Goal: Task Accomplishment & Management: Complete application form

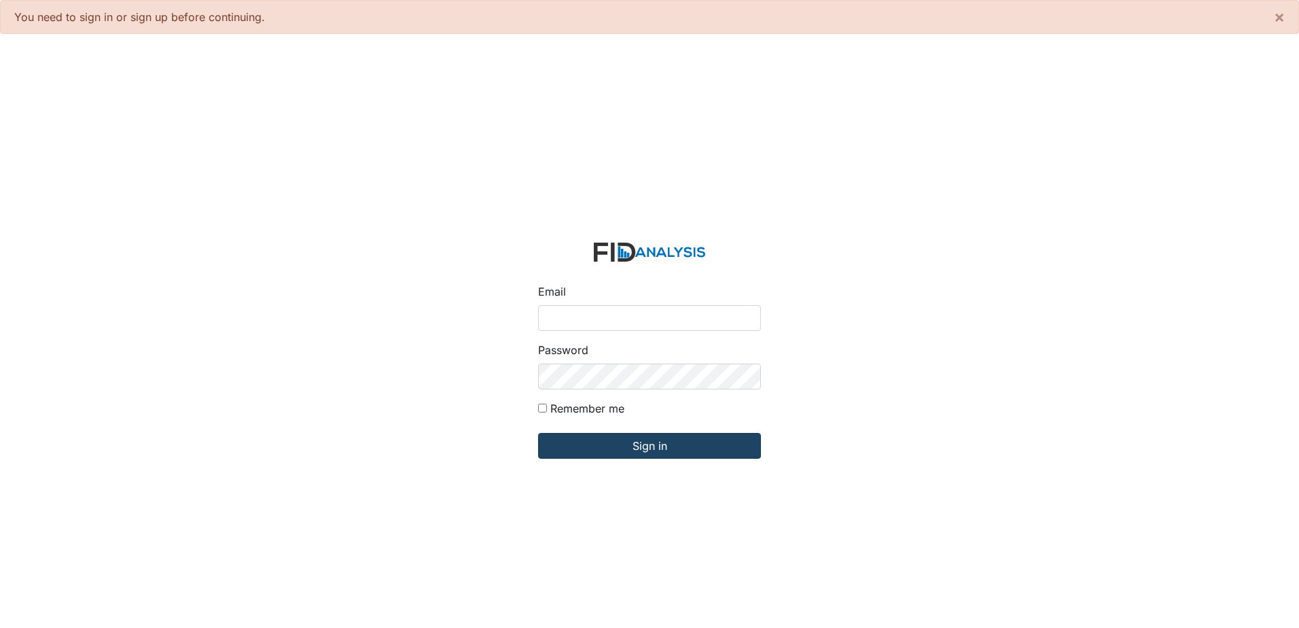
type input "[PERSON_NAME][EMAIL_ADDRESS][DOMAIN_NAME]"
click at [684, 446] on input "Sign in" at bounding box center [649, 446] width 223 height 26
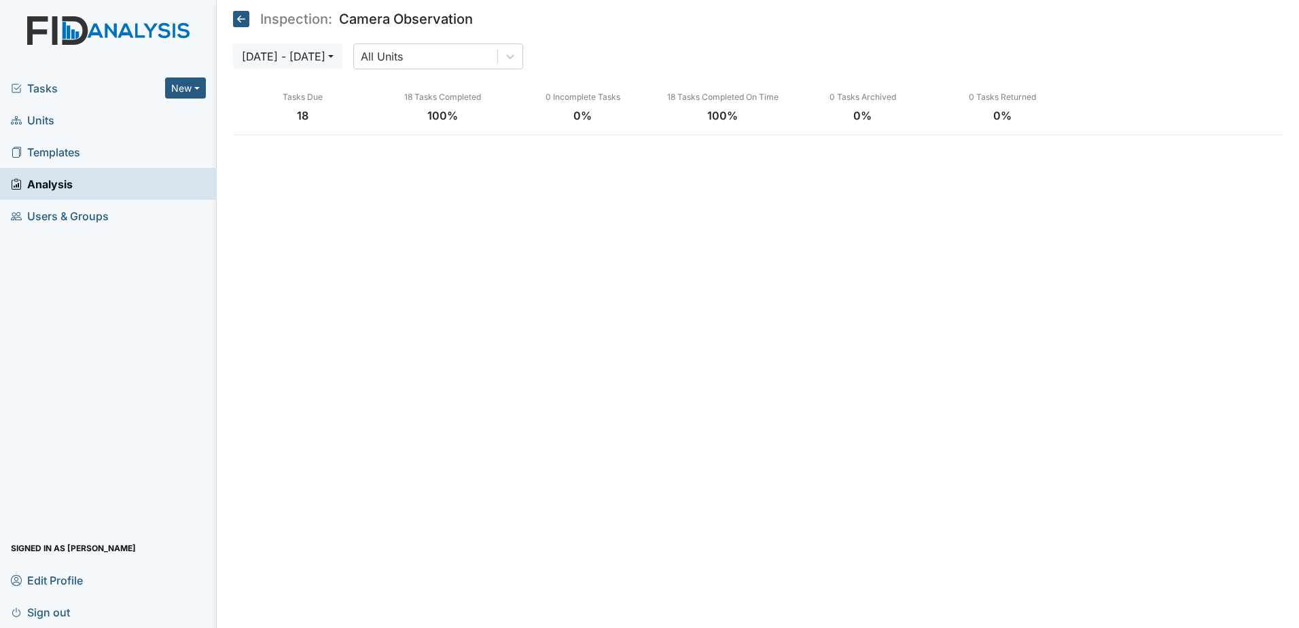
click at [51, 96] on div "Tasks New Form Inspection Document Bundle" at bounding box center [108, 88] width 217 height 32
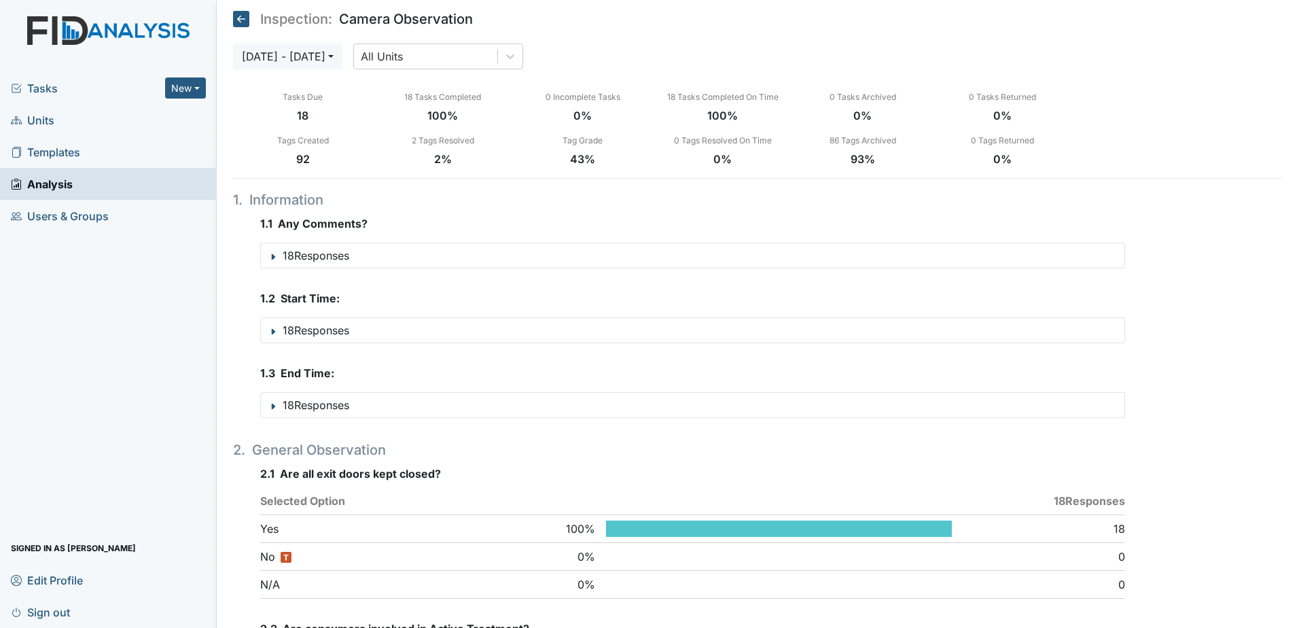
click at [57, 90] on span "Tasks" at bounding box center [88, 88] width 154 height 16
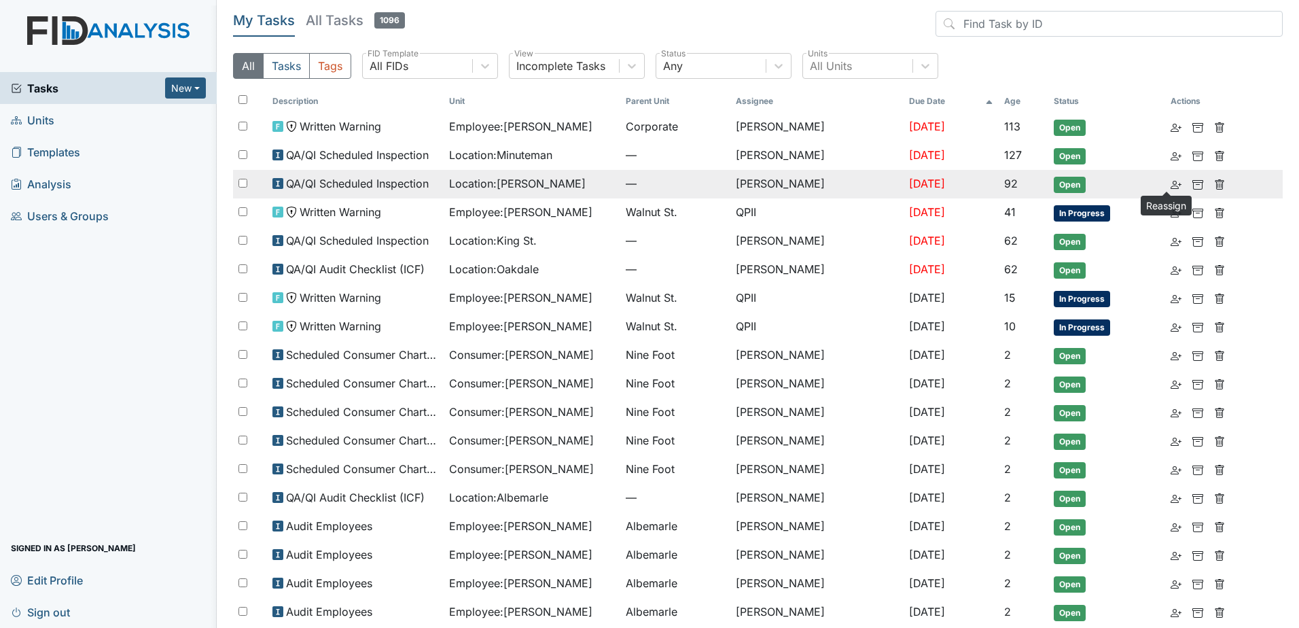
click at [1170, 184] on icon at bounding box center [1175, 184] width 11 height 11
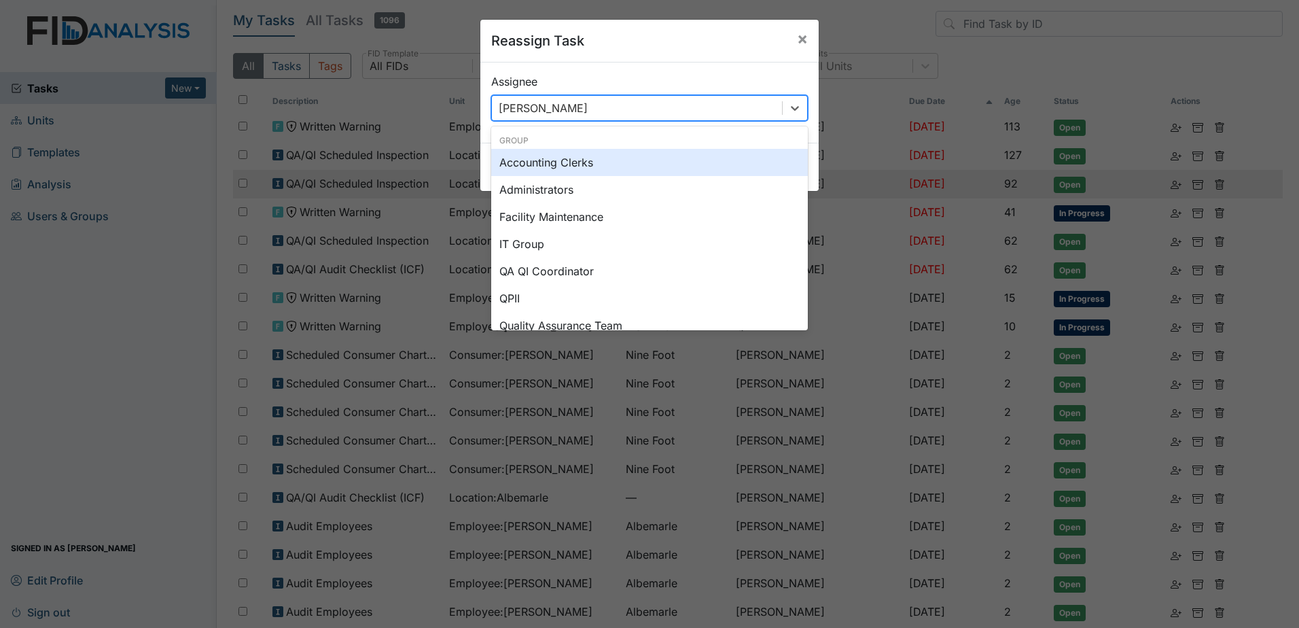
click at [668, 108] on div "[PERSON_NAME]" at bounding box center [637, 108] width 290 height 24
type input "s"
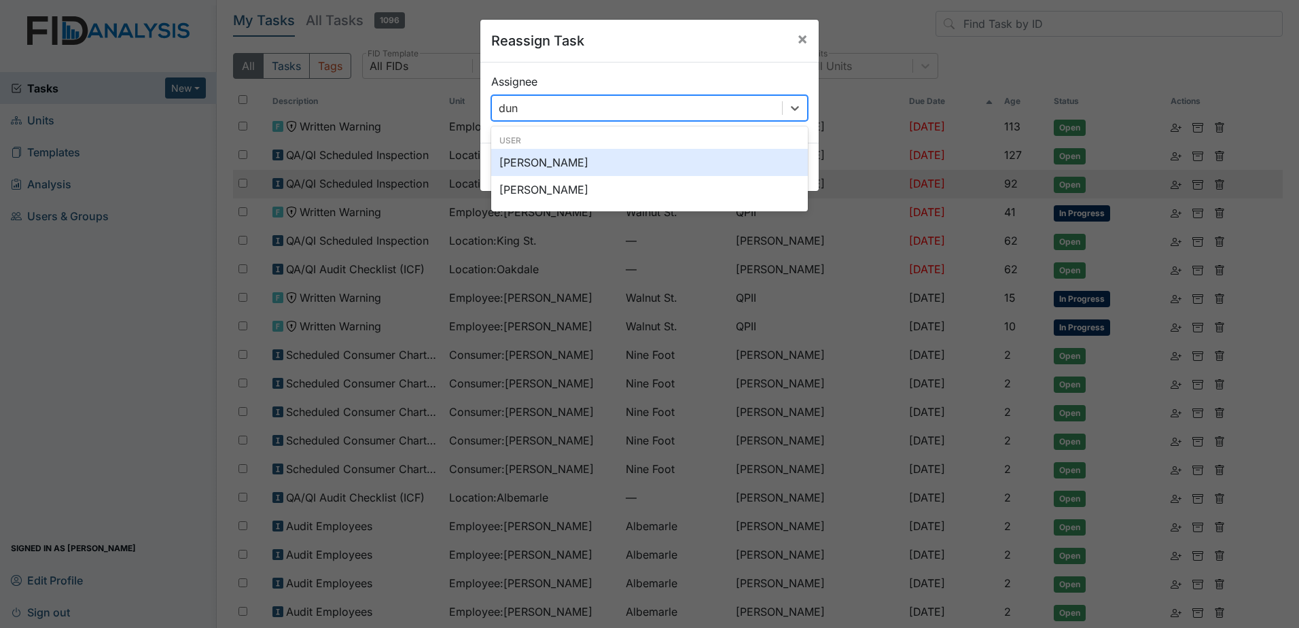
type input "dunn"
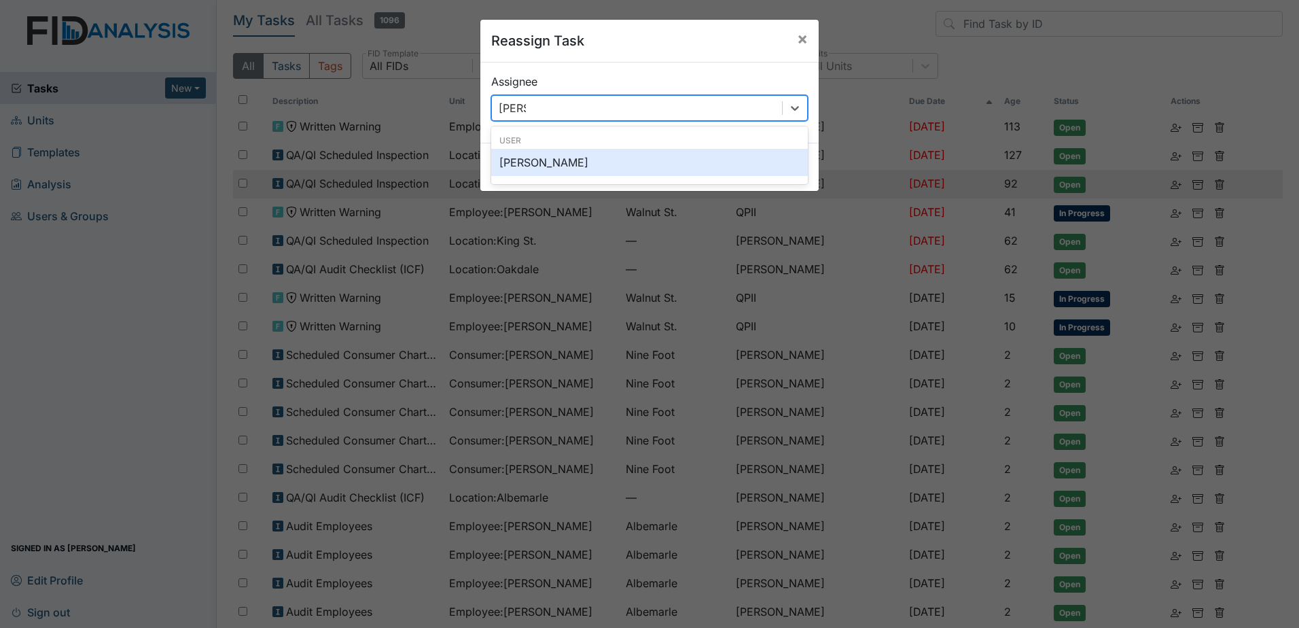
click at [550, 167] on div "Brittney Dunn" at bounding box center [649, 162] width 317 height 27
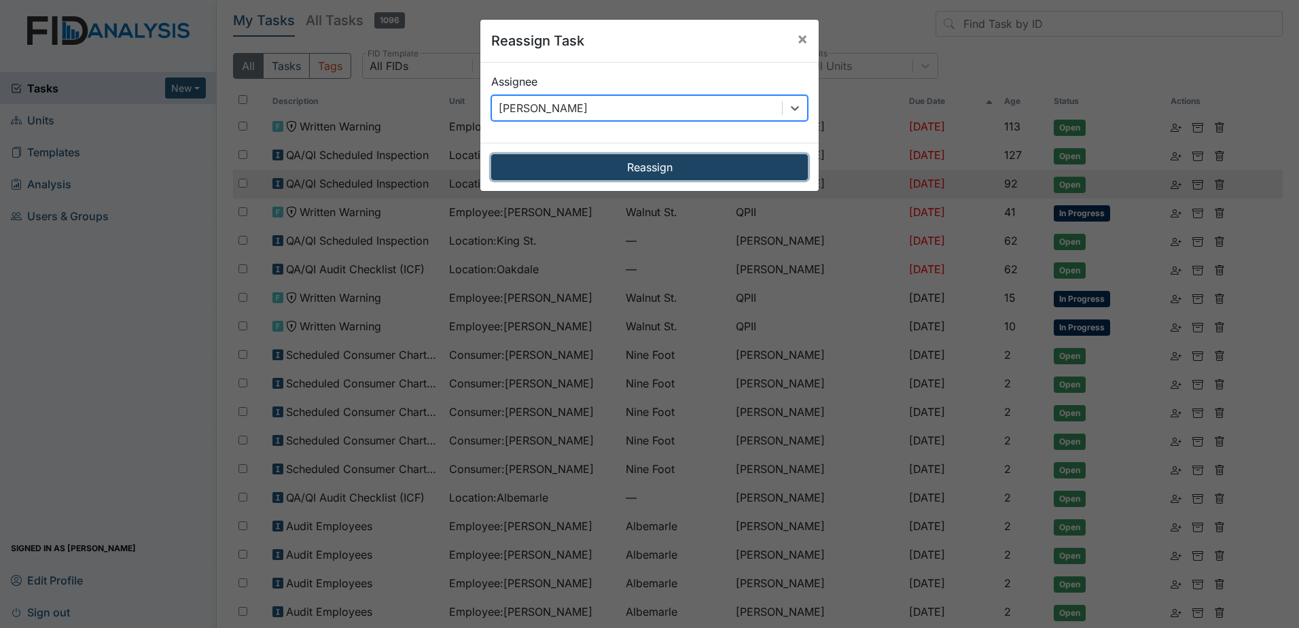
click at [683, 166] on button "Reassign" at bounding box center [649, 167] width 317 height 26
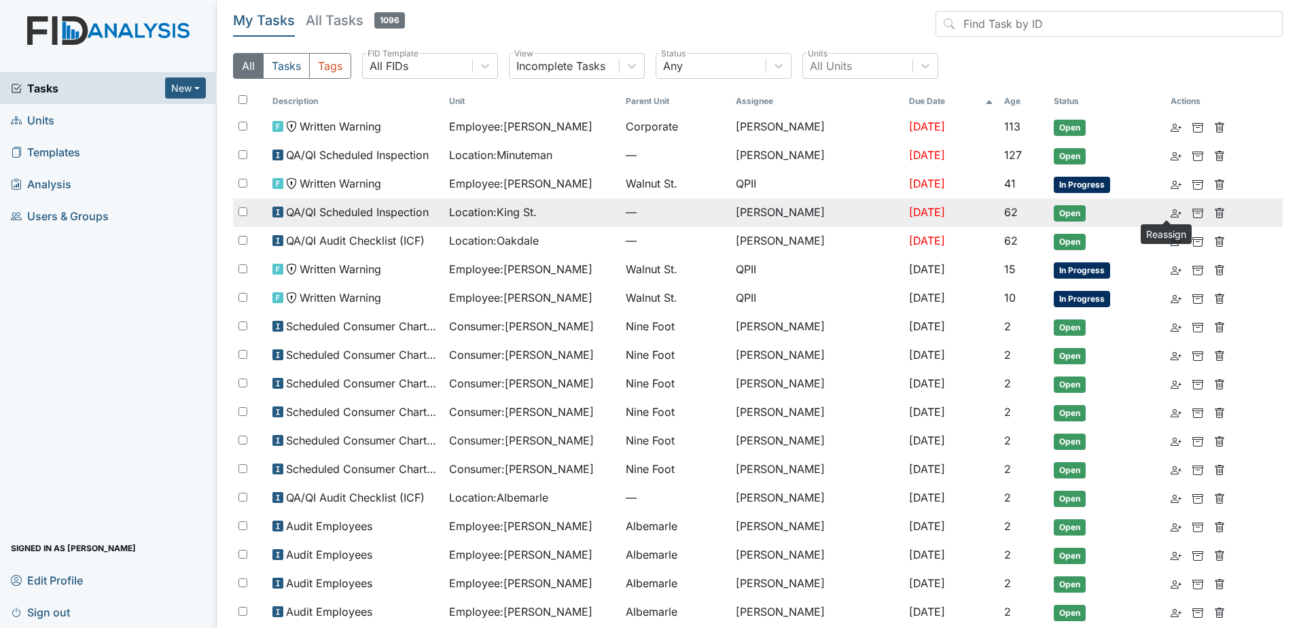
click at [1170, 213] on icon at bounding box center [1175, 213] width 11 height 11
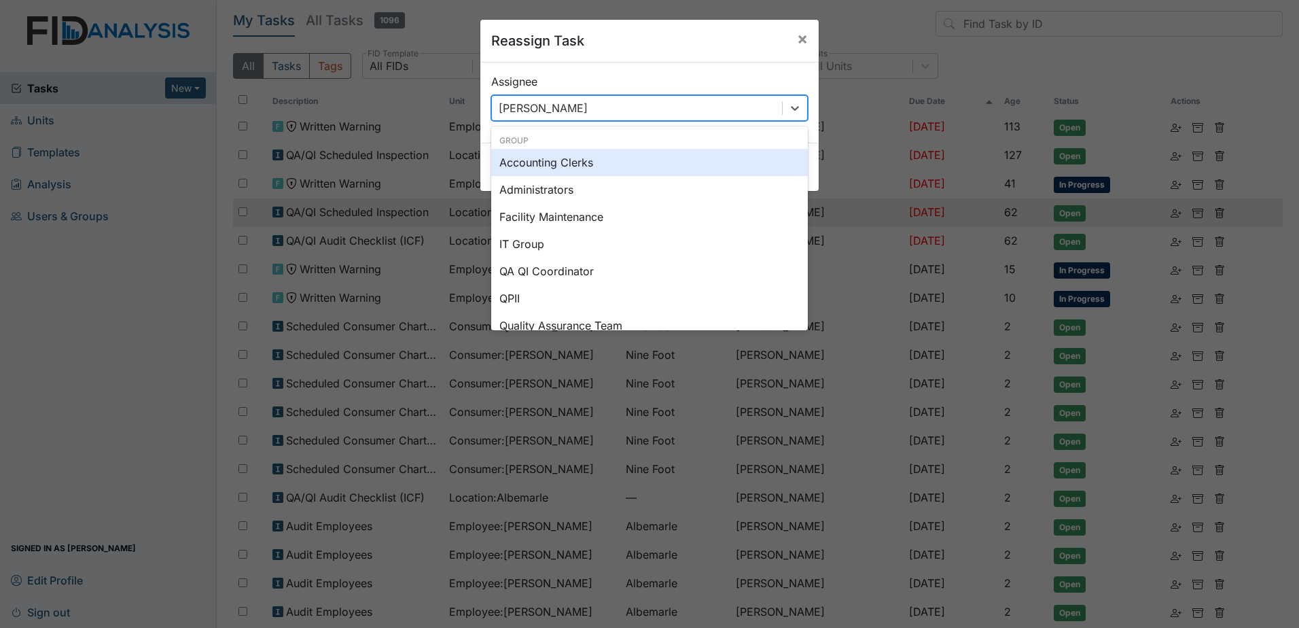
click at [696, 104] on div "[PERSON_NAME]" at bounding box center [637, 108] width 290 height 24
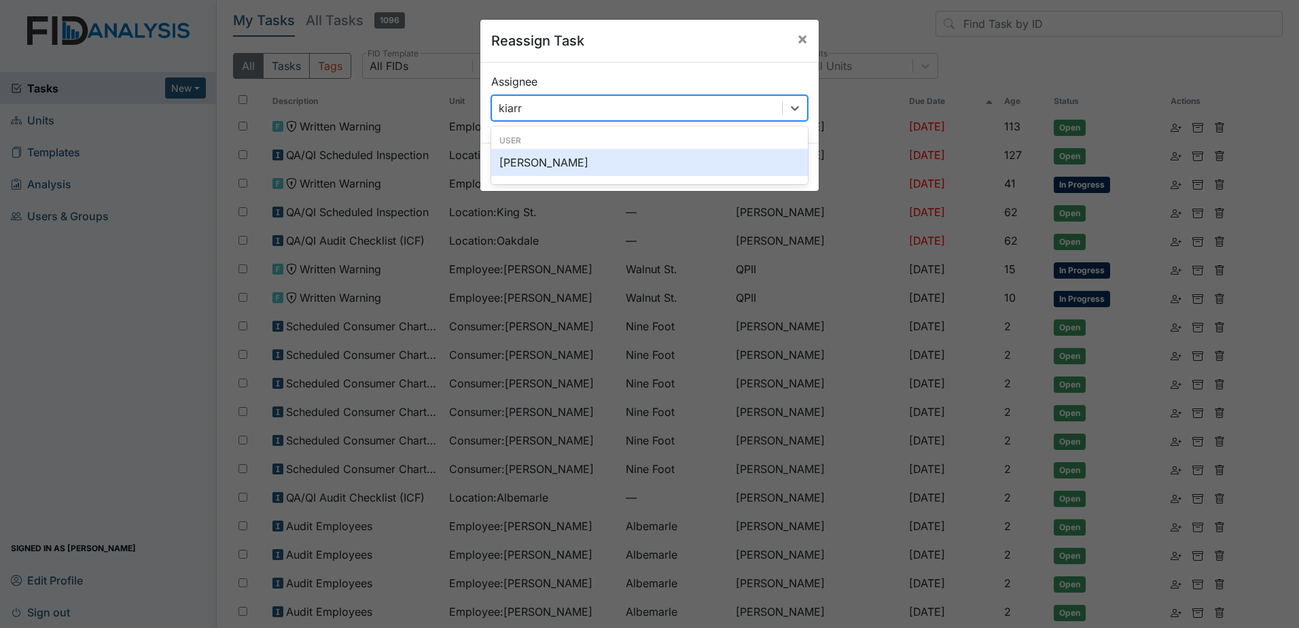
type input "kiarra"
click at [557, 168] on div "Kiarra McCoy" at bounding box center [649, 162] width 317 height 27
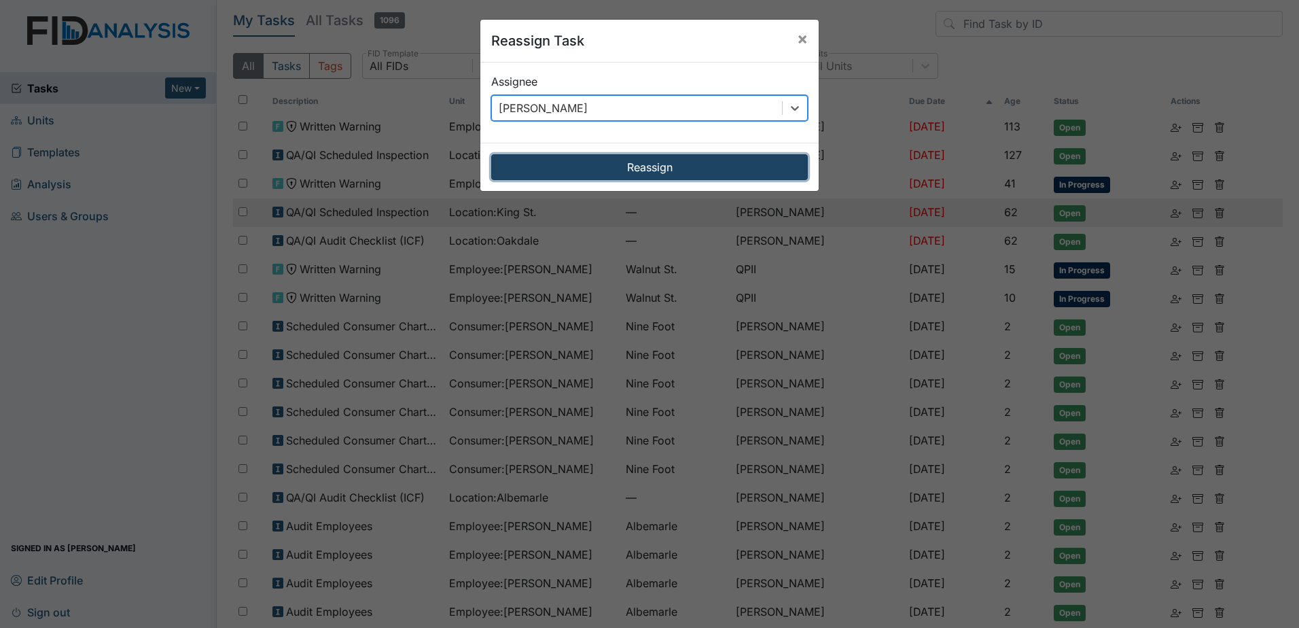
click at [557, 163] on button "Reassign" at bounding box center [649, 167] width 317 height 26
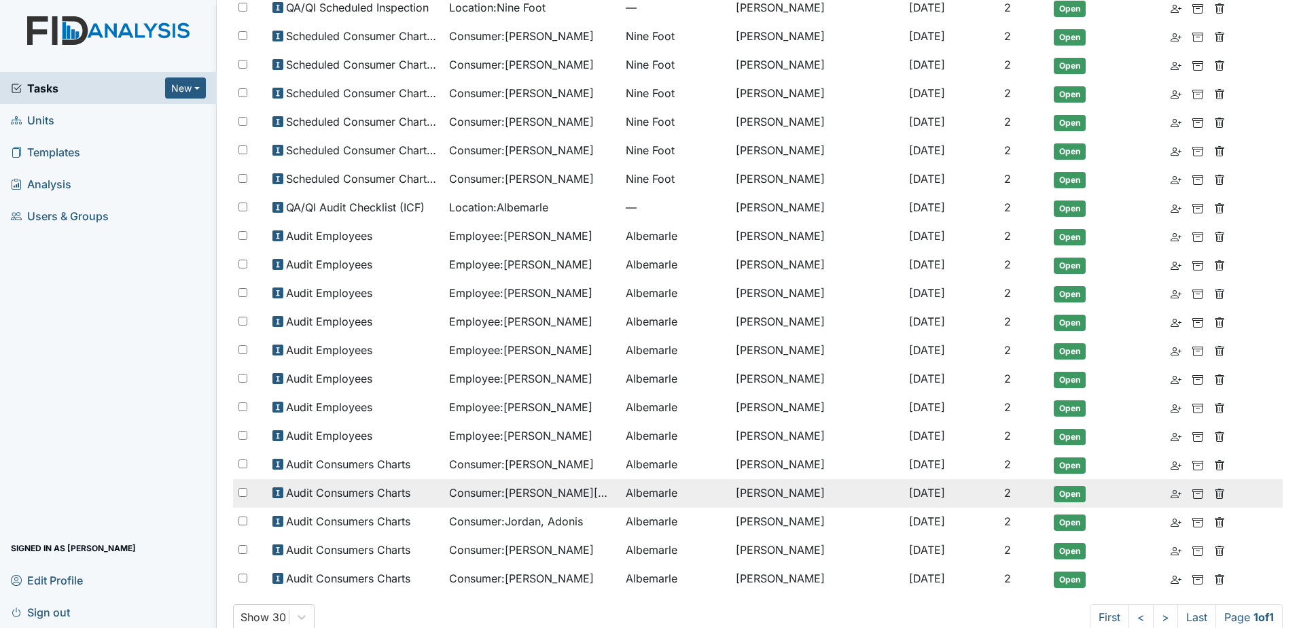
scroll to position [314, 0]
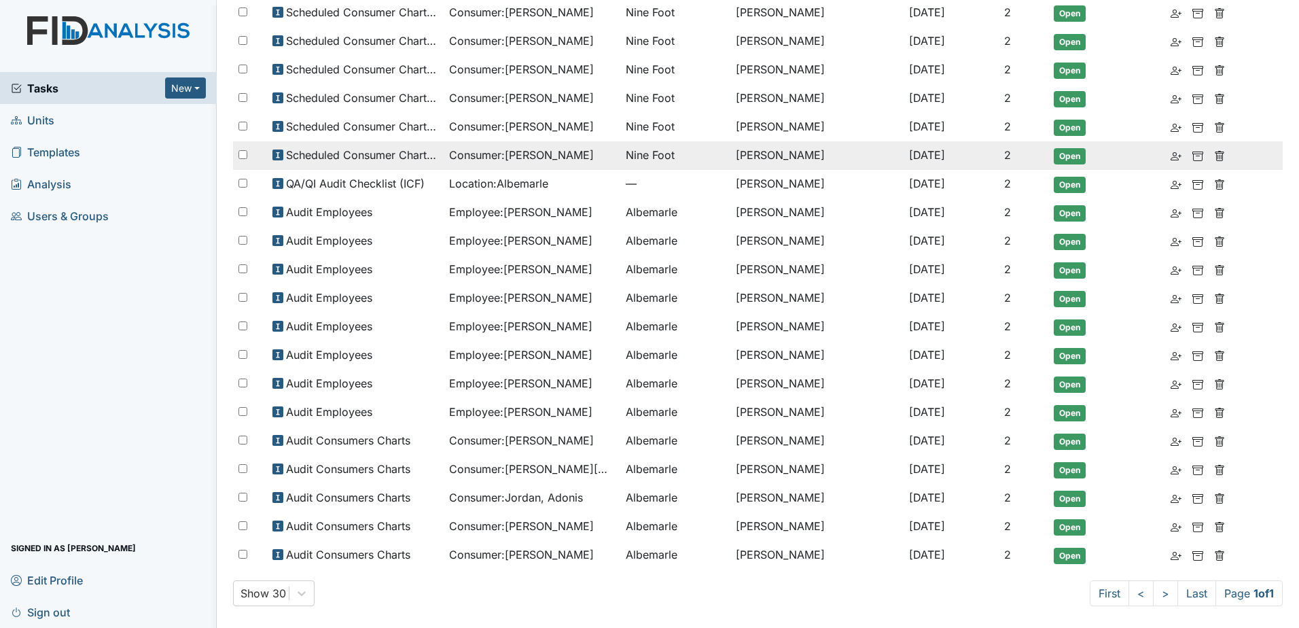
drag, startPoint x: 522, startPoint y: 139, endPoint x: 554, endPoint y: 162, distance: 39.4
click at [522, 139] on td "Consumer : [PERSON_NAME]" at bounding box center [532, 127] width 177 height 29
click at [556, 162] on span "Consumer : [PERSON_NAME]" at bounding box center [521, 155] width 145 height 16
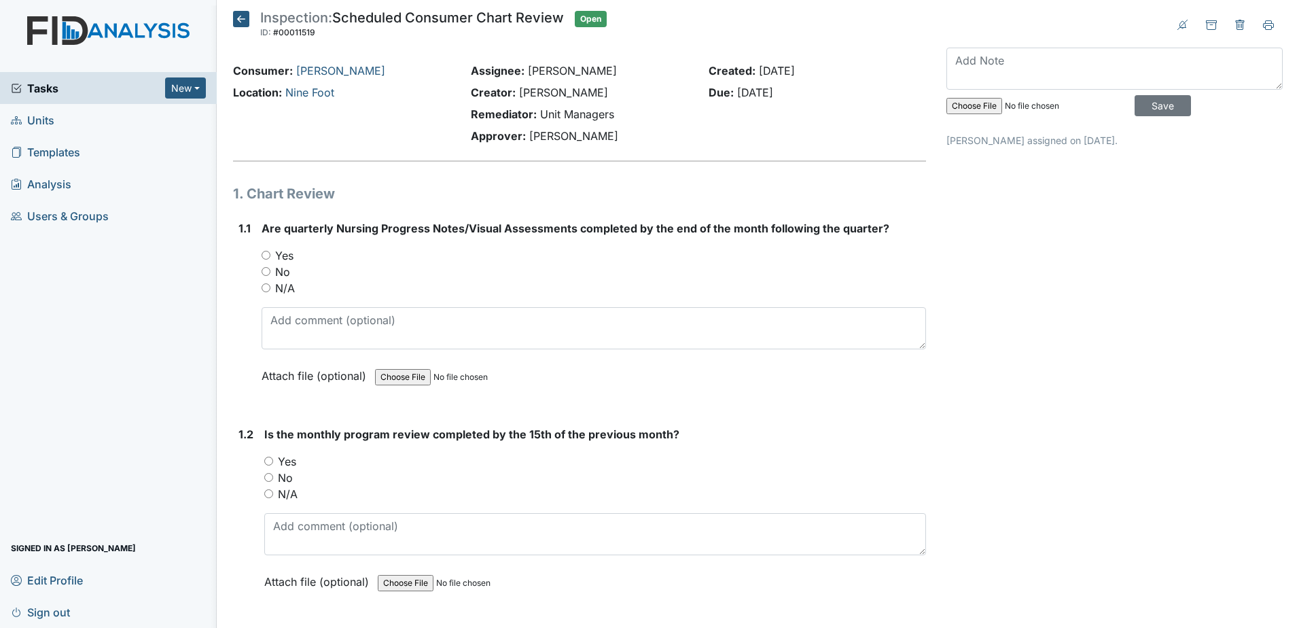
click at [287, 254] on label "Yes" at bounding box center [284, 255] width 18 height 16
click at [270, 254] on input "Yes" at bounding box center [266, 255] width 9 height 9
radio input "true"
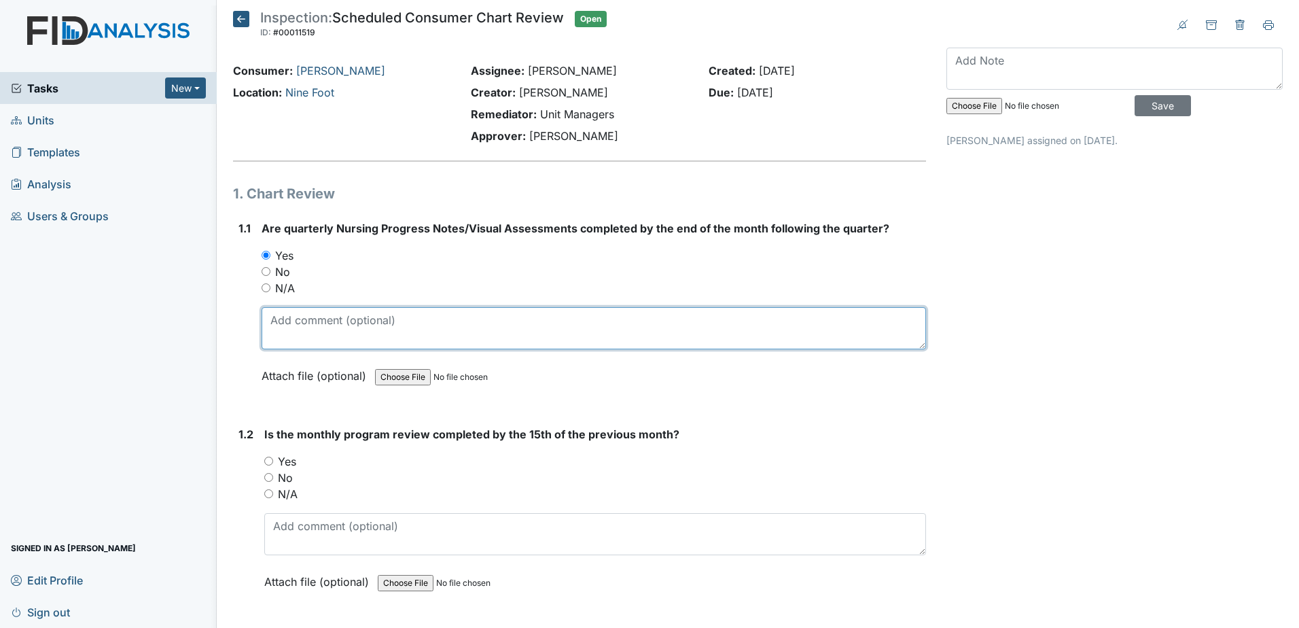
drag, startPoint x: 310, startPoint y: 326, endPoint x: 314, endPoint y: 316, distance: 10.7
click at [310, 325] on textarea at bounding box center [594, 328] width 664 height 42
type textarea "6-27-25"
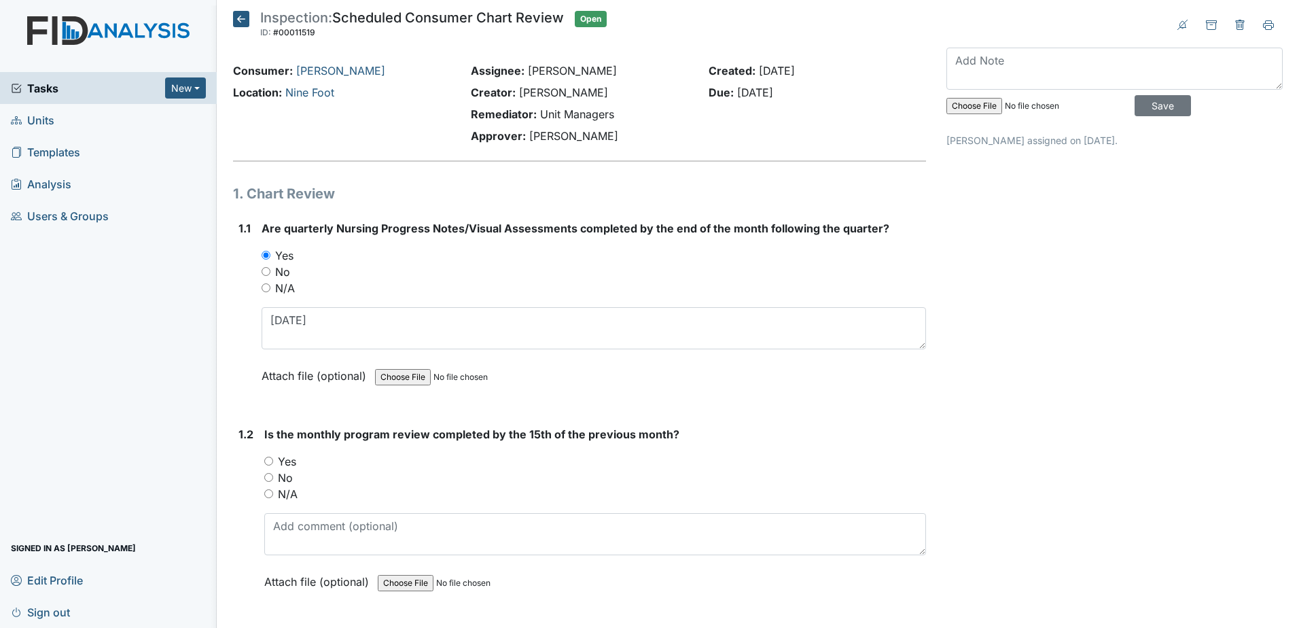
drag, startPoint x: 285, startPoint y: 461, endPoint x: 329, endPoint y: 556, distance: 104.8
click at [285, 461] on label "Yes" at bounding box center [287, 461] width 18 height 16
click at [273, 461] on input "Yes" at bounding box center [268, 460] width 9 height 9
radio input "true"
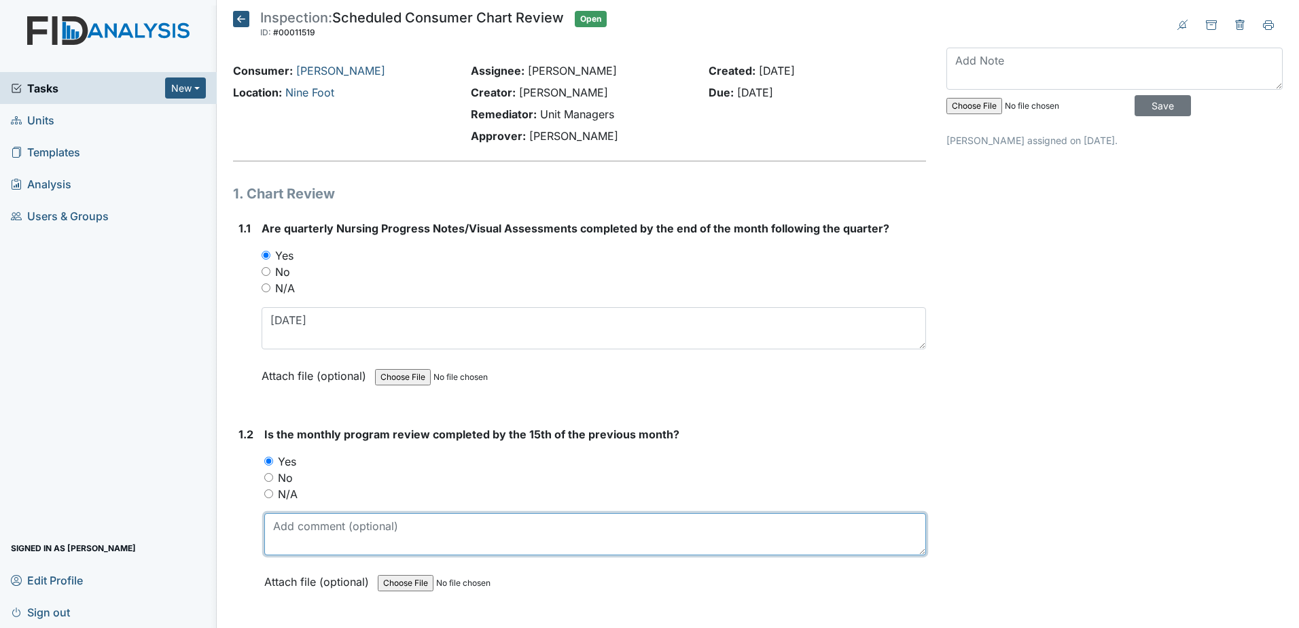
drag, startPoint x: 331, startPoint y: 543, endPoint x: 335, endPoint y: 533, distance: 11.0
click at [335, 535] on textarea at bounding box center [595, 534] width 662 height 42
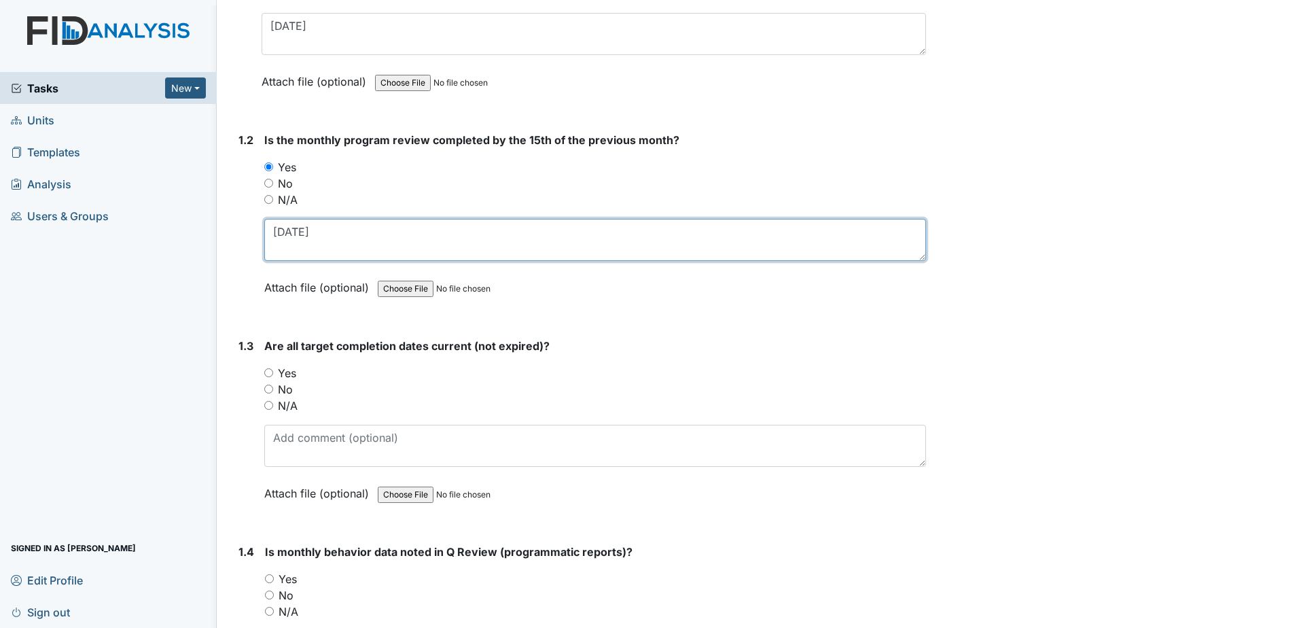
scroll to position [340, 0]
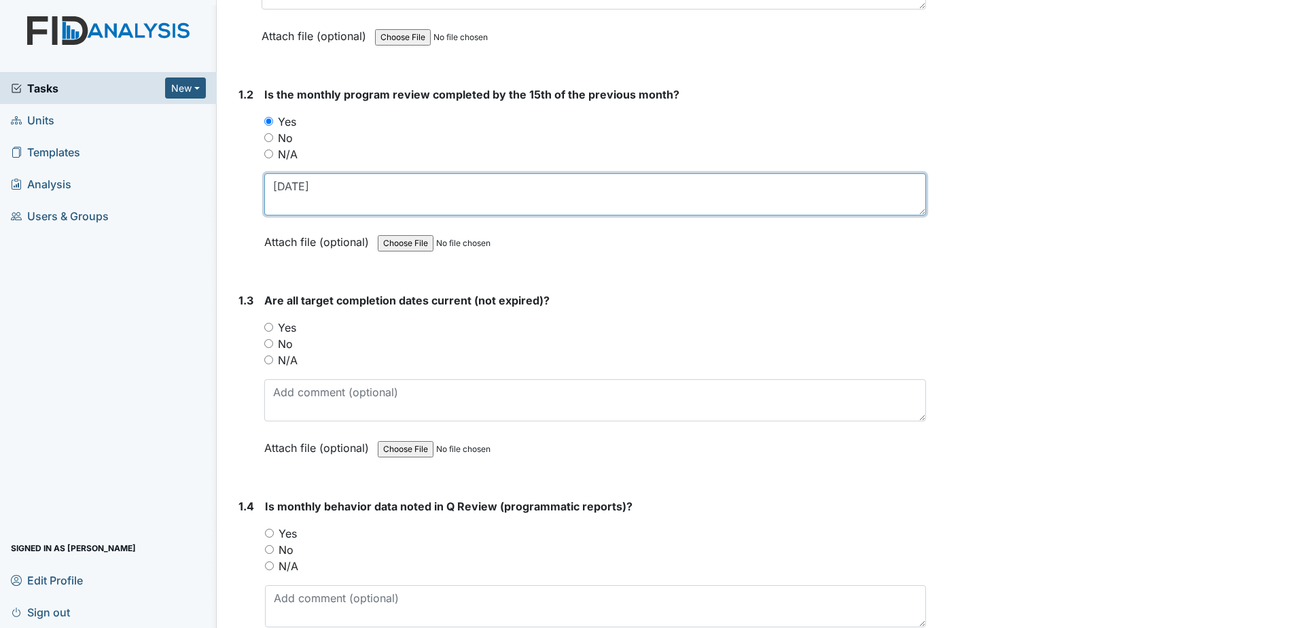
type textarea "8-7-25"
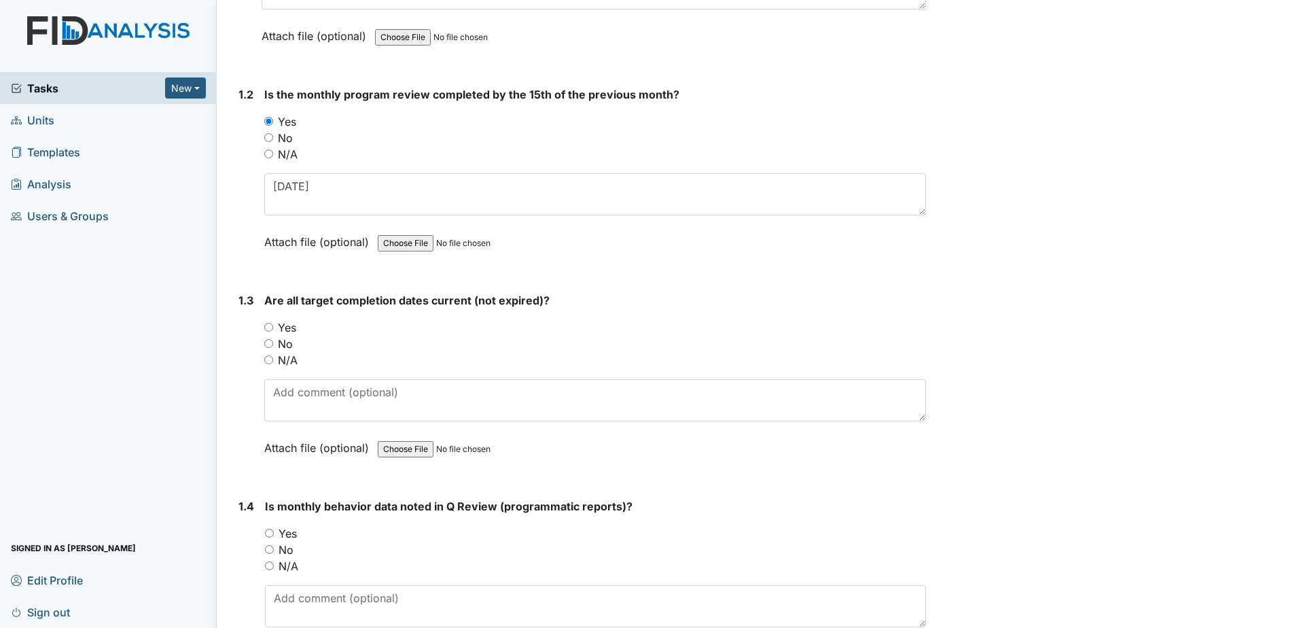
click at [285, 326] on label "Yes" at bounding box center [287, 327] width 18 height 16
click at [273, 326] on input "Yes" at bounding box center [268, 327] width 9 height 9
radio input "true"
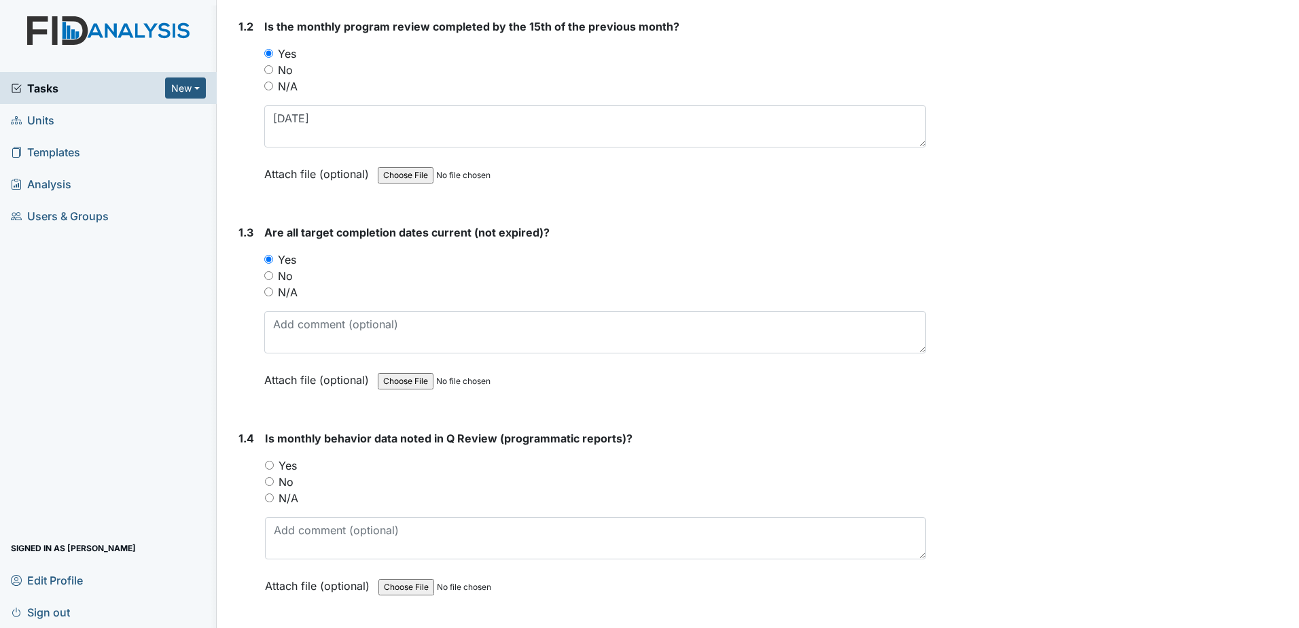
click at [286, 465] on label "Yes" at bounding box center [287, 465] width 18 height 16
click at [274, 465] on input "Yes" at bounding box center [269, 465] width 9 height 9
radio input "true"
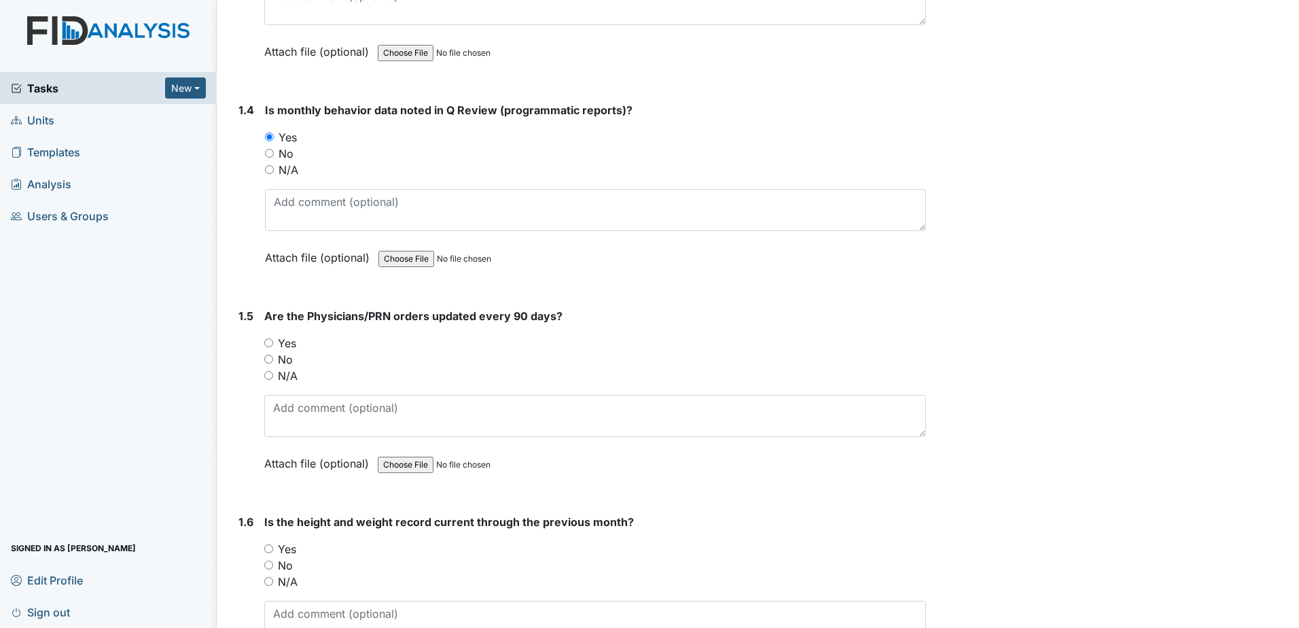
scroll to position [747, 0]
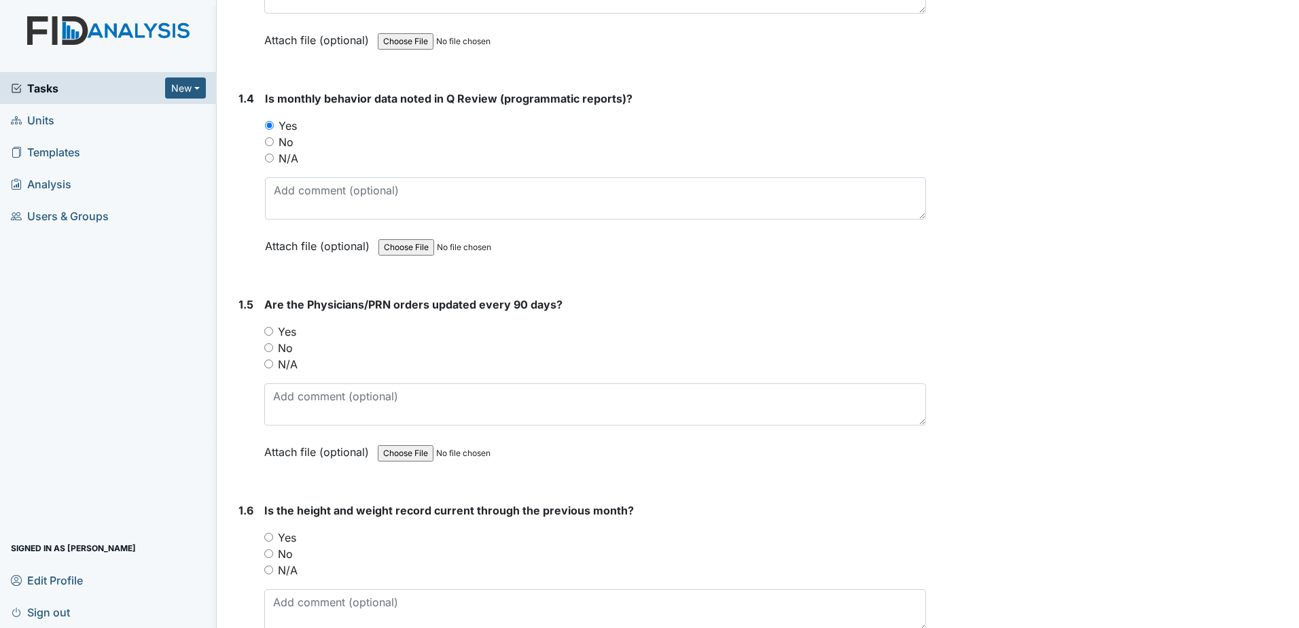
click at [292, 327] on label "Yes" at bounding box center [287, 331] width 18 height 16
click at [273, 327] on input "Yes" at bounding box center [268, 331] width 9 height 9
radio input "true"
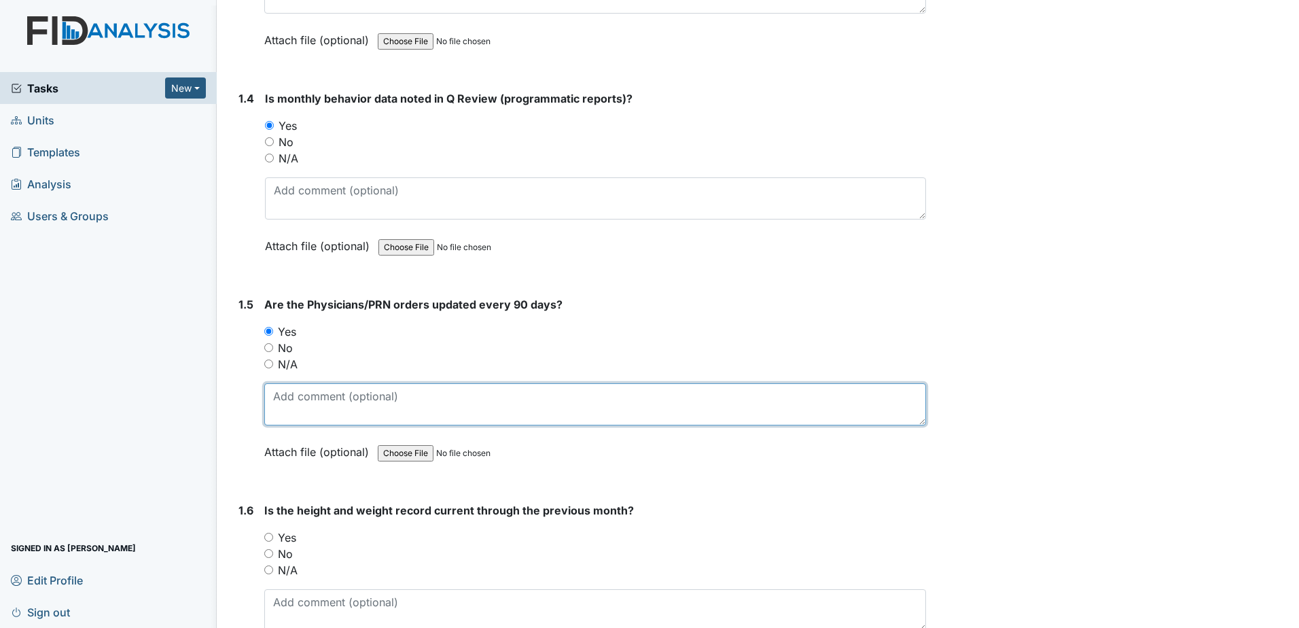
click at [331, 410] on textarea at bounding box center [595, 404] width 662 height 42
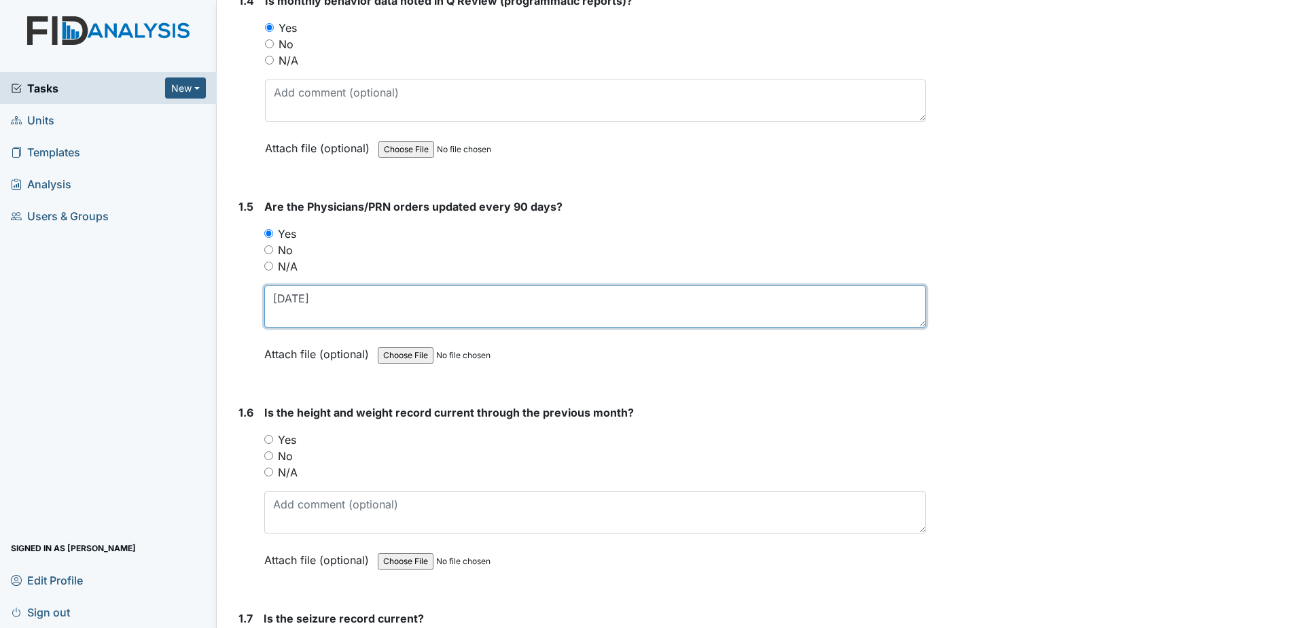
scroll to position [951, 0]
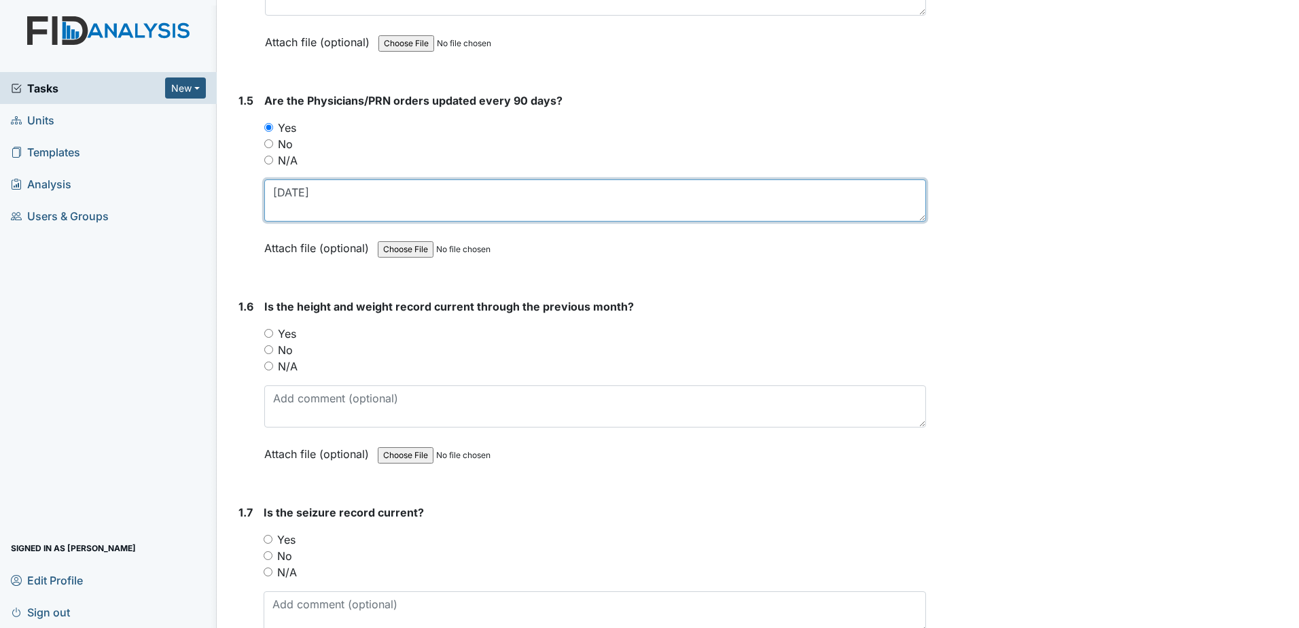
type textarea "[DATE]"
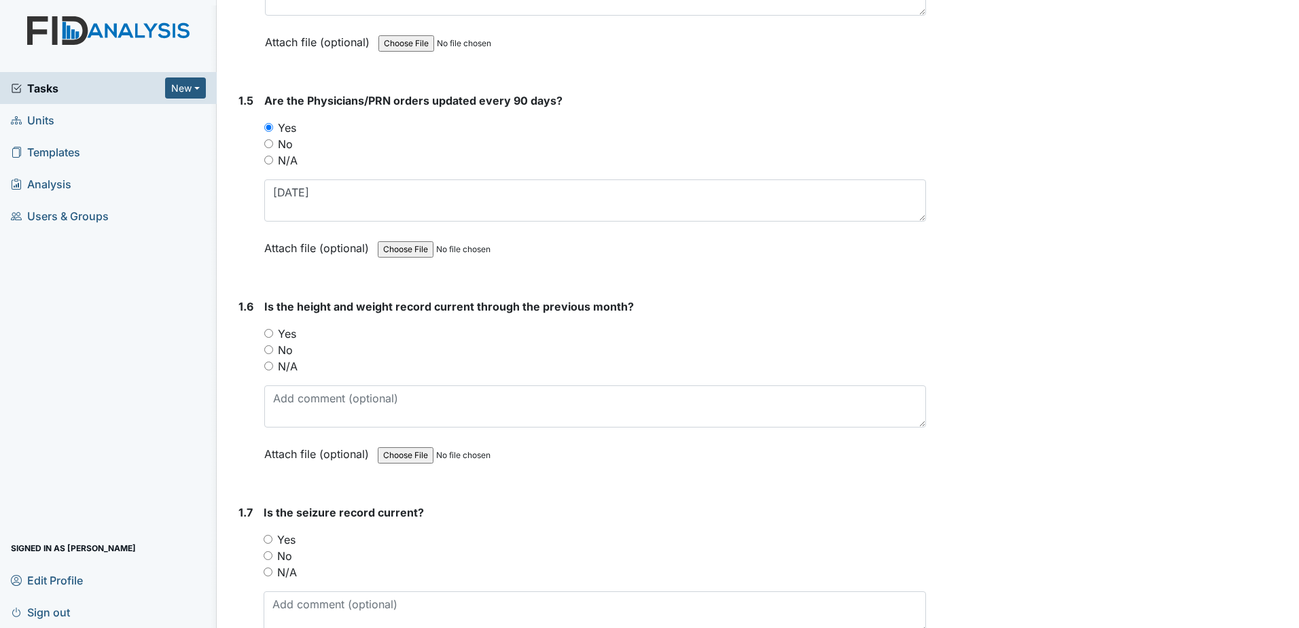
drag, startPoint x: 285, startPoint y: 332, endPoint x: 295, endPoint y: 338, distance: 11.9
click at [285, 331] on label "Yes" at bounding box center [287, 333] width 18 height 16
click at [273, 331] on input "Yes" at bounding box center [268, 333] width 9 height 9
radio input "true"
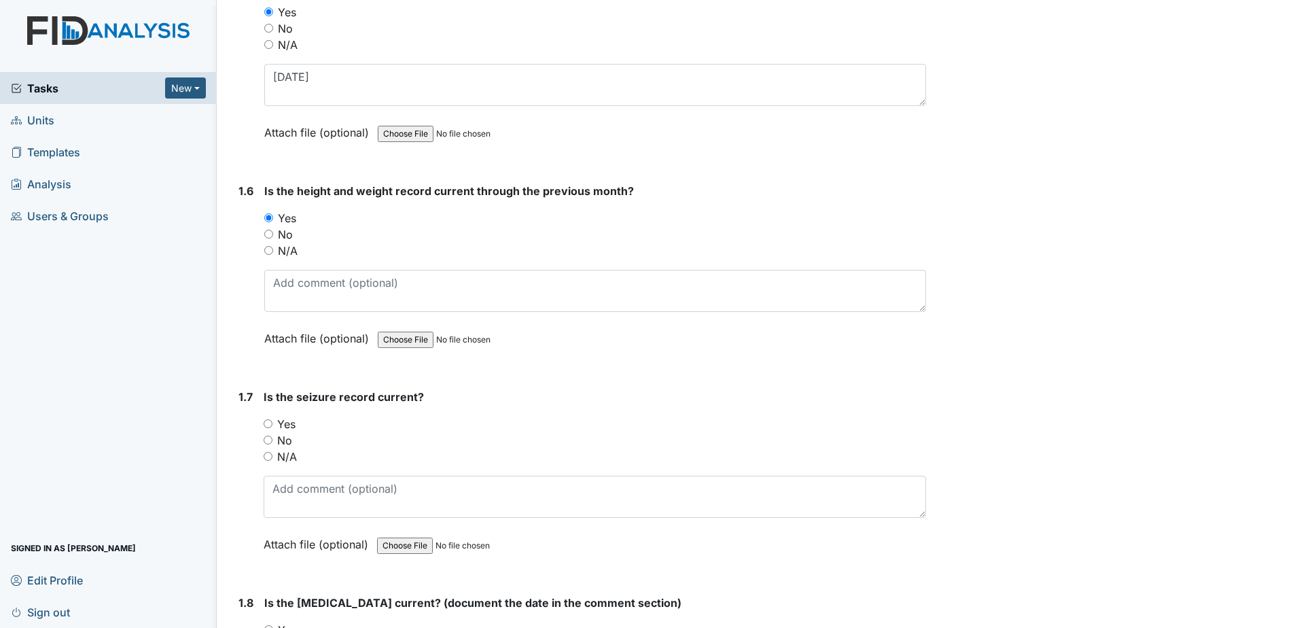
scroll to position [1087, 0]
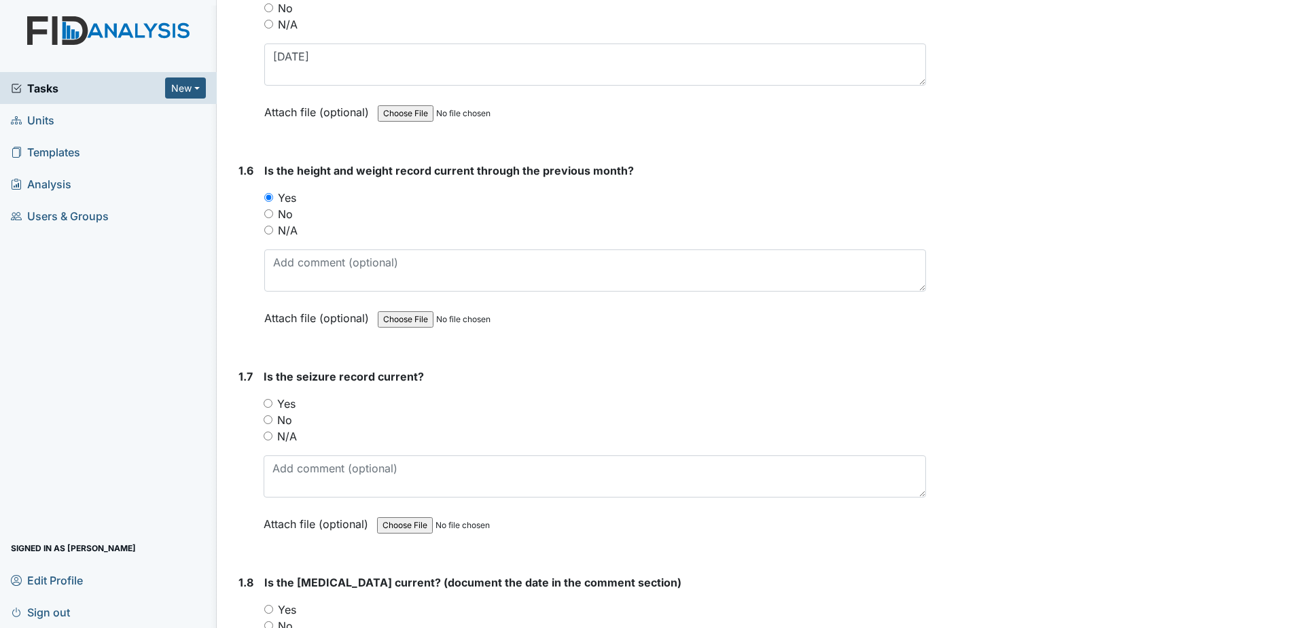
click at [277, 432] on label "N/A" at bounding box center [287, 436] width 20 height 16
click at [272, 432] on input "N/A" at bounding box center [268, 435] width 9 height 9
radio input "true"
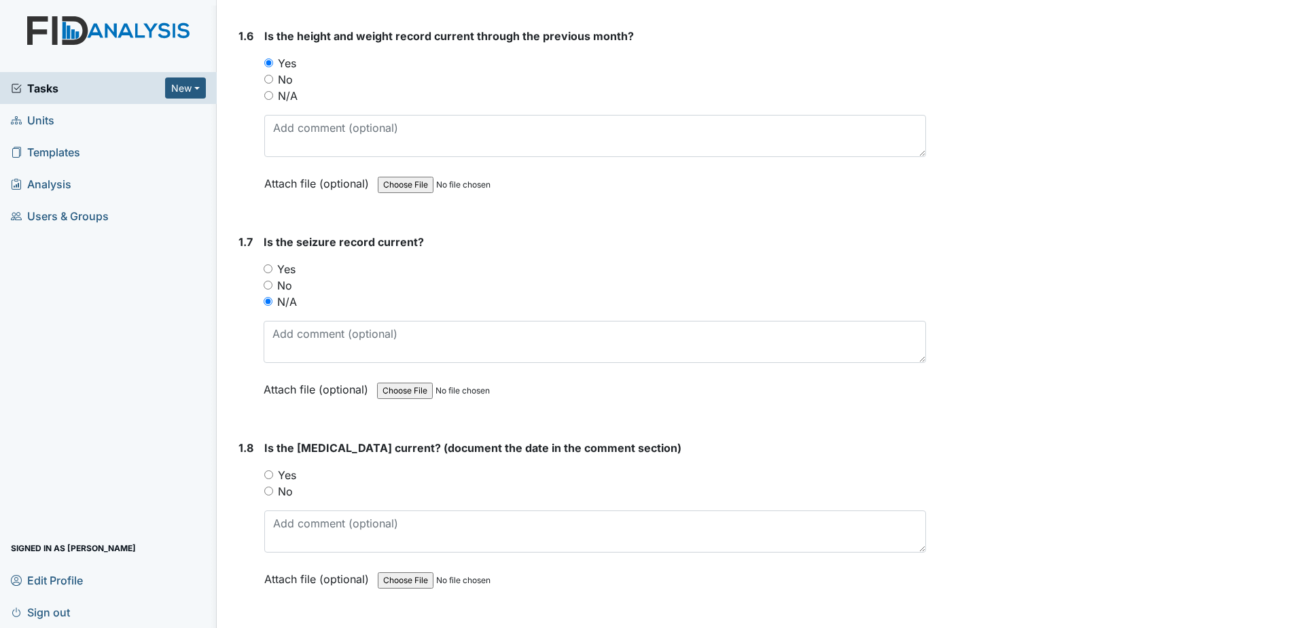
scroll to position [1223, 0]
click at [291, 472] on label "Yes" at bounding box center [287, 473] width 18 height 16
click at [273, 472] on input "Yes" at bounding box center [268, 473] width 9 height 9
radio input "true"
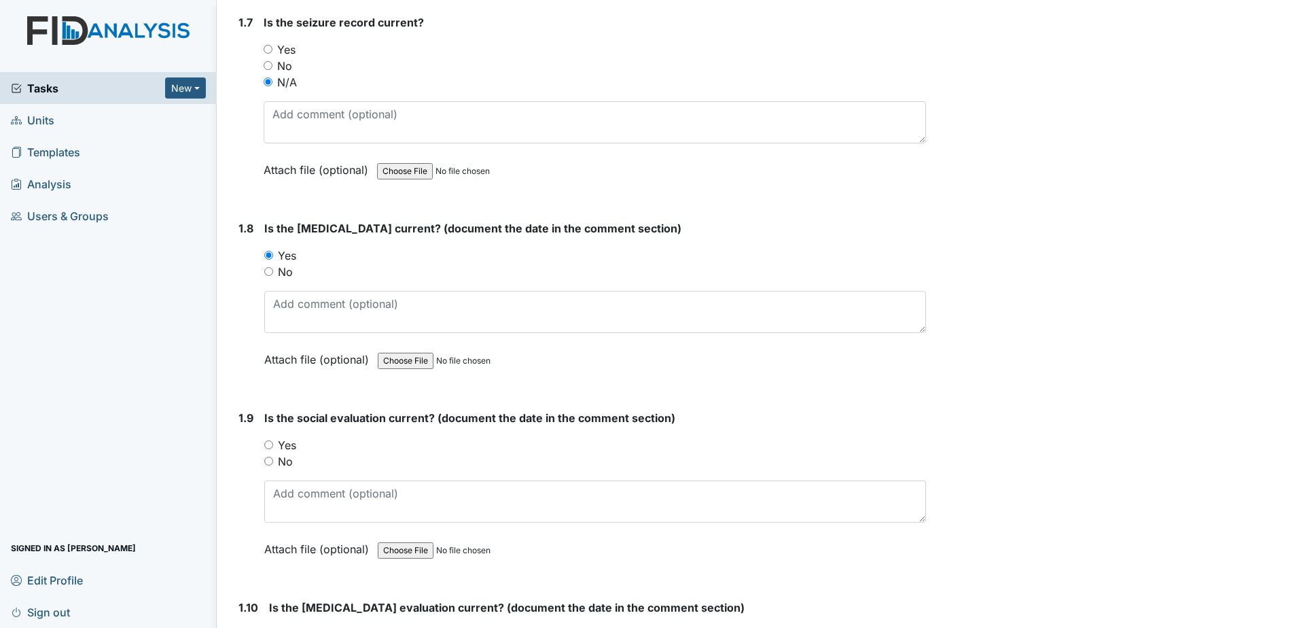
scroll to position [1494, 0]
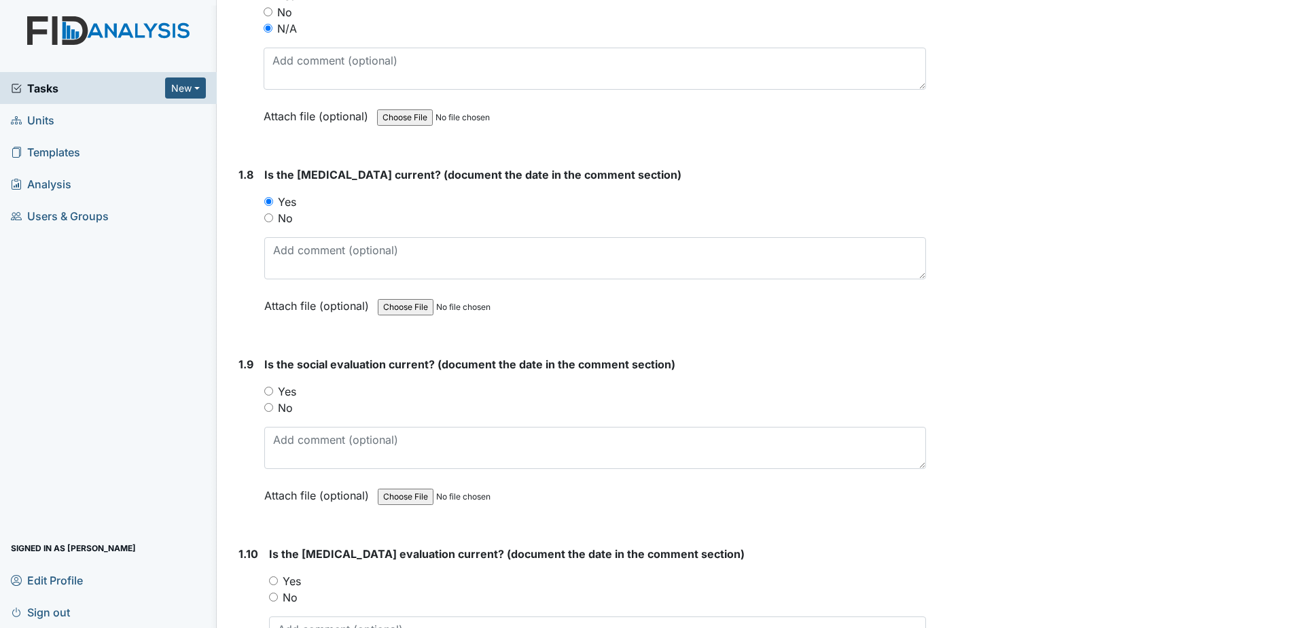
click at [289, 388] on label "Yes" at bounding box center [287, 391] width 18 height 16
click at [273, 388] on input "Yes" at bounding box center [268, 390] width 9 height 9
radio input "true"
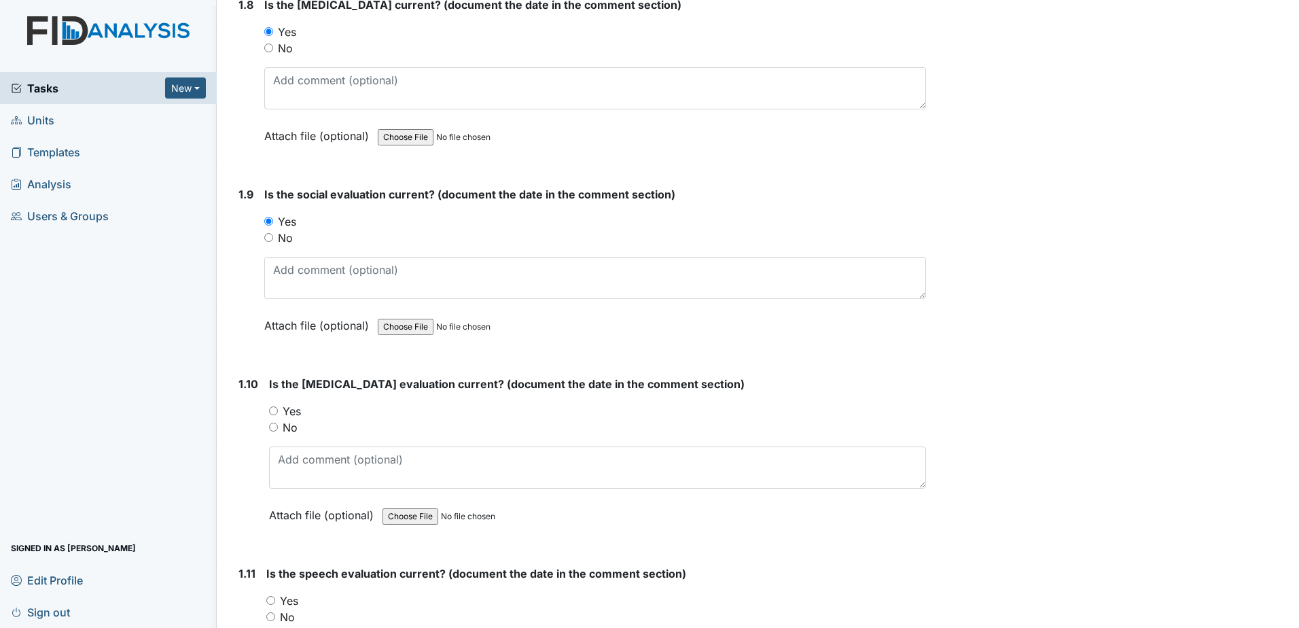
scroll to position [1630, 0]
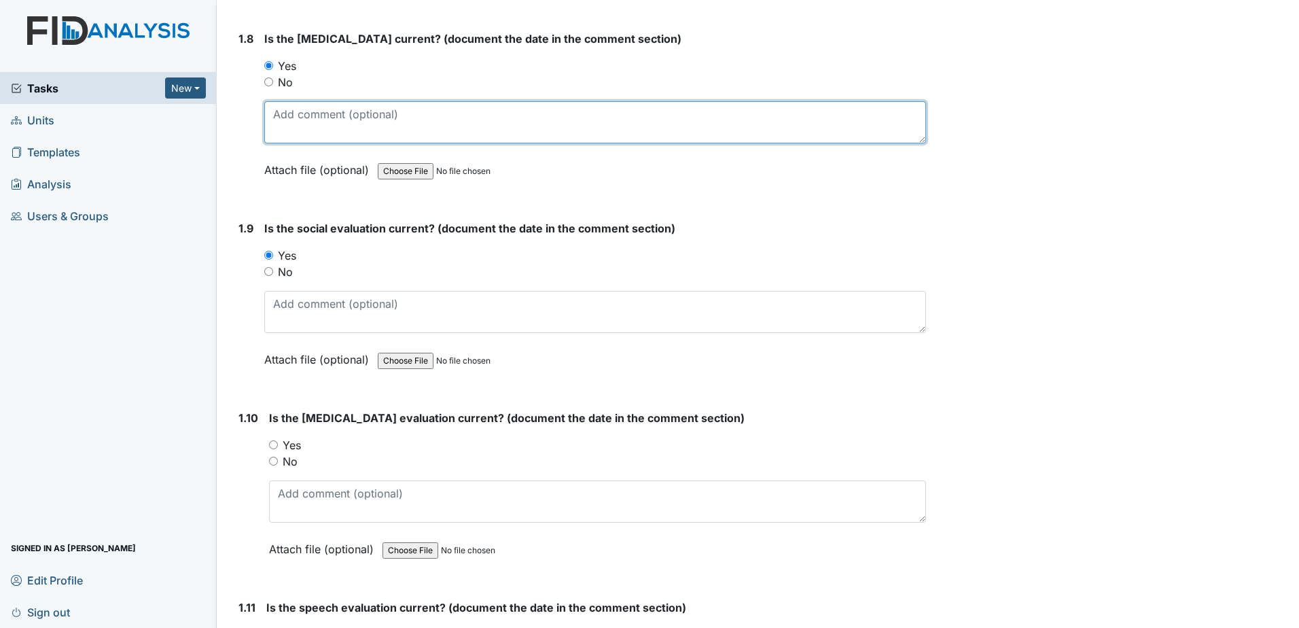
click at [329, 128] on textarea at bounding box center [595, 122] width 662 height 42
type textarea "3-27-20"
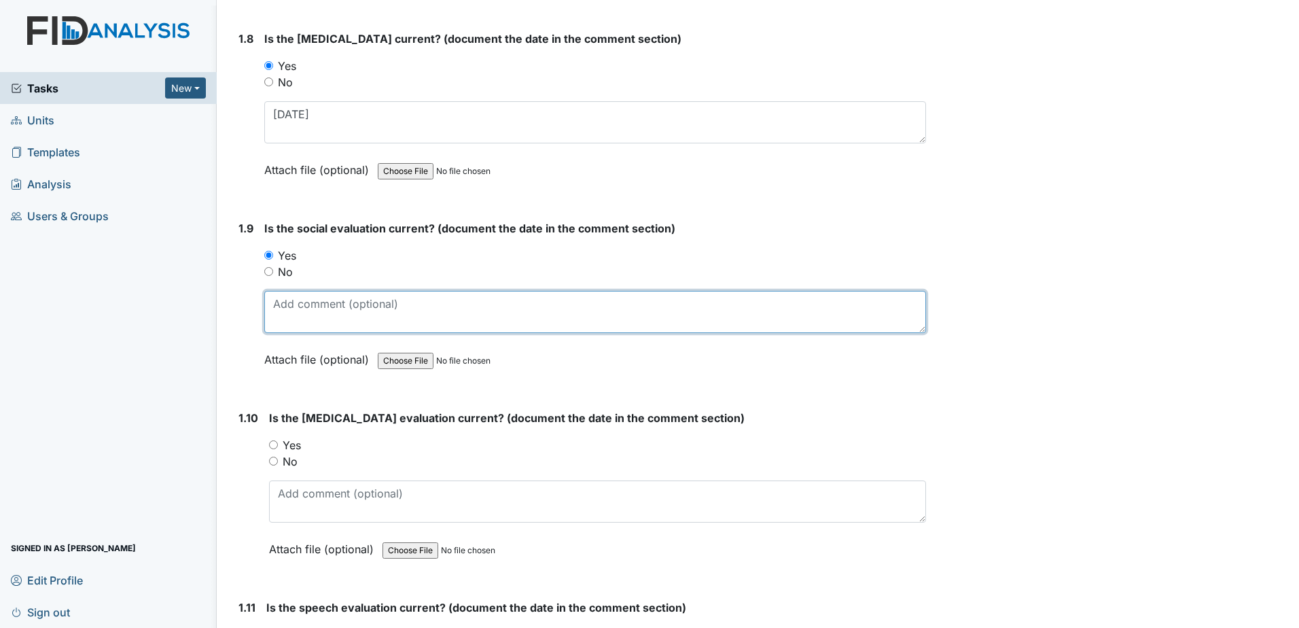
click at [352, 306] on textarea at bounding box center [595, 312] width 662 height 42
type textarea "5-8-20"
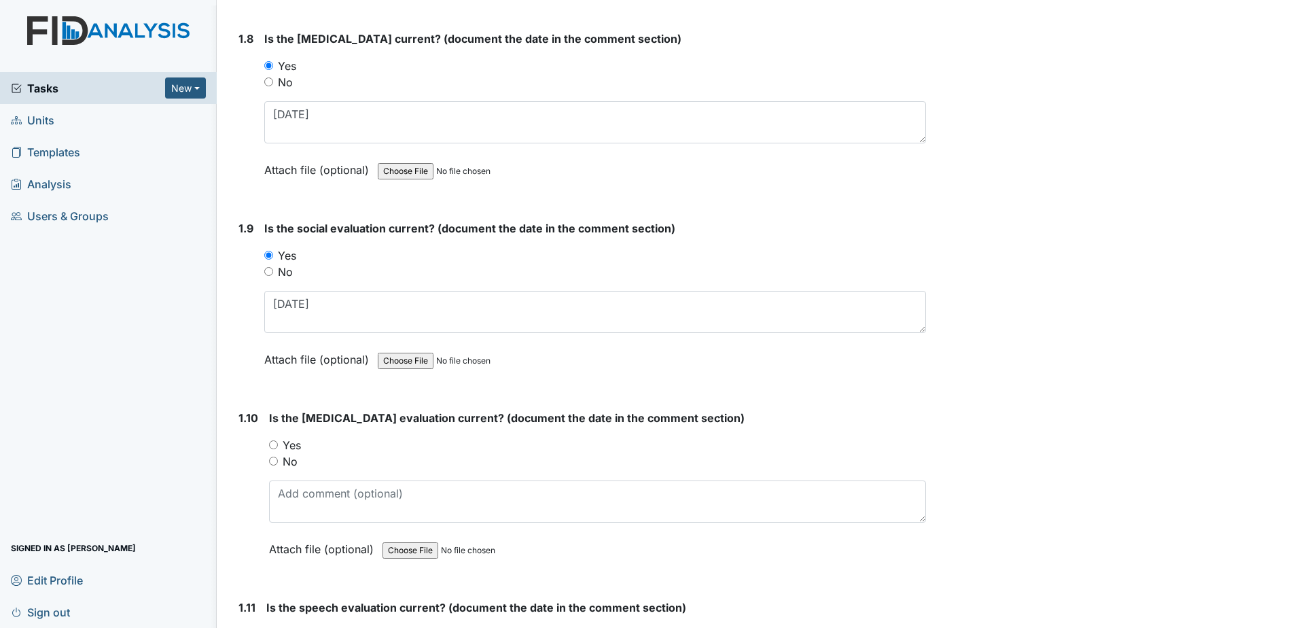
click at [292, 442] on label "Yes" at bounding box center [292, 445] width 18 height 16
click at [278, 442] on input "Yes" at bounding box center [273, 444] width 9 height 9
radio input "true"
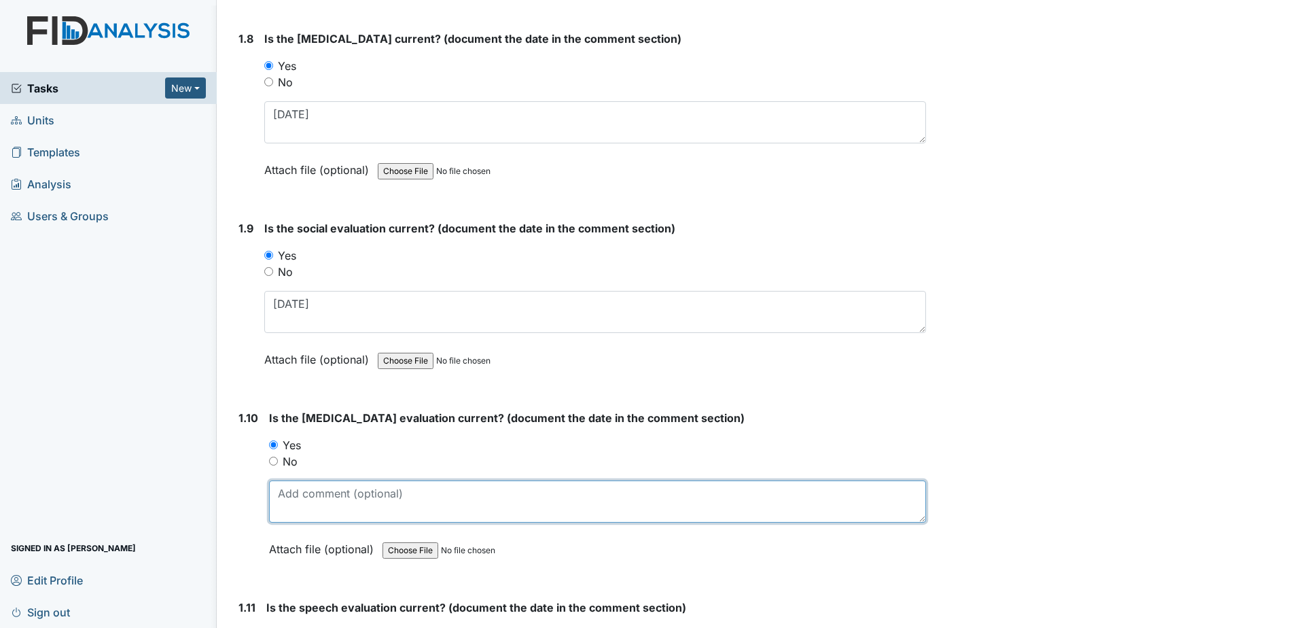
click at [311, 505] on textarea at bounding box center [597, 501] width 657 height 42
type textarea "6"
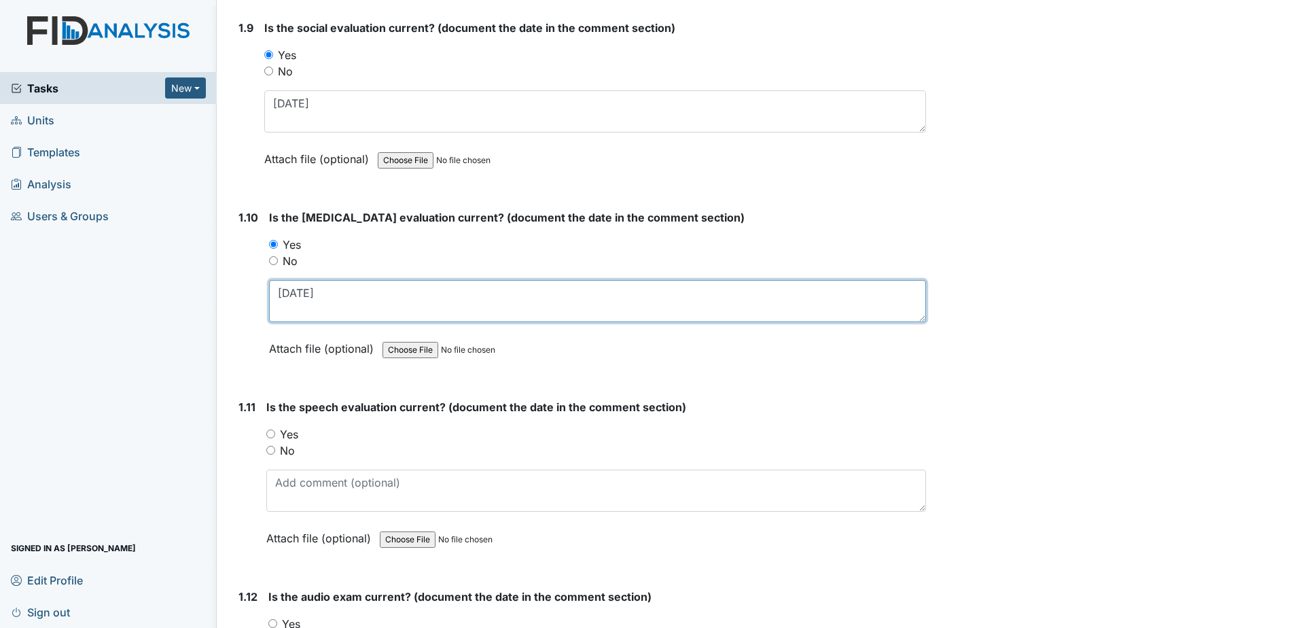
scroll to position [1834, 0]
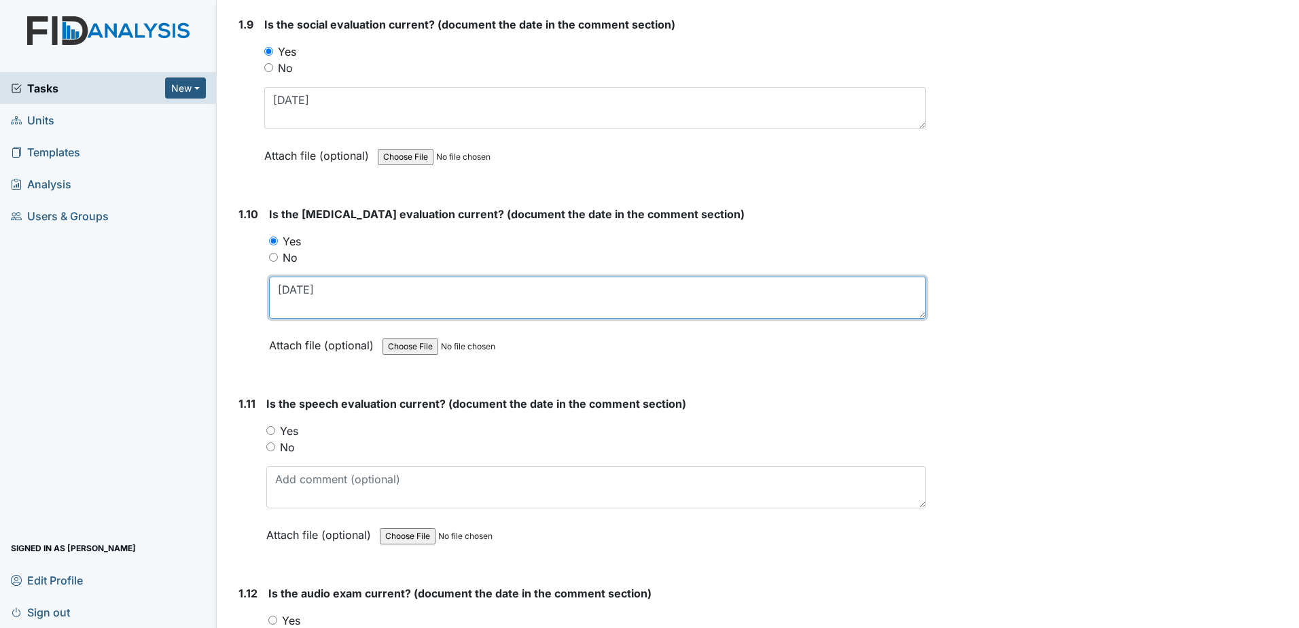
type textarea "3-26-21"
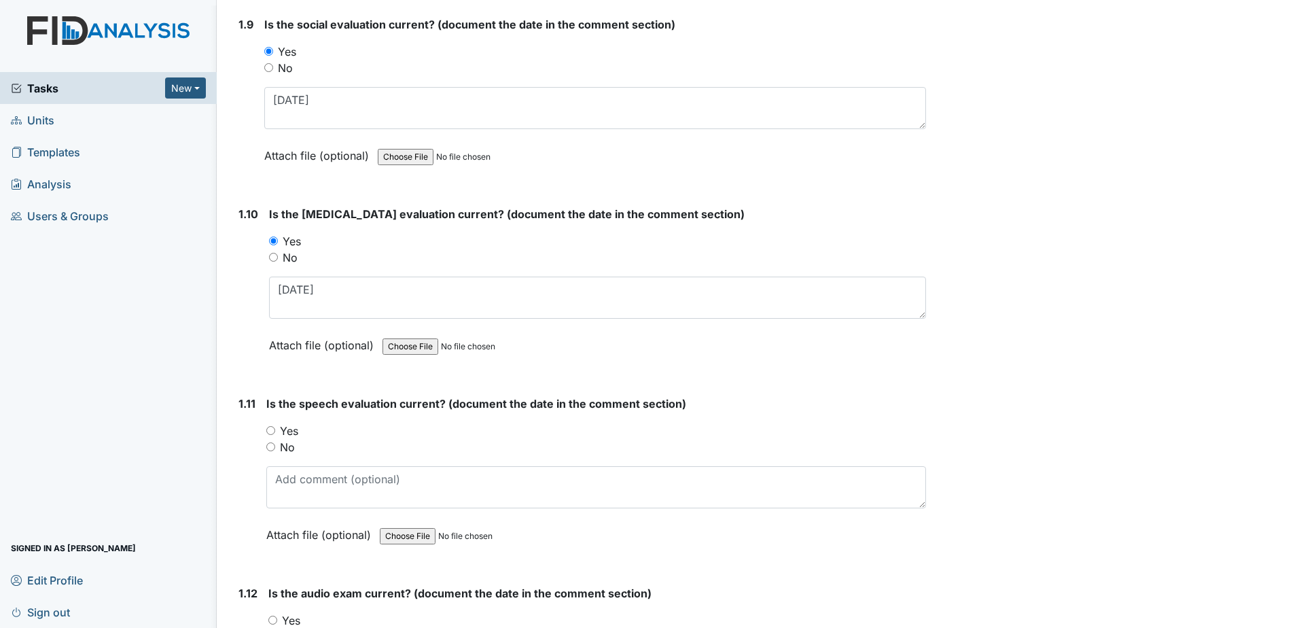
click at [287, 432] on label "Yes" at bounding box center [289, 430] width 18 height 16
click at [275, 432] on input "Yes" at bounding box center [270, 430] width 9 height 9
radio input "true"
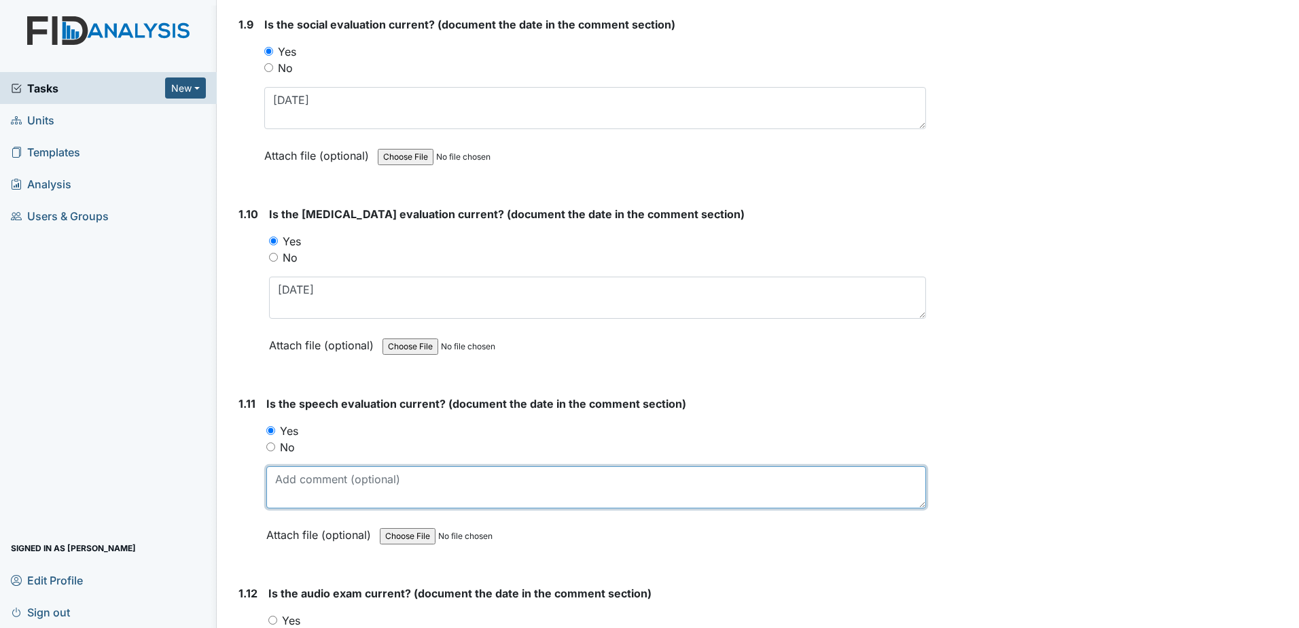
click at [312, 487] on textarea at bounding box center [596, 487] width 660 height 42
type textarea "8"
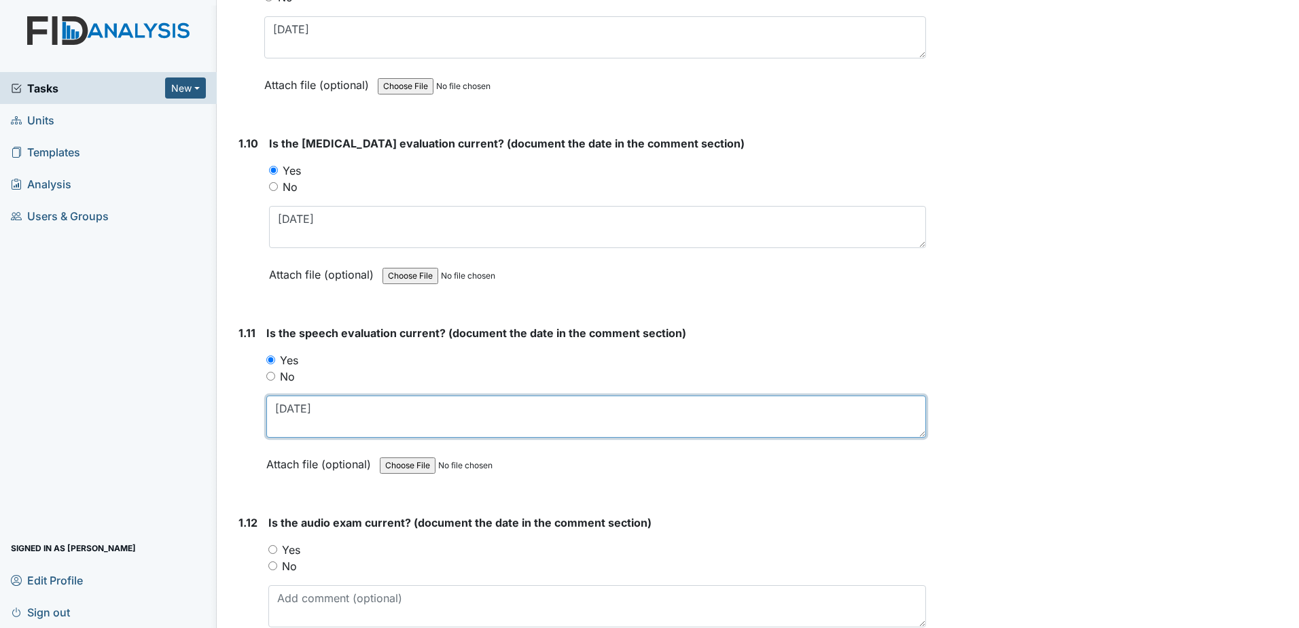
scroll to position [1970, 0]
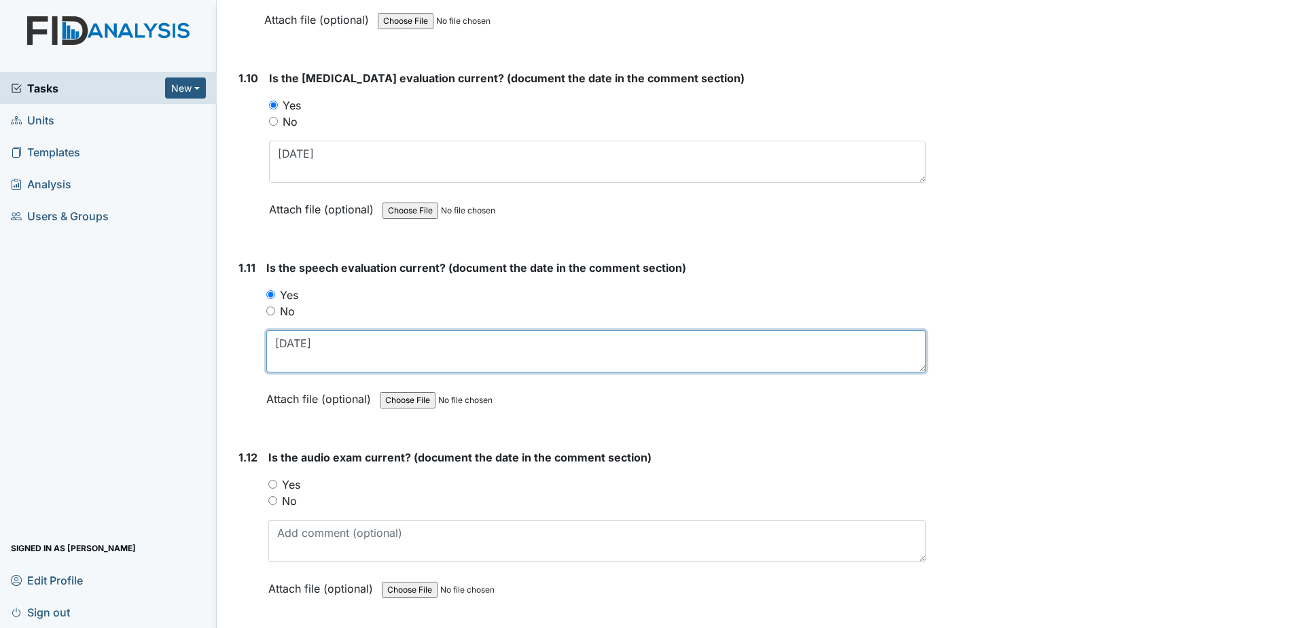
type textarea "5-7-20"
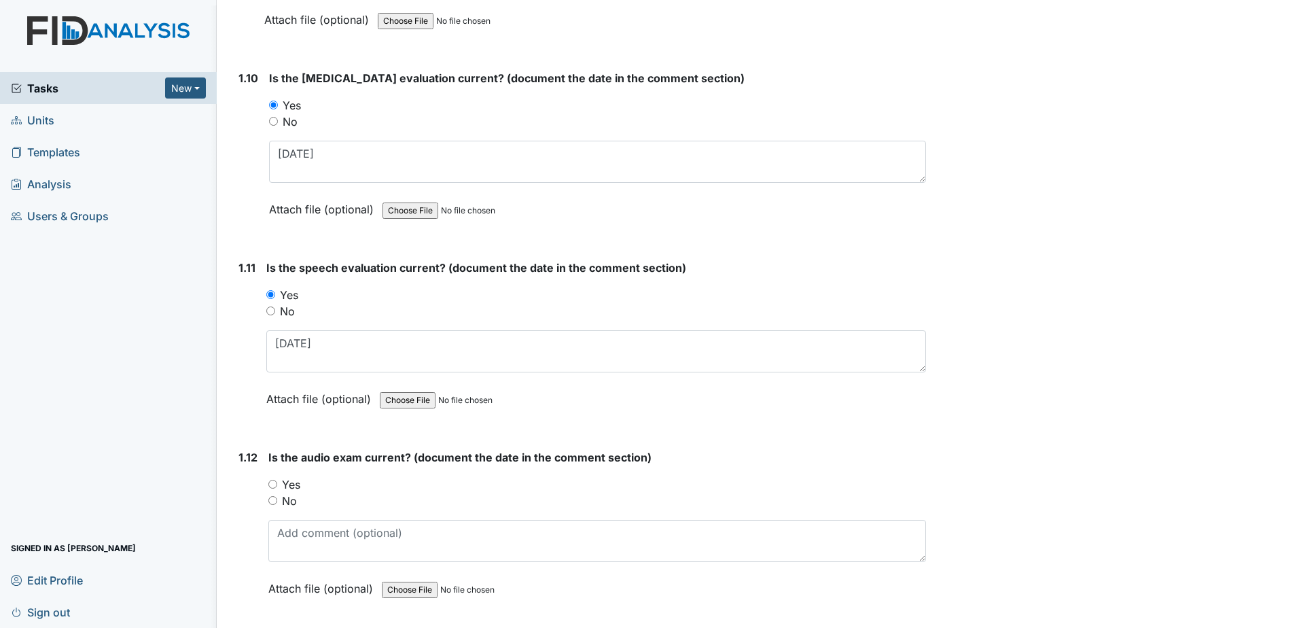
click at [298, 487] on label "Yes" at bounding box center [291, 484] width 18 height 16
click at [277, 487] on input "Yes" at bounding box center [272, 484] width 9 height 9
radio input "true"
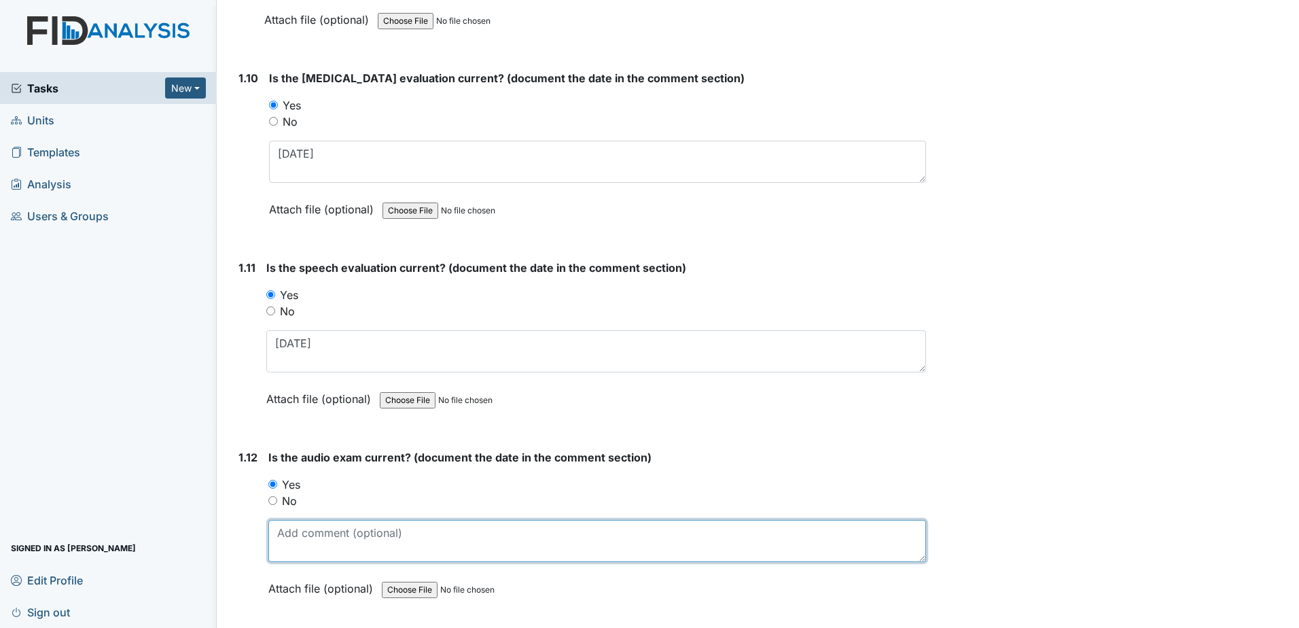
click at [298, 537] on textarea at bounding box center [596, 541] width 657 height 42
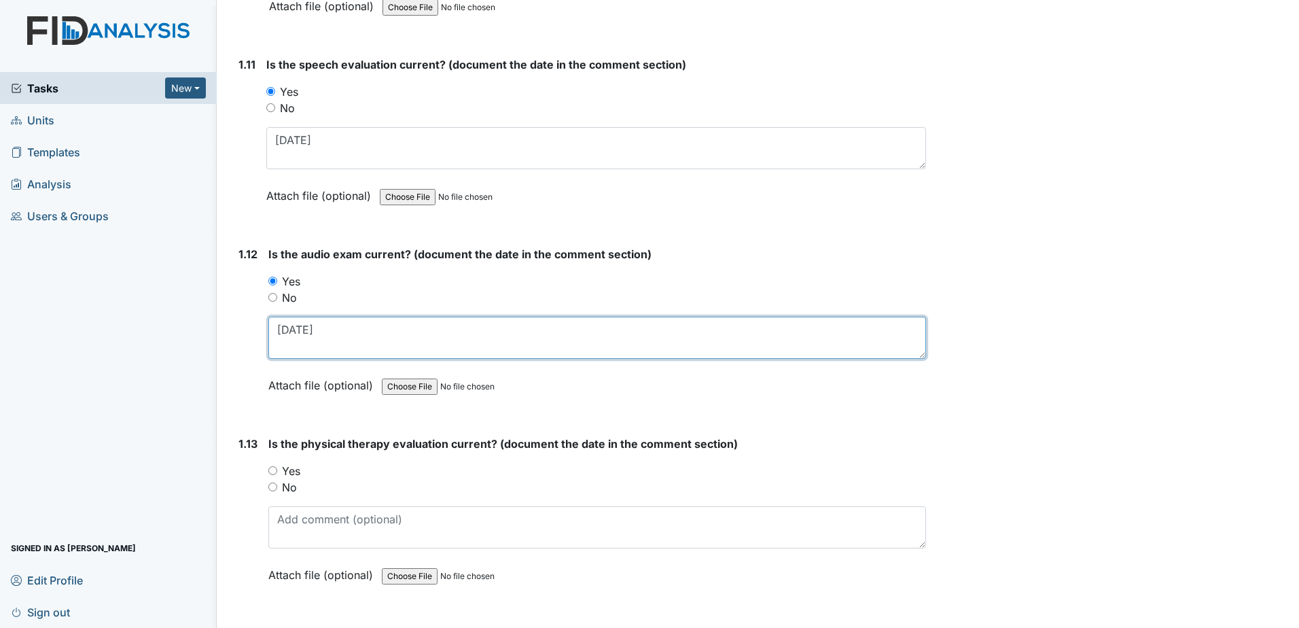
scroll to position [2174, 0]
type textarea "1-29-24"
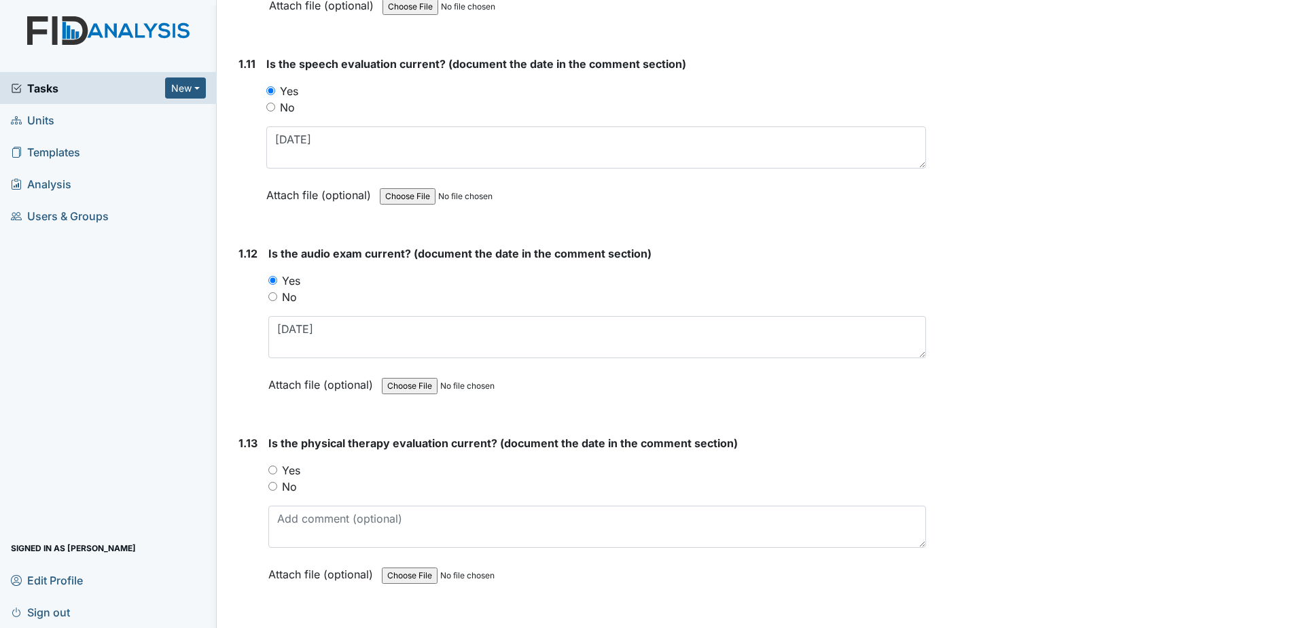
click at [289, 467] on label "Yes" at bounding box center [291, 470] width 18 height 16
click at [277, 467] on input "Yes" at bounding box center [272, 469] width 9 height 9
radio input "true"
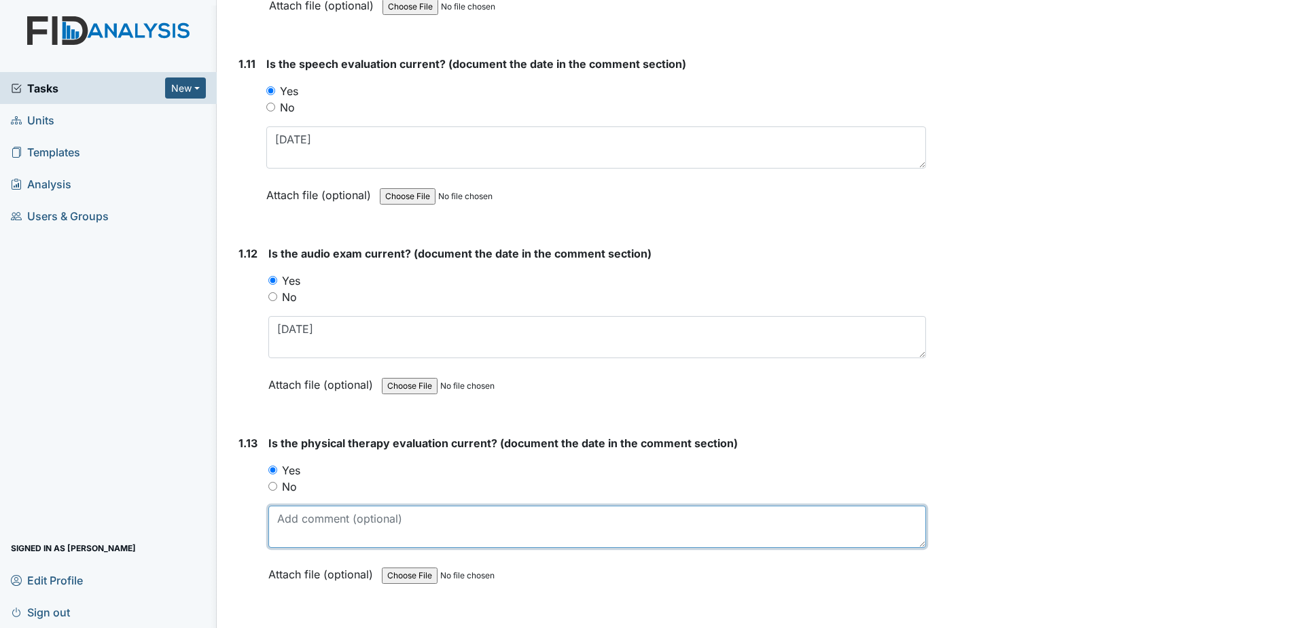
click at [300, 519] on textarea at bounding box center [596, 526] width 657 height 42
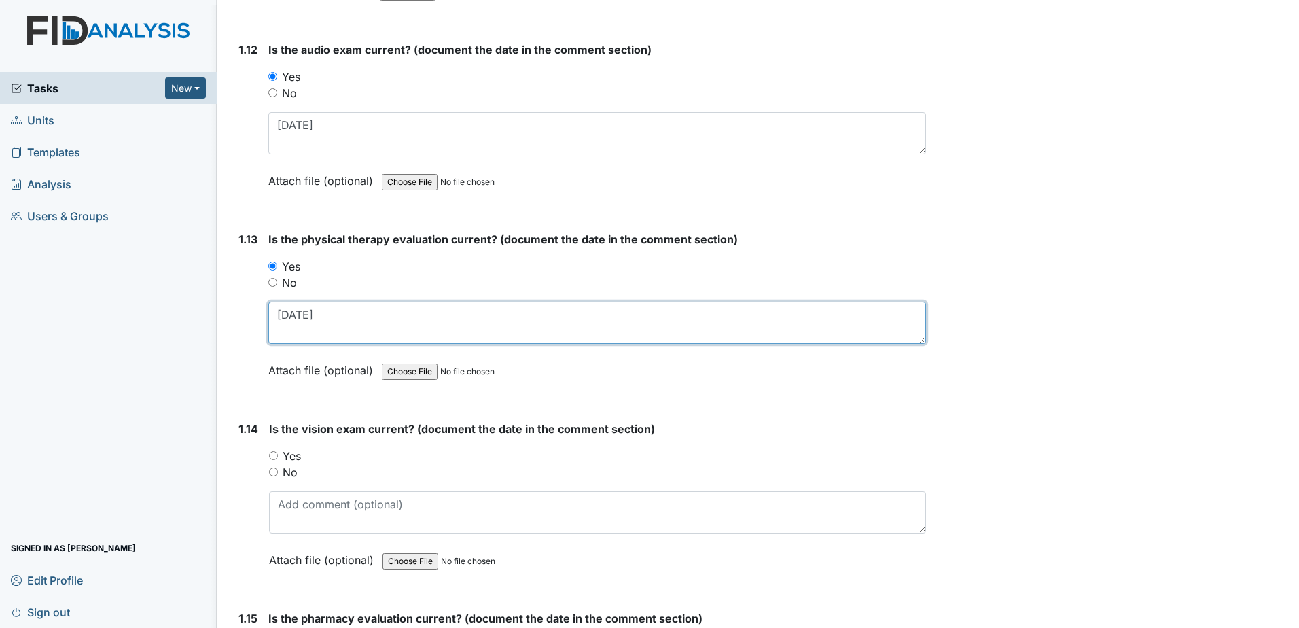
type textarea "6-27-23"
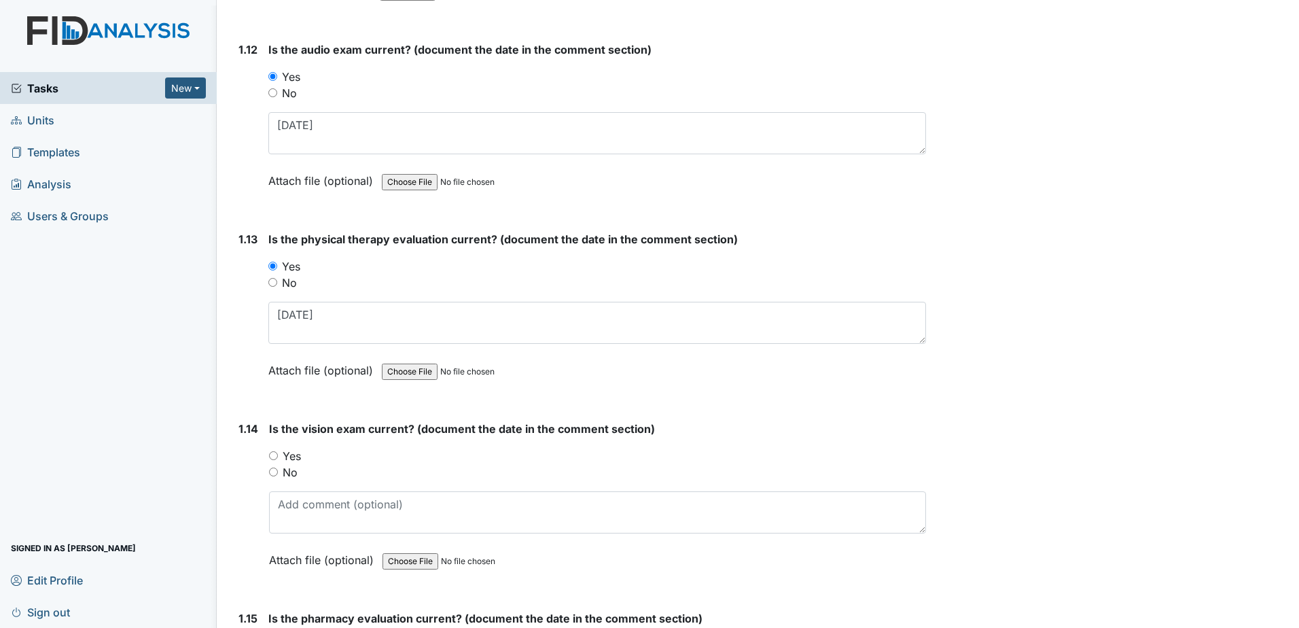
click at [290, 473] on label "No" at bounding box center [290, 472] width 15 height 16
click at [278, 473] on input "No" at bounding box center [273, 471] width 9 height 9
radio input "true"
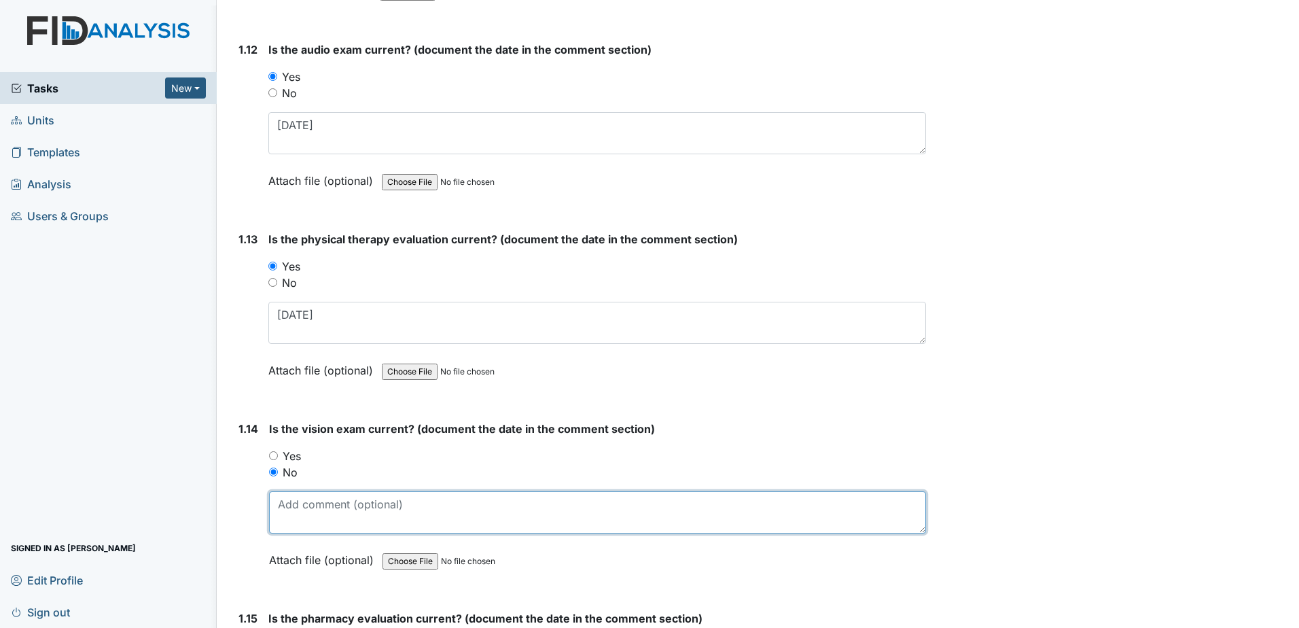
click at [331, 525] on textarea at bounding box center [597, 512] width 657 height 42
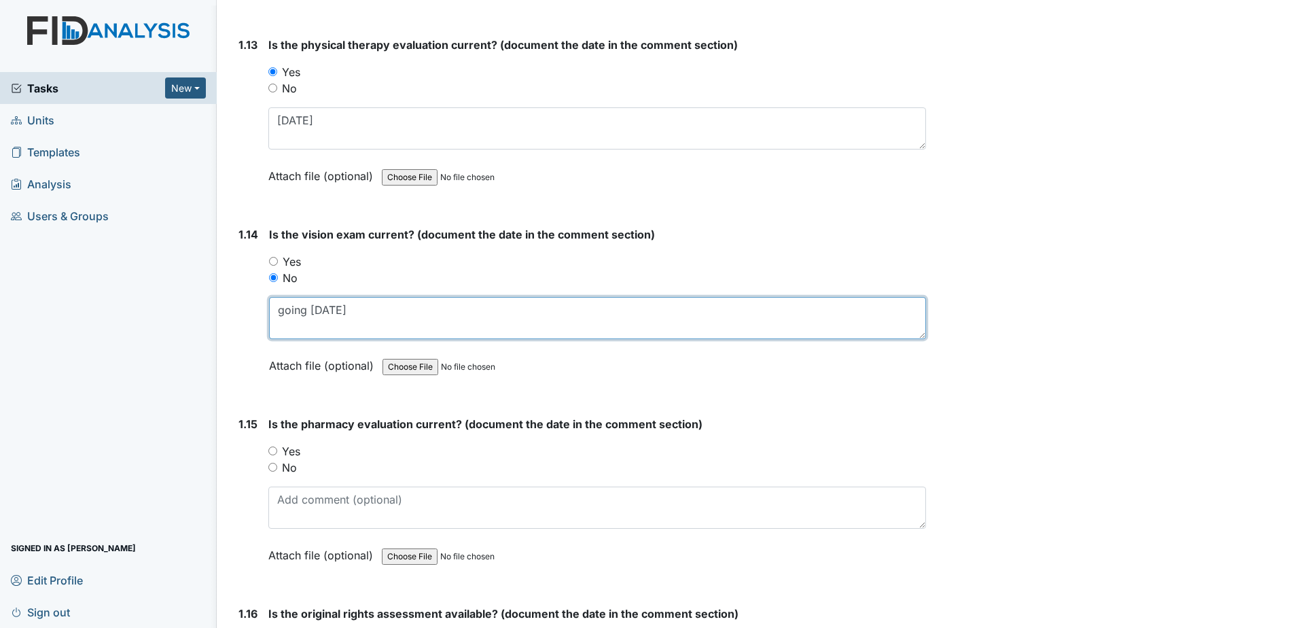
scroll to position [2649, 0]
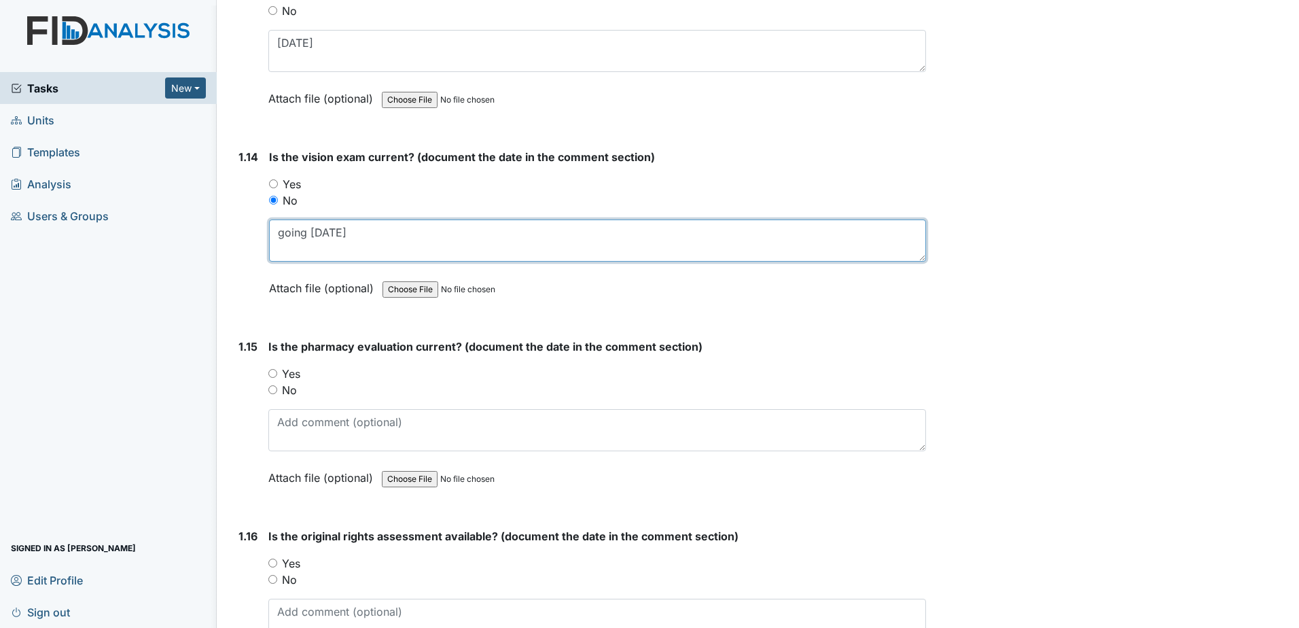
type textarea "going 8-29-2025"
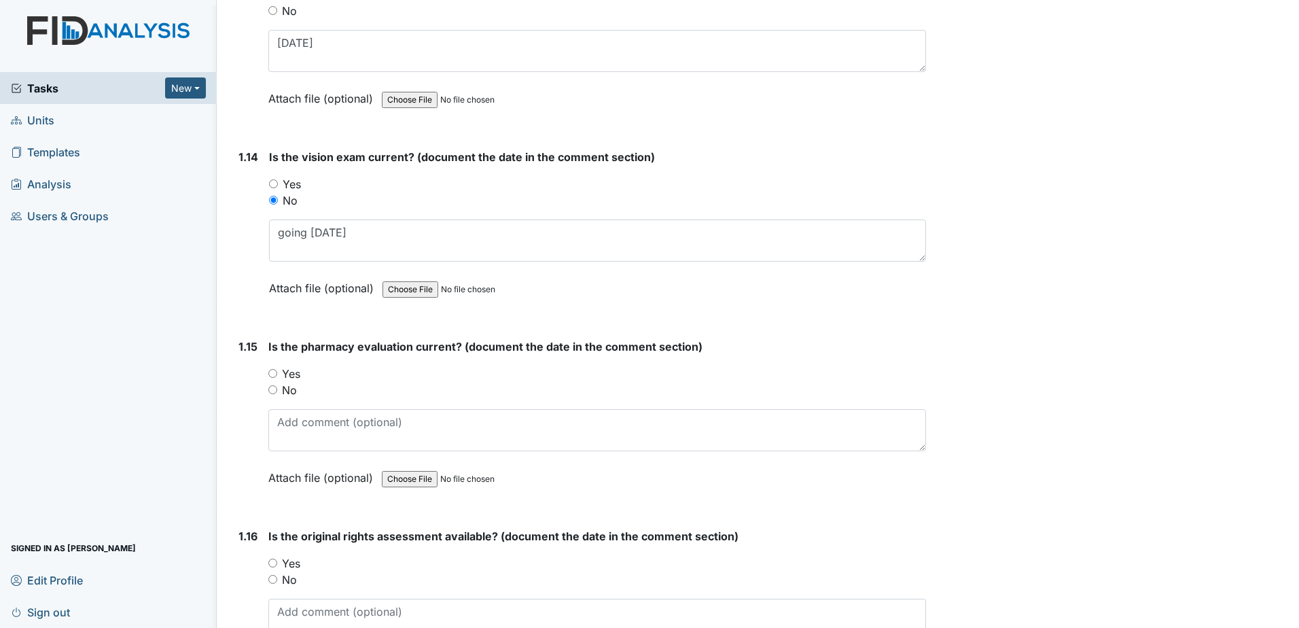
click at [294, 368] on label "Yes" at bounding box center [291, 373] width 18 height 16
click at [277, 369] on input "Yes" at bounding box center [272, 373] width 9 height 9
radio input "true"
click at [293, 566] on label "Yes" at bounding box center [291, 563] width 18 height 16
click at [277, 566] on input "Yes" at bounding box center [272, 562] width 9 height 9
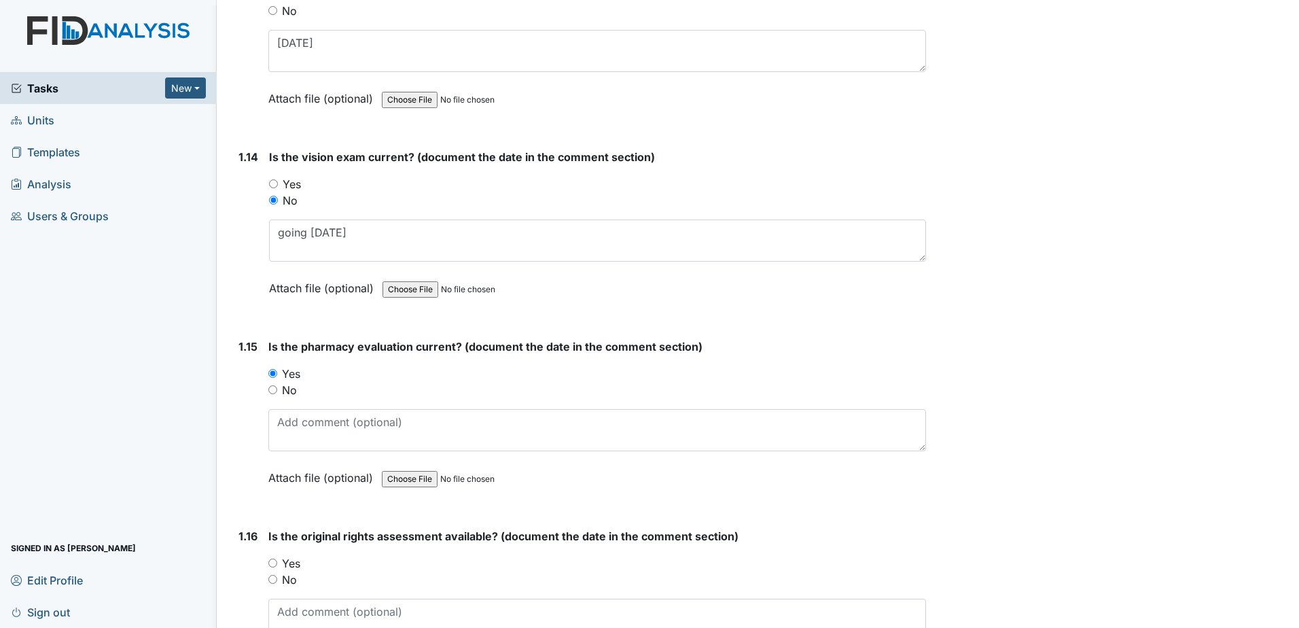
radio input "true"
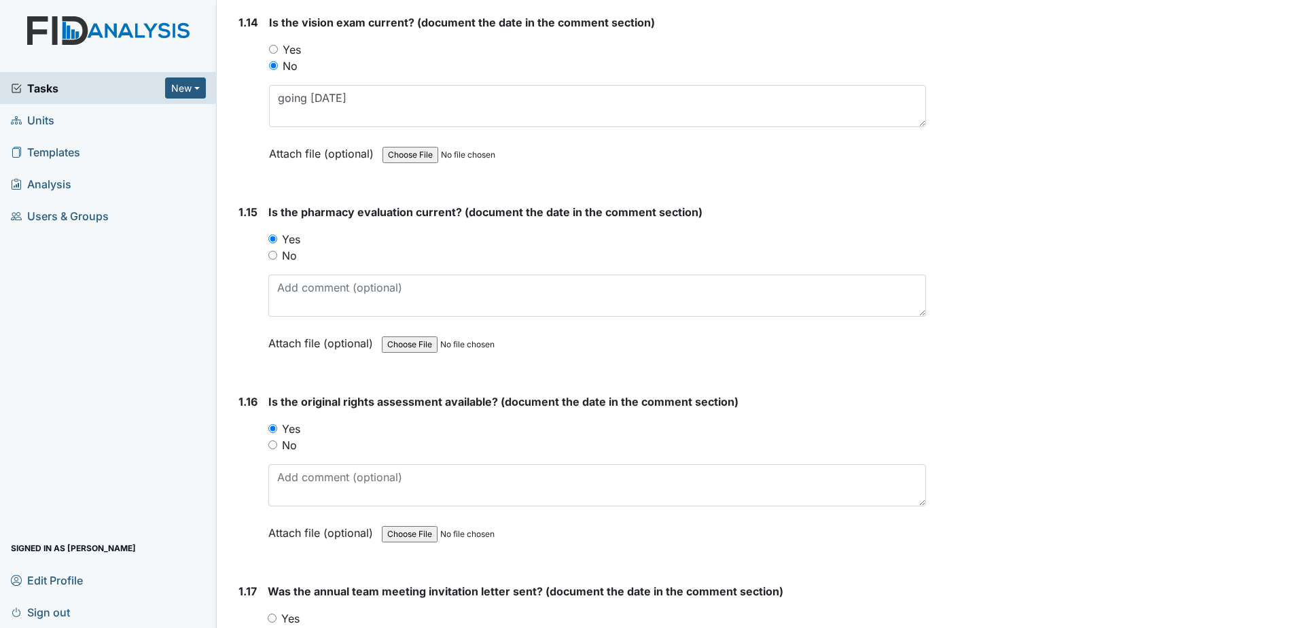
scroll to position [2785, 0]
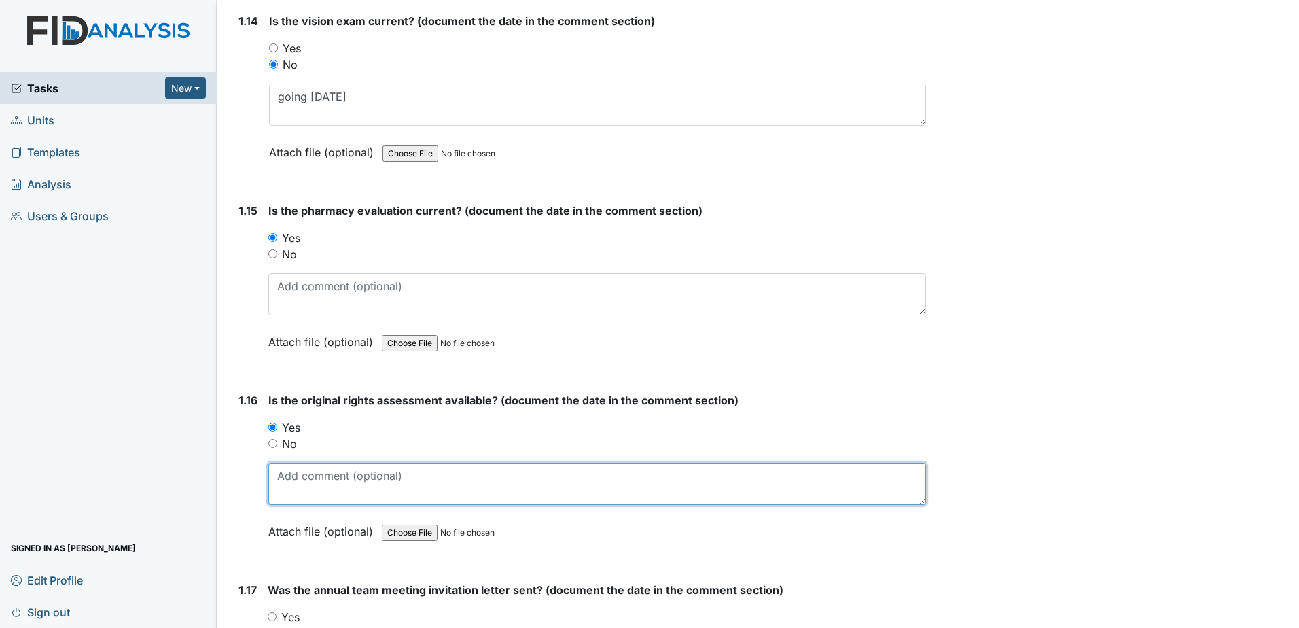
click at [319, 483] on textarea at bounding box center [596, 484] width 657 height 42
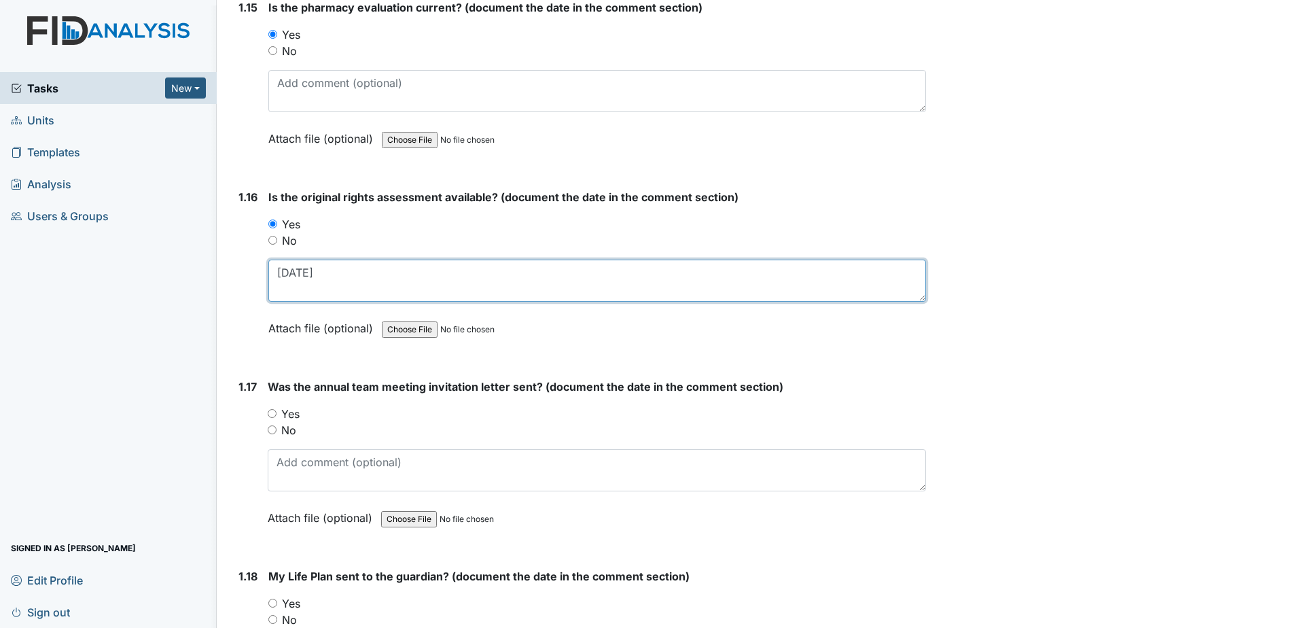
scroll to position [2989, 0]
type textarea "5-8-20"
click at [290, 412] on label "Yes" at bounding box center [290, 413] width 18 height 16
click at [276, 412] on input "Yes" at bounding box center [272, 412] width 9 height 9
radio input "true"
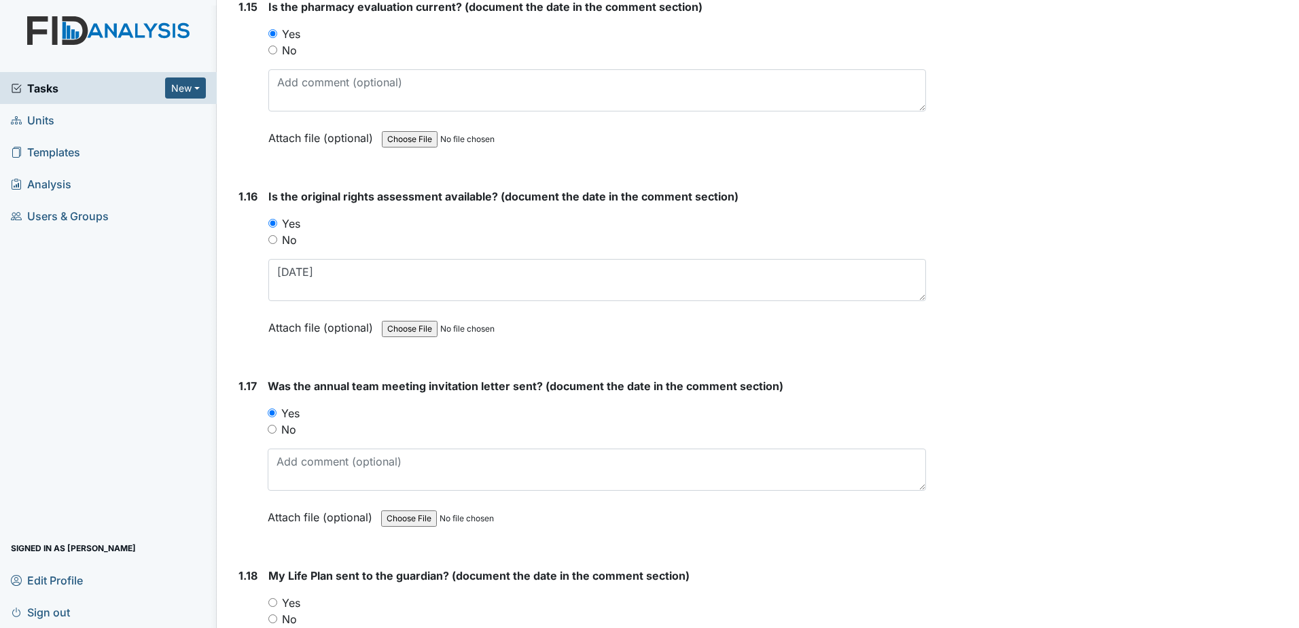
click at [293, 598] on label "Yes" at bounding box center [291, 602] width 18 height 16
click at [277, 598] on input "Yes" at bounding box center [272, 602] width 9 height 9
radio input "true"
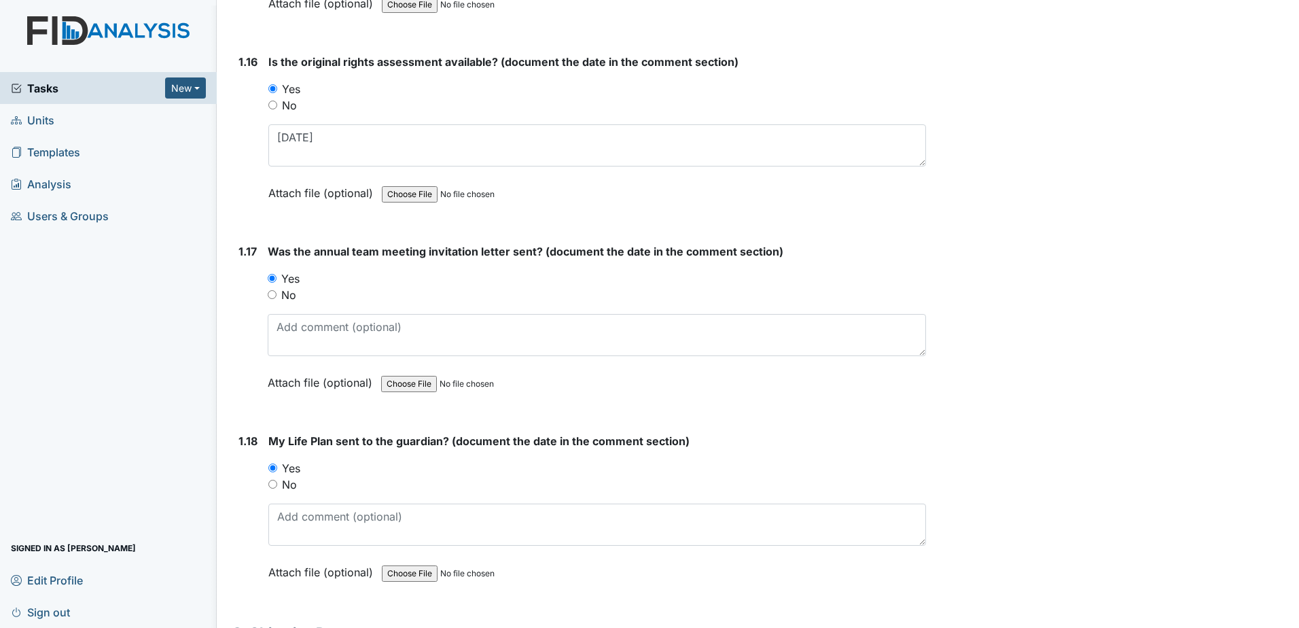
scroll to position [3124, 0]
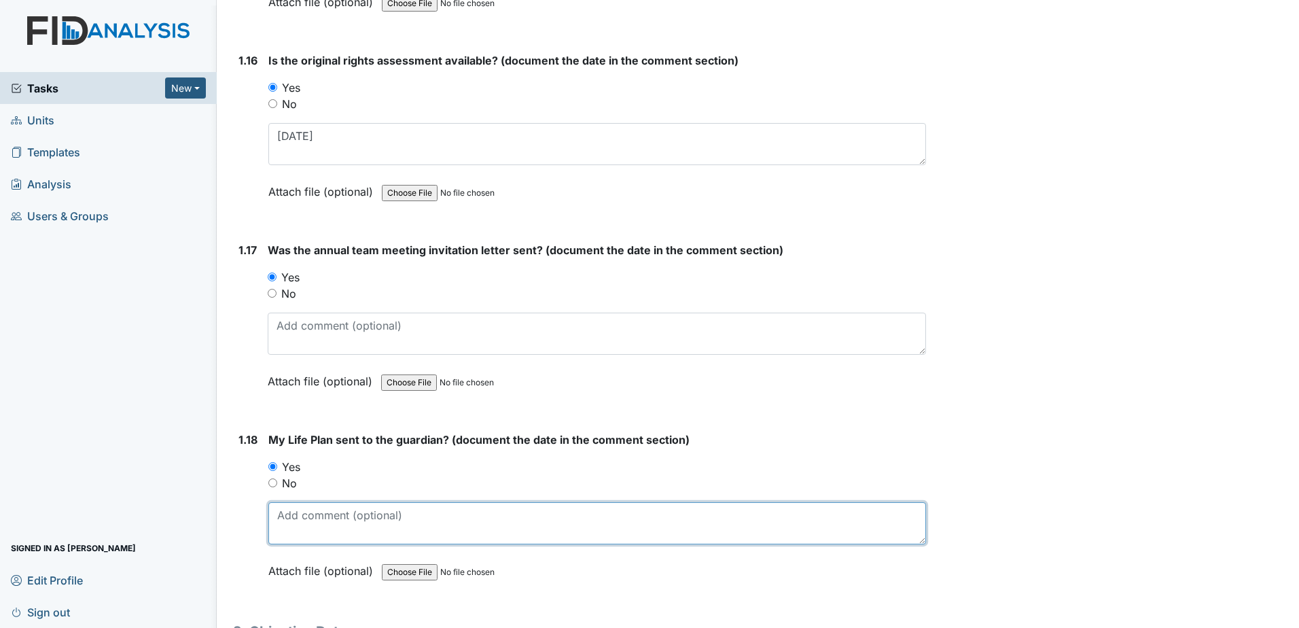
click at [296, 526] on textarea at bounding box center [596, 523] width 657 height 42
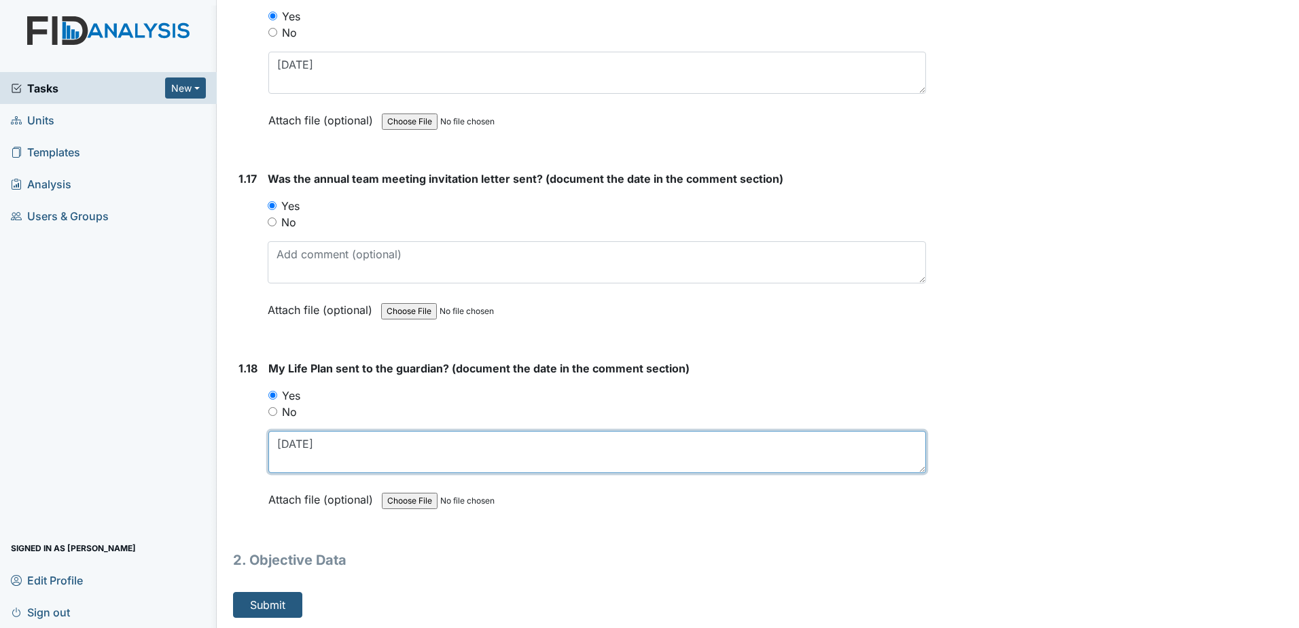
scroll to position [3196, 0]
type textarea "3-13-2025"
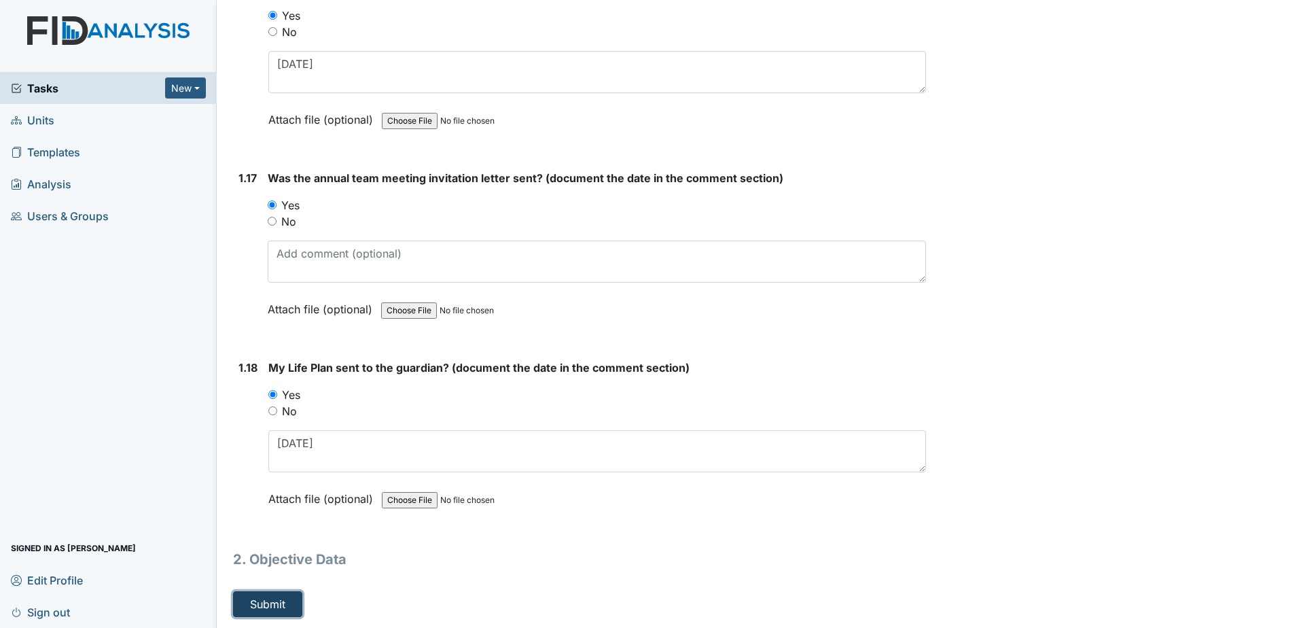
click at [276, 602] on button "Submit" at bounding box center [267, 604] width 69 height 26
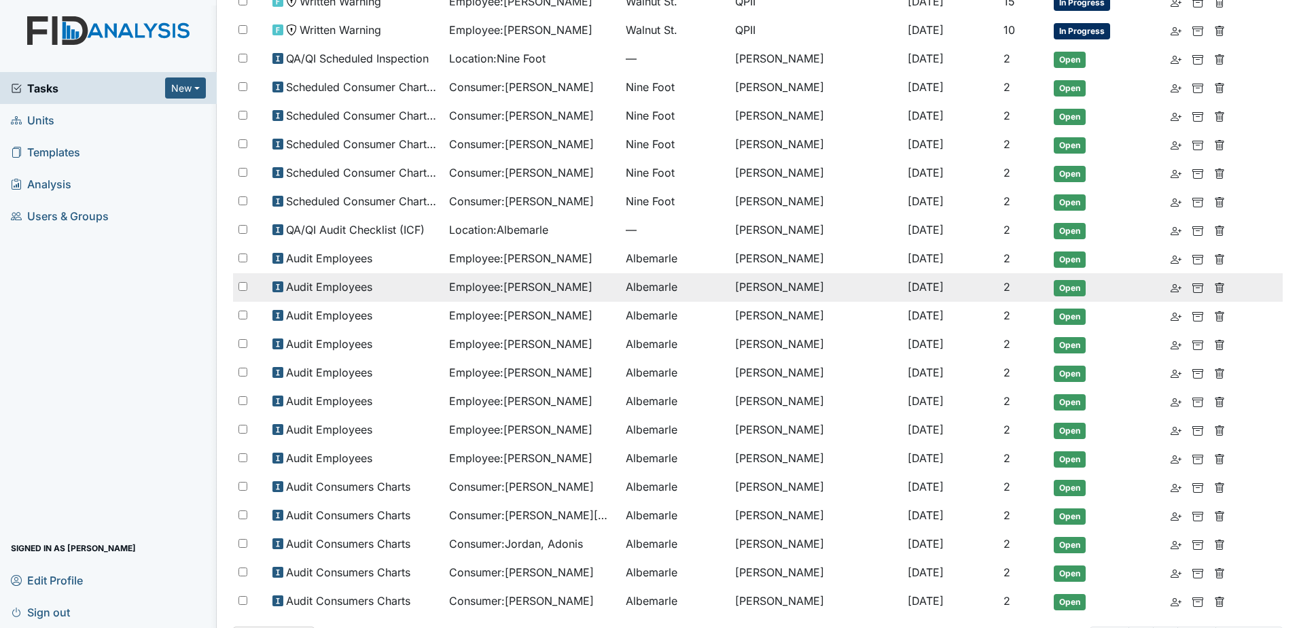
scroll to position [262, 0]
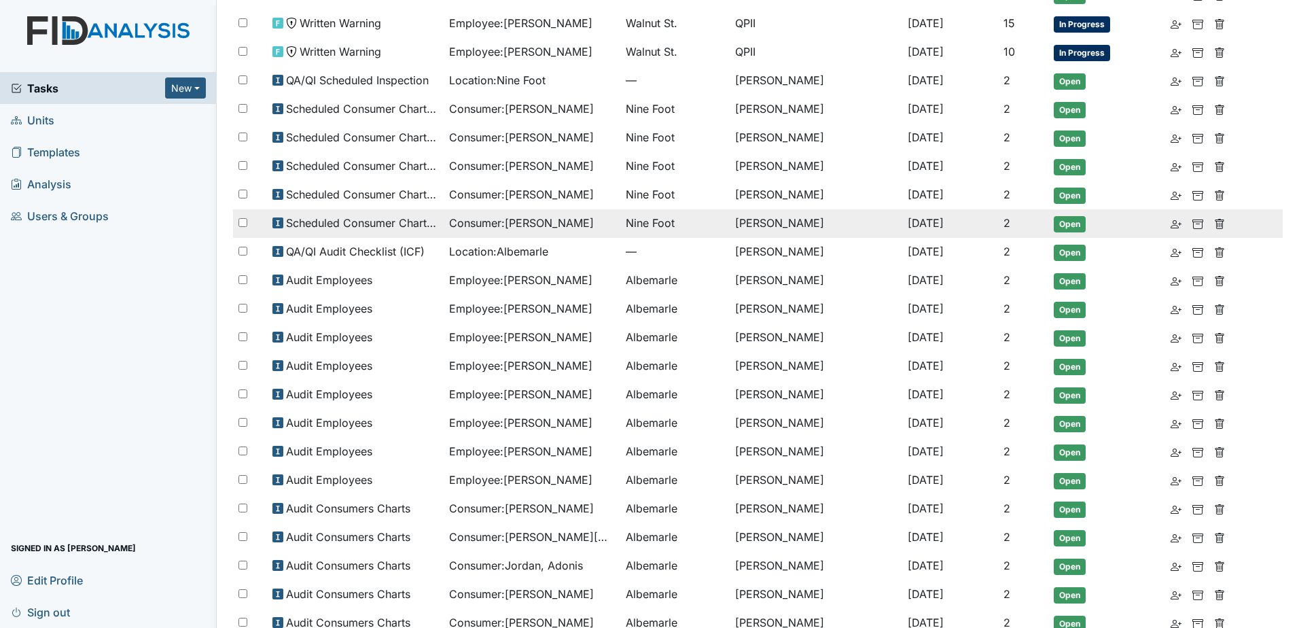
click at [542, 226] on span "Consumer : Sumrell, Tina" at bounding box center [521, 223] width 145 height 16
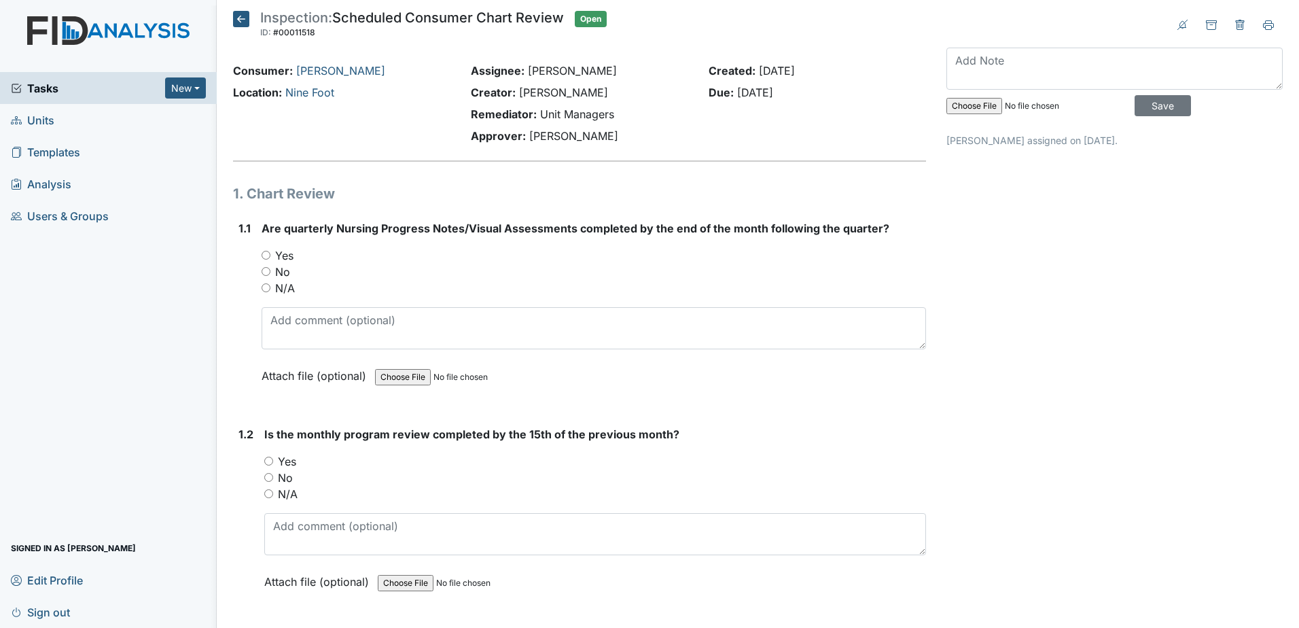
click at [288, 251] on label "Yes" at bounding box center [284, 255] width 18 height 16
click at [270, 251] on input "Yes" at bounding box center [266, 255] width 9 height 9
radio input "true"
drag, startPoint x: 304, startPoint y: 294, endPoint x: 309, endPoint y: 309, distance: 15.7
click at [306, 298] on div "Are quarterly Nursing Progress Notes/Visual Assessments completed by the end of…" at bounding box center [594, 306] width 664 height 173
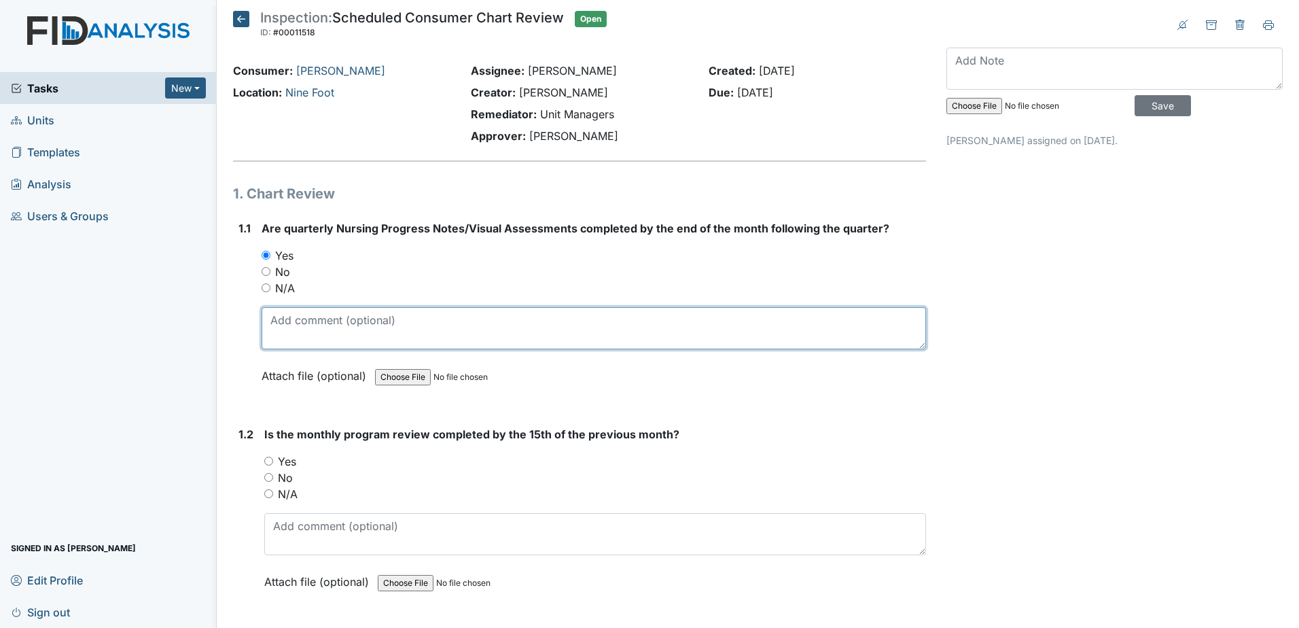
click at [315, 319] on textarea at bounding box center [594, 328] width 664 height 42
type textarea "6-27-25"
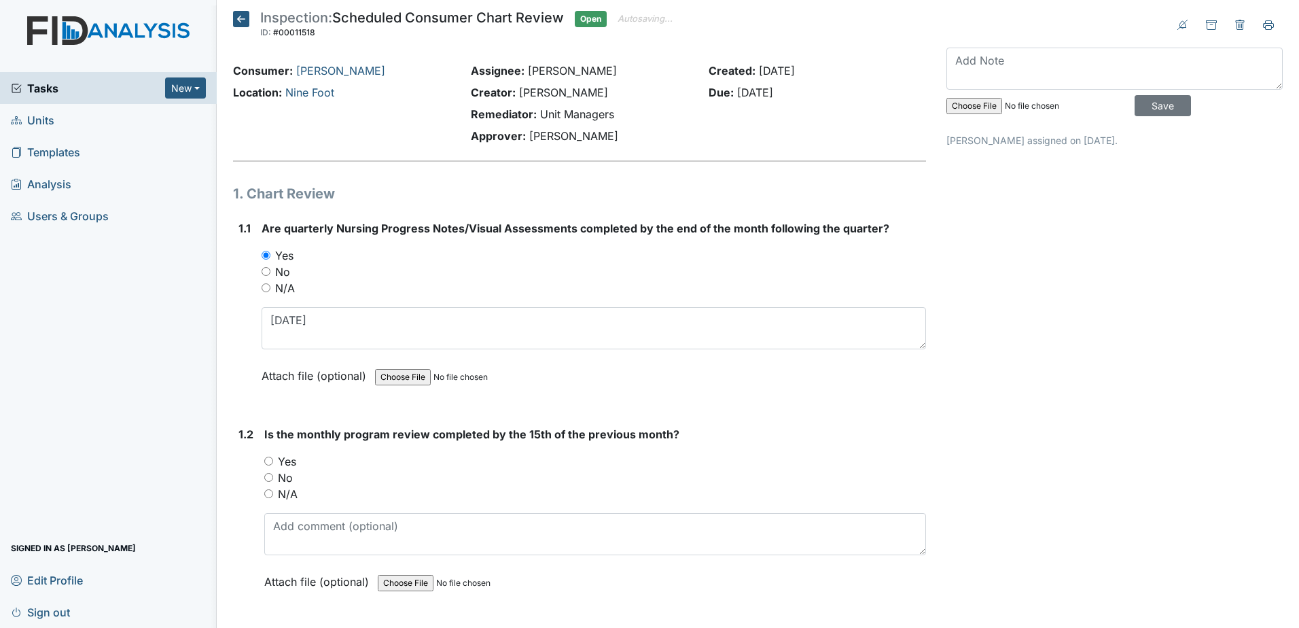
click at [284, 458] on label "Yes" at bounding box center [287, 461] width 18 height 16
click at [273, 458] on input "Yes" at bounding box center [268, 460] width 9 height 9
radio input "true"
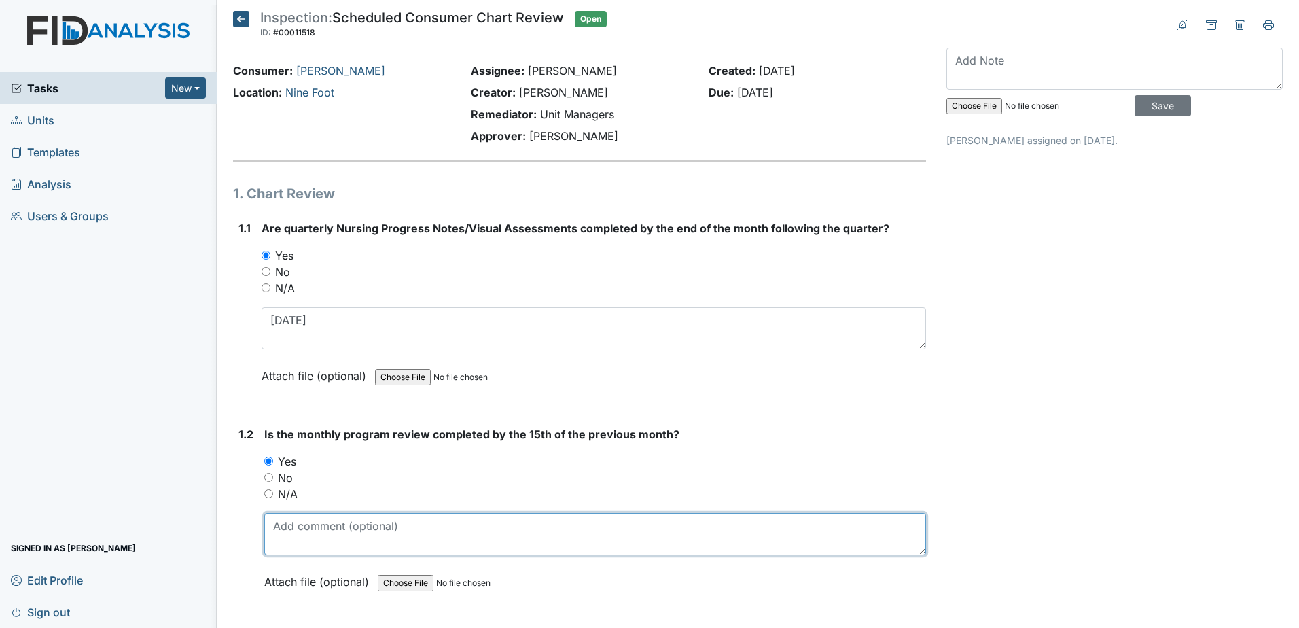
click at [322, 526] on textarea at bounding box center [595, 534] width 662 height 42
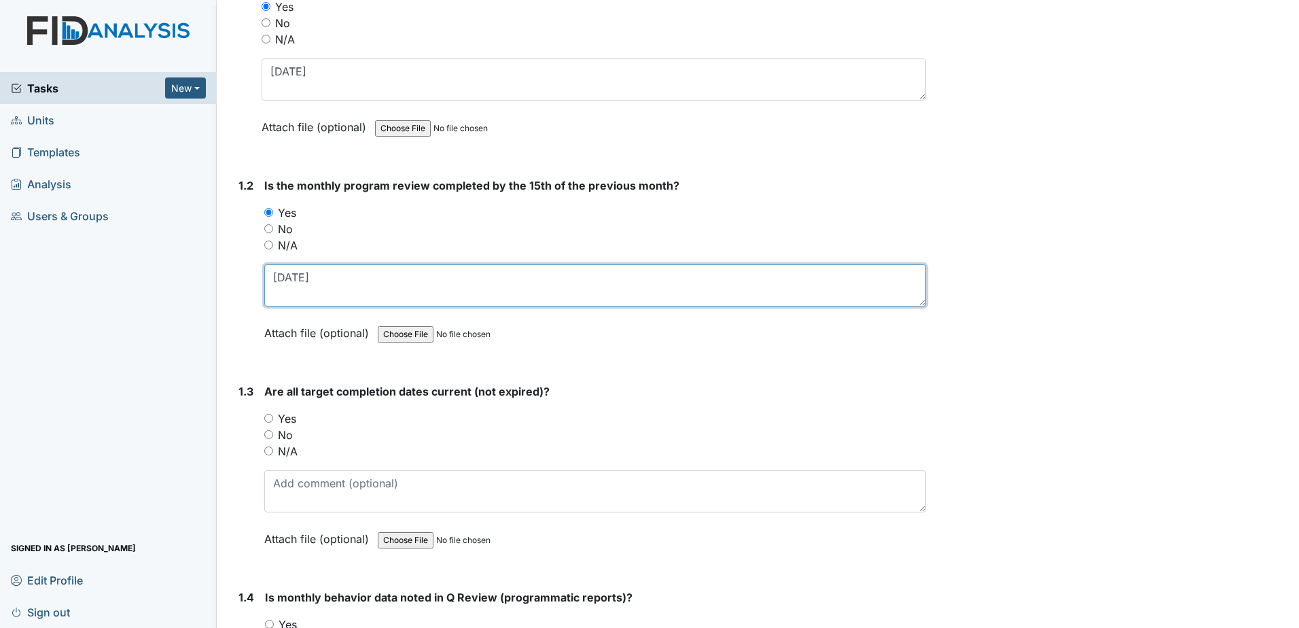
scroll to position [272, 0]
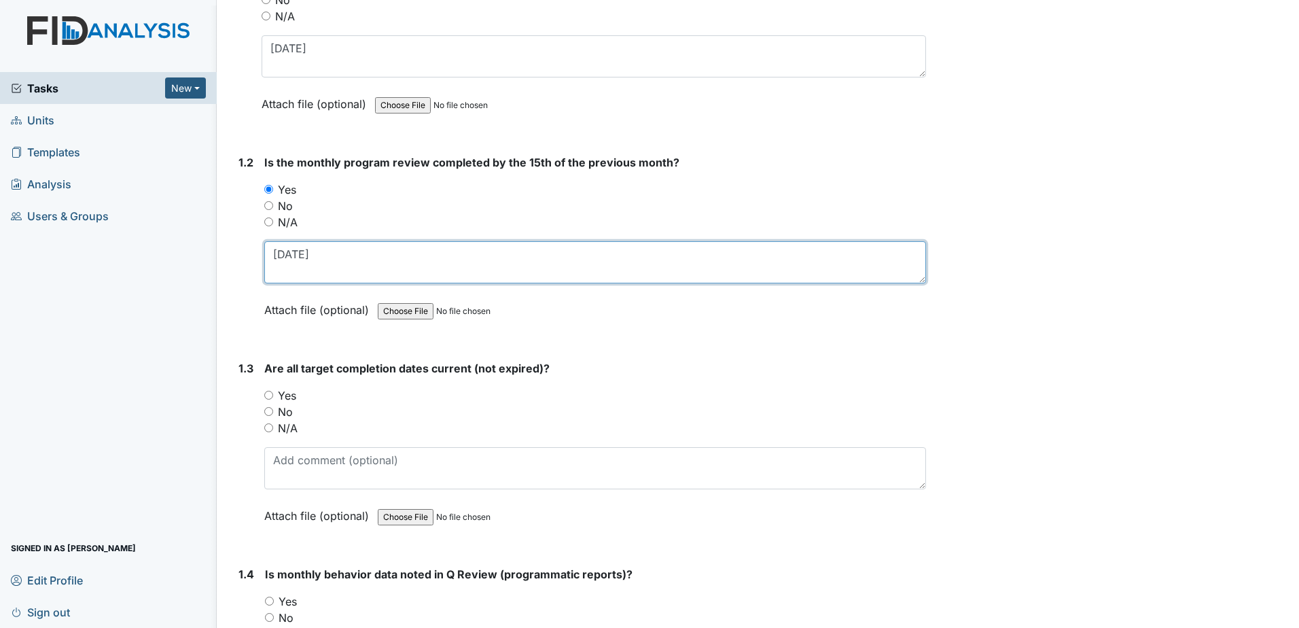
type textarea "8-7-2025"
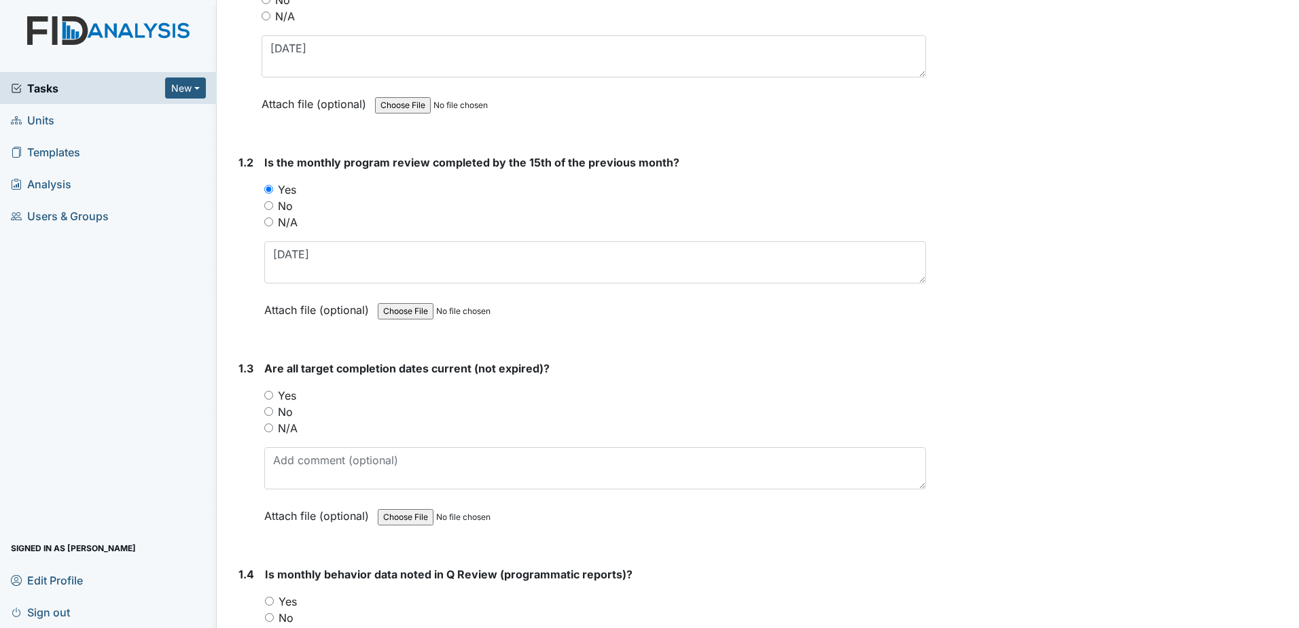
click at [285, 394] on label "Yes" at bounding box center [287, 395] width 18 height 16
click at [273, 394] on input "Yes" at bounding box center [268, 395] width 9 height 9
radio input "true"
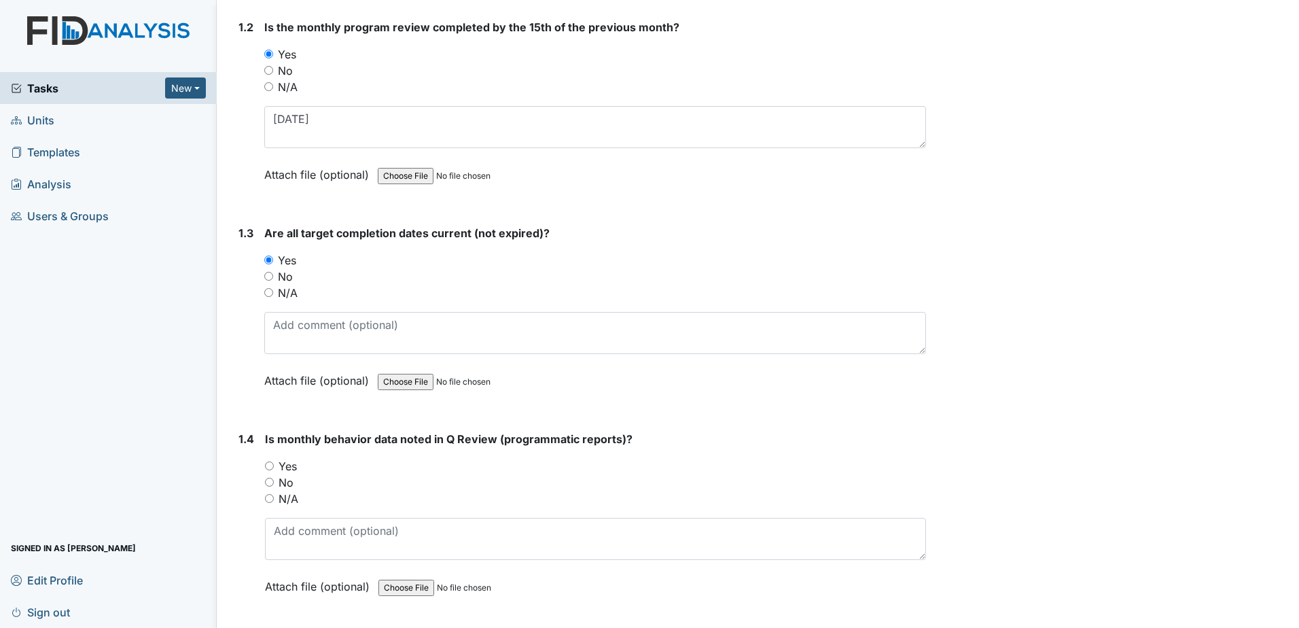
scroll to position [408, 0]
click at [287, 466] on label "Yes" at bounding box center [287, 465] width 18 height 16
click at [274, 466] on input "Yes" at bounding box center [269, 465] width 9 height 9
radio input "true"
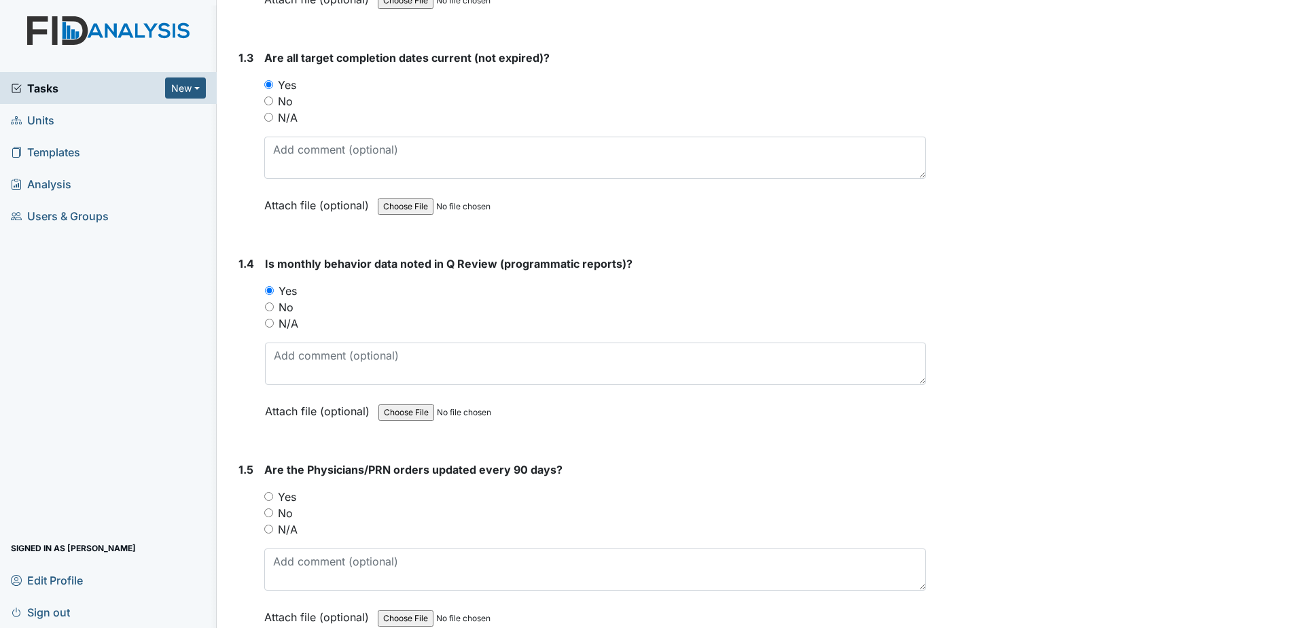
scroll to position [611, 0]
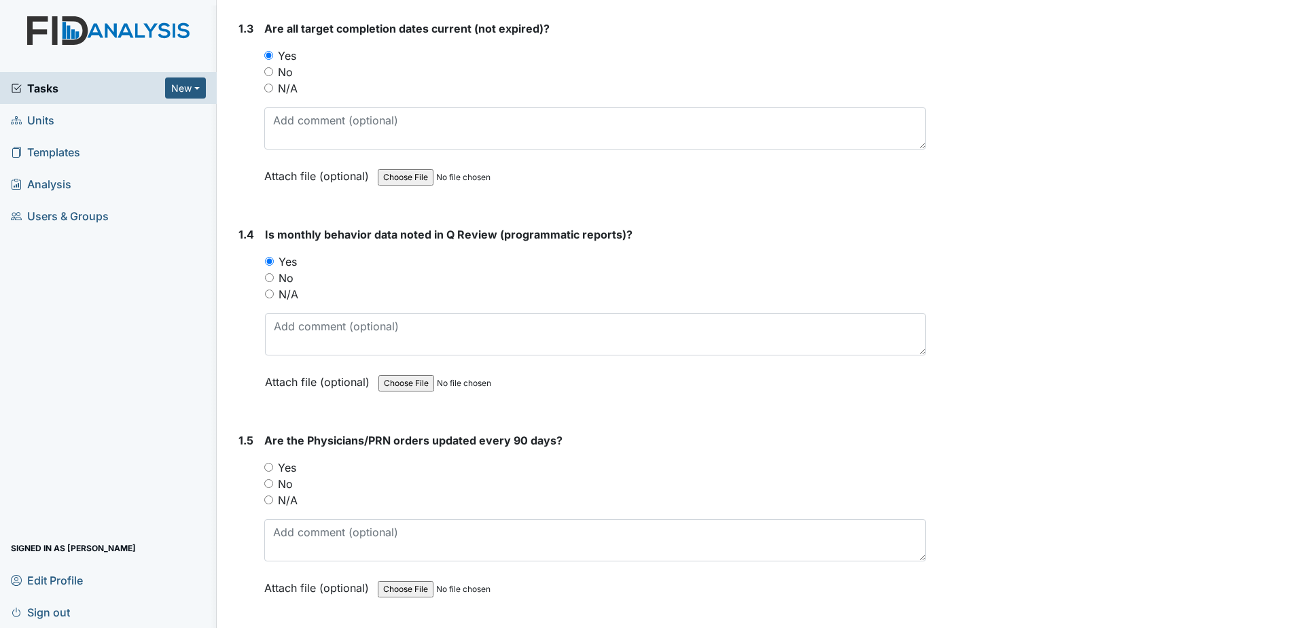
click at [289, 464] on label "Yes" at bounding box center [287, 467] width 18 height 16
click at [273, 464] on input "Yes" at bounding box center [268, 467] width 9 height 9
radio input "true"
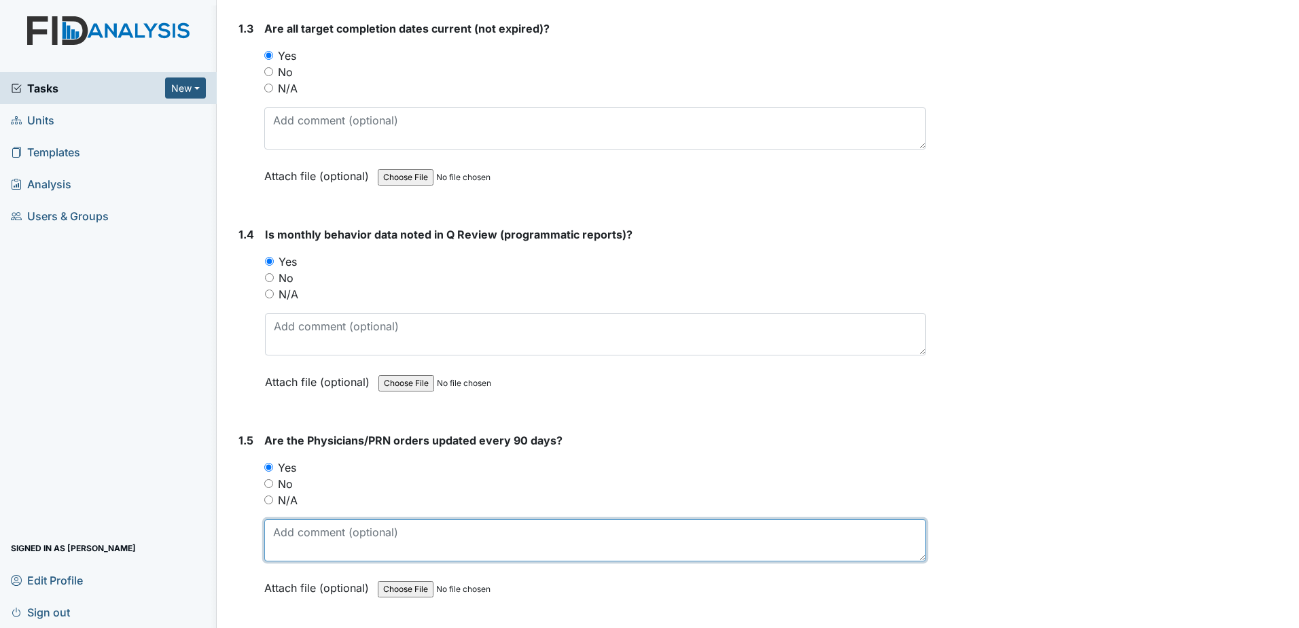
click at [291, 544] on textarea at bounding box center [595, 540] width 662 height 42
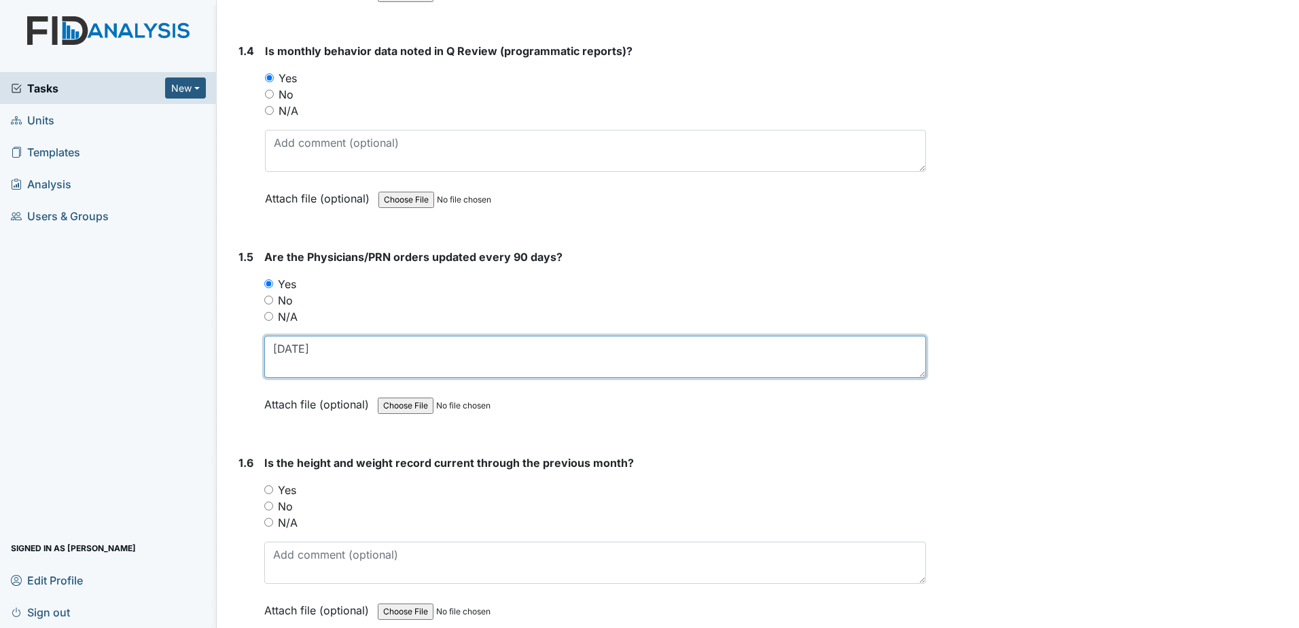
scroll to position [815, 0]
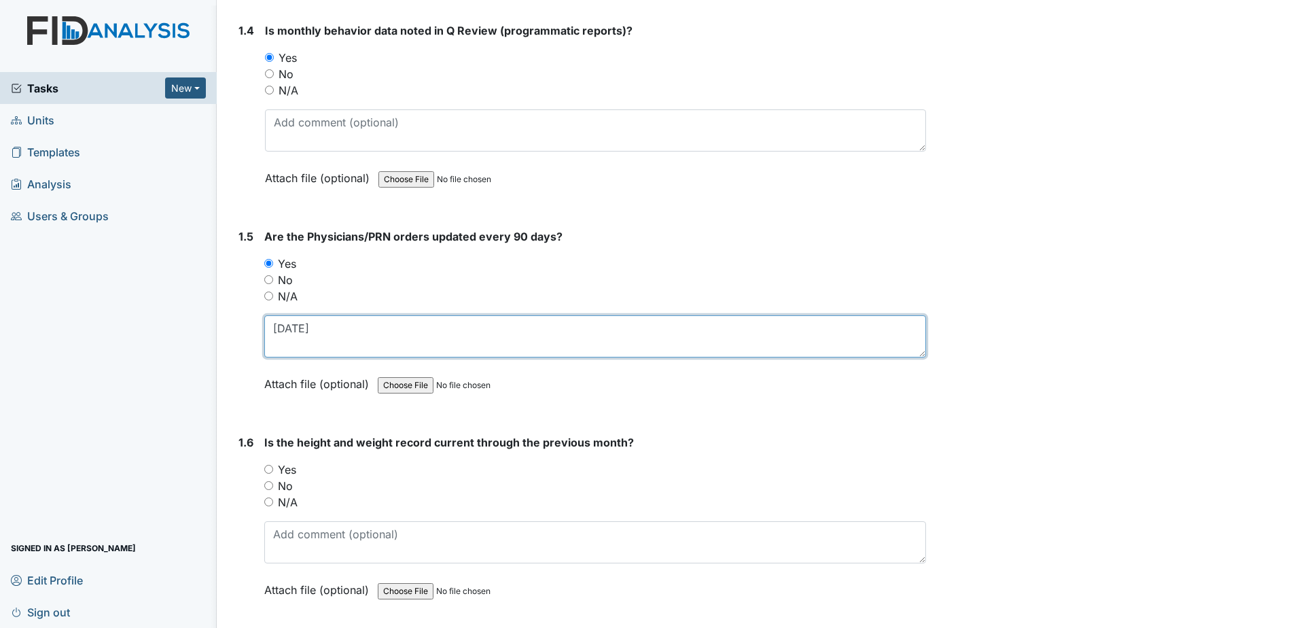
type textarea "[DATE]"
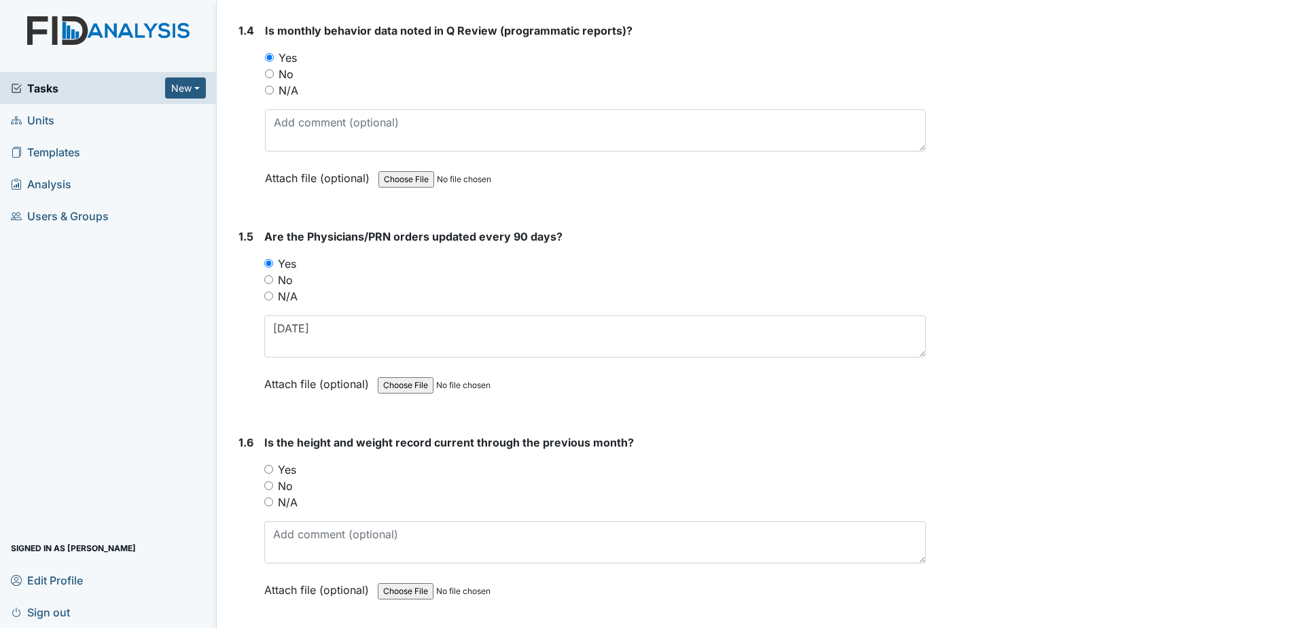
drag, startPoint x: 289, startPoint y: 468, endPoint x: 322, endPoint y: 571, distance: 107.8
click at [289, 468] on label "Yes" at bounding box center [287, 469] width 18 height 16
click at [273, 468] on input "Yes" at bounding box center [268, 469] width 9 height 9
radio input "true"
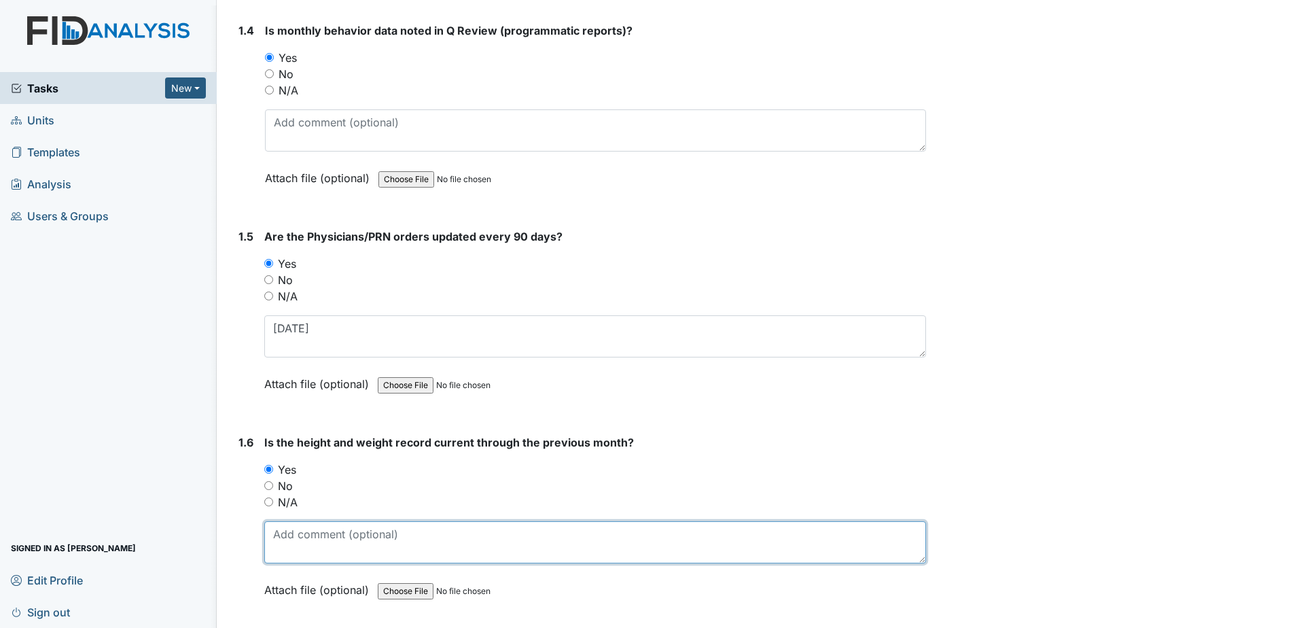
click at [319, 551] on textarea at bounding box center [595, 542] width 662 height 42
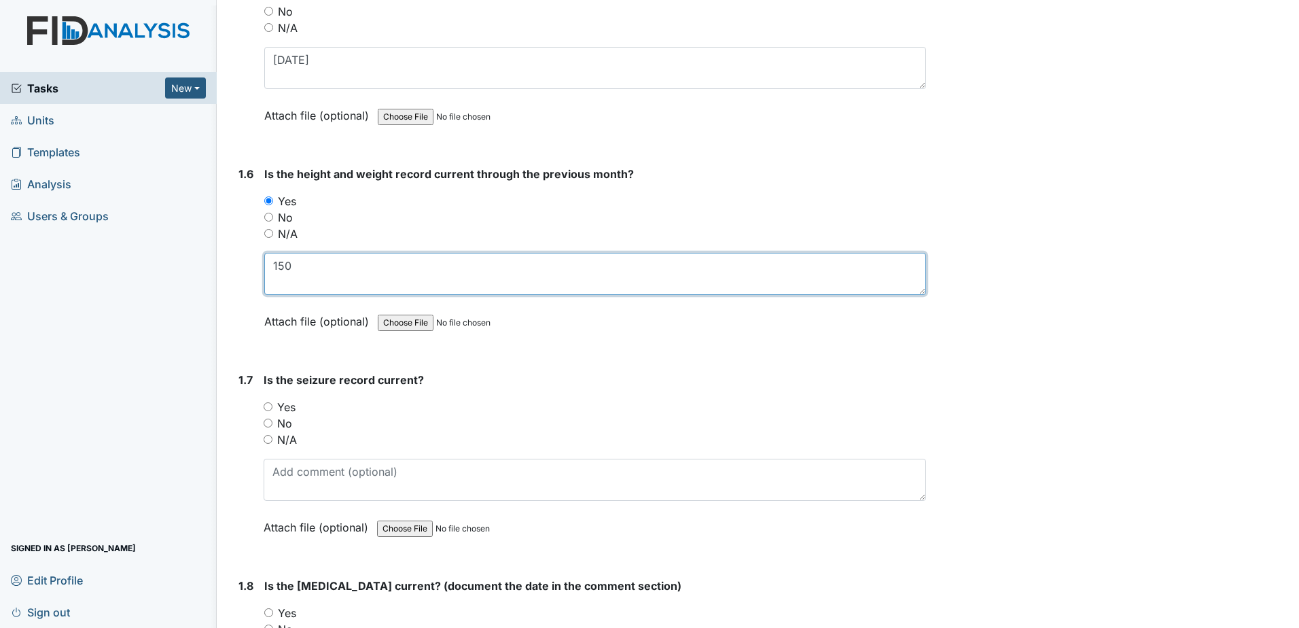
scroll to position [1087, 0]
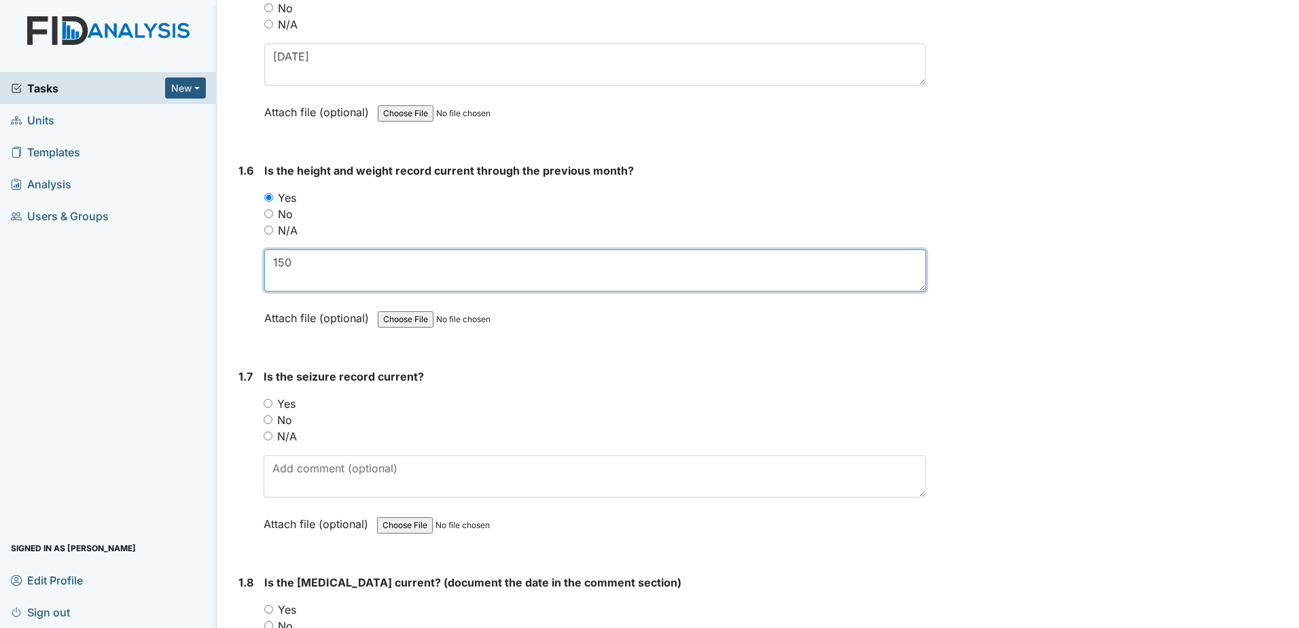
type textarea "150"
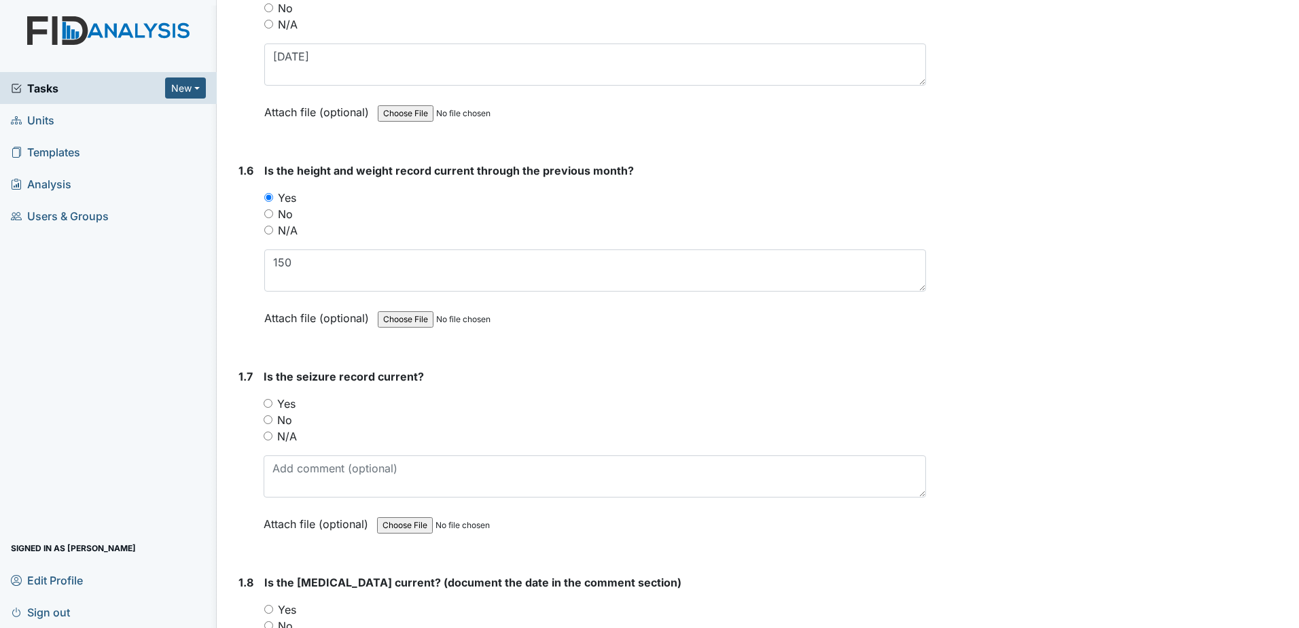
click at [286, 436] on label "N/A" at bounding box center [287, 436] width 20 height 16
click at [272, 436] on input "N/A" at bounding box center [268, 435] width 9 height 9
radio input "true"
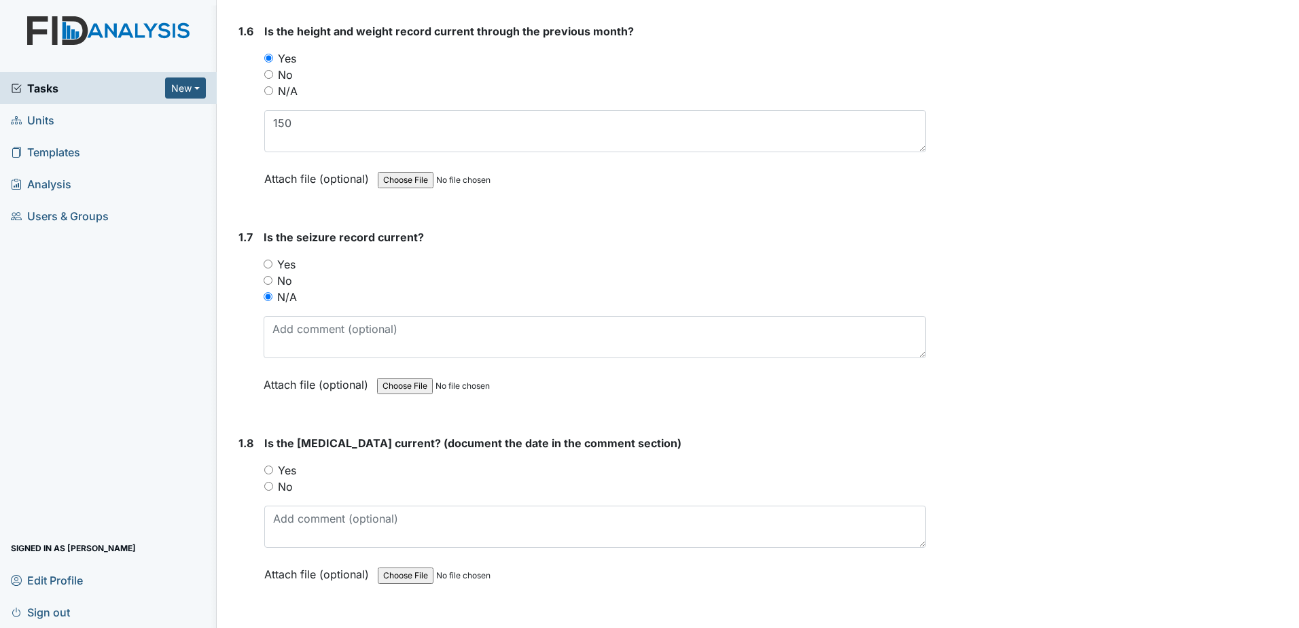
scroll to position [1291, 0]
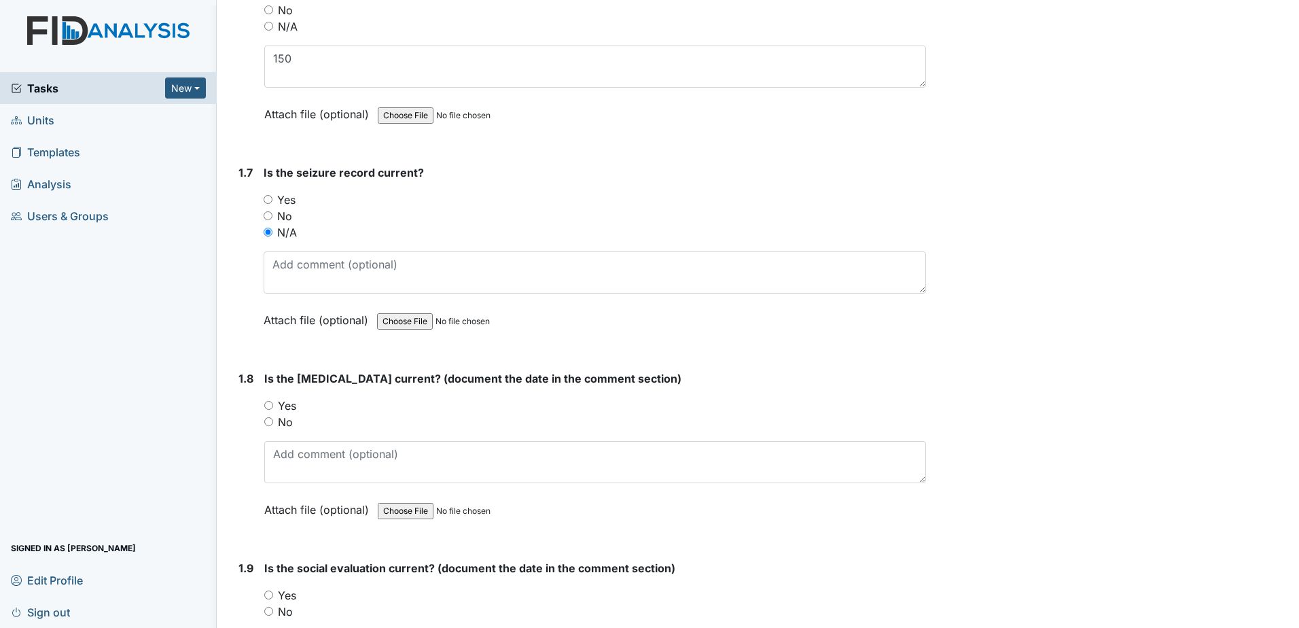
click at [286, 408] on label "Yes" at bounding box center [287, 405] width 18 height 16
click at [273, 408] on input "Yes" at bounding box center [268, 405] width 9 height 9
radio input "true"
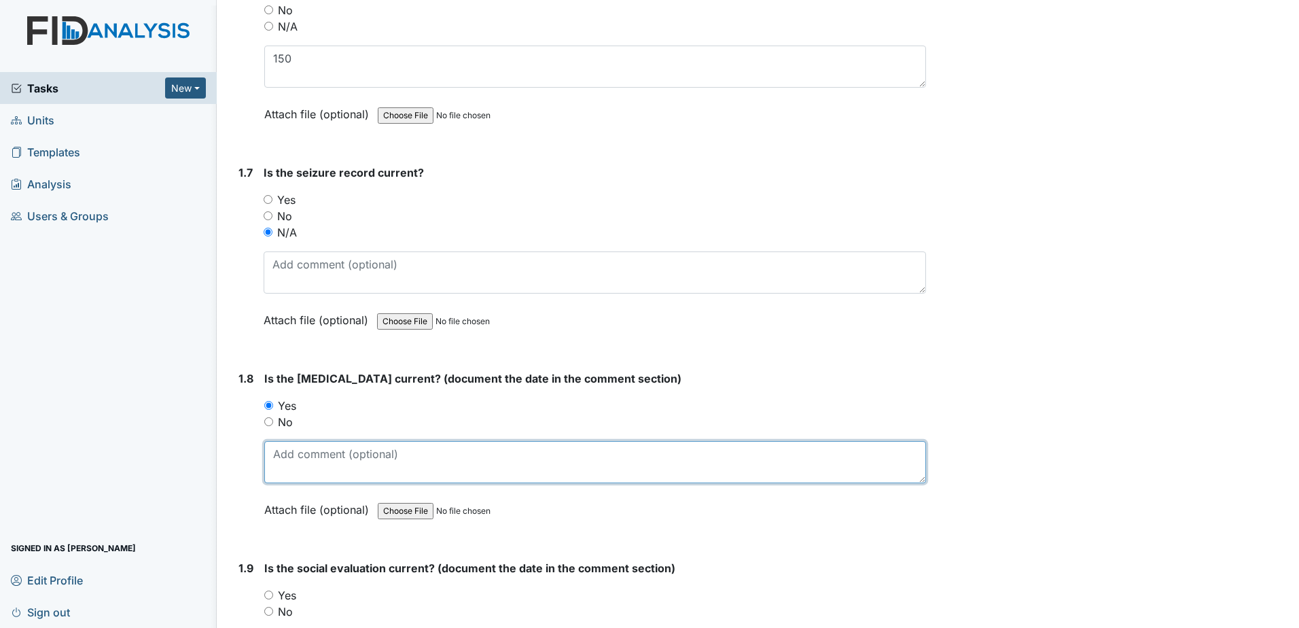
drag, startPoint x: 295, startPoint y: 471, endPoint x: 297, endPoint y: 462, distance: 9.7
click at [295, 471] on textarea at bounding box center [595, 462] width 662 height 42
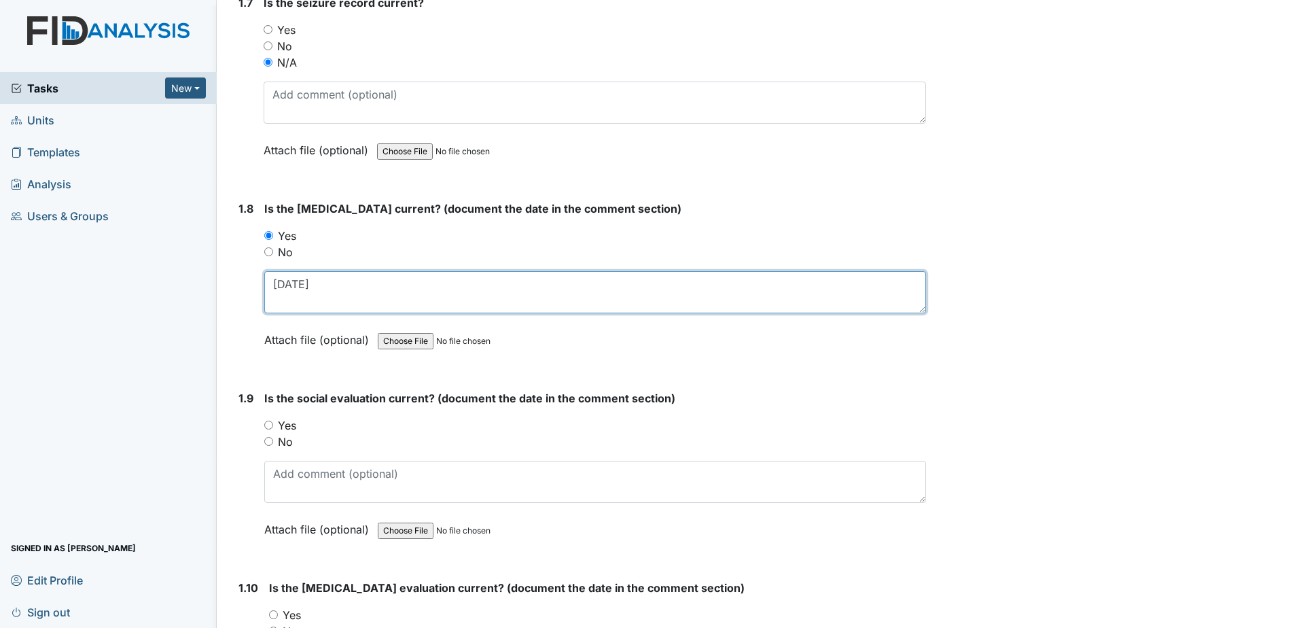
scroll to position [1562, 0]
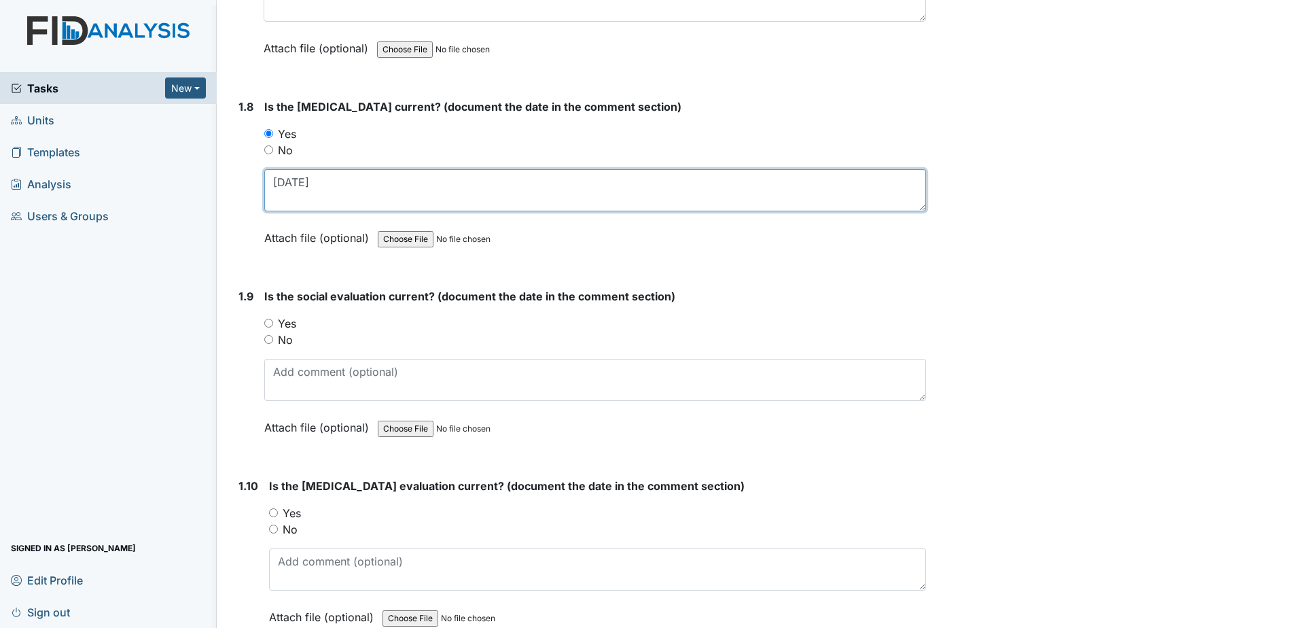
type textarea "8-15-02"
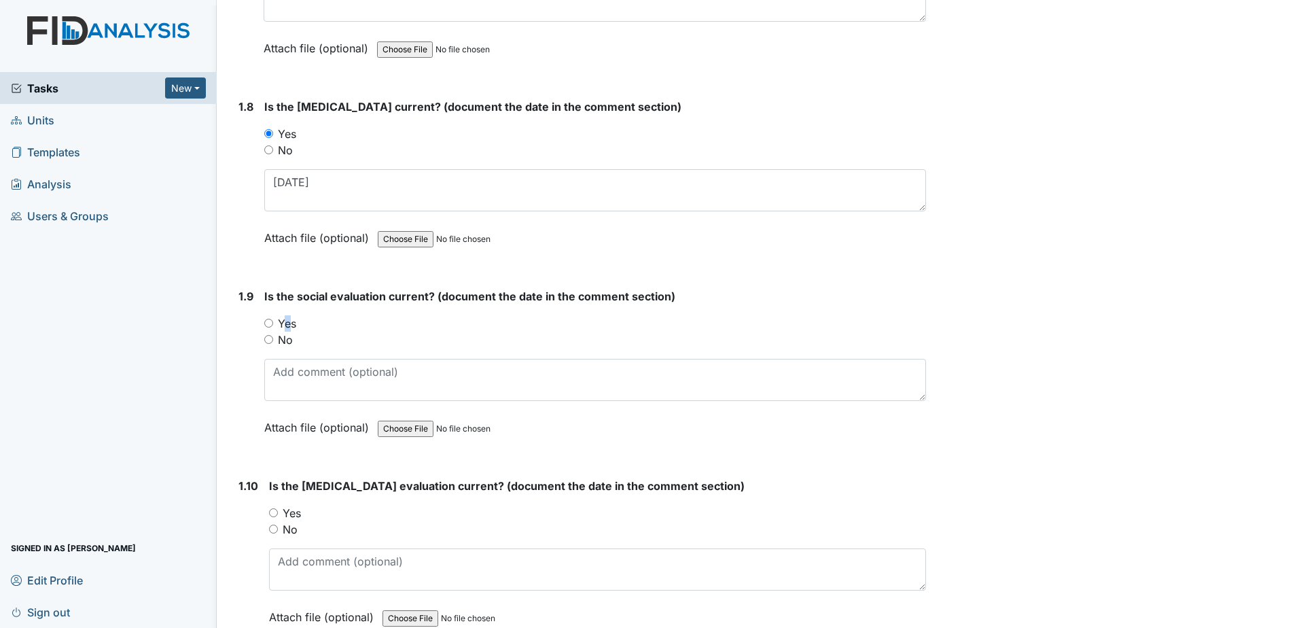
click at [281, 323] on label "Yes" at bounding box center [287, 323] width 18 height 16
drag, startPoint x: 281, startPoint y: 323, endPoint x: 269, endPoint y: 325, distance: 12.3
click at [261, 321] on div "1.9 Is the social evaluation current? (document the date in the comment section…" at bounding box center [579, 372] width 693 height 168
click at [269, 325] on input "Yes" at bounding box center [268, 323] width 9 height 9
radio input "true"
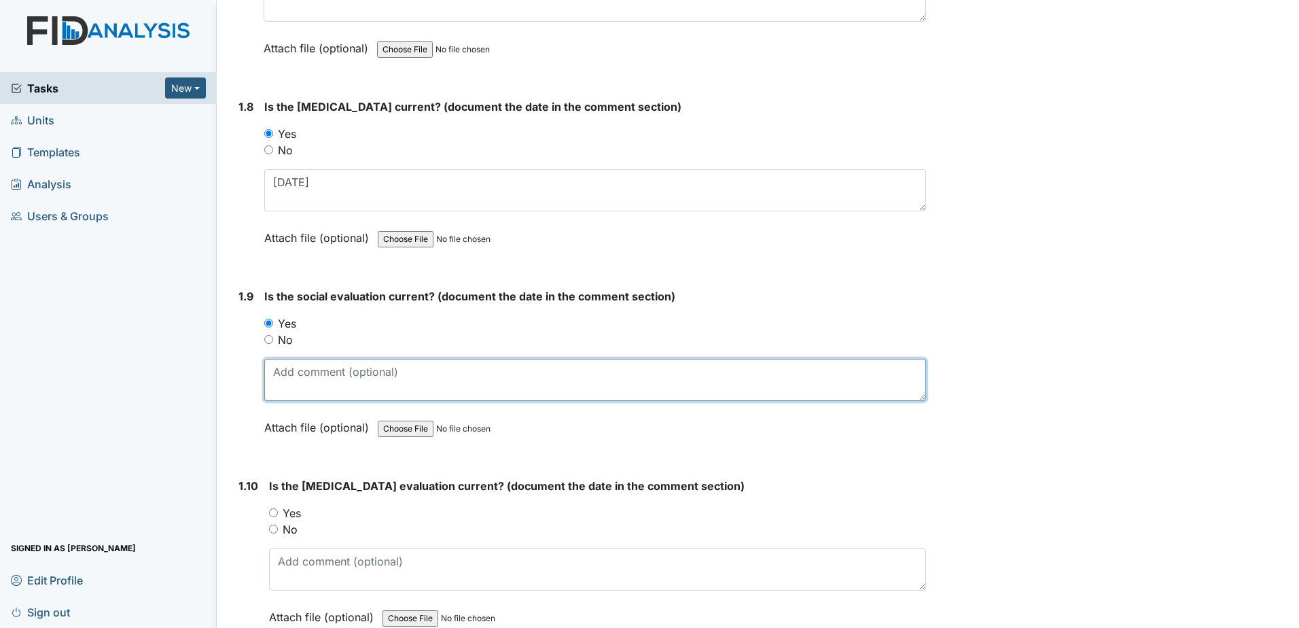
drag, startPoint x: 295, startPoint y: 384, endPoint x: 299, endPoint y: 367, distance: 18.1
click at [295, 384] on textarea at bounding box center [595, 380] width 662 height 42
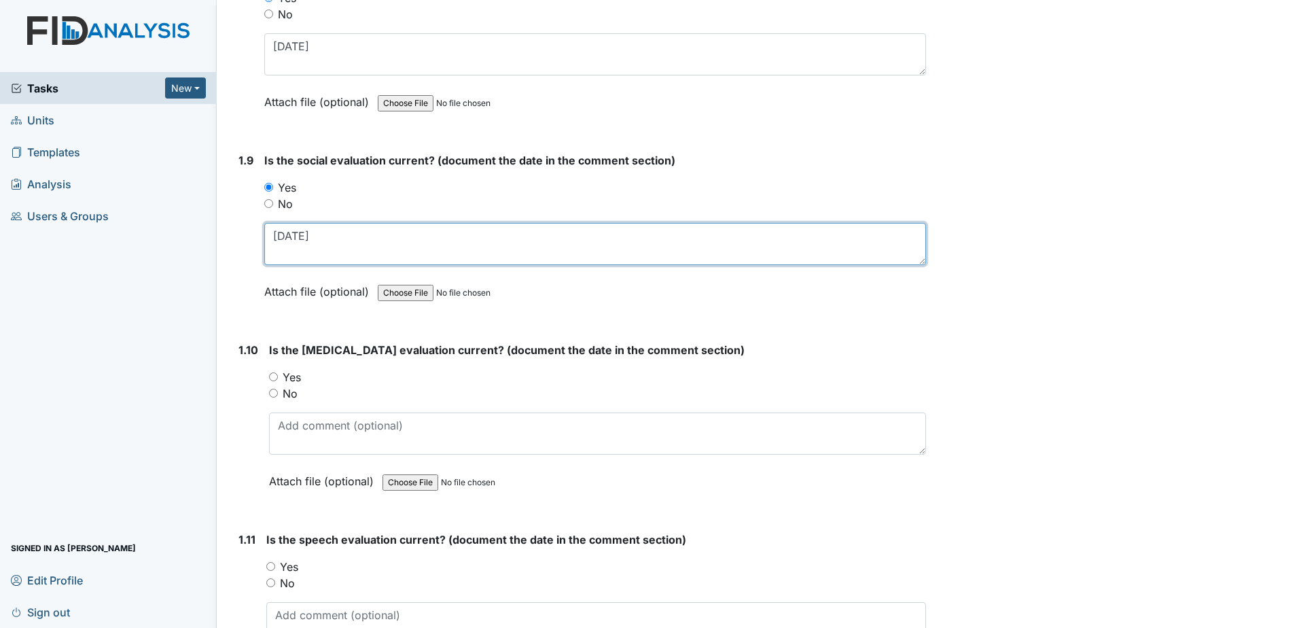
type textarea "8-1-2002"
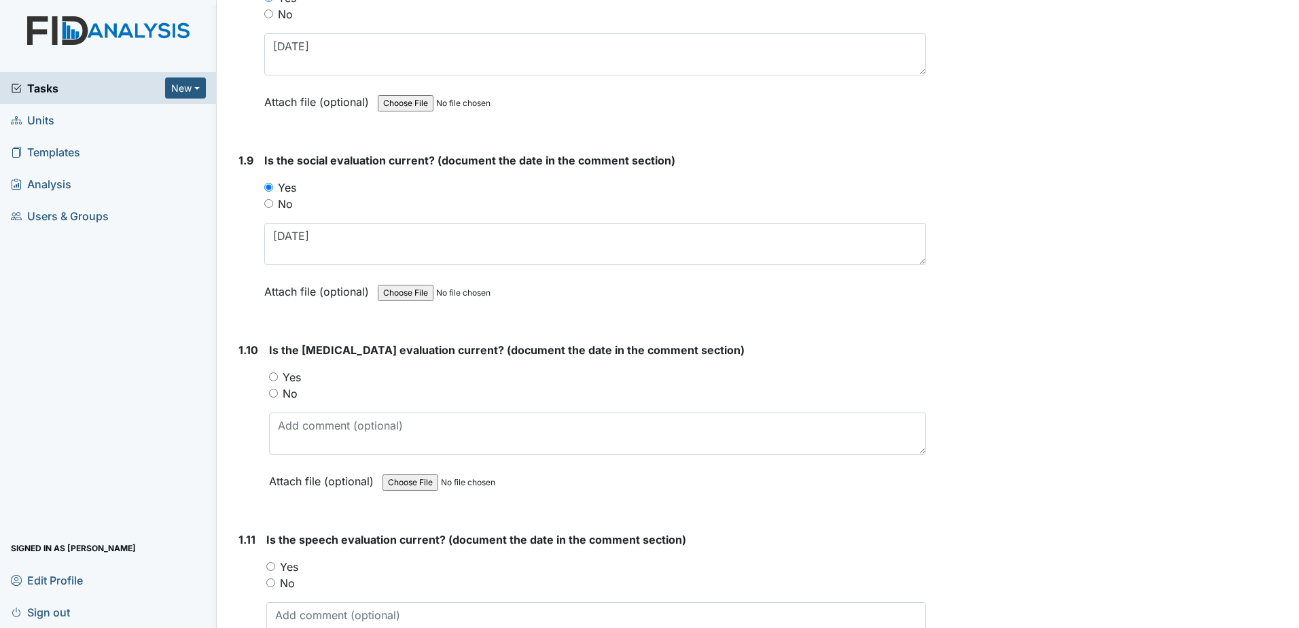
click at [294, 378] on label "Yes" at bounding box center [292, 377] width 18 height 16
click at [278, 378] on input "Yes" at bounding box center [273, 376] width 9 height 9
radio input "true"
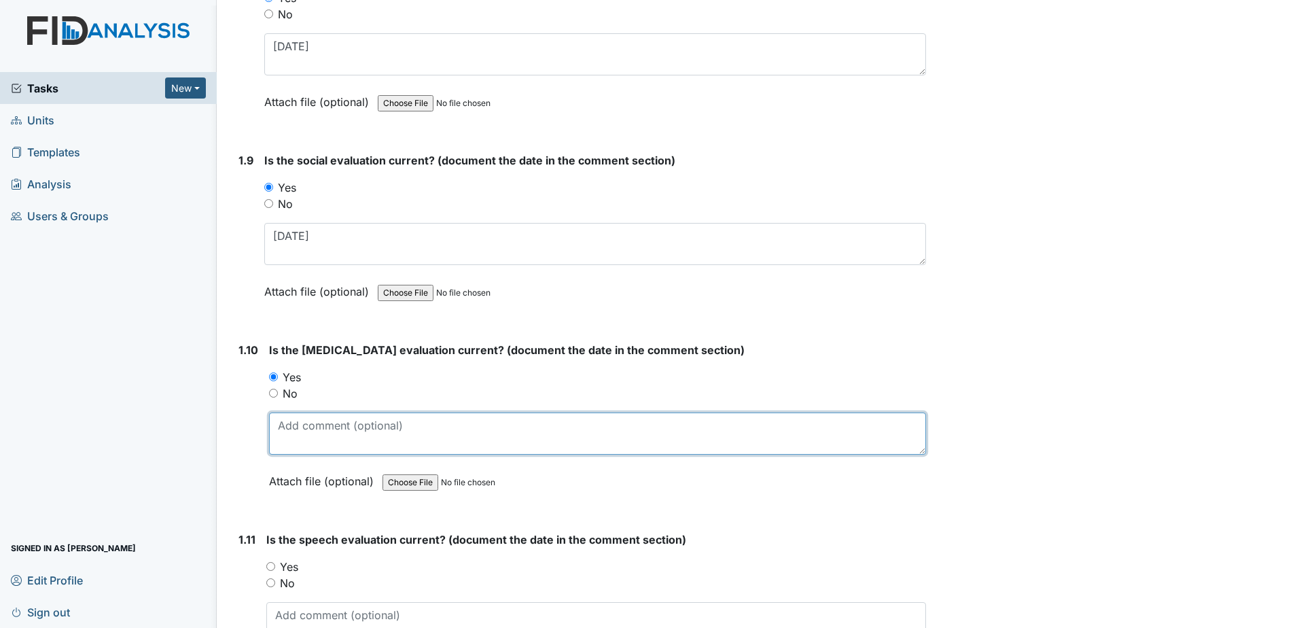
click at [310, 446] on textarea at bounding box center [597, 433] width 657 height 42
type textarea "[DATE]"
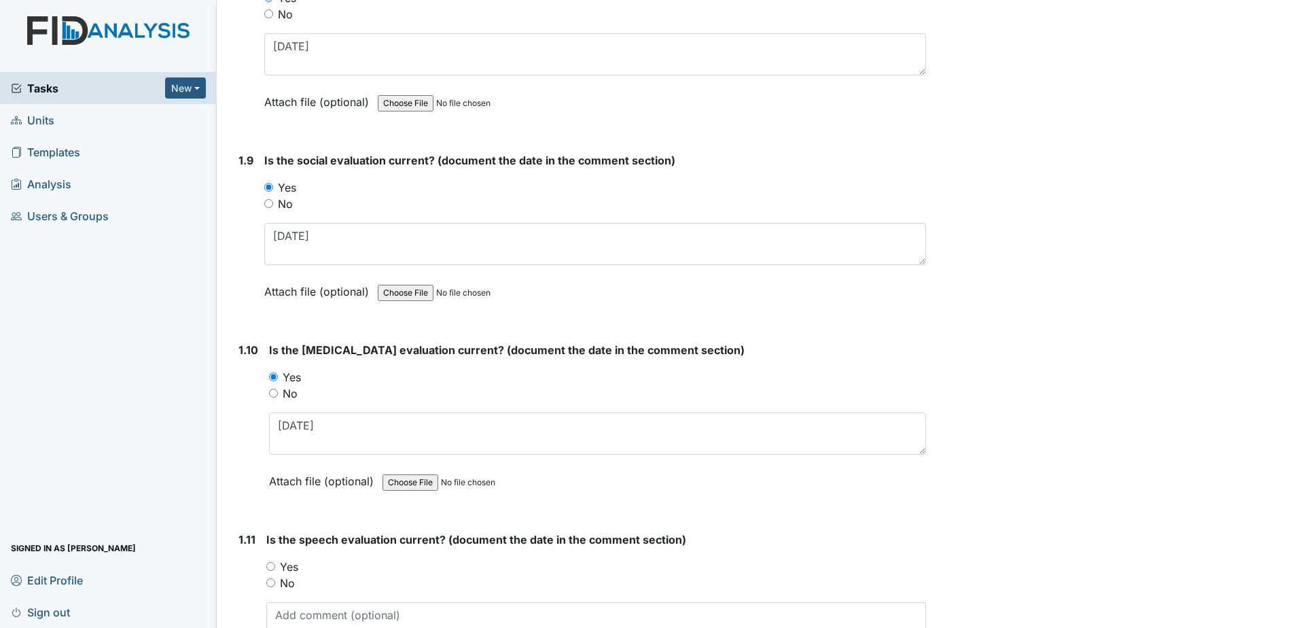
click at [292, 567] on label "Yes" at bounding box center [289, 566] width 18 height 16
click at [275, 567] on input "Yes" at bounding box center [270, 566] width 9 height 9
radio input "true"
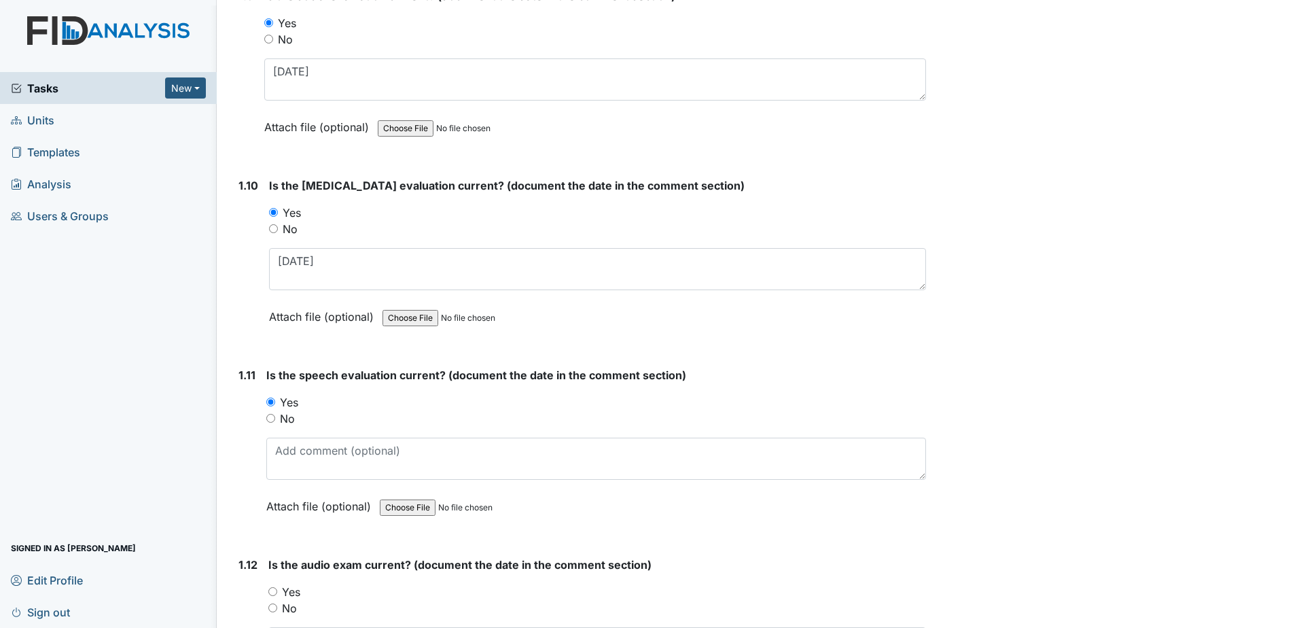
scroll to position [1902, 0]
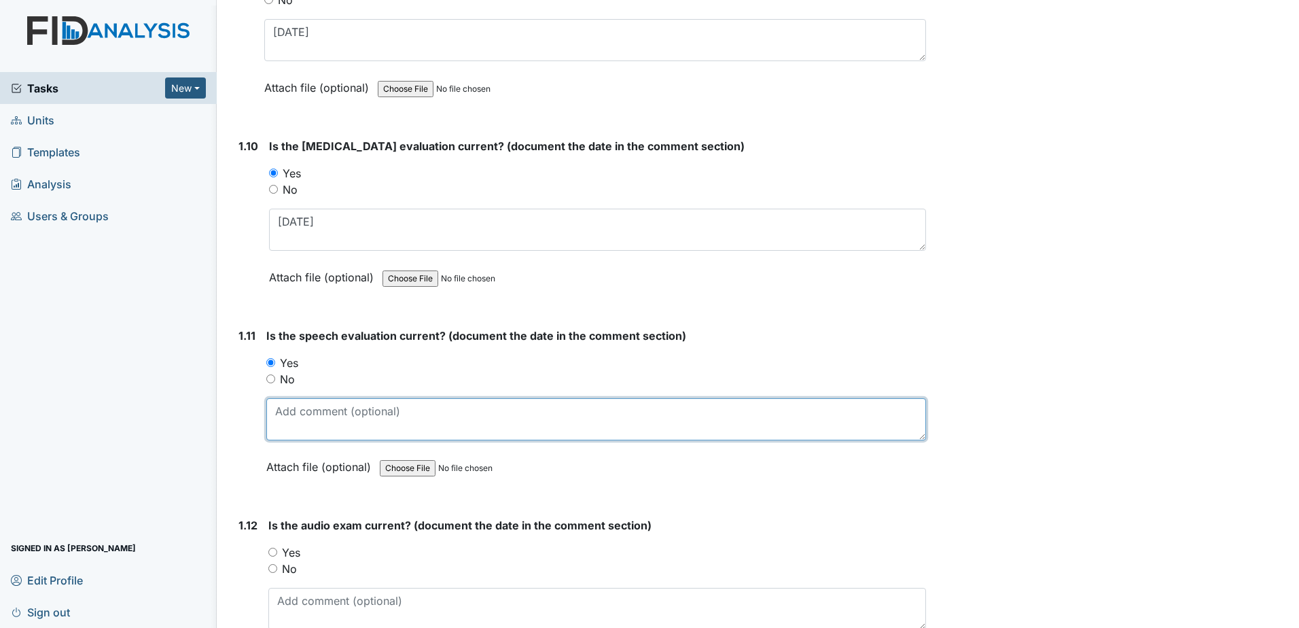
click at [312, 421] on textarea at bounding box center [596, 419] width 660 height 42
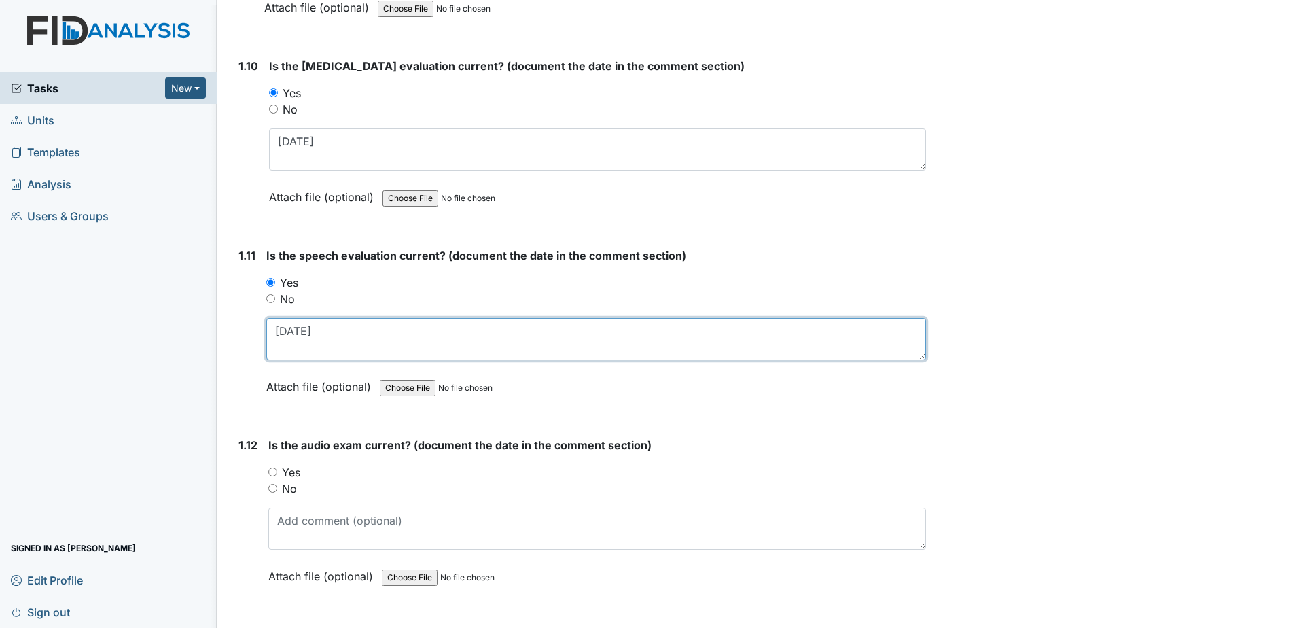
scroll to position [2106, 0]
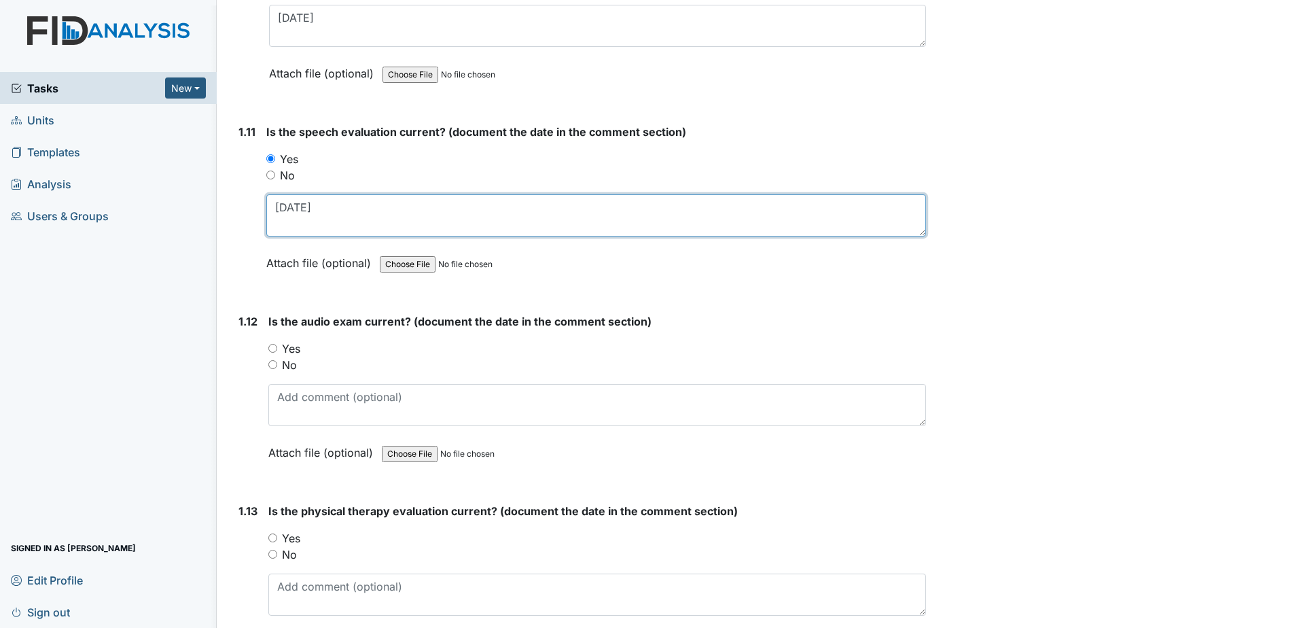
type textarea "1-29-2003"
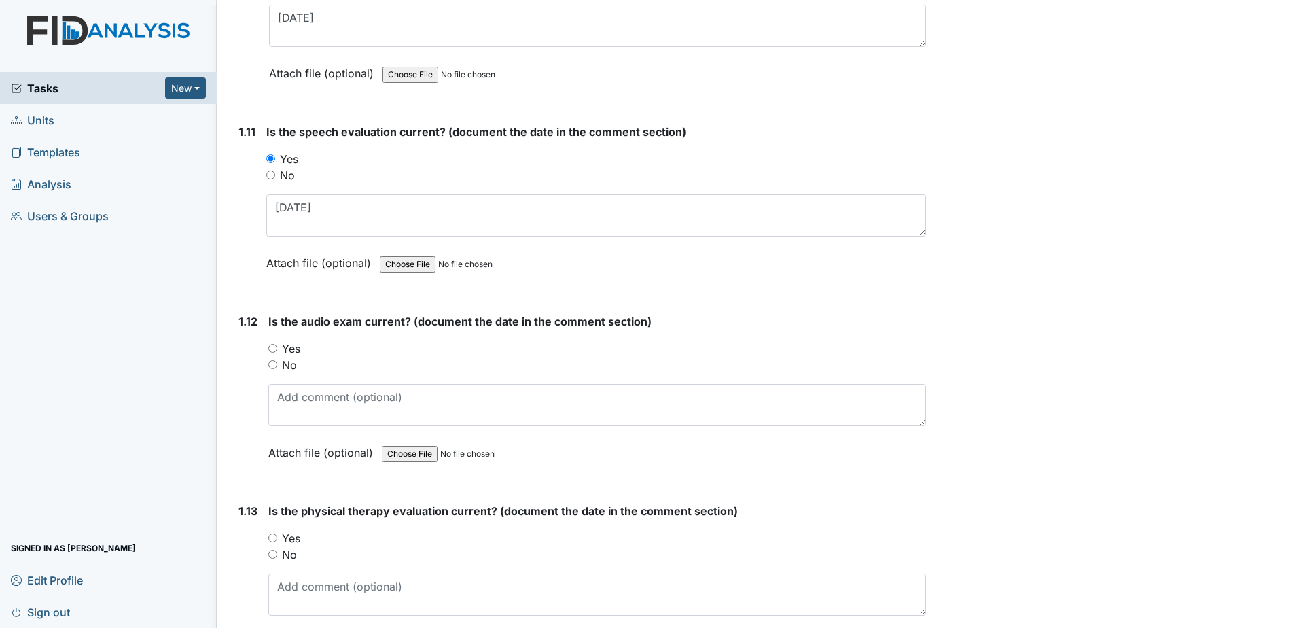
click at [289, 346] on label "Yes" at bounding box center [291, 348] width 18 height 16
click at [277, 346] on input "Yes" at bounding box center [272, 348] width 9 height 9
radio input "true"
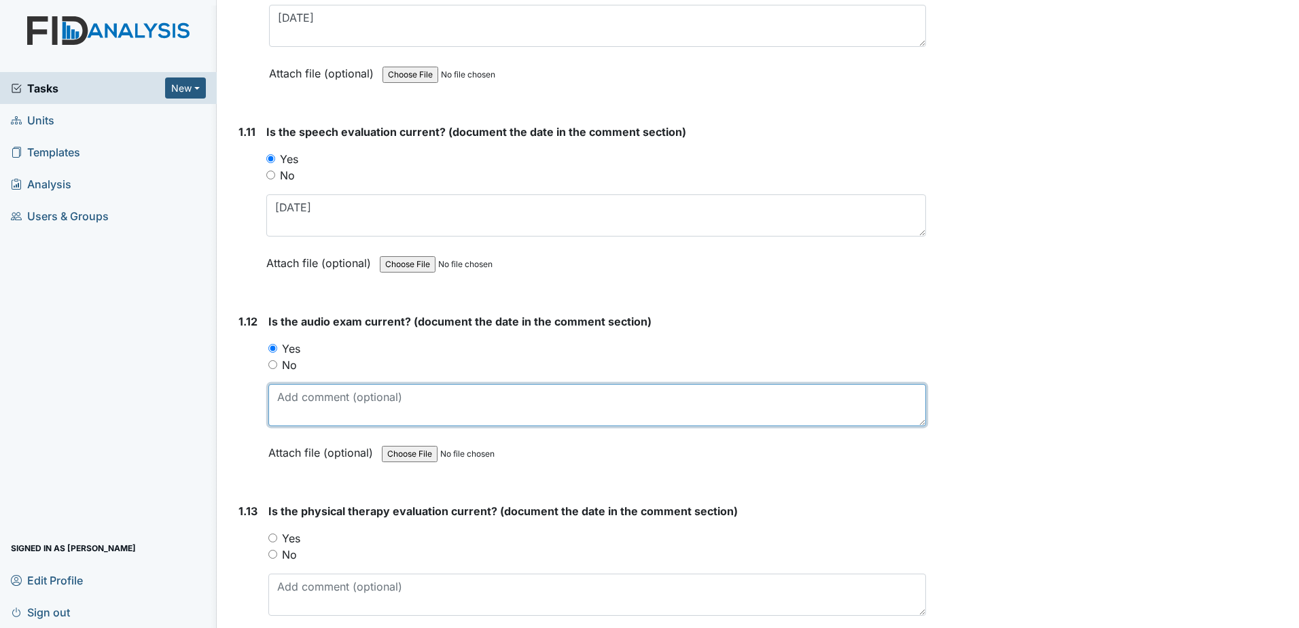
drag, startPoint x: 306, startPoint y: 418, endPoint x: 308, endPoint y: 404, distance: 14.4
click at [306, 418] on textarea at bounding box center [596, 405] width 657 height 42
type textarea "10-21-96"
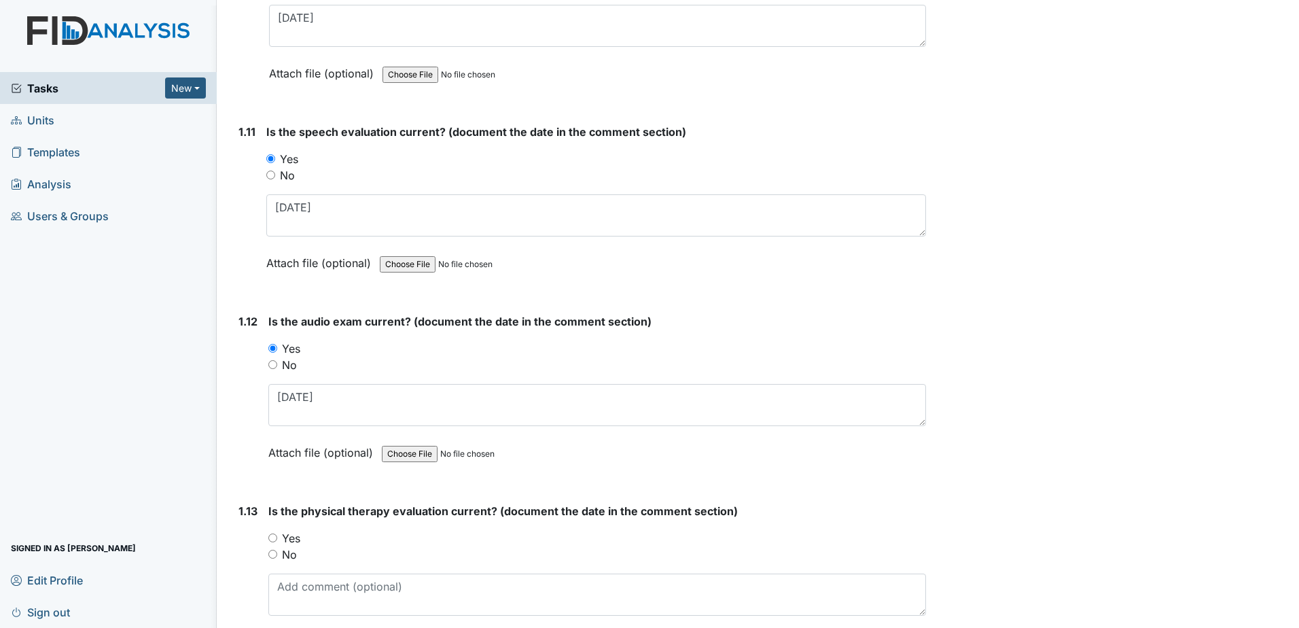
click at [293, 538] on label "Yes" at bounding box center [291, 538] width 18 height 16
click at [277, 538] on input "Yes" at bounding box center [272, 537] width 9 height 9
radio input "true"
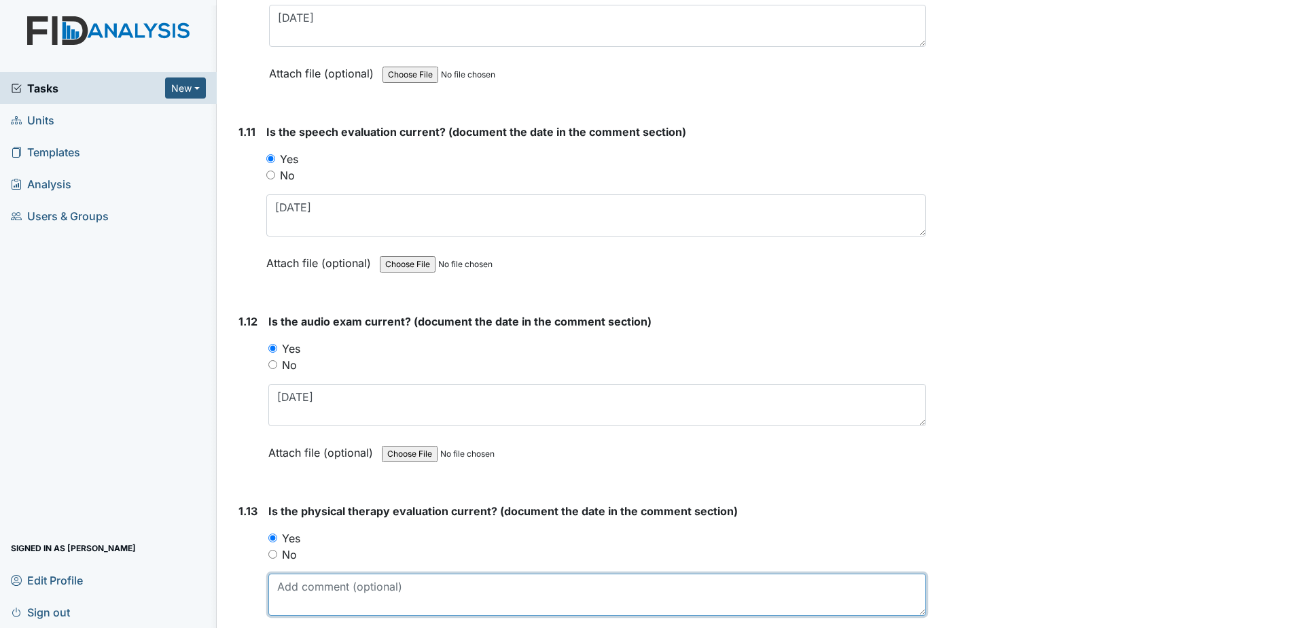
click at [304, 584] on textarea at bounding box center [596, 594] width 657 height 42
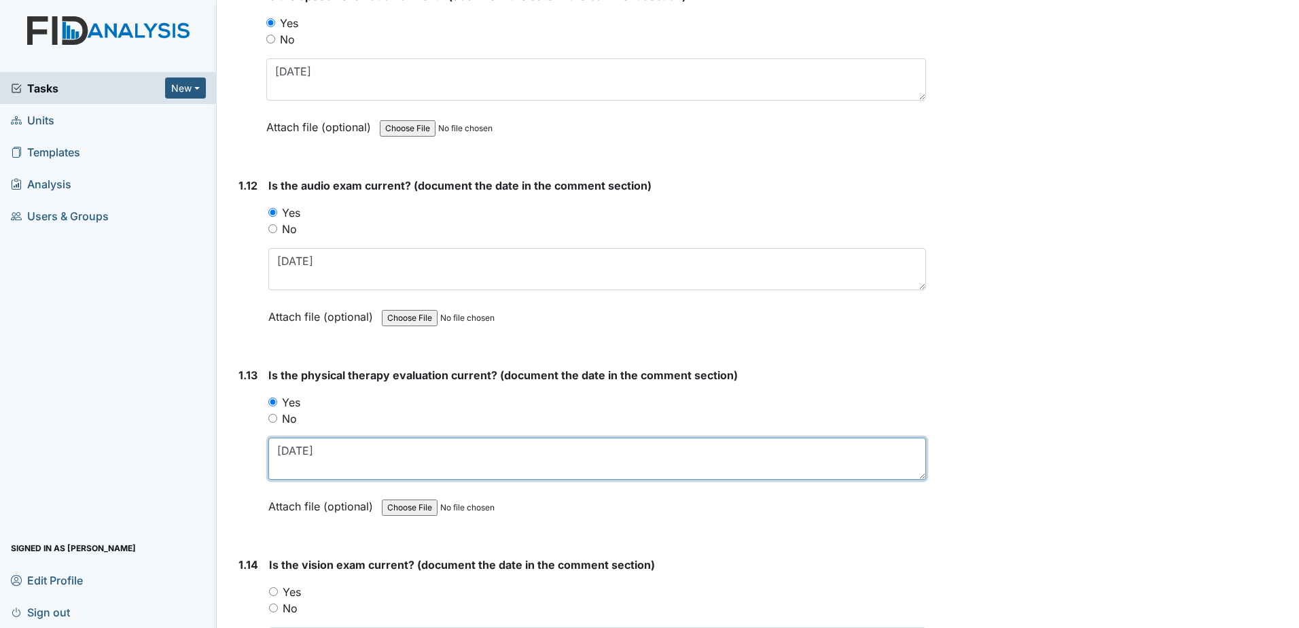
scroll to position [2377, 0]
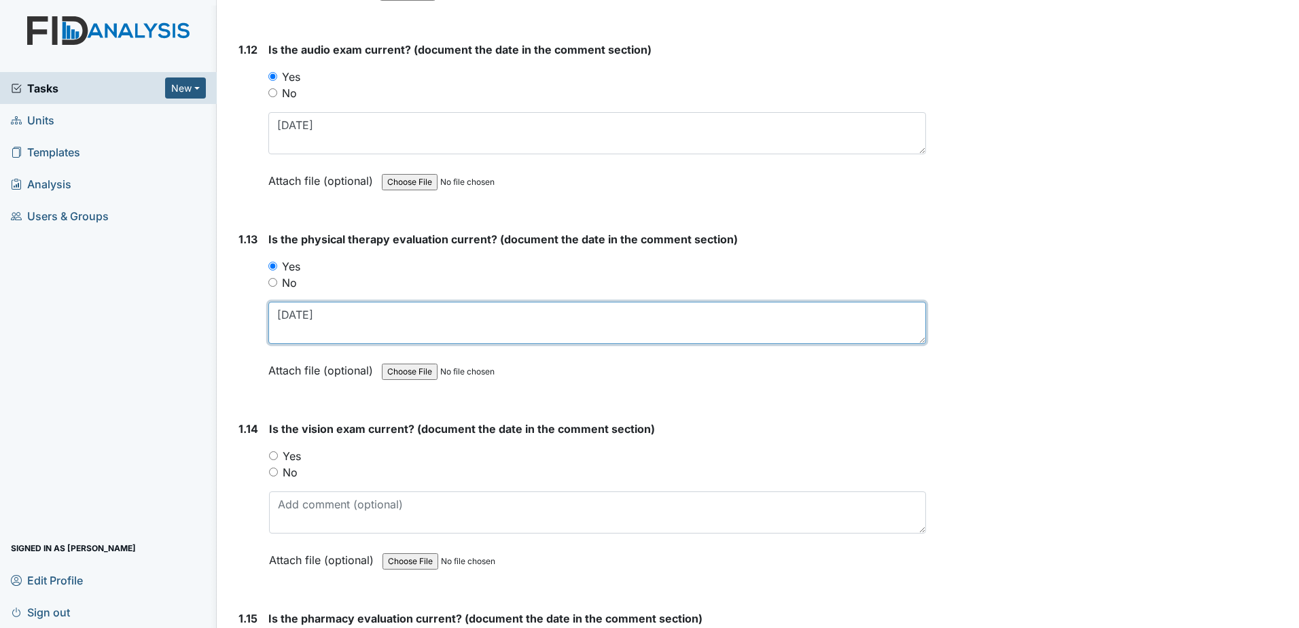
type textarea "3-21-24"
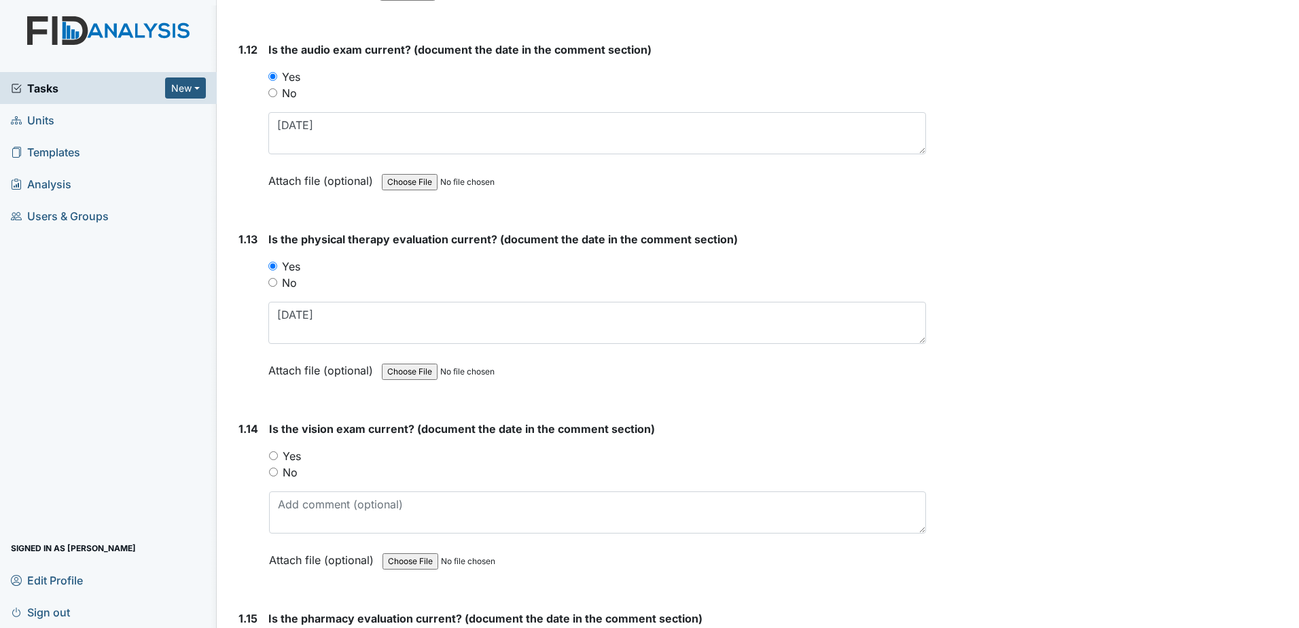
drag, startPoint x: 291, startPoint y: 448, endPoint x: 297, endPoint y: 471, distance: 23.2
click at [291, 449] on label "Yes" at bounding box center [292, 456] width 18 height 16
click at [278, 451] on input "Yes" at bounding box center [273, 455] width 9 height 9
radio input "true"
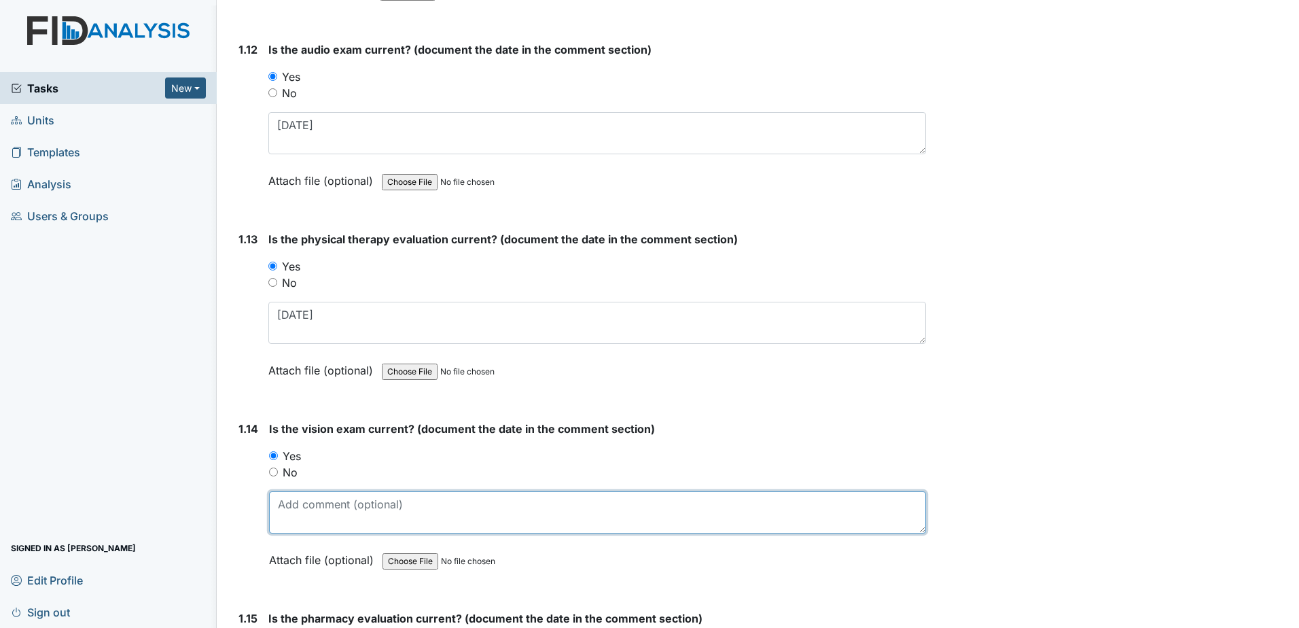
click at [309, 518] on textarea at bounding box center [597, 512] width 657 height 42
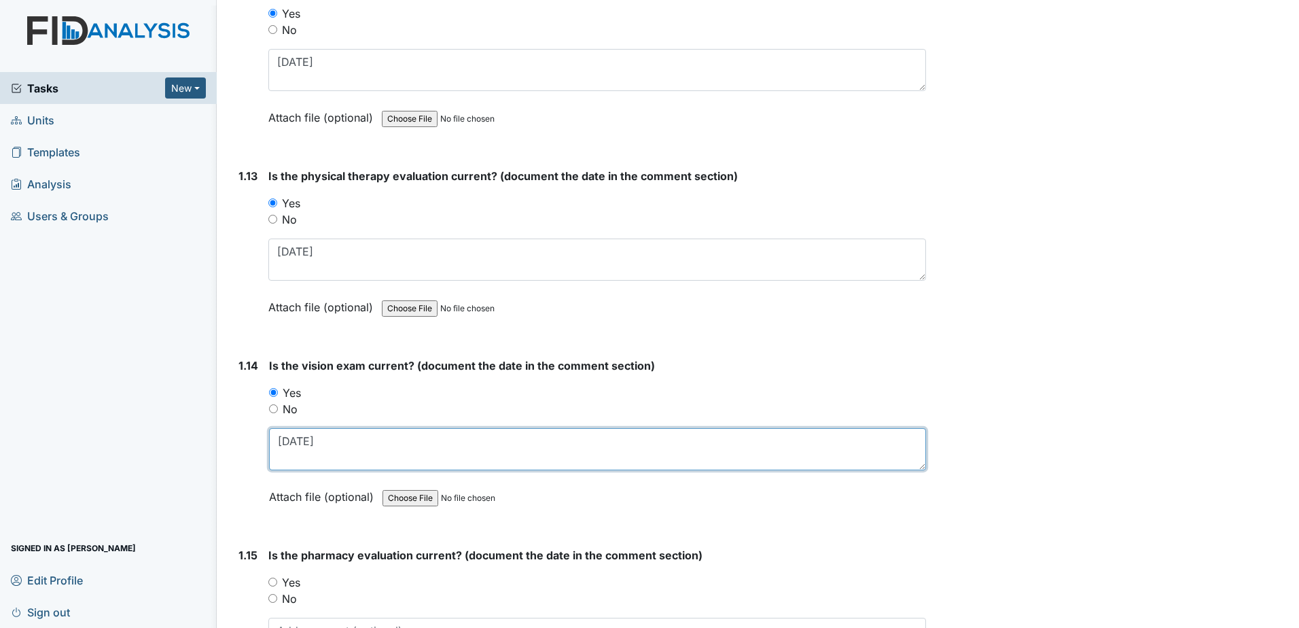
scroll to position [2649, 0]
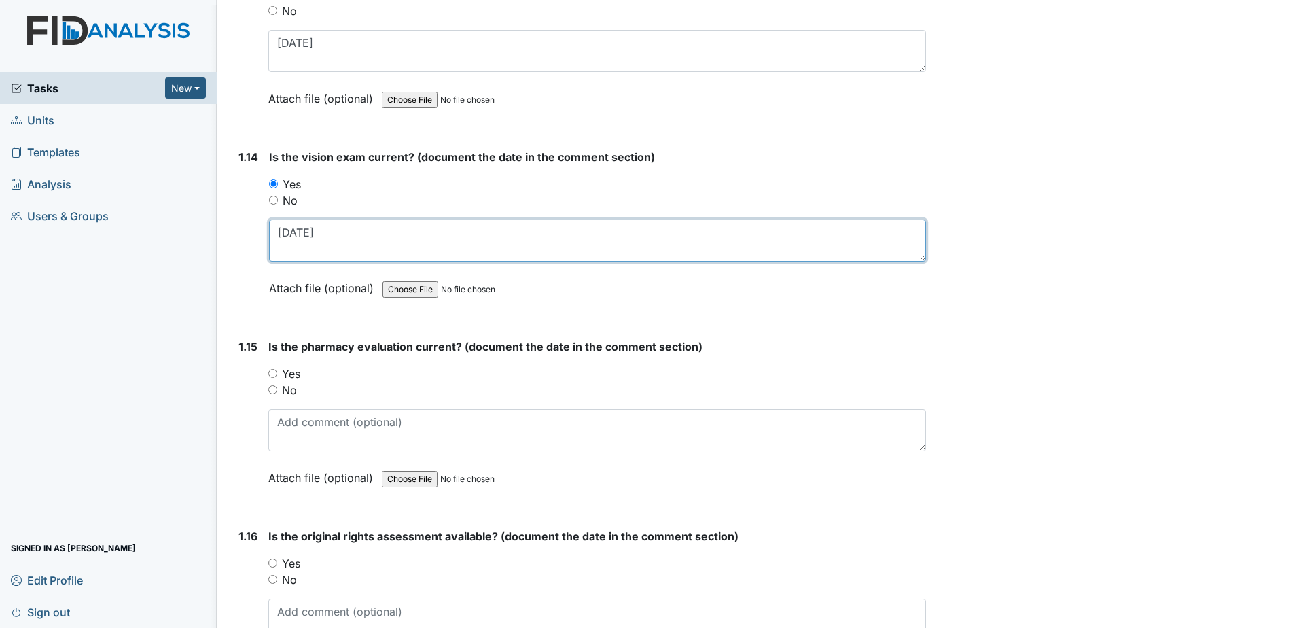
type textarea "4-10-25"
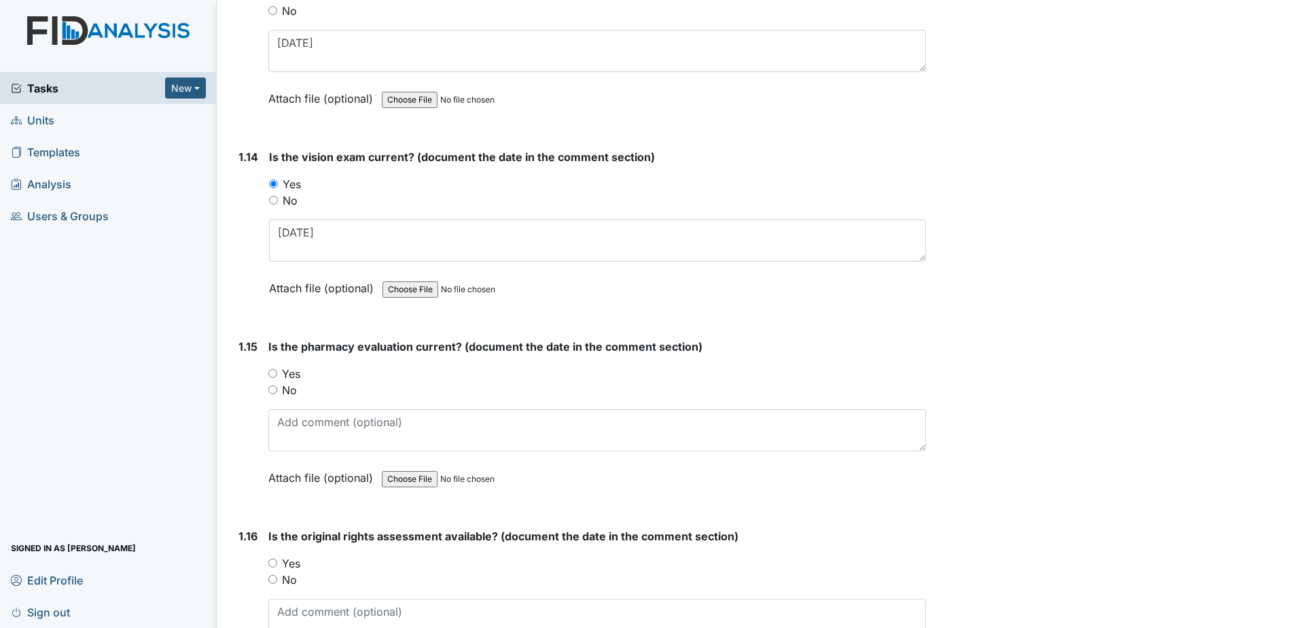
click at [290, 365] on div "Is the pharmacy evaluation current? (document the date in the comment section) …" at bounding box center [596, 416] width 657 height 157
click at [291, 369] on label "Yes" at bounding box center [291, 373] width 18 height 16
click at [277, 369] on input "Yes" at bounding box center [272, 373] width 9 height 9
radio input "true"
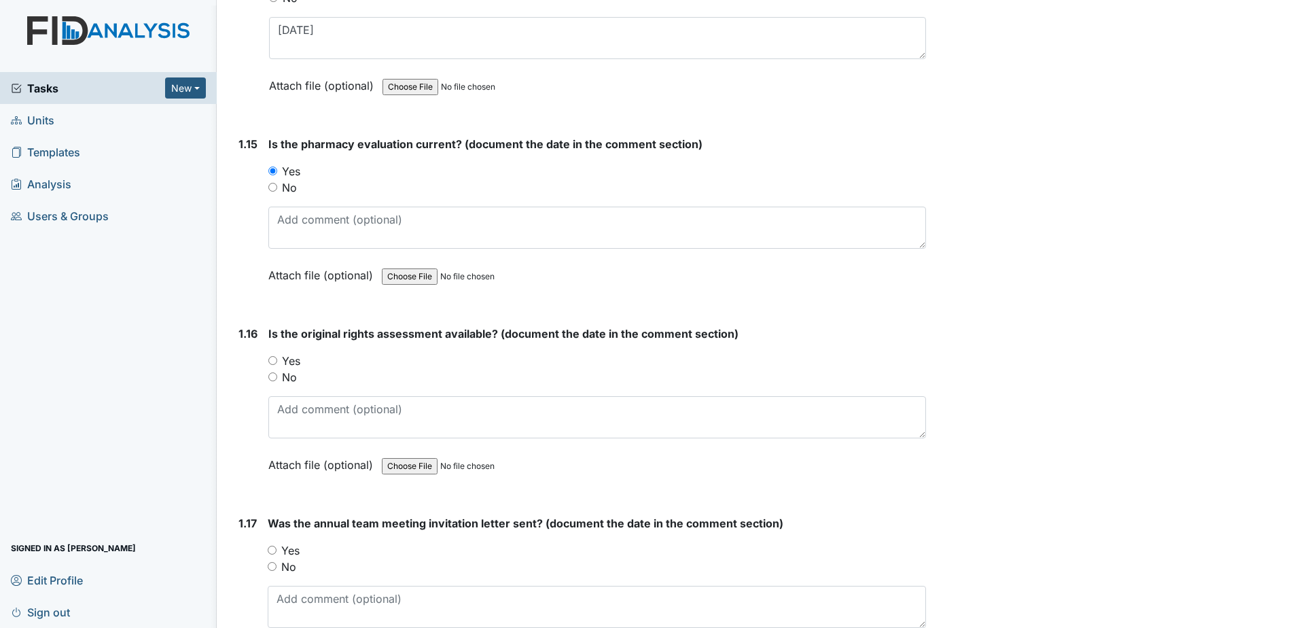
scroll to position [2853, 0]
click at [291, 361] on label "Yes" at bounding box center [291, 359] width 18 height 16
click at [277, 361] on input "Yes" at bounding box center [272, 359] width 9 height 9
radio input "true"
click at [371, 412] on textarea at bounding box center [596, 416] width 657 height 42
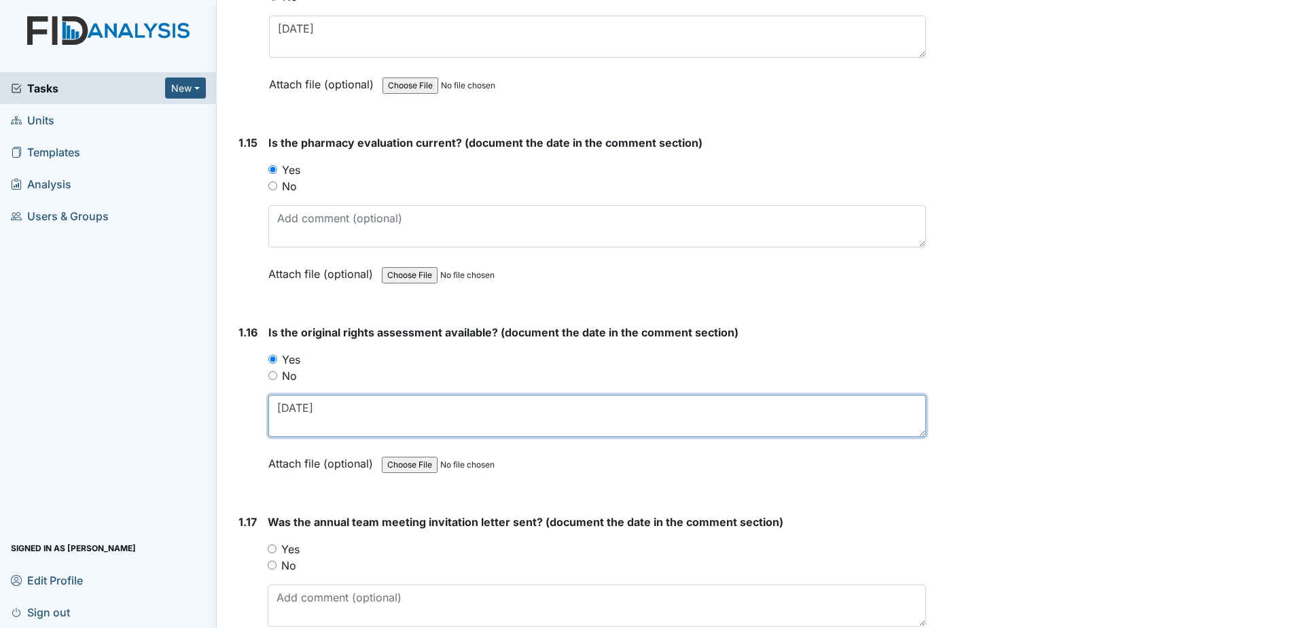
type textarea "8-4-93"
click at [289, 547] on label "Yes" at bounding box center [290, 549] width 18 height 16
click at [276, 547] on input "Yes" at bounding box center [272, 548] width 9 height 9
radio input "true"
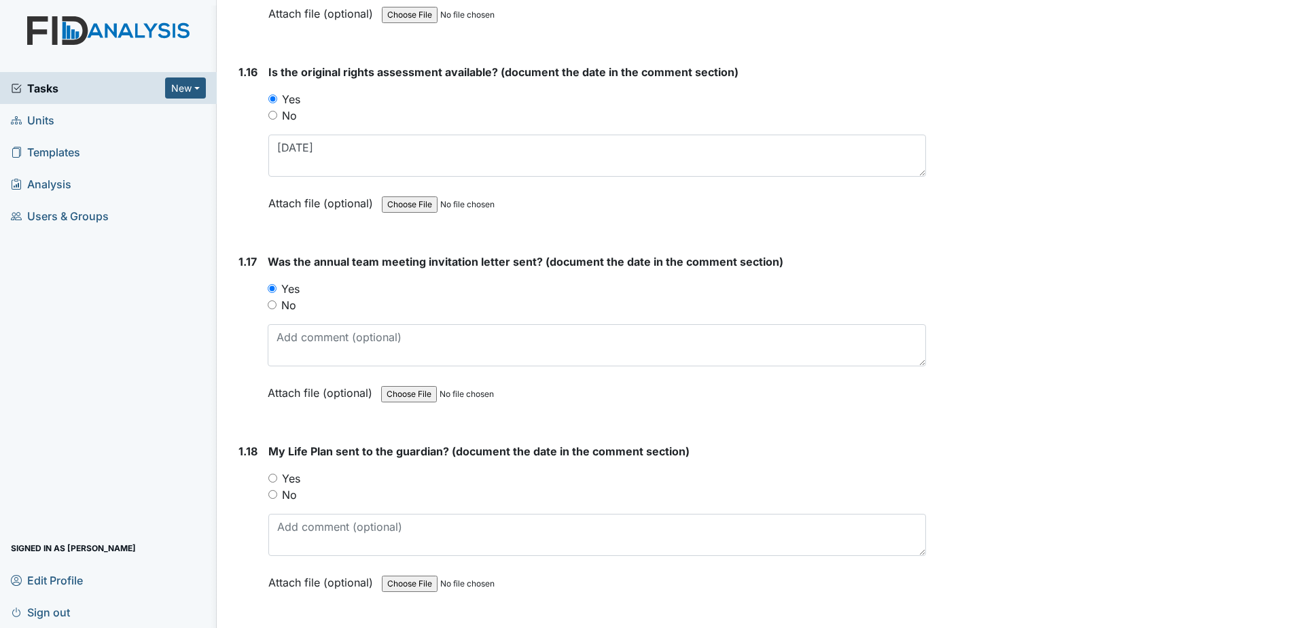
scroll to position [3124, 0]
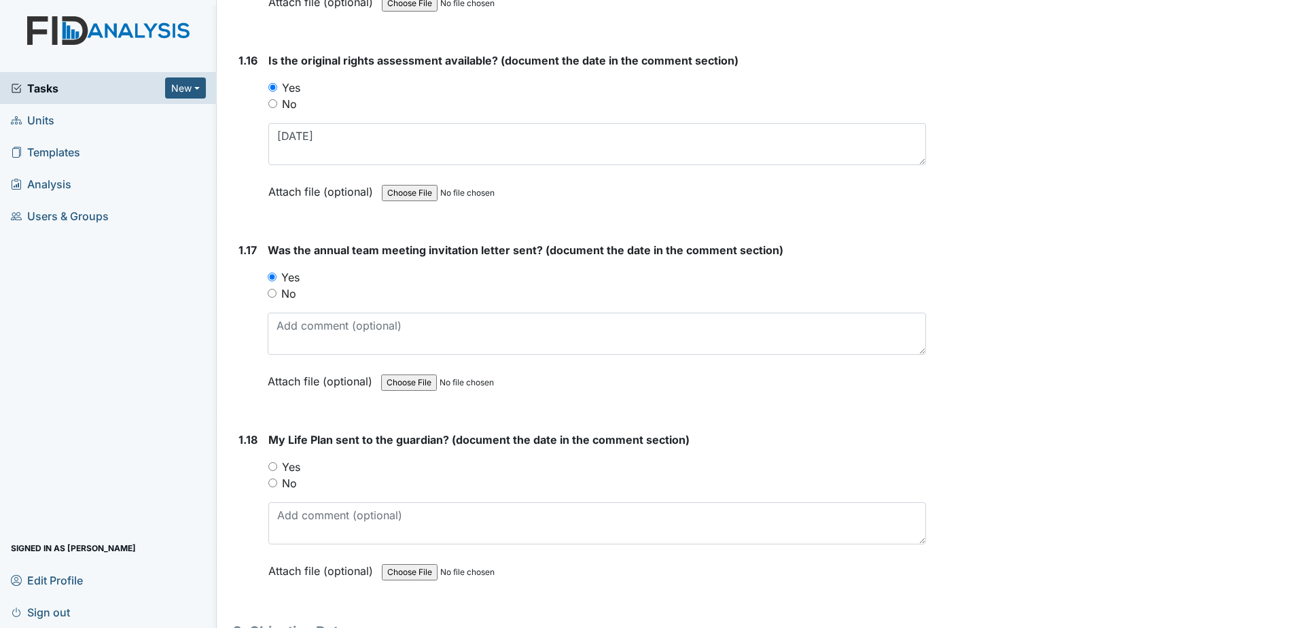
click at [291, 471] on label "Yes" at bounding box center [291, 466] width 18 height 16
click at [277, 471] on input "Yes" at bounding box center [272, 466] width 9 height 9
radio input "true"
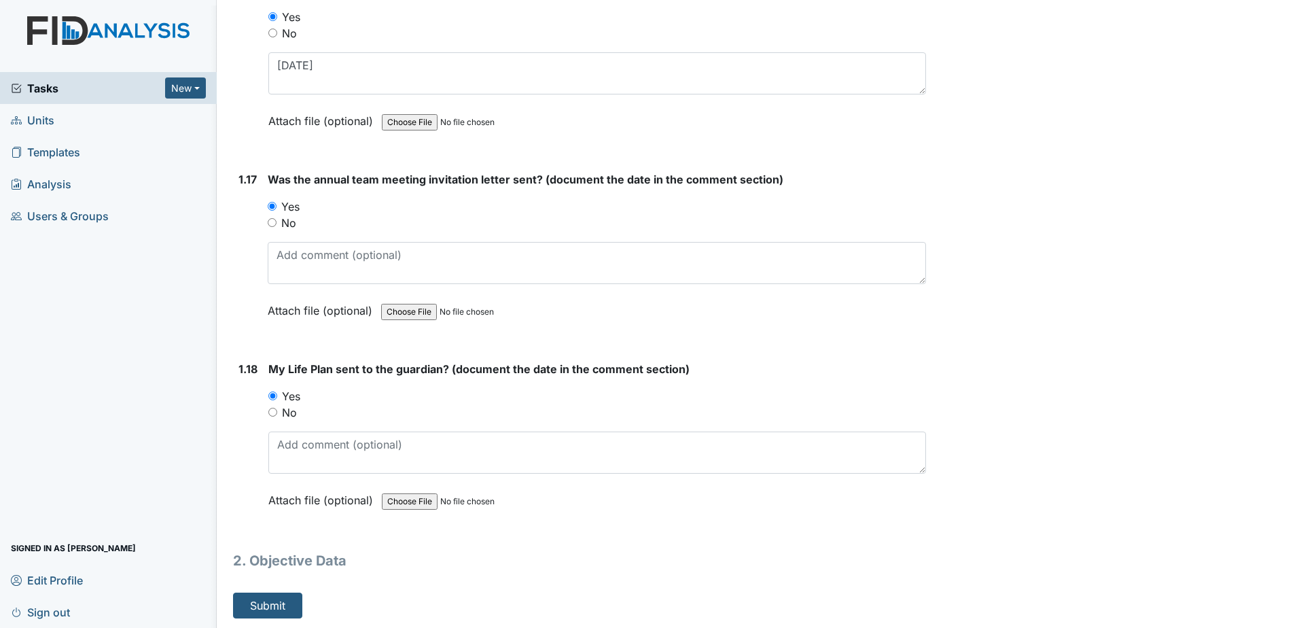
scroll to position [3196, 0]
click at [282, 596] on button "Submit" at bounding box center [267, 604] width 69 height 26
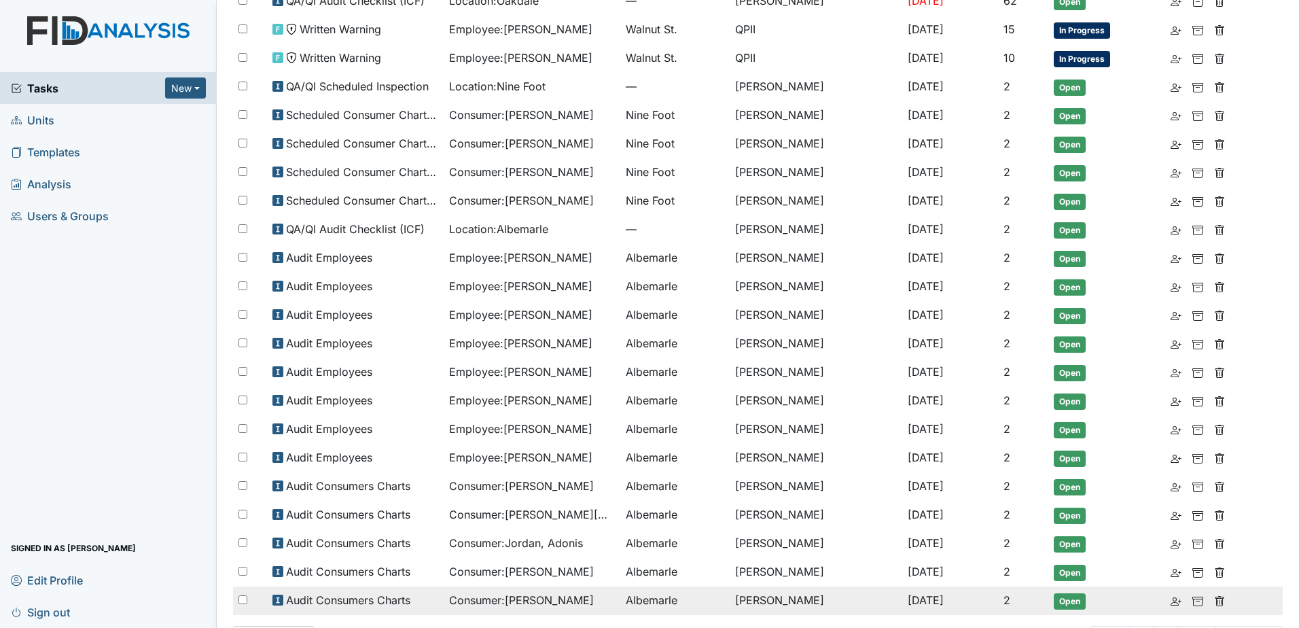
scroll to position [272, 0]
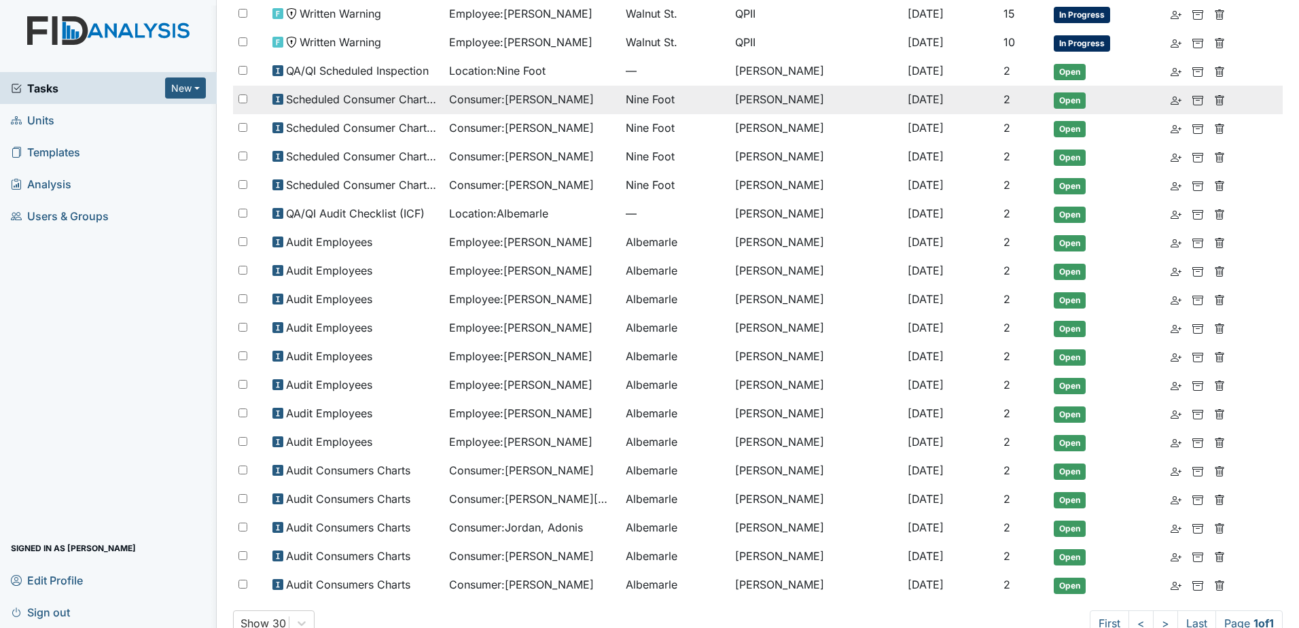
click at [554, 101] on span "Consumer : [PERSON_NAME]" at bounding box center [521, 99] width 145 height 16
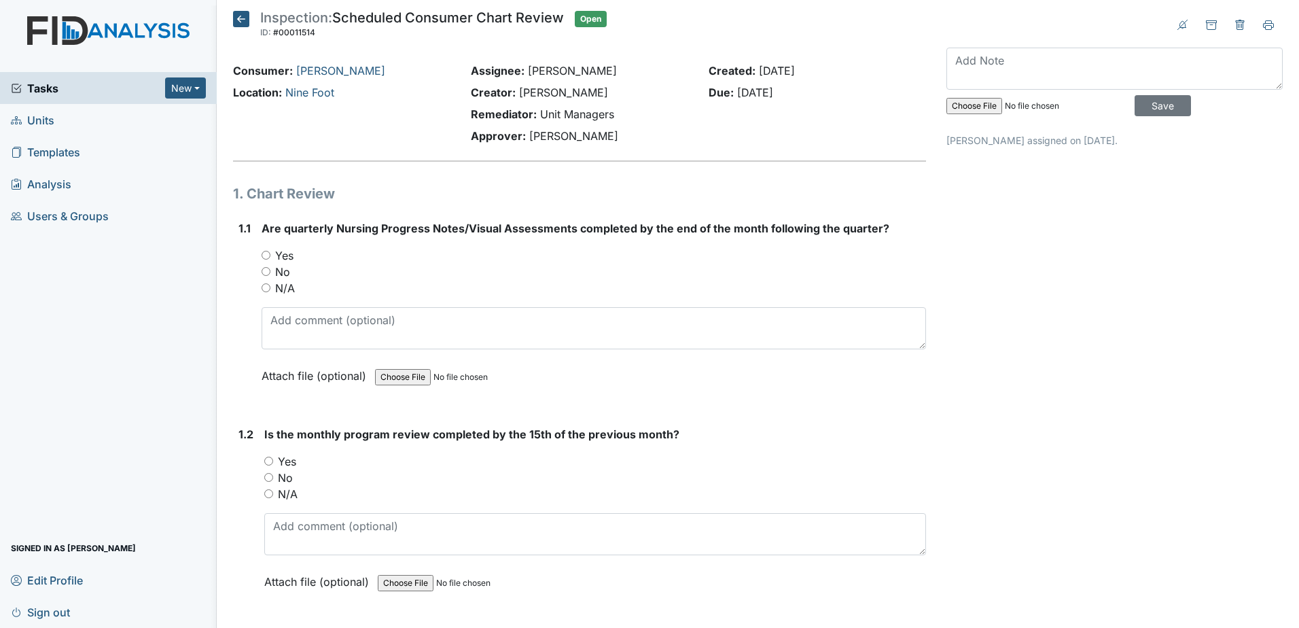
click at [283, 255] on label "Yes" at bounding box center [284, 255] width 18 height 16
click at [270, 255] on input "Yes" at bounding box center [266, 255] width 9 height 9
radio input "true"
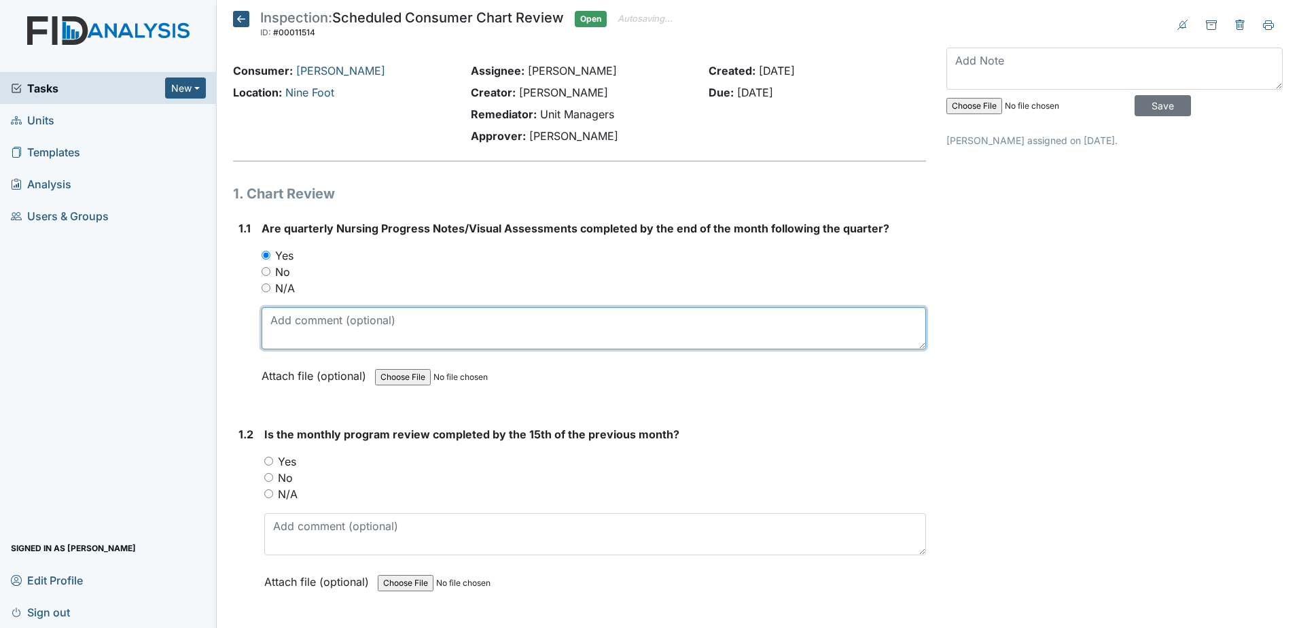
click at [316, 331] on textarea at bounding box center [594, 328] width 664 height 42
type textarea "6-27-2025"
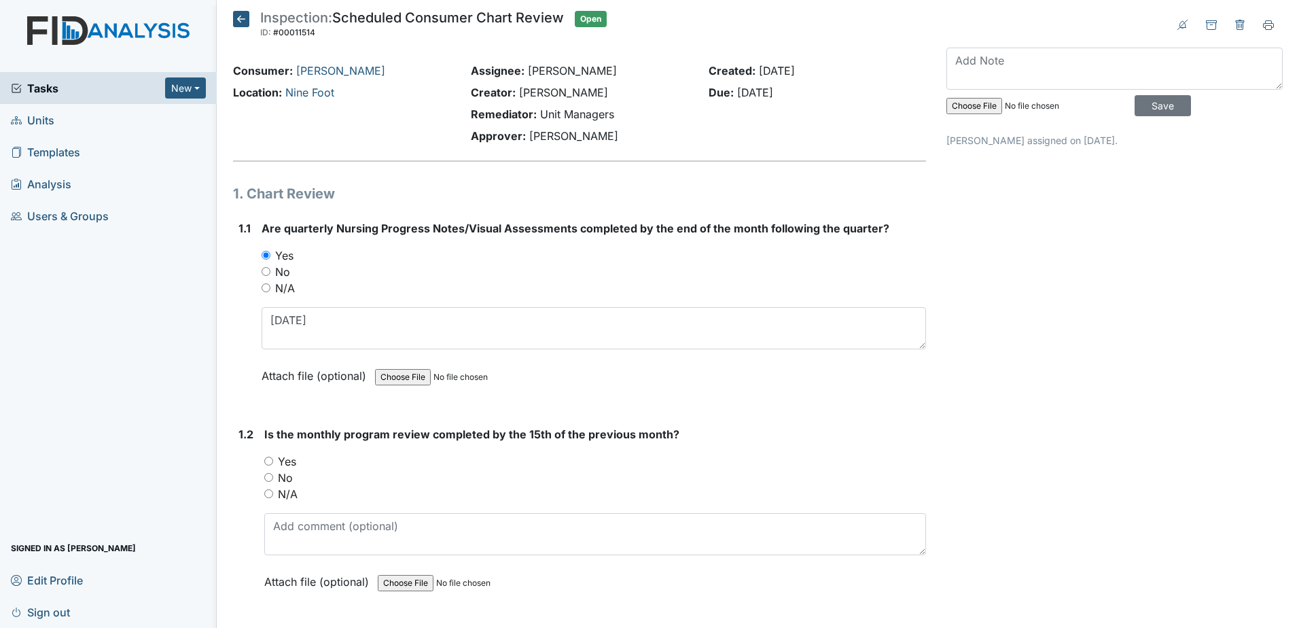
click at [291, 469] on label "No" at bounding box center [285, 477] width 15 height 16
click at [273, 473] on input "No" at bounding box center [268, 477] width 9 height 9
radio input "true"
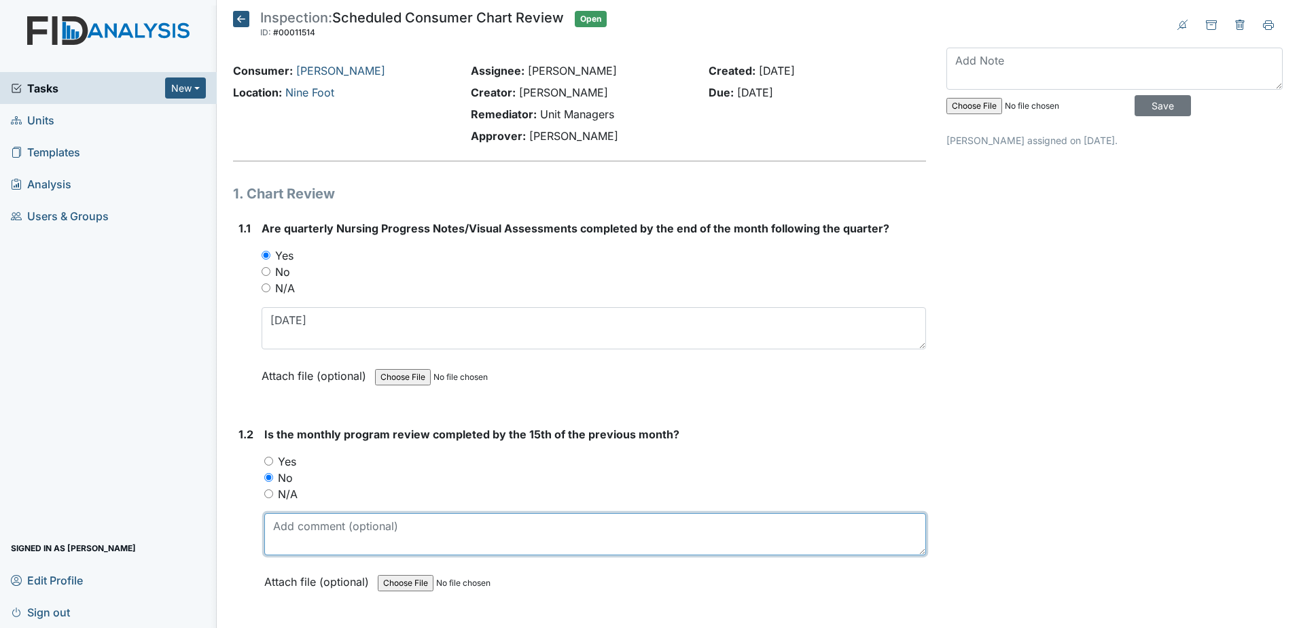
drag, startPoint x: 308, startPoint y: 530, endPoint x: 316, endPoint y: 503, distance: 27.5
click at [308, 528] on textarea at bounding box center [595, 534] width 662 height 42
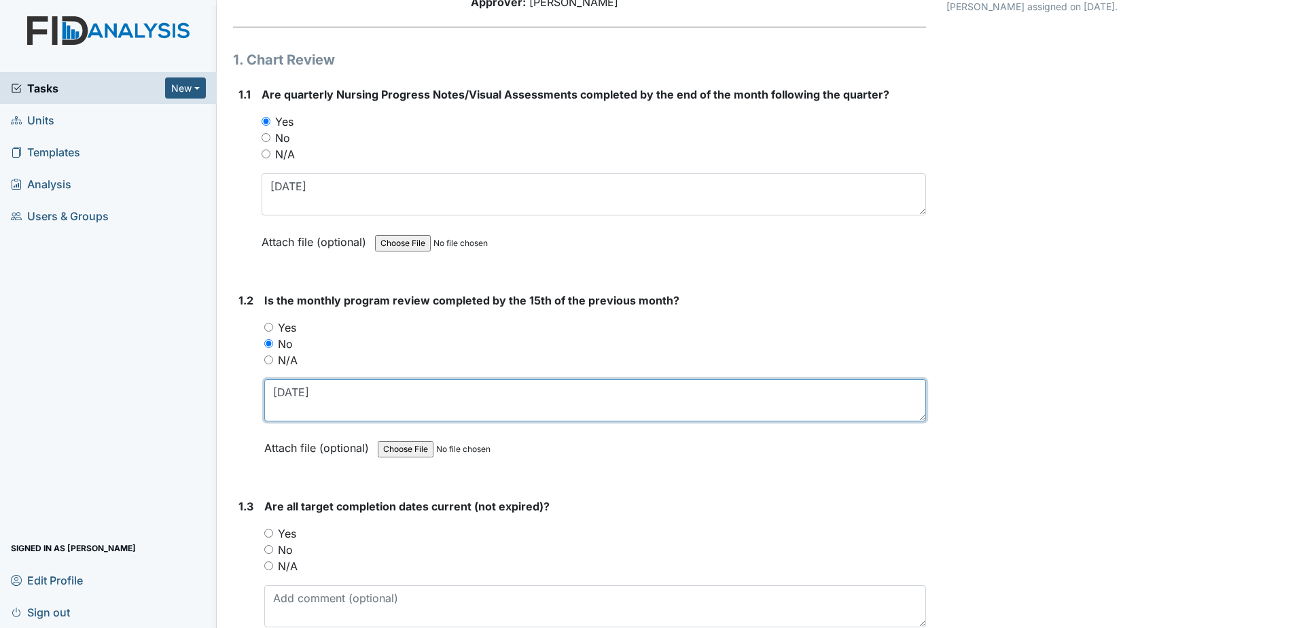
scroll to position [272, 0]
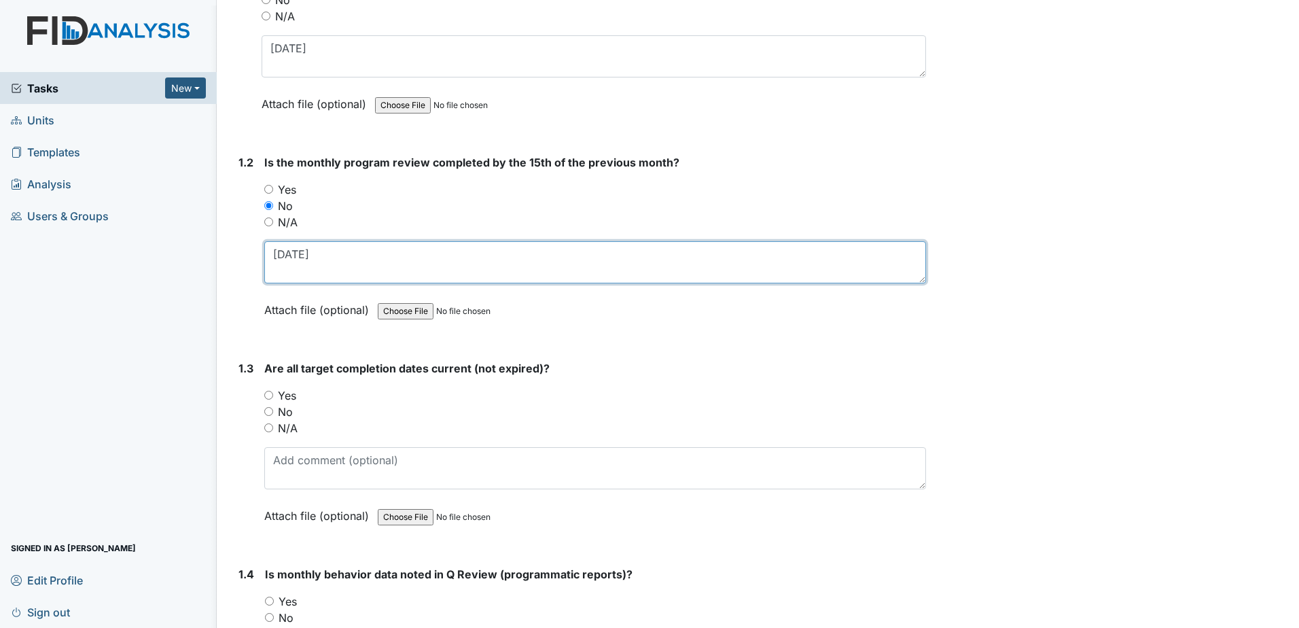
type textarea "8-7-2025"
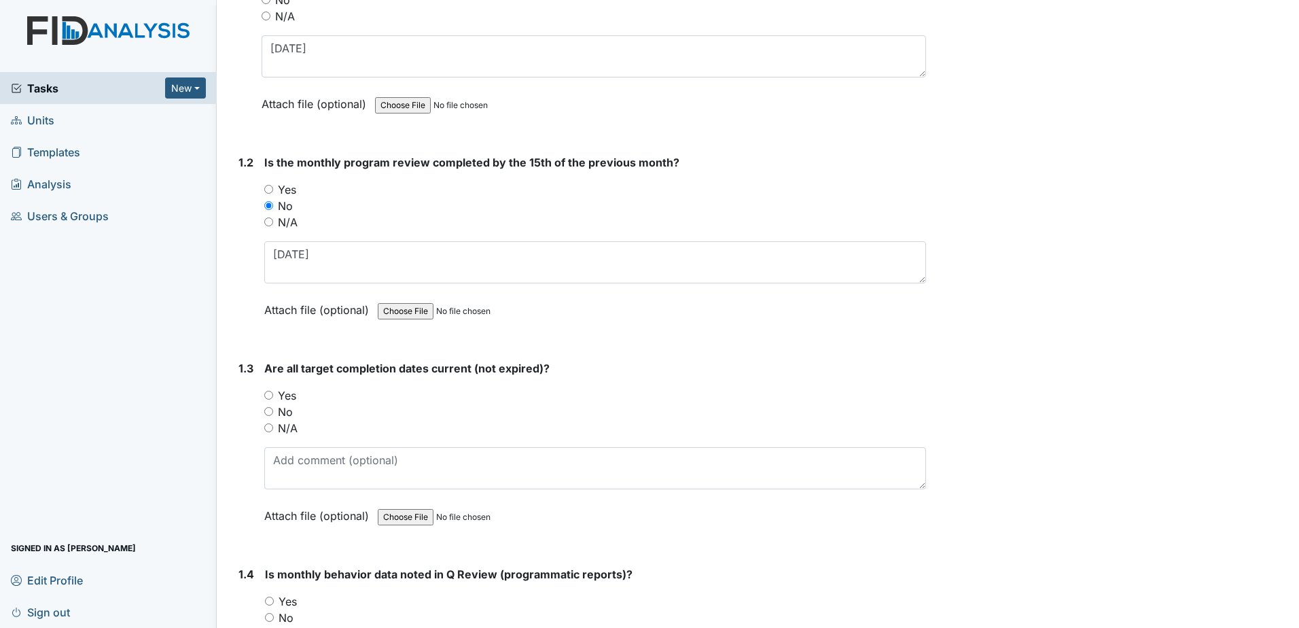
click at [278, 396] on label "Yes" at bounding box center [287, 395] width 18 height 16
click at [273, 396] on input "Yes" at bounding box center [268, 395] width 9 height 9
radio input "true"
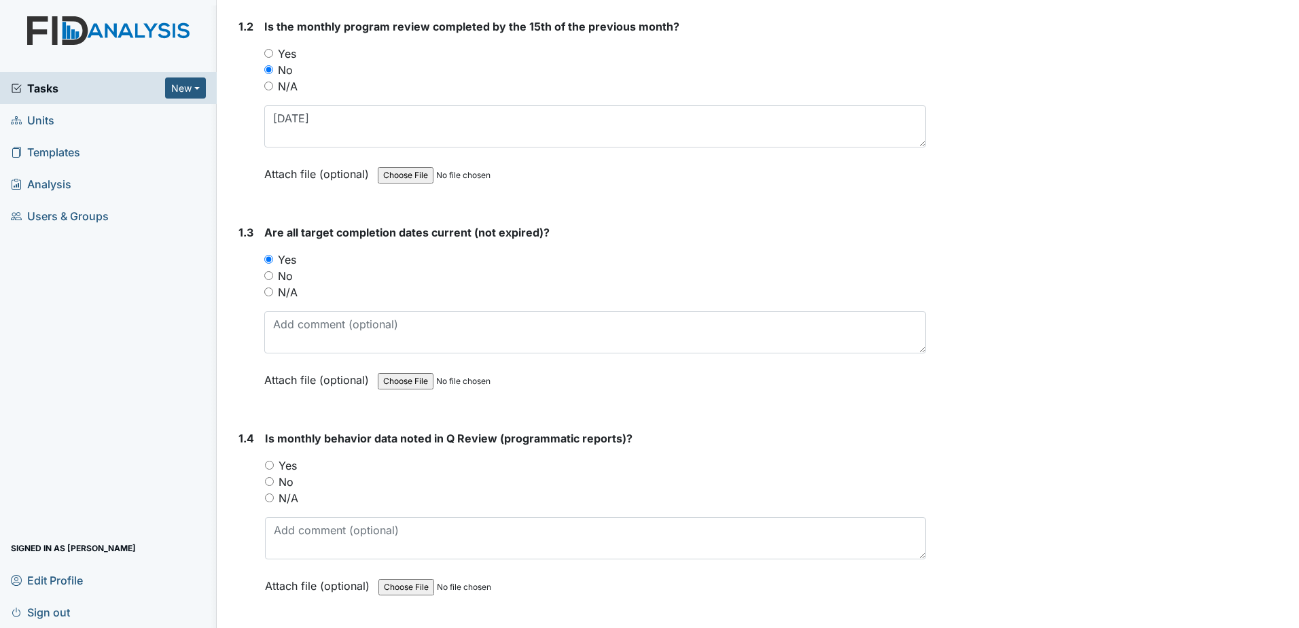
click at [296, 465] on label "Yes" at bounding box center [287, 465] width 18 height 16
click at [274, 465] on input "Yes" at bounding box center [269, 465] width 9 height 9
radio input "true"
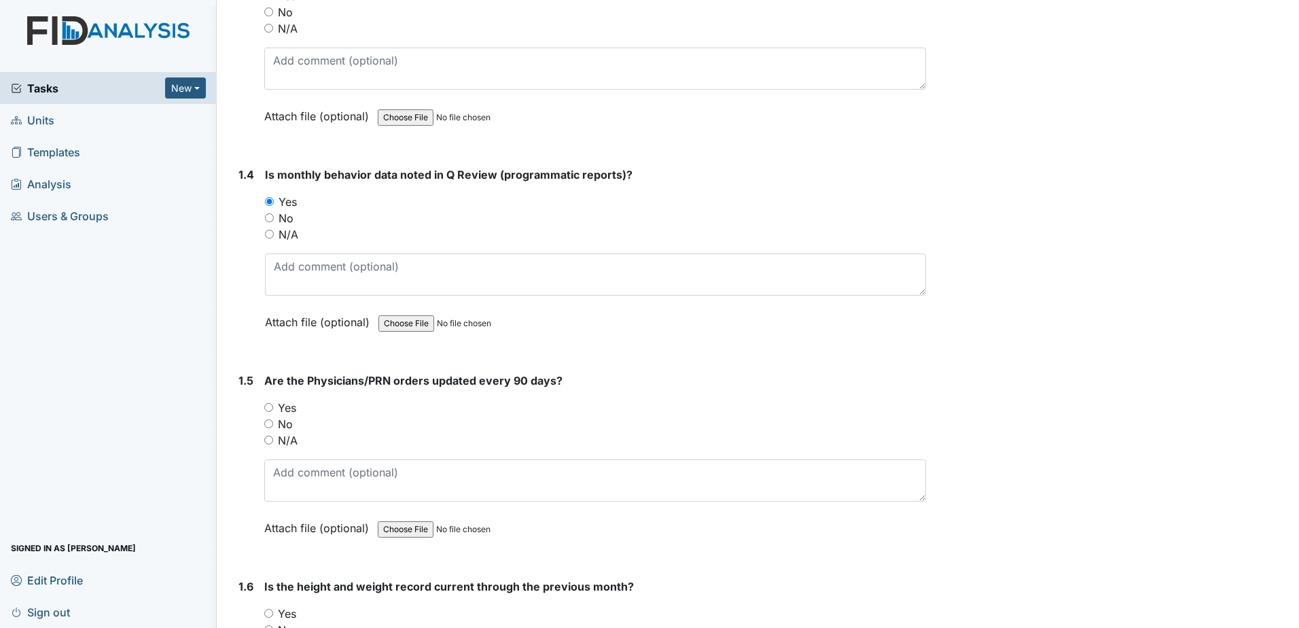
scroll to position [679, 0]
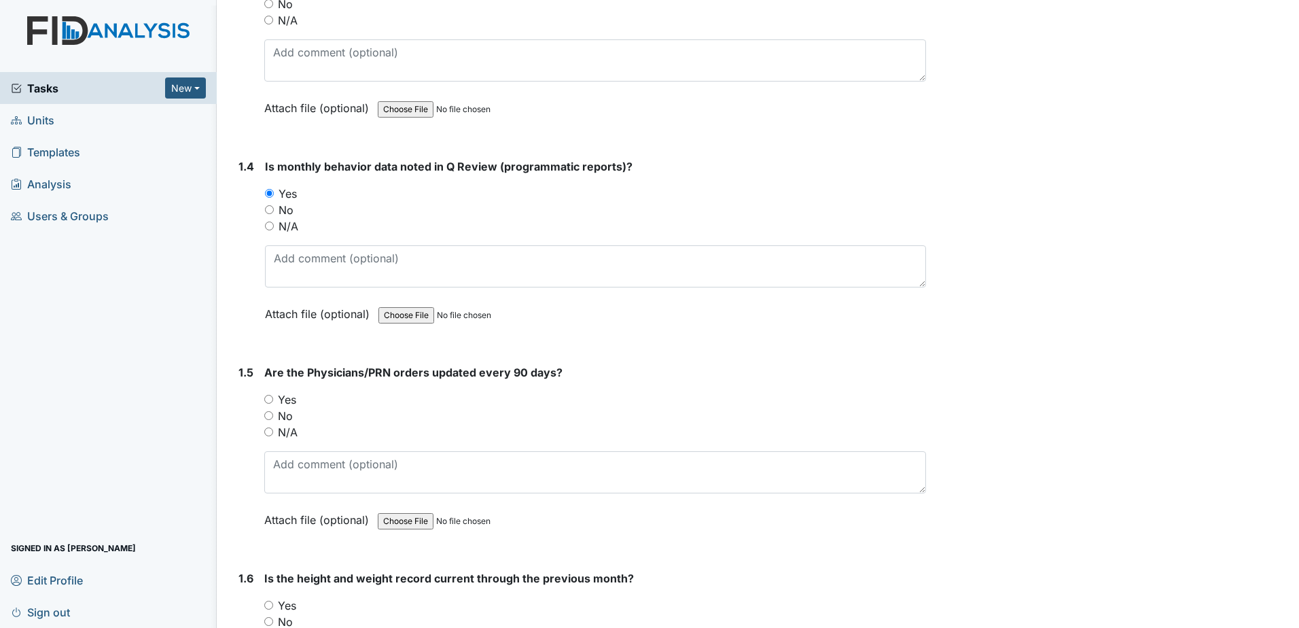
click at [291, 399] on label "Yes" at bounding box center [287, 399] width 18 height 16
click at [273, 399] on input "Yes" at bounding box center [268, 399] width 9 height 9
radio input "true"
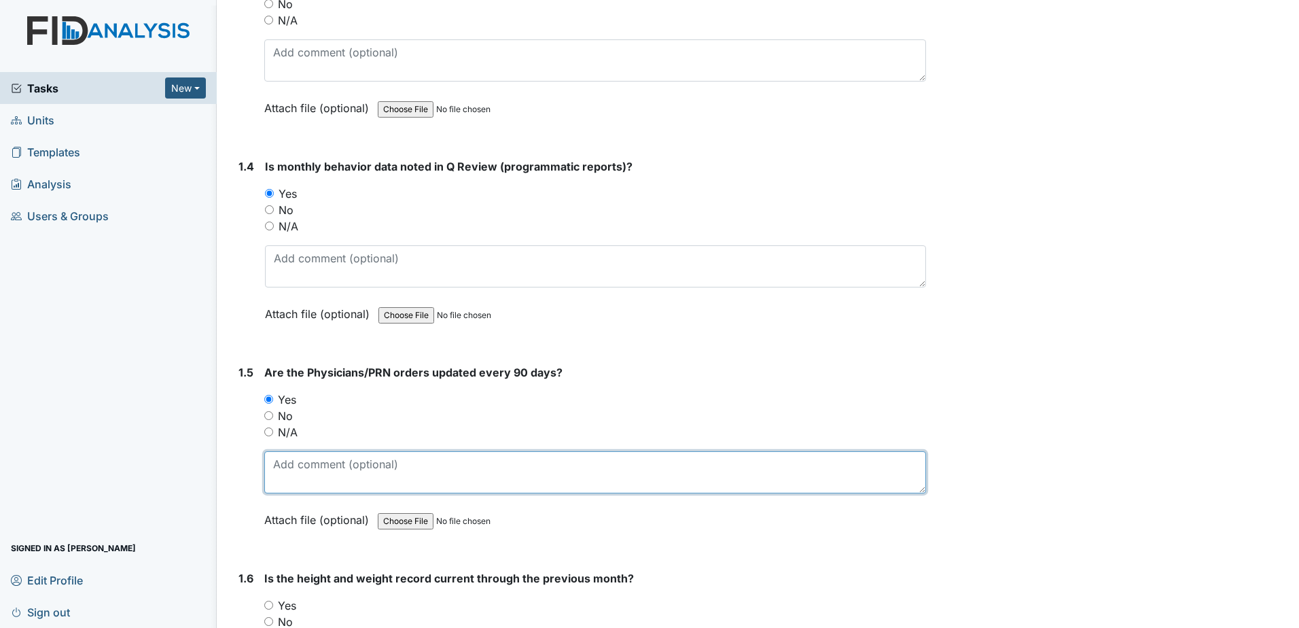
drag, startPoint x: 314, startPoint y: 476, endPoint x: 318, endPoint y: 461, distance: 16.0
click at [315, 476] on textarea at bounding box center [595, 472] width 662 height 42
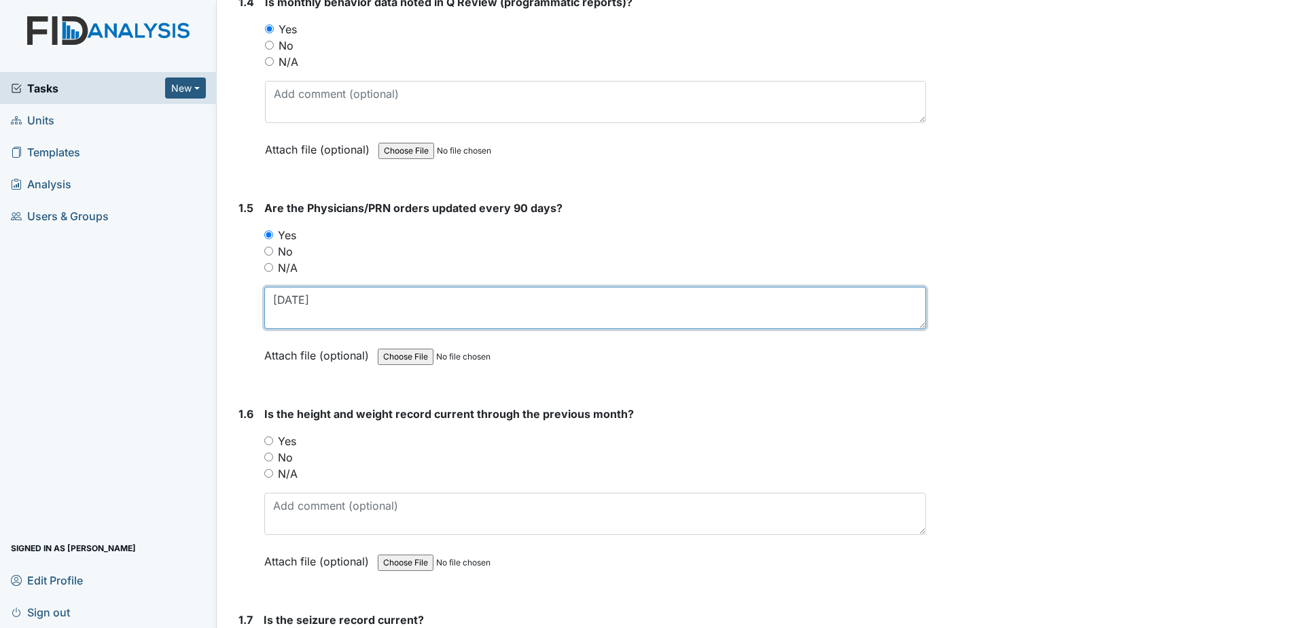
scroll to position [883, 0]
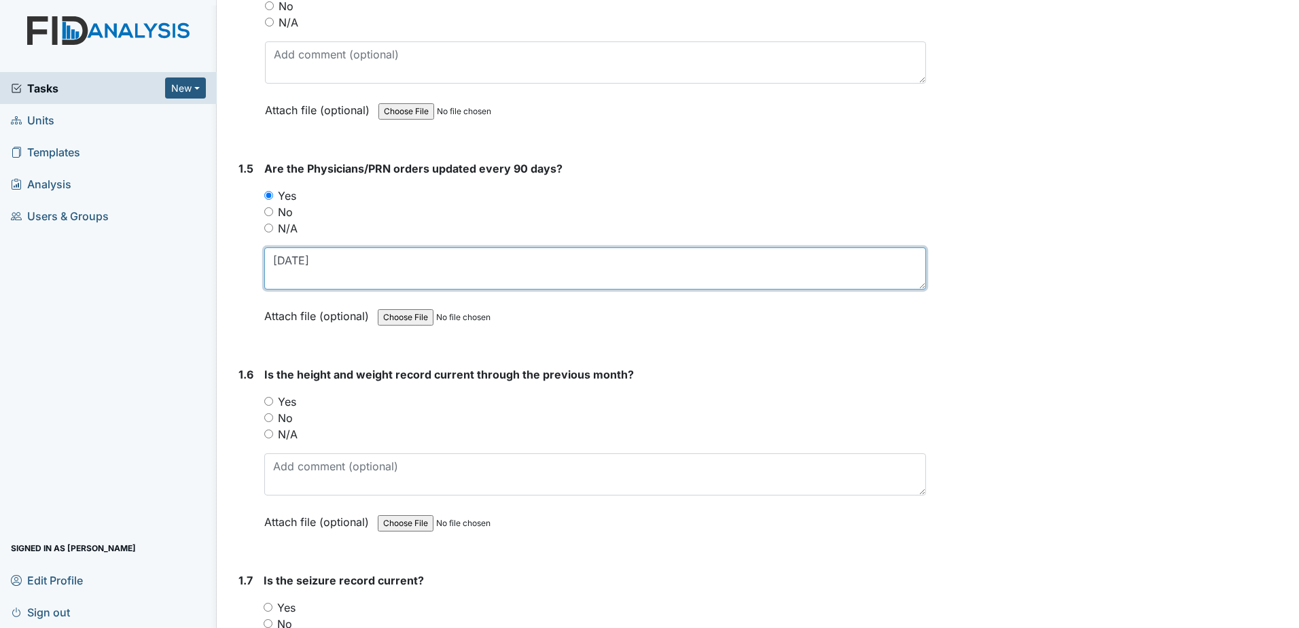
type textarea "6-1-2025"
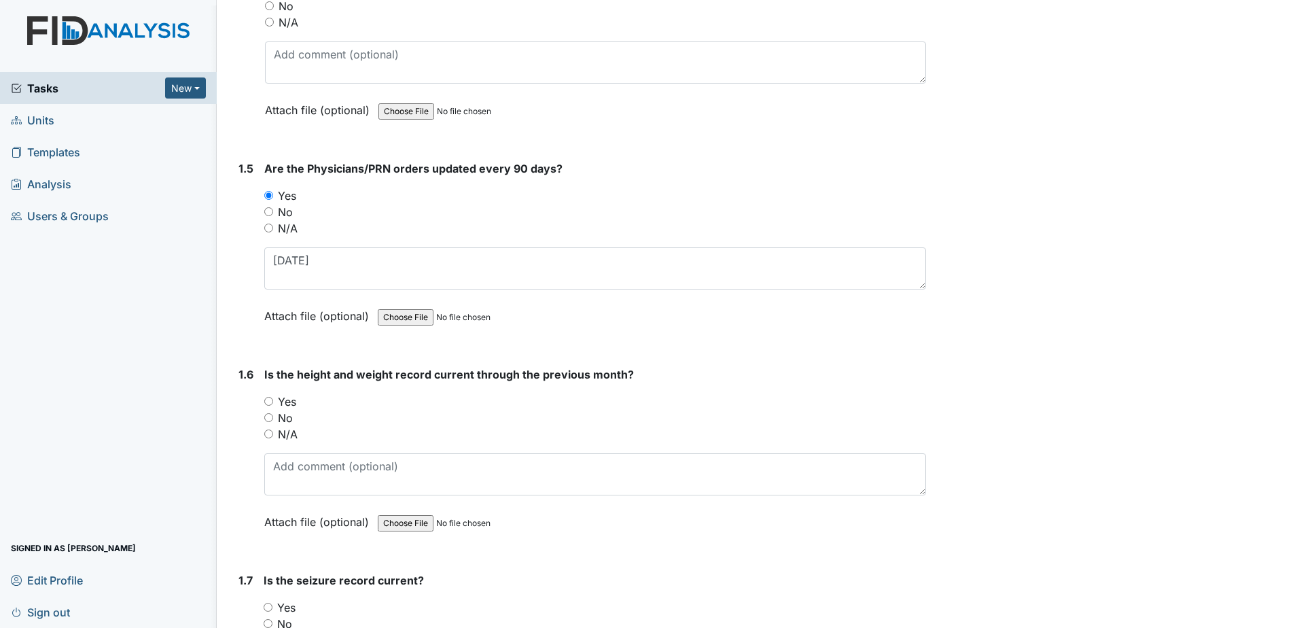
click at [286, 401] on label "Yes" at bounding box center [287, 401] width 18 height 16
click at [273, 401] on input "Yes" at bounding box center [268, 401] width 9 height 9
radio input "true"
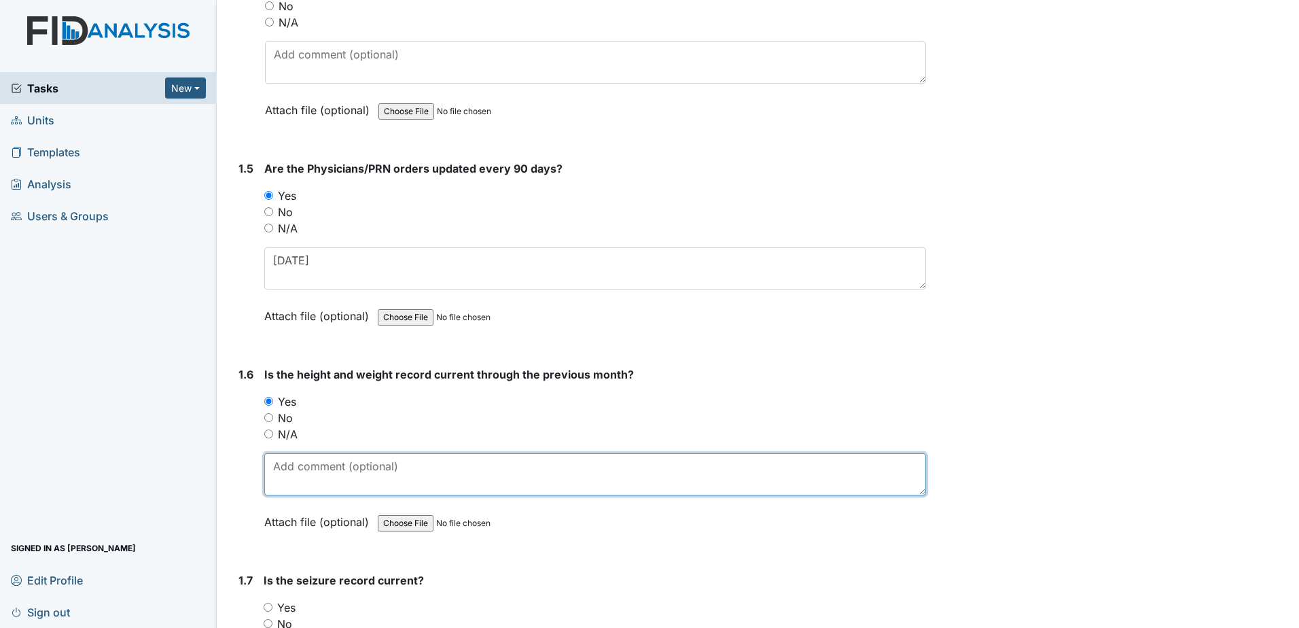
click at [322, 466] on textarea at bounding box center [595, 474] width 662 height 42
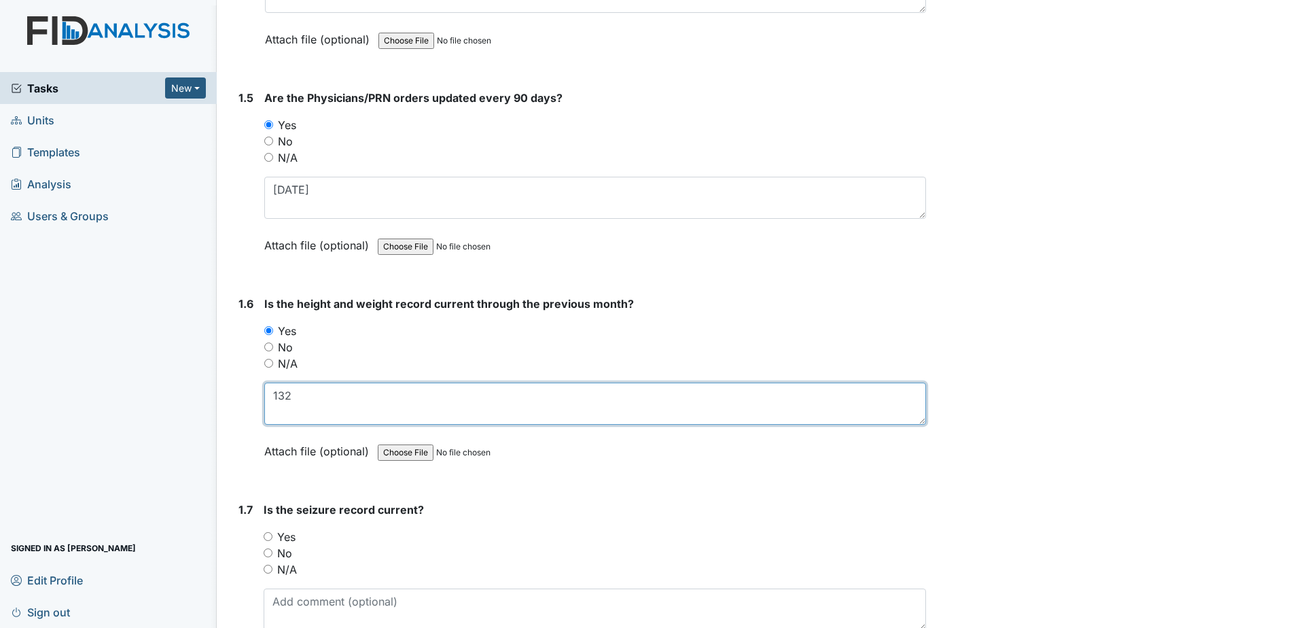
scroll to position [1087, 0]
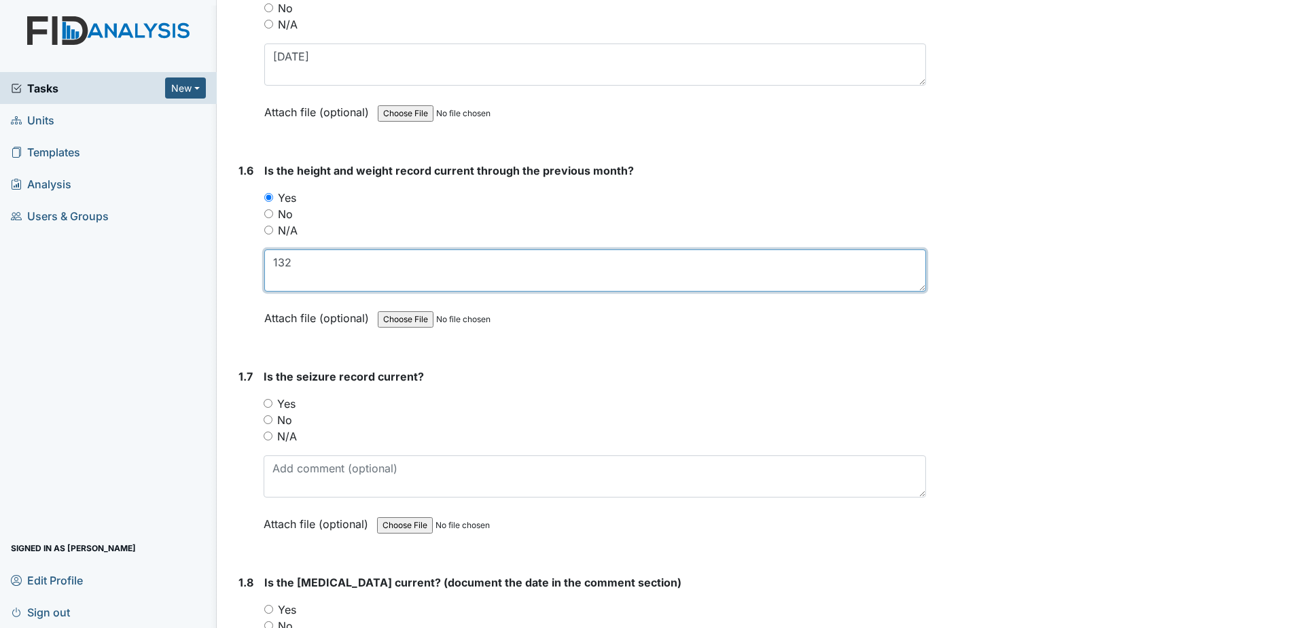
type textarea "132"
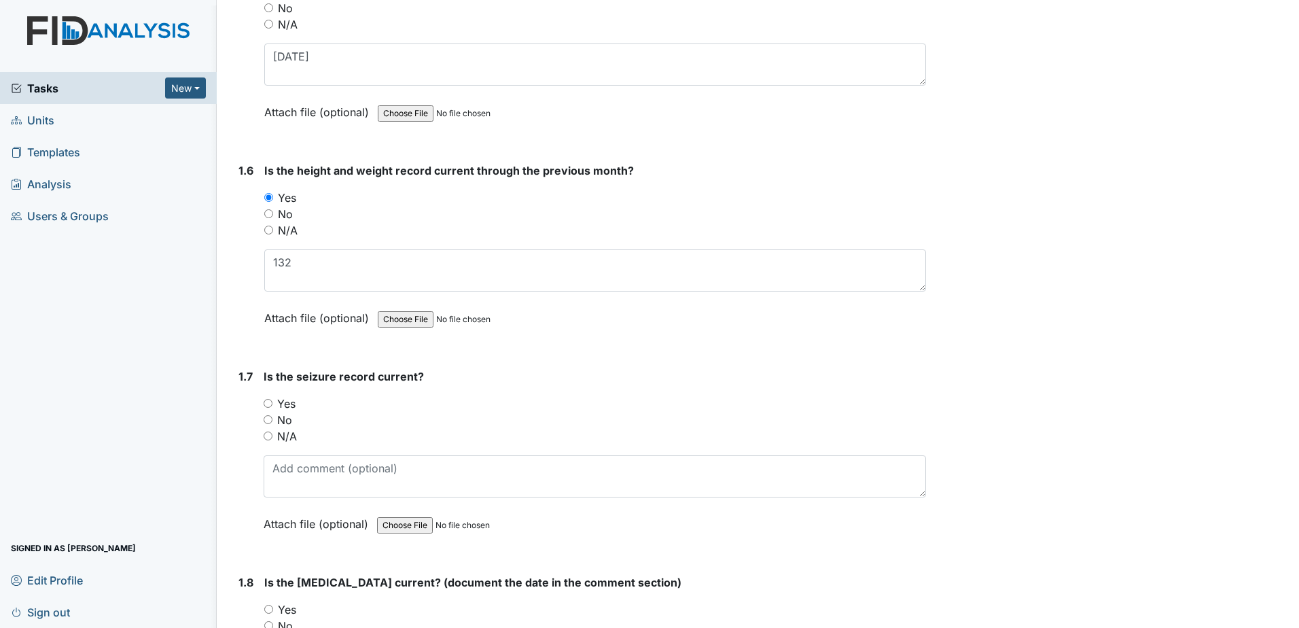
click at [287, 439] on label "N/A" at bounding box center [287, 436] width 20 height 16
click at [272, 439] on input "N/A" at bounding box center [268, 435] width 9 height 9
radio input "true"
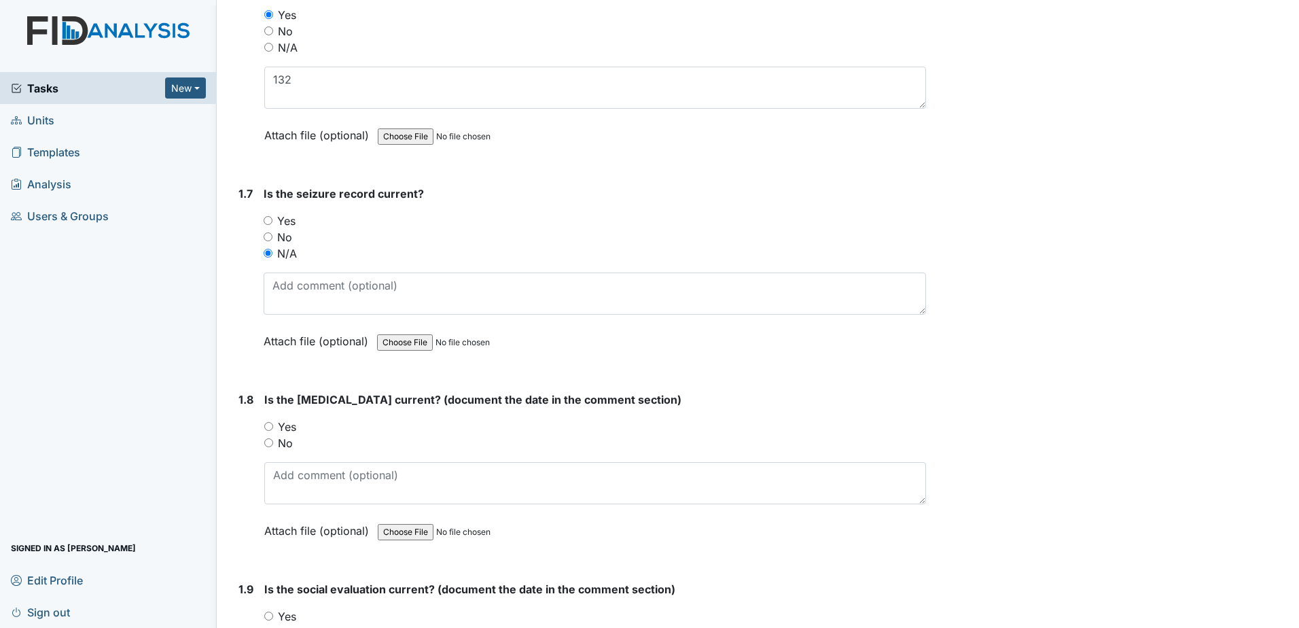
scroll to position [1291, 0]
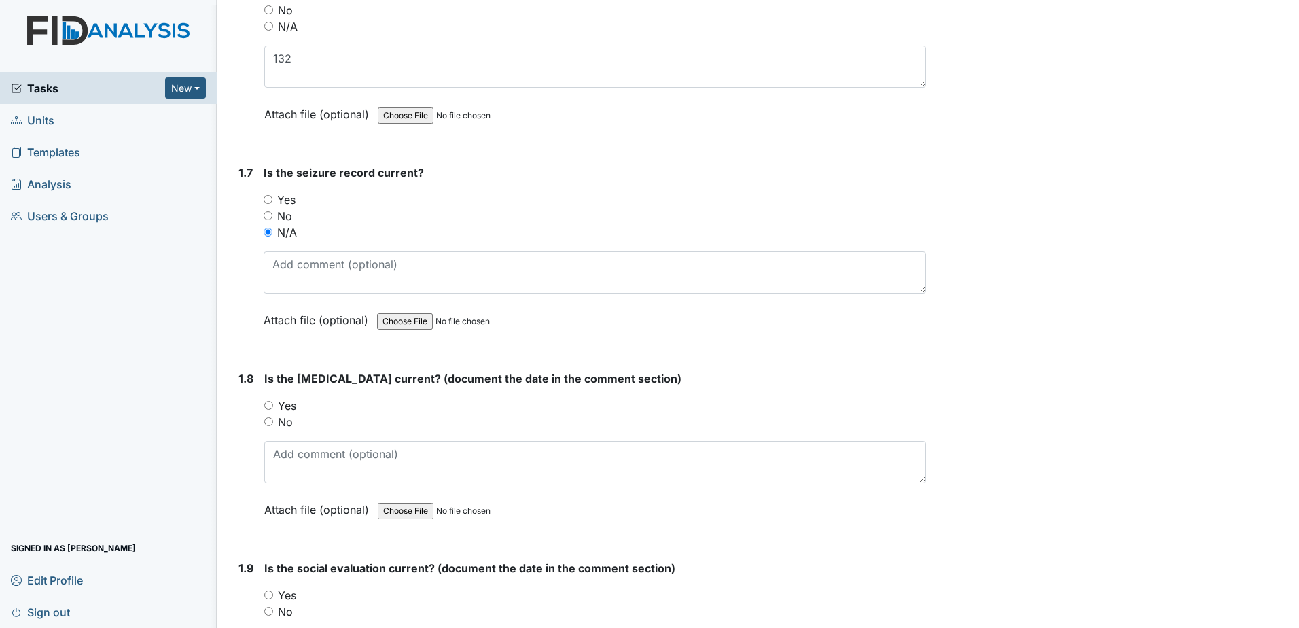
click at [283, 397] on div "Is the psychological evaluation current? (document the date in the comment sect…" at bounding box center [595, 448] width 662 height 157
drag, startPoint x: 283, startPoint y: 397, endPoint x: 299, endPoint y: 427, distance: 33.7
click at [295, 404] on label "Yes" at bounding box center [287, 405] width 18 height 16
click at [273, 404] on input "Yes" at bounding box center [268, 405] width 9 height 9
radio input "true"
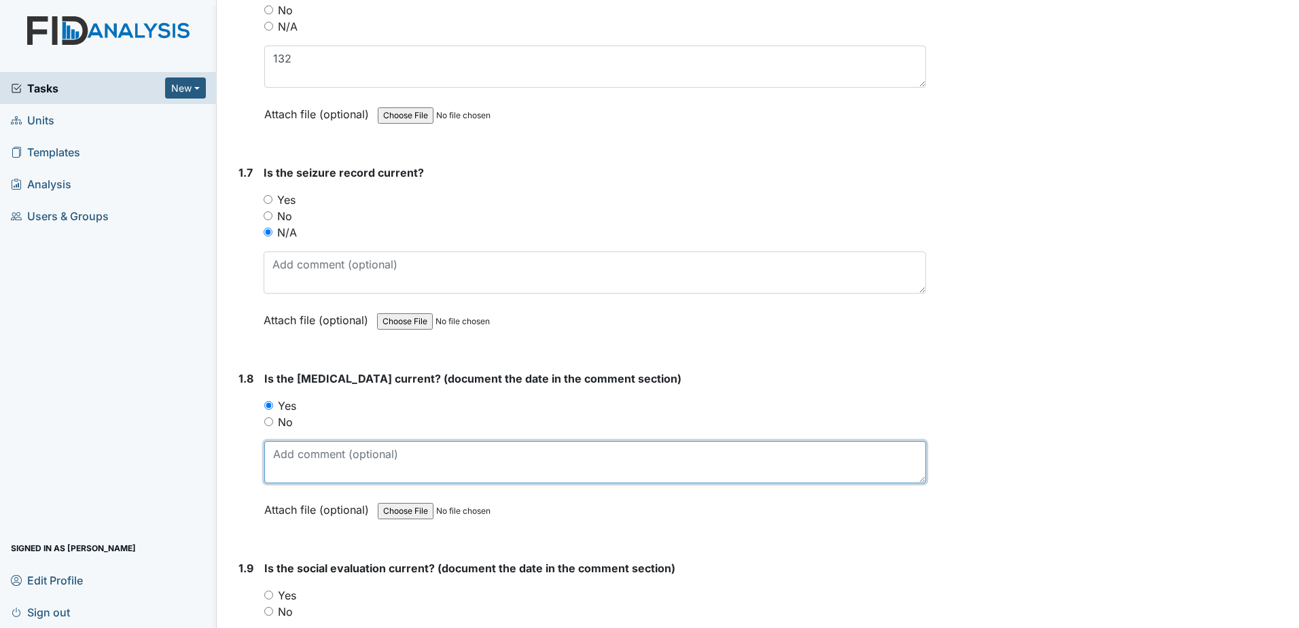
click at [314, 482] on textarea at bounding box center [595, 462] width 662 height 42
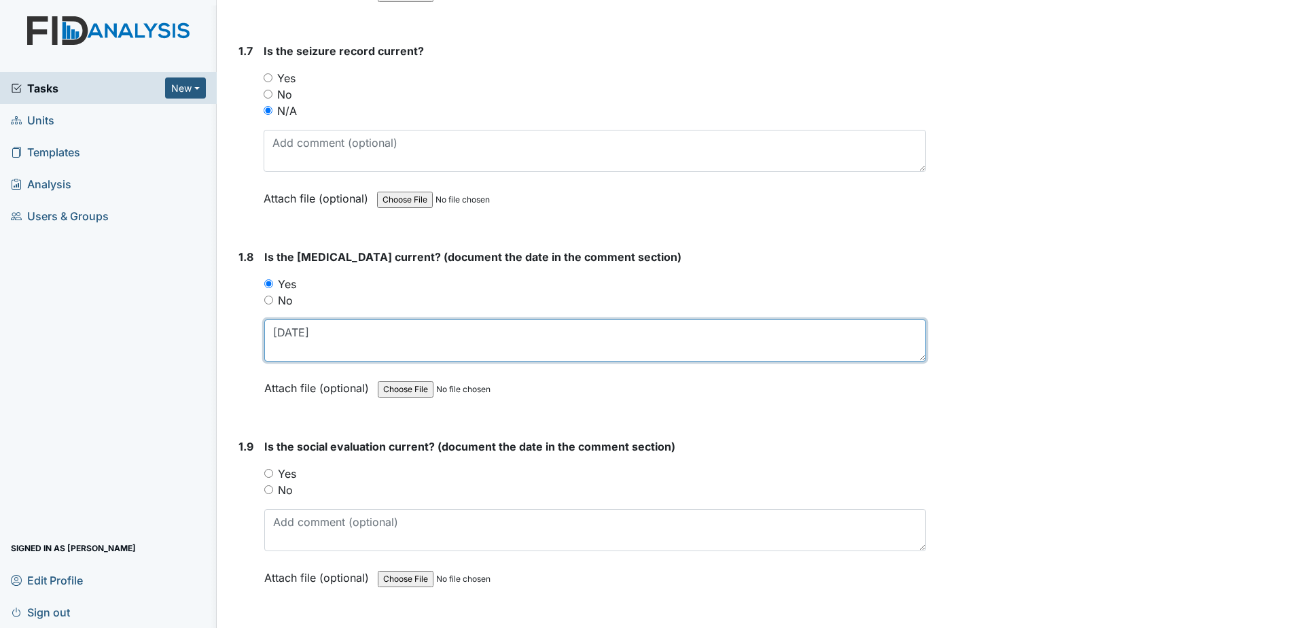
scroll to position [1426, 0]
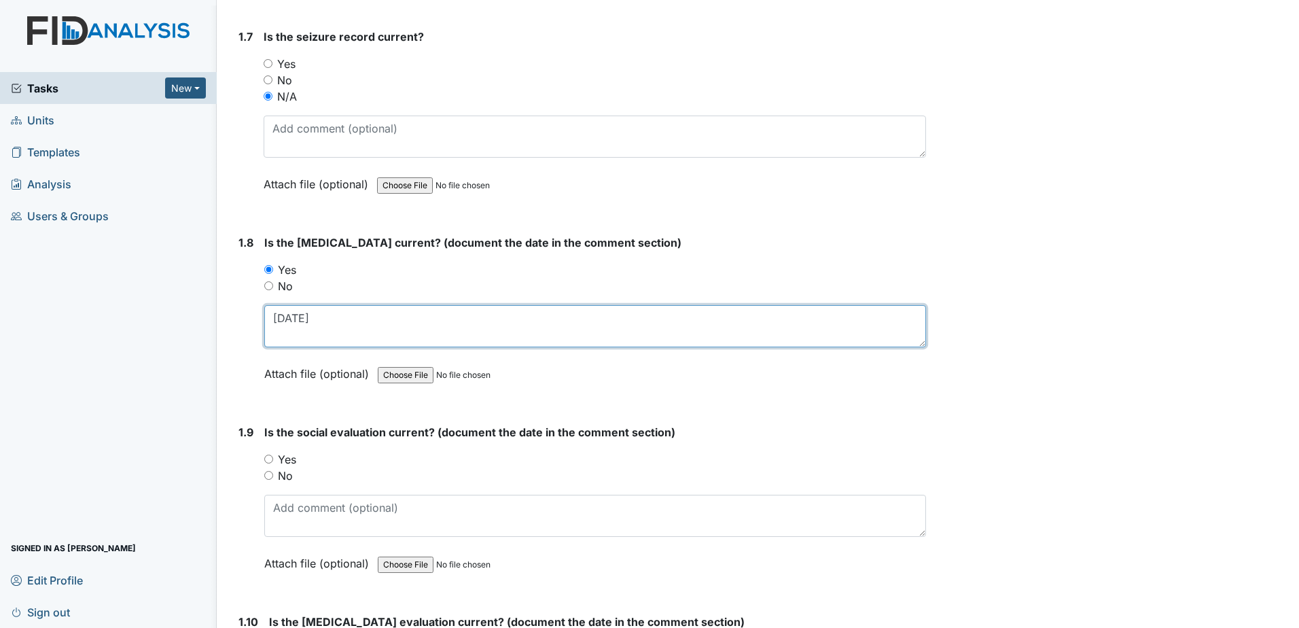
type textarea "6-7-2002"
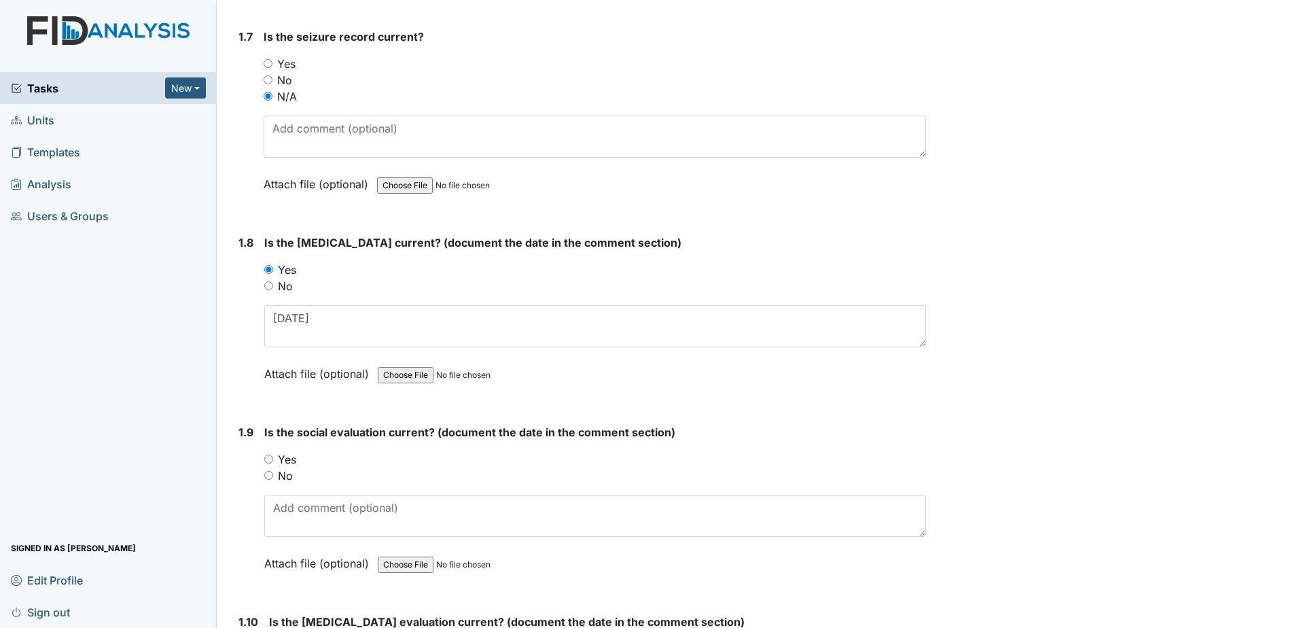
click at [288, 458] on label "Yes" at bounding box center [287, 459] width 18 height 16
click at [273, 458] on input "Yes" at bounding box center [268, 458] width 9 height 9
radio input "true"
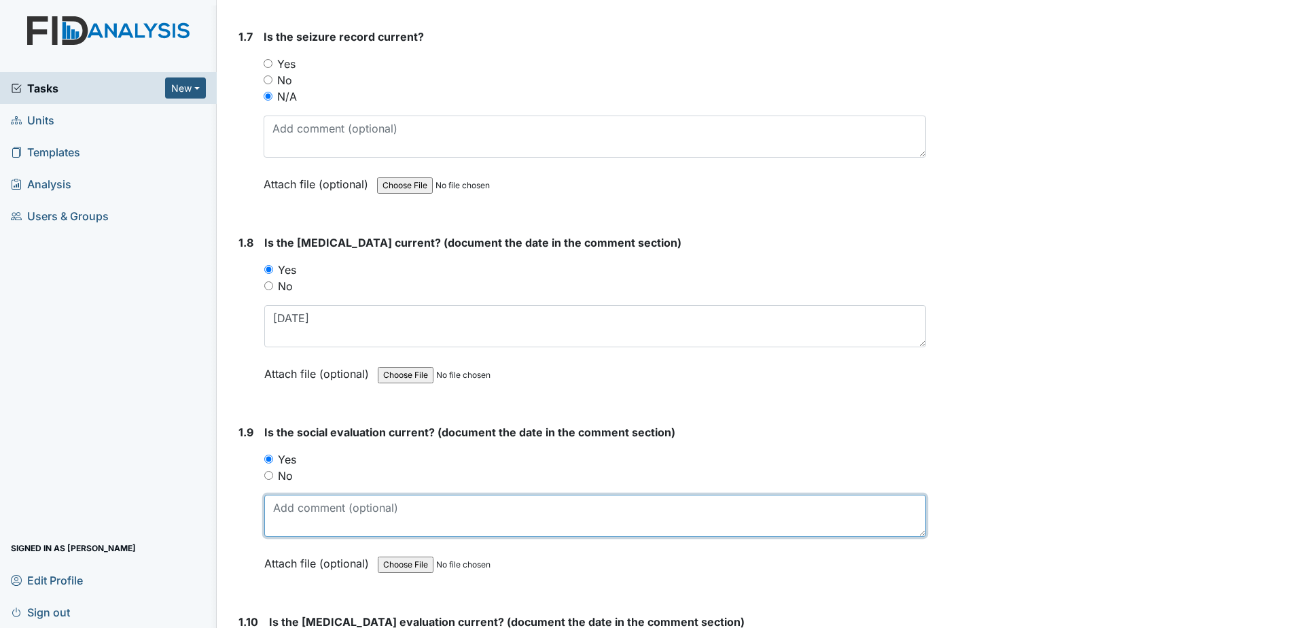
click at [291, 516] on textarea at bounding box center [595, 515] width 662 height 42
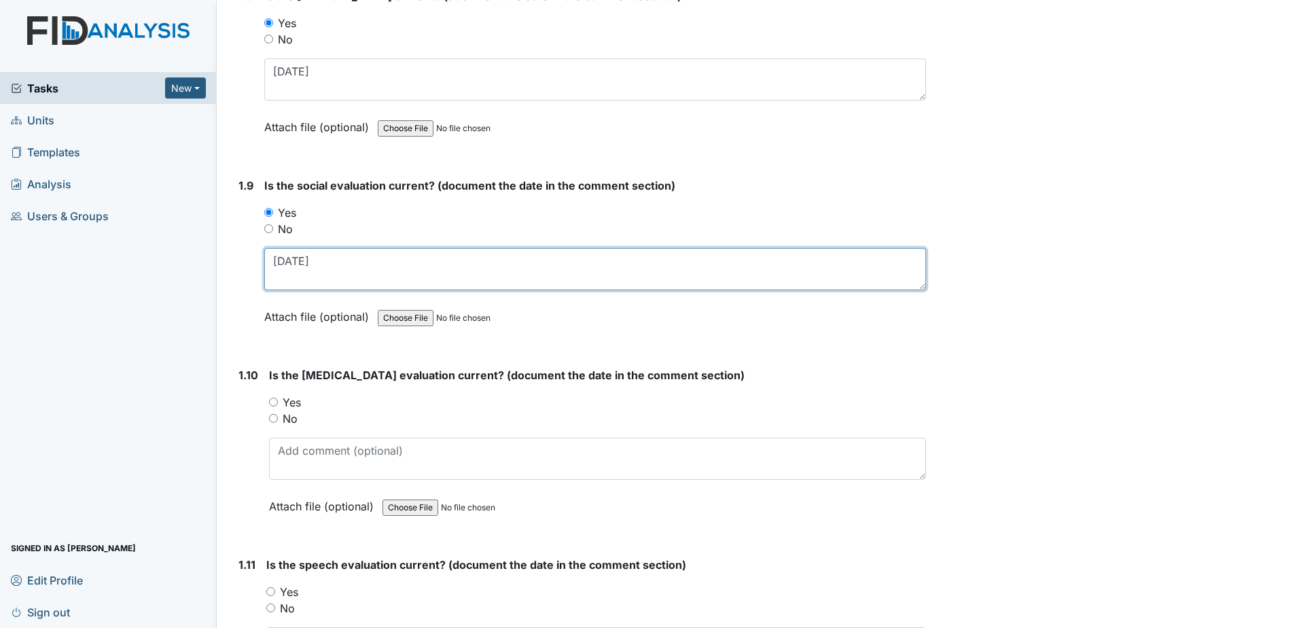
scroll to position [1698, 0]
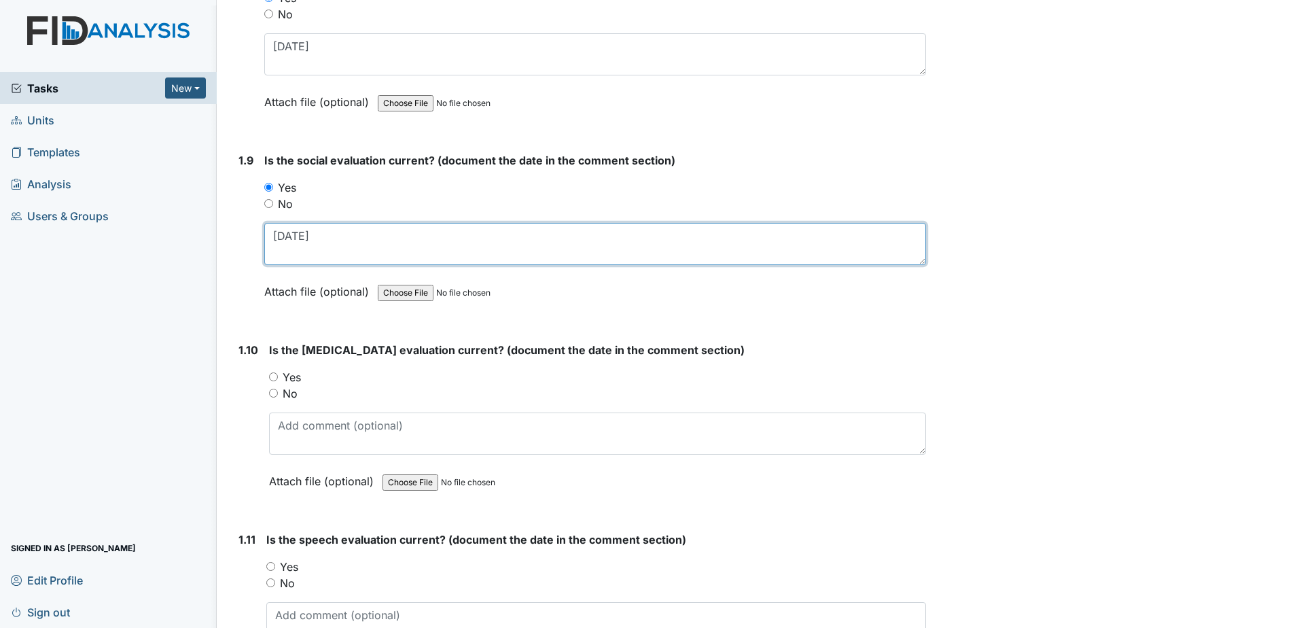
type textarea "7-10-2009"
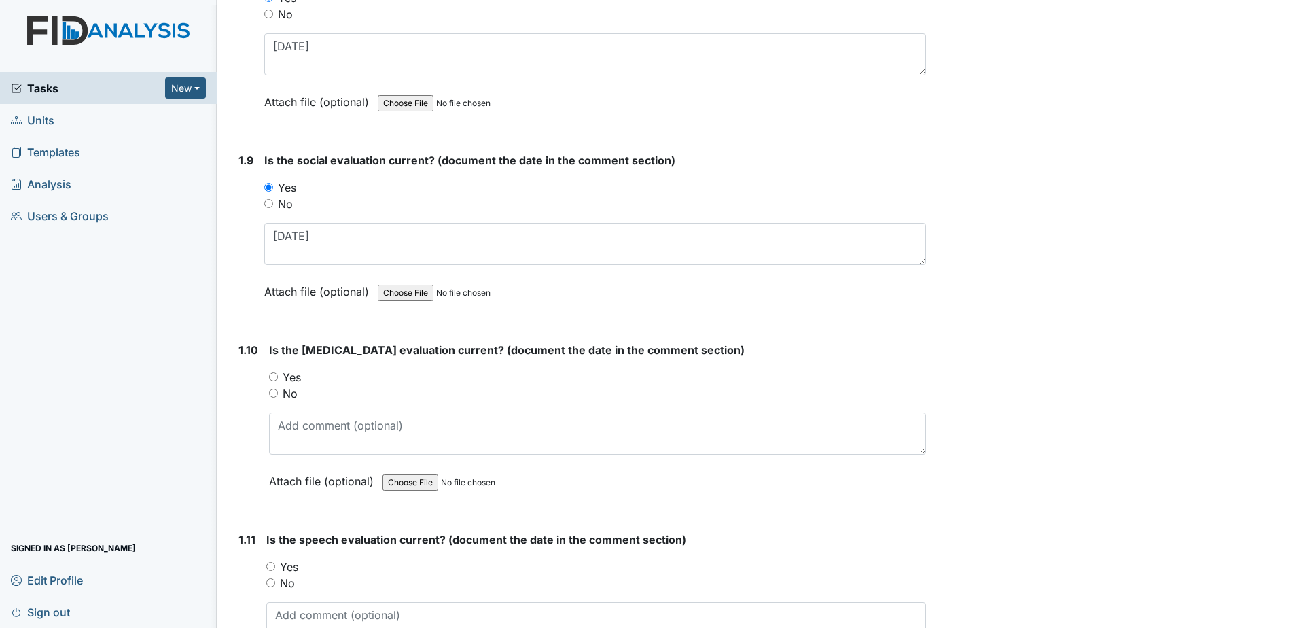
click at [289, 377] on label "Yes" at bounding box center [292, 377] width 18 height 16
click at [278, 377] on input "Yes" at bounding box center [273, 376] width 9 height 9
radio input "true"
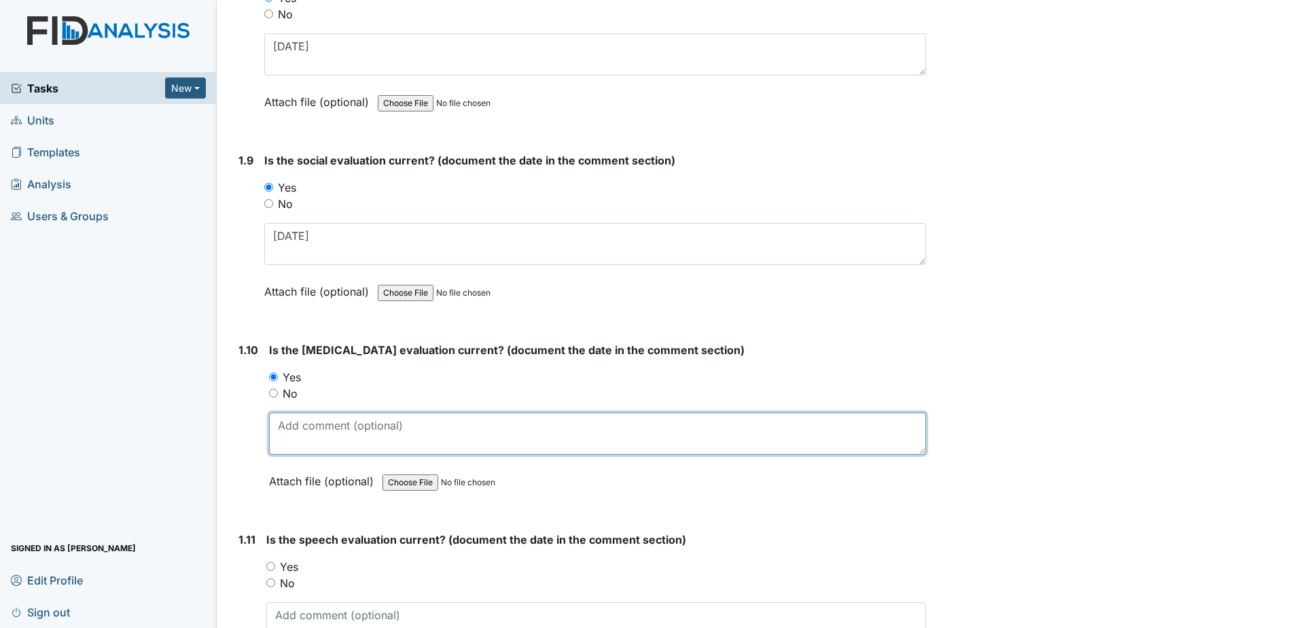
drag, startPoint x: 301, startPoint y: 437, endPoint x: 302, endPoint y: 429, distance: 8.9
click at [301, 434] on textarea at bounding box center [597, 433] width 657 height 42
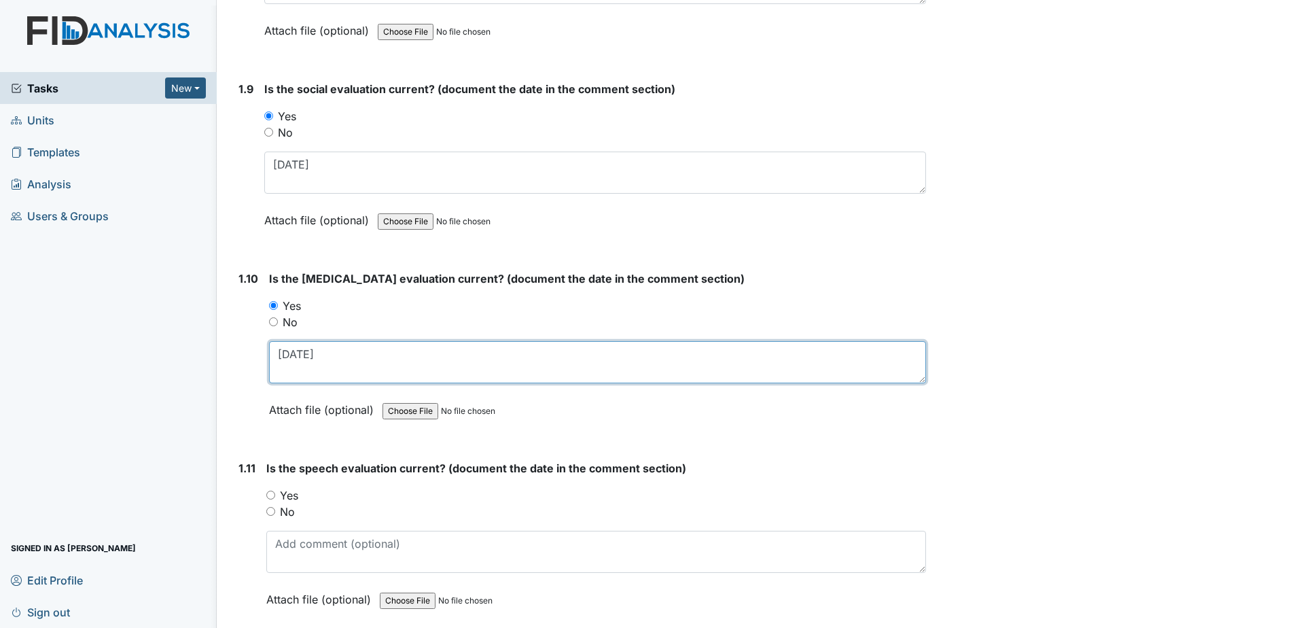
scroll to position [1834, 0]
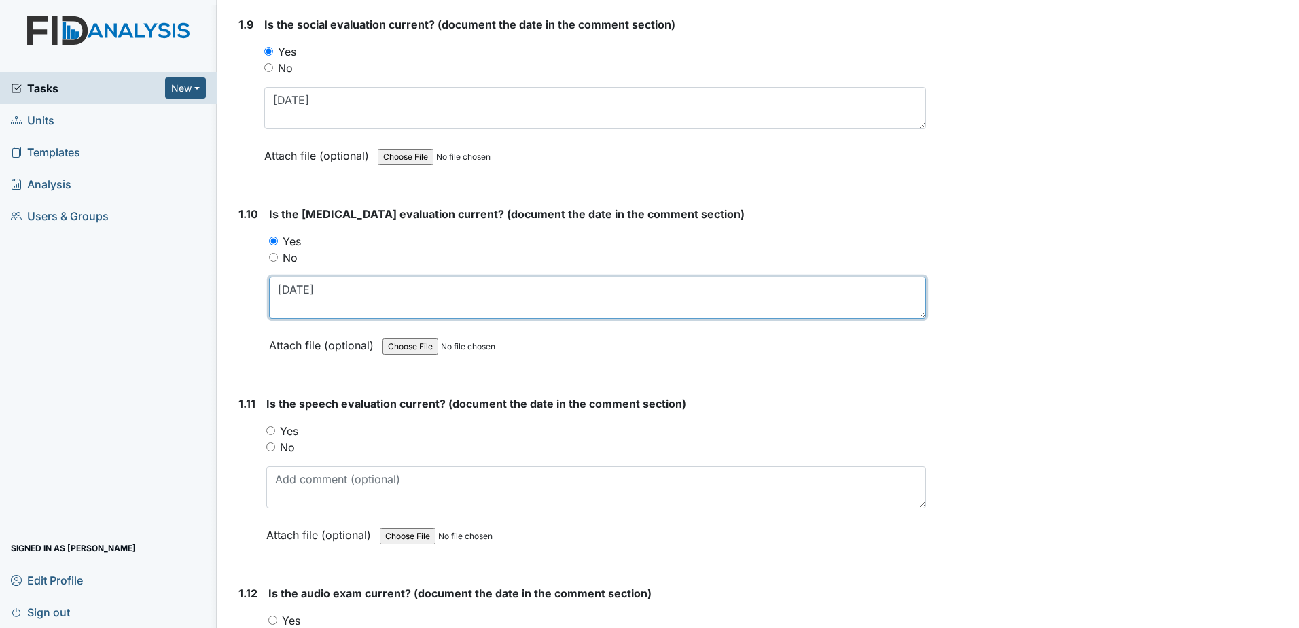
type textarea "3-15-2025"
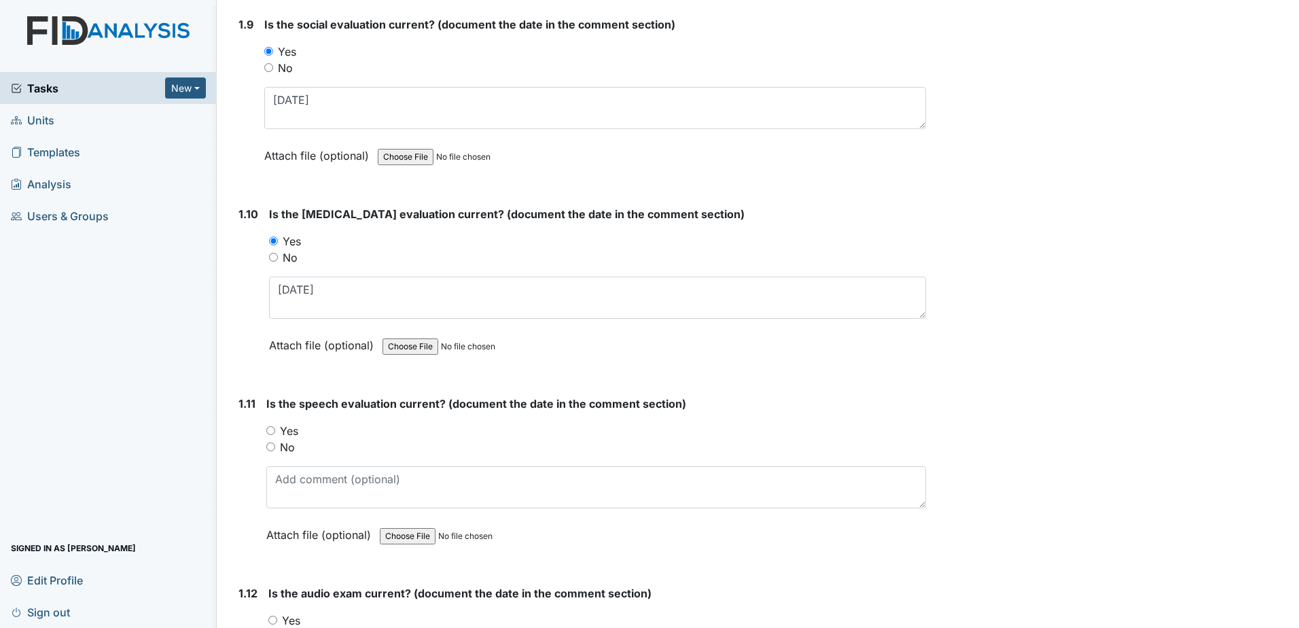
click at [288, 429] on label "Yes" at bounding box center [289, 430] width 18 height 16
click at [275, 429] on input "Yes" at bounding box center [270, 430] width 9 height 9
radio input "true"
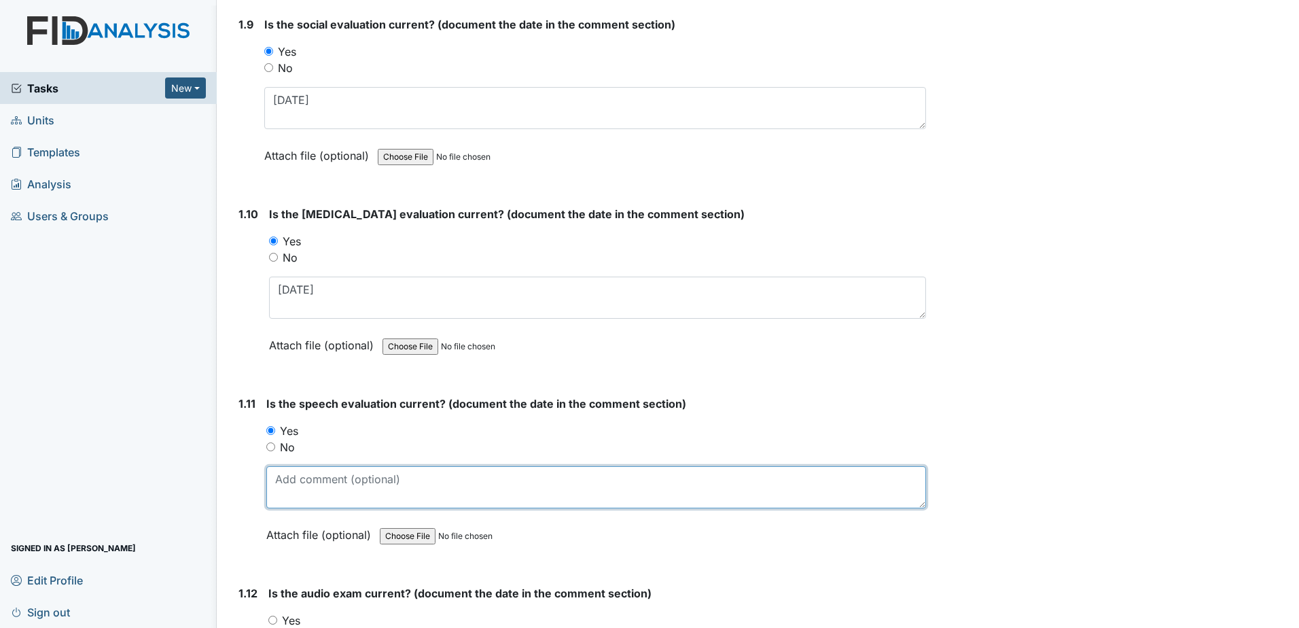
click at [302, 487] on textarea at bounding box center [596, 487] width 660 height 42
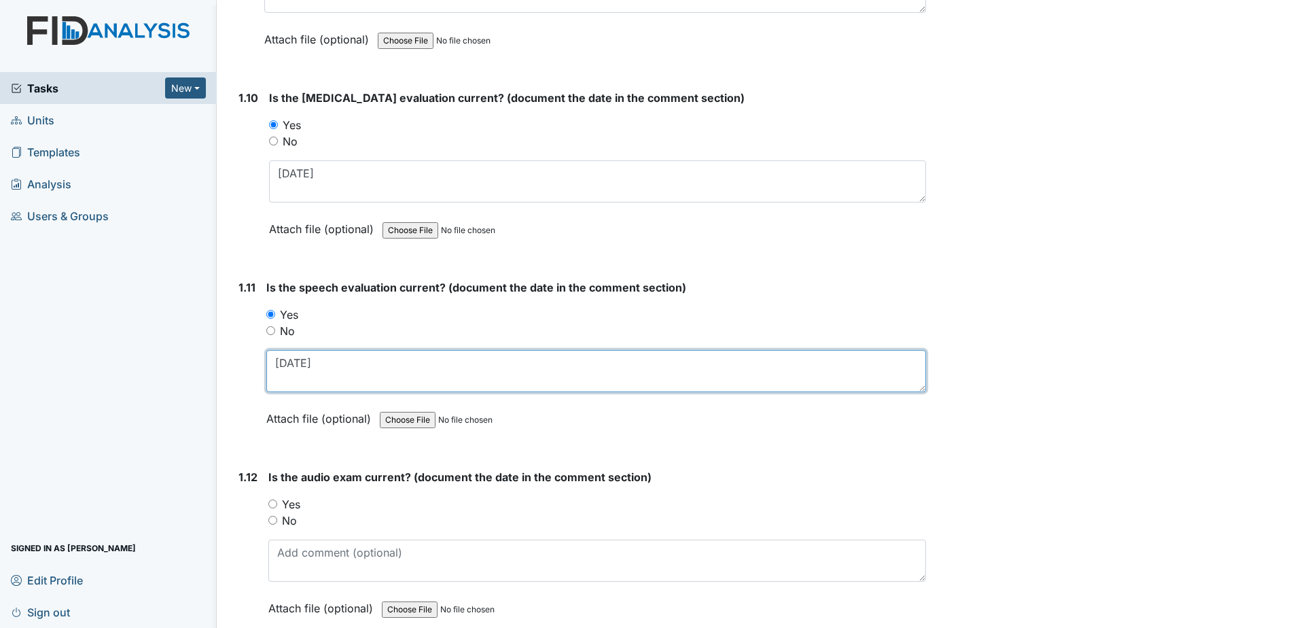
scroll to position [1970, 0]
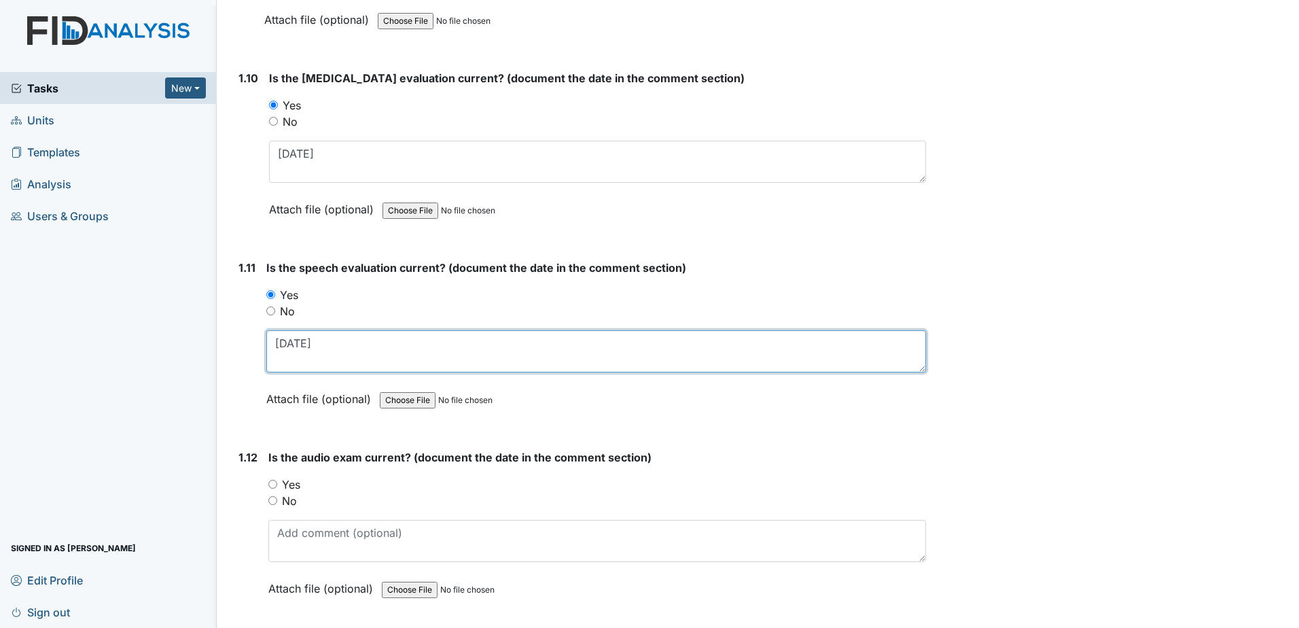
type textarea "7-26-94"
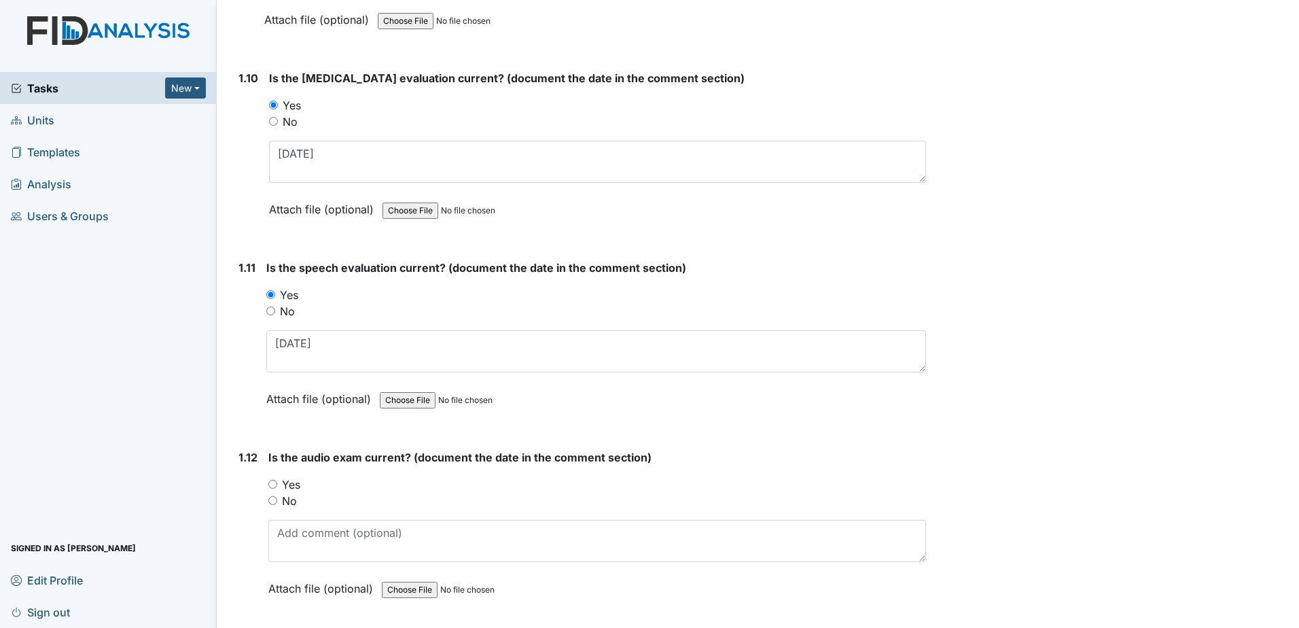
click at [282, 484] on label "Yes" at bounding box center [291, 484] width 18 height 16
drag, startPoint x: 282, startPoint y: 484, endPoint x: 290, endPoint y: 480, distance: 8.8
click at [290, 480] on label "Yes" at bounding box center [291, 484] width 18 height 16
click at [277, 480] on input "Yes" at bounding box center [272, 484] width 9 height 9
radio input "true"
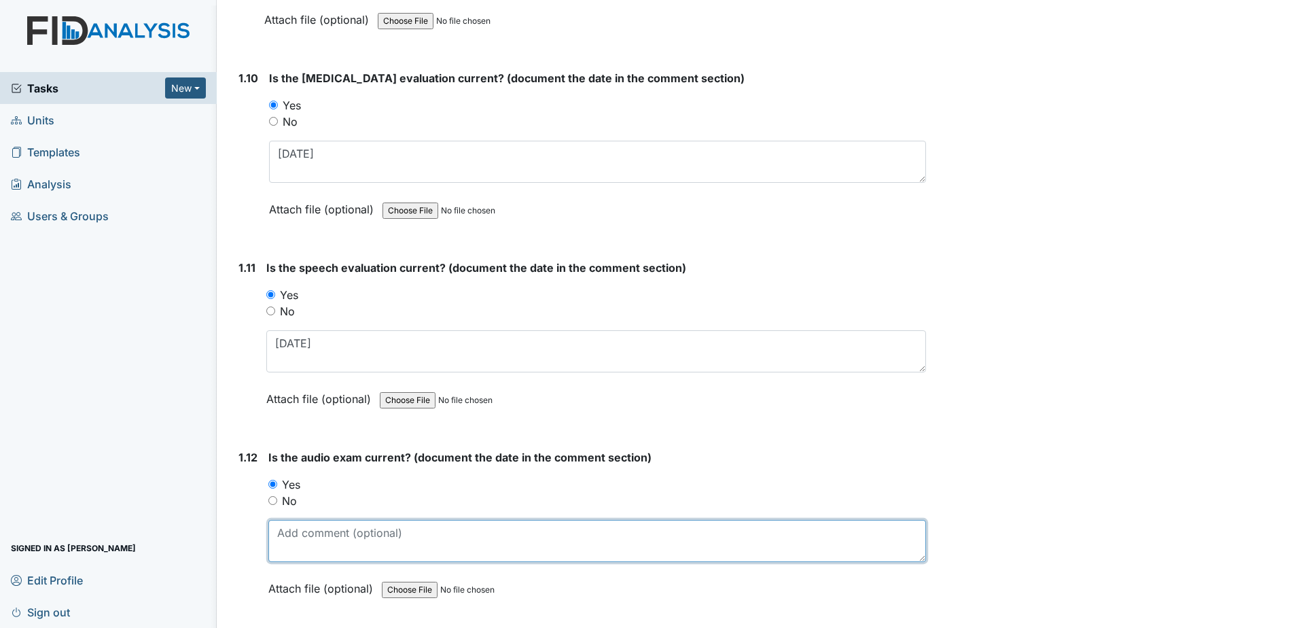
click at [295, 545] on textarea at bounding box center [596, 541] width 657 height 42
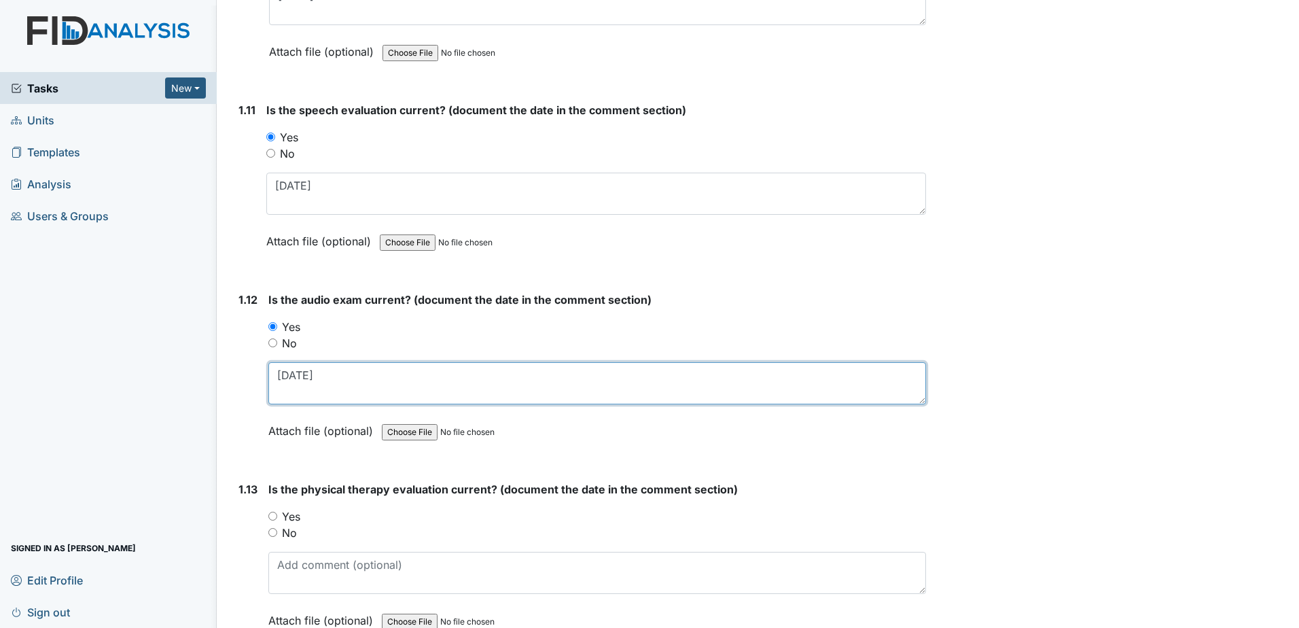
scroll to position [2174, 0]
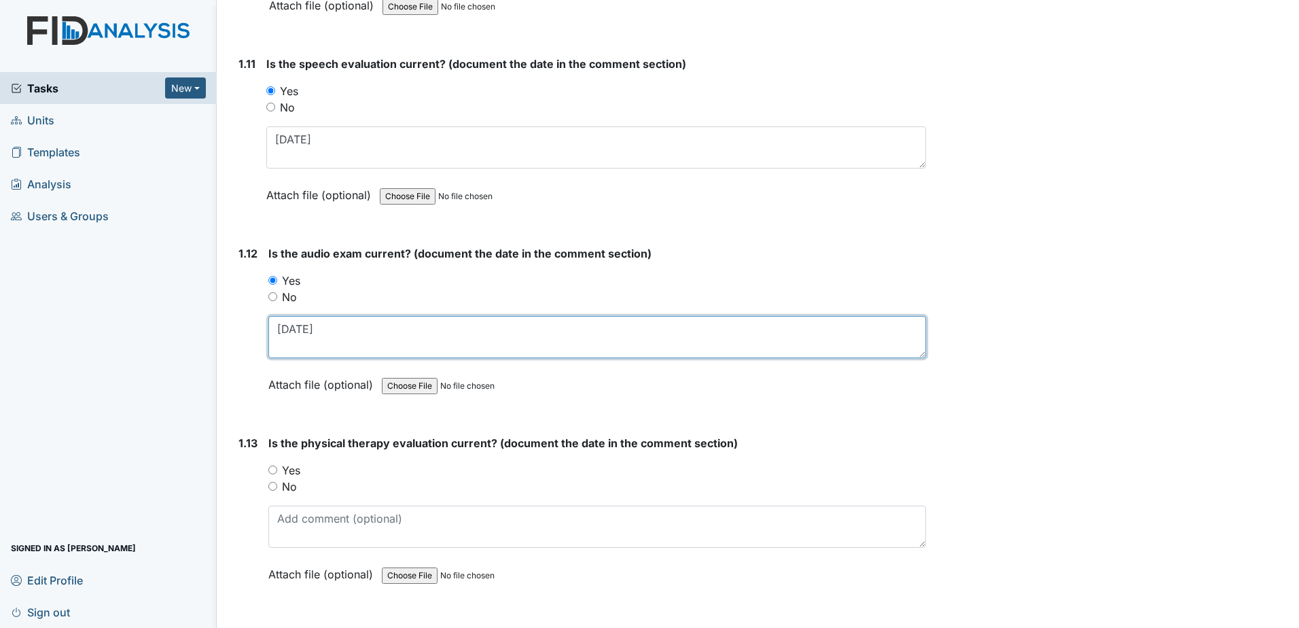
type textarea "11-17-97"
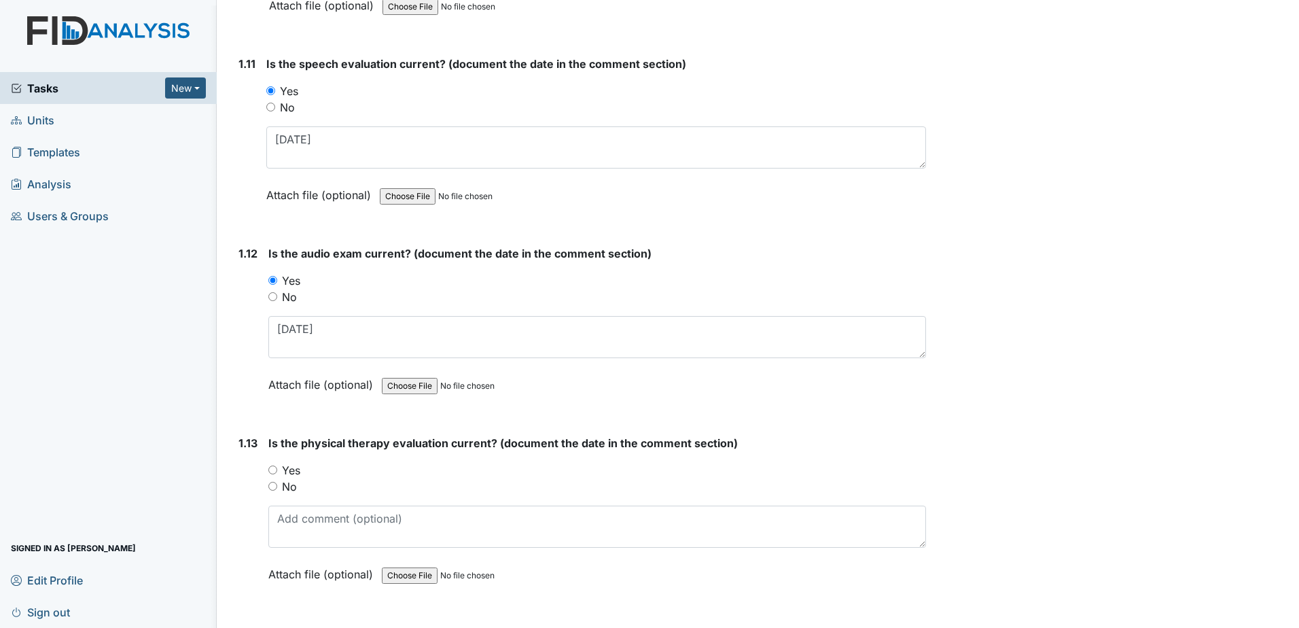
click at [296, 472] on label "Yes" at bounding box center [291, 470] width 18 height 16
click at [277, 472] on input "Yes" at bounding box center [272, 469] width 9 height 9
radio input "true"
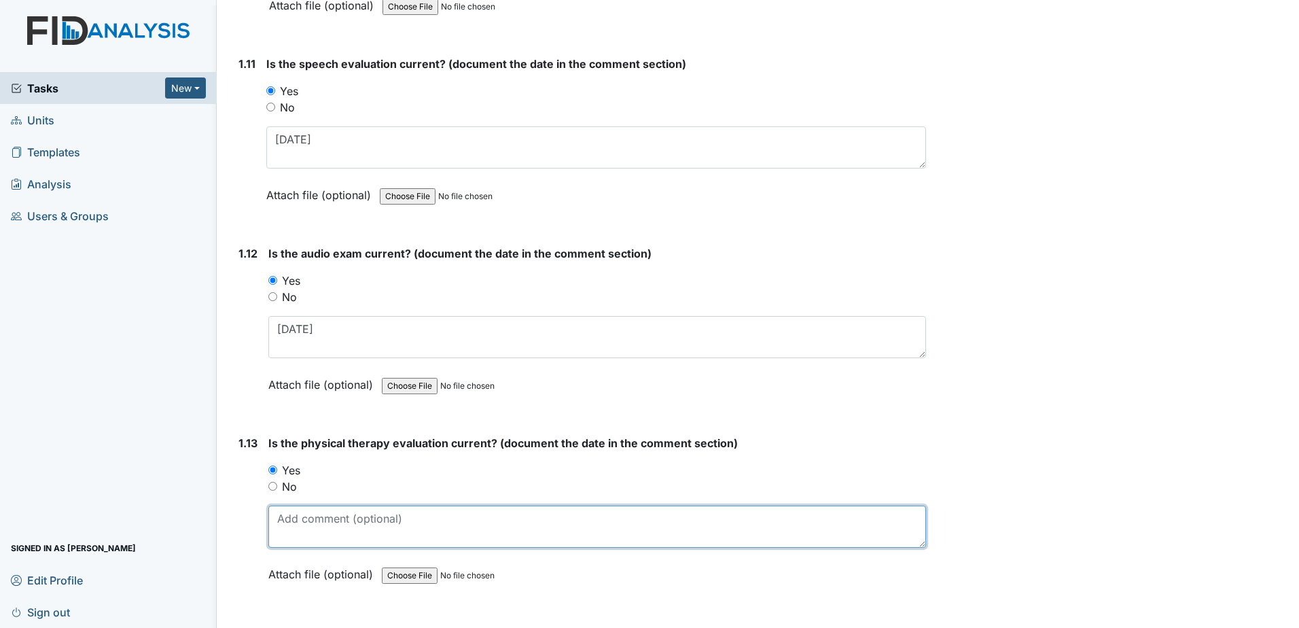
click at [311, 519] on textarea at bounding box center [596, 526] width 657 height 42
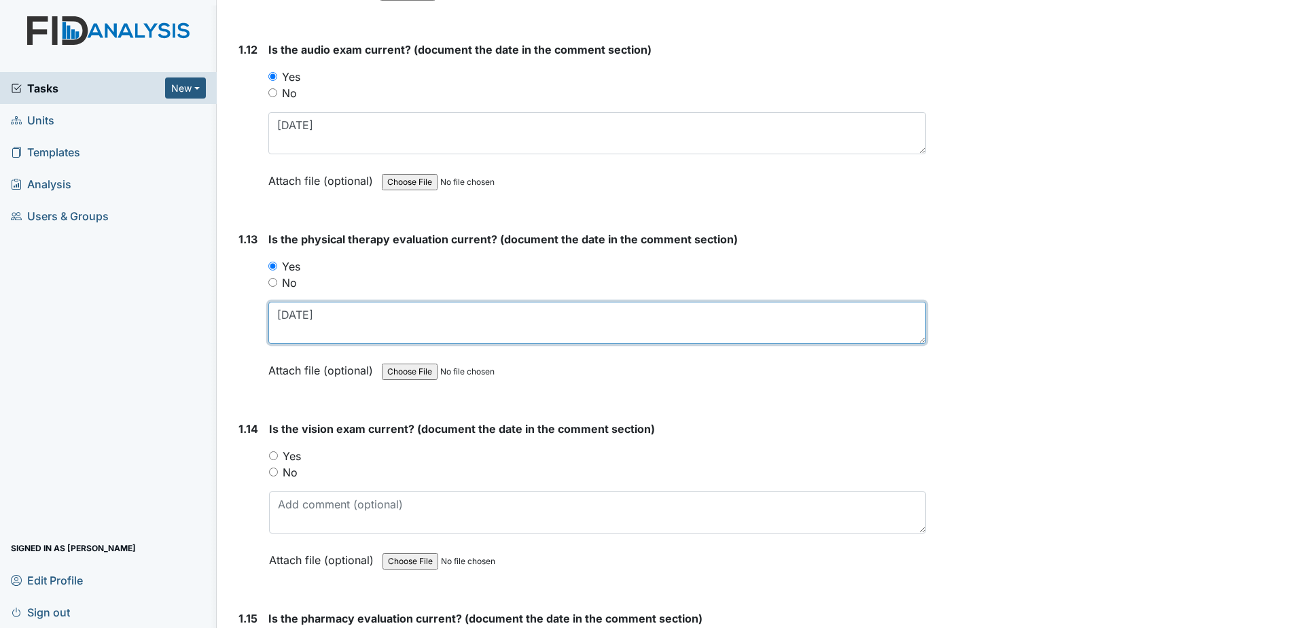
type textarea "1-13-20"
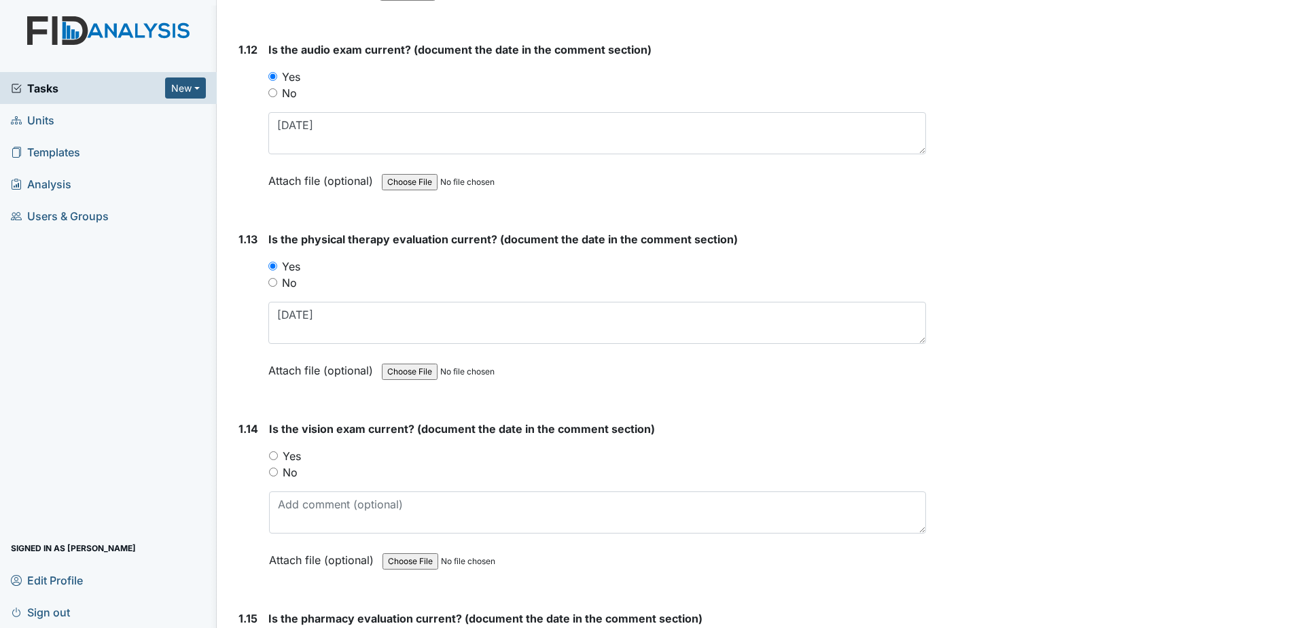
click at [296, 452] on label "Yes" at bounding box center [292, 456] width 18 height 16
click at [278, 452] on input "Yes" at bounding box center [273, 455] width 9 height 9
radio input "true"
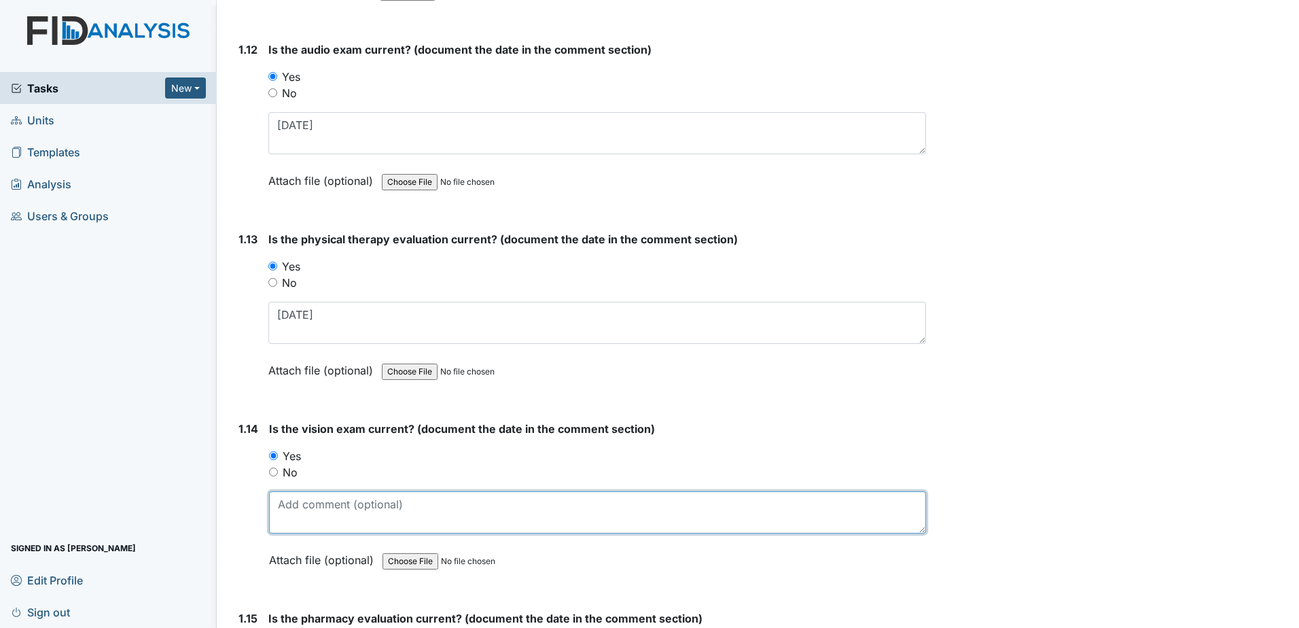
drag, startPoint x: 309, startPoint y: 507, endPoint x: 321, endPoint y: 461, distance: 47.1
click at [311, 502] on textarea at bounding box center [597, 512] width 657 height 42
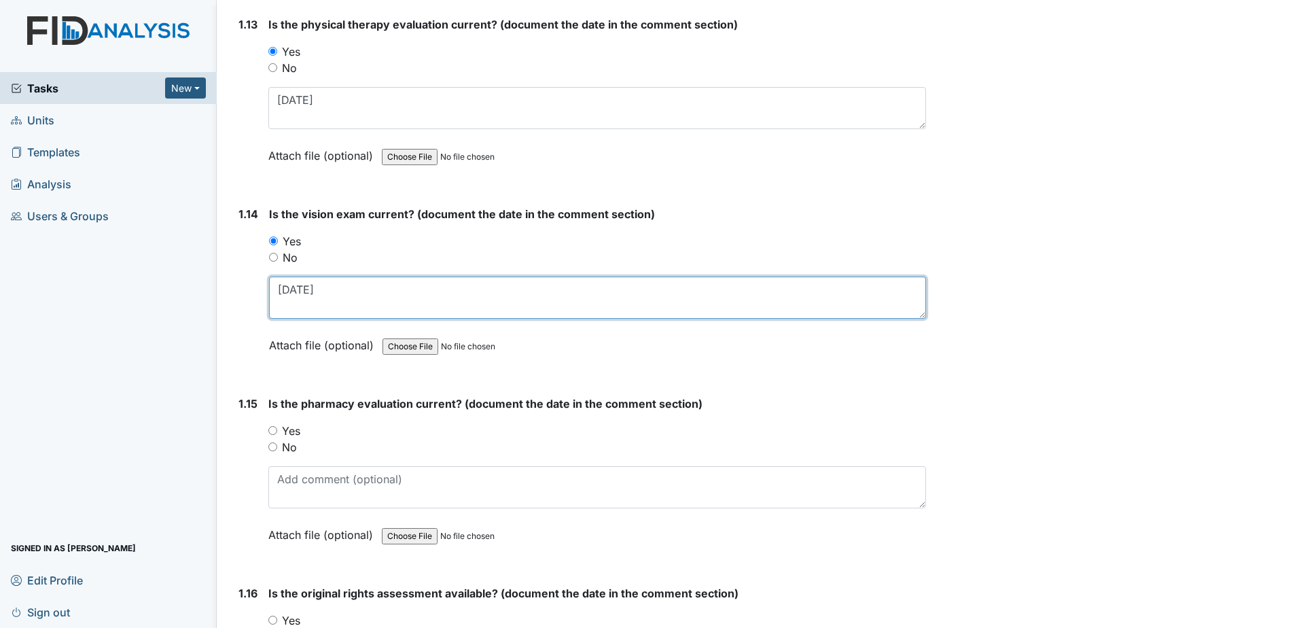
scroll to position [2649, 0]
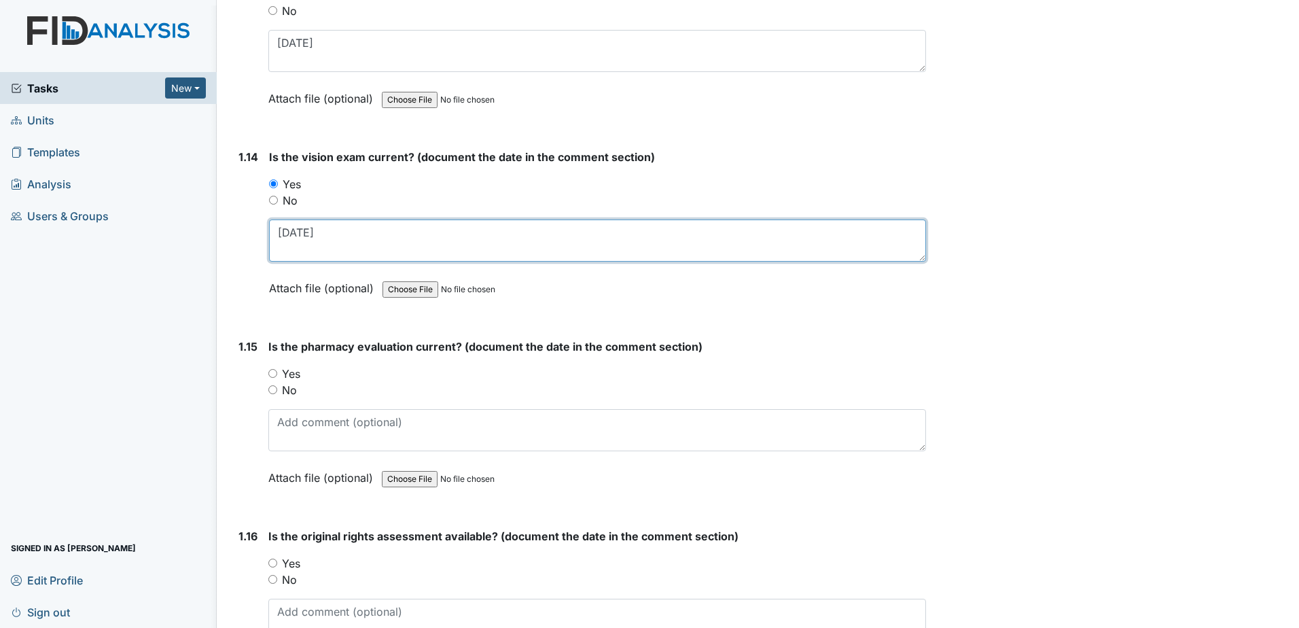
type textarea "6-12-2024"
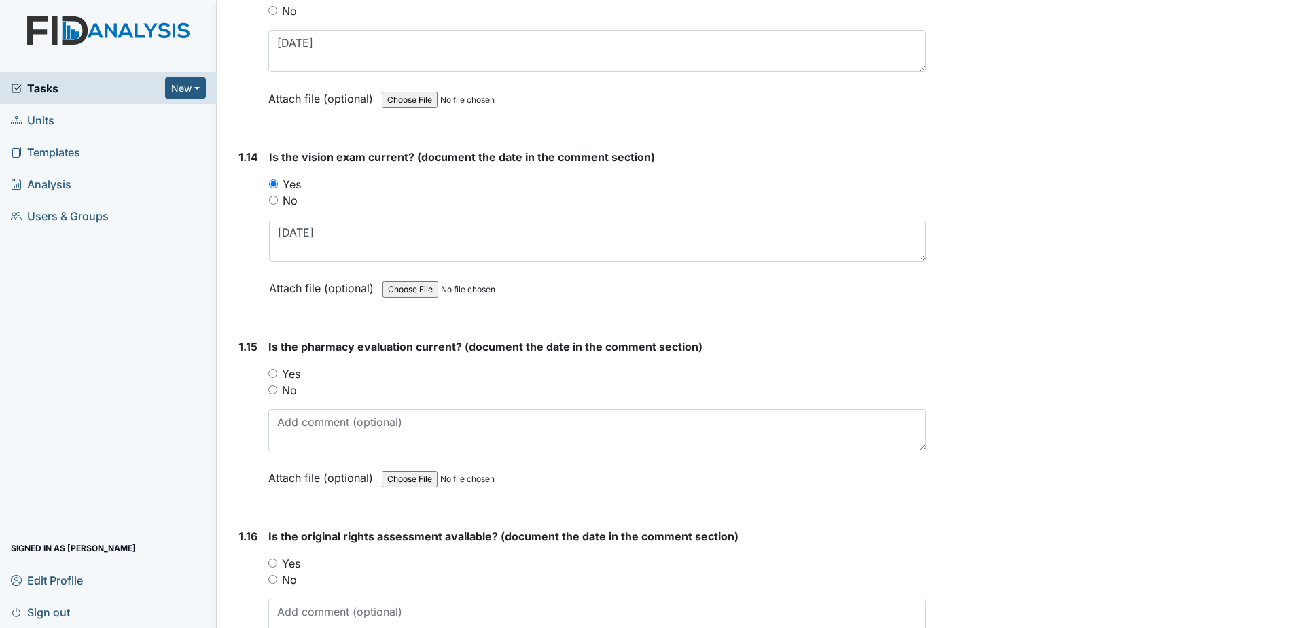
click at [292, 370] on label "Yes" at bounding box center [291, 373] width 18 height 16
click at [277, 370] on input "Yes" at bounding box center [272, 373] width 9 height 9
radio input "true"
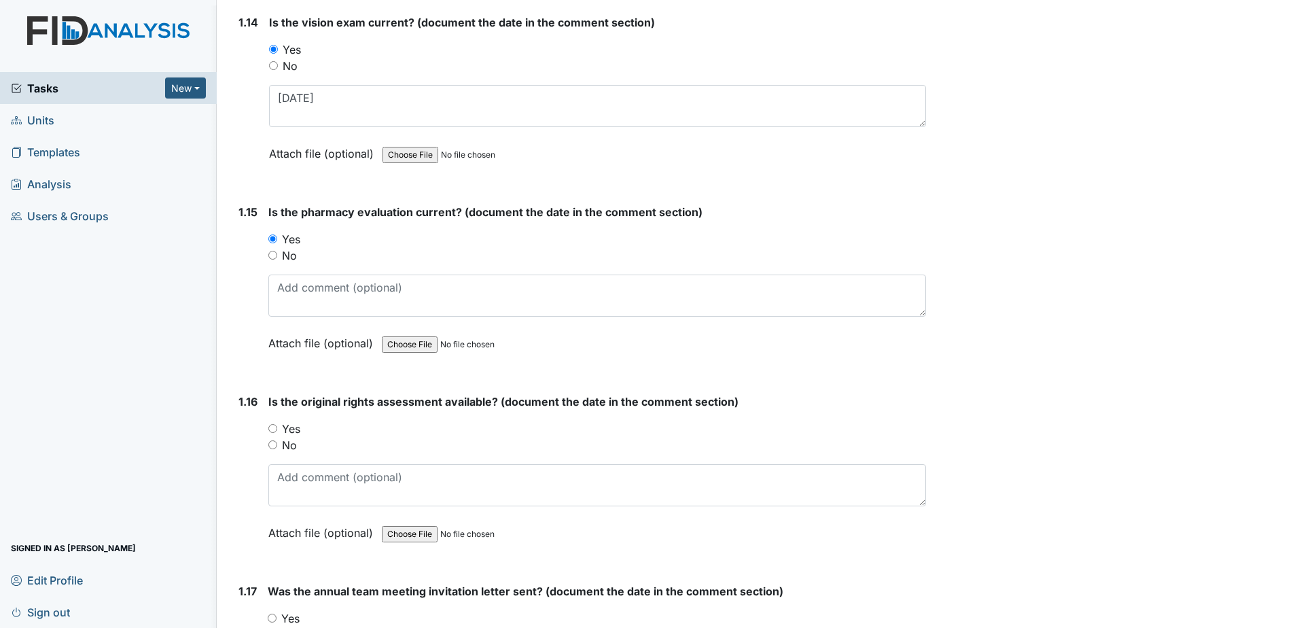
scroll to position [2785, 0]
click at [294, 427] on label "Yes" at bounding box center [291, 427] width 18 height 16
click at [277, 427] on input "Yes" at bounding box center [272, 426] width 9 height 9
radio input "true"
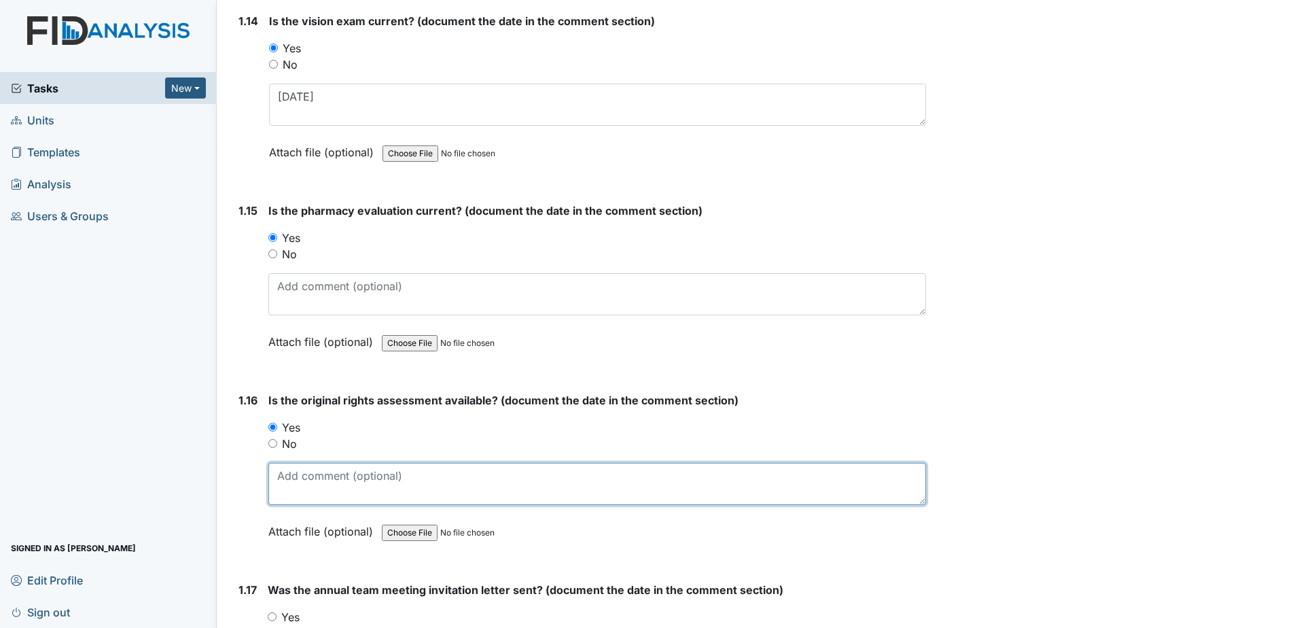
click at [316, 491] on textarea at bounding box center [596, 484] width 657 height 42
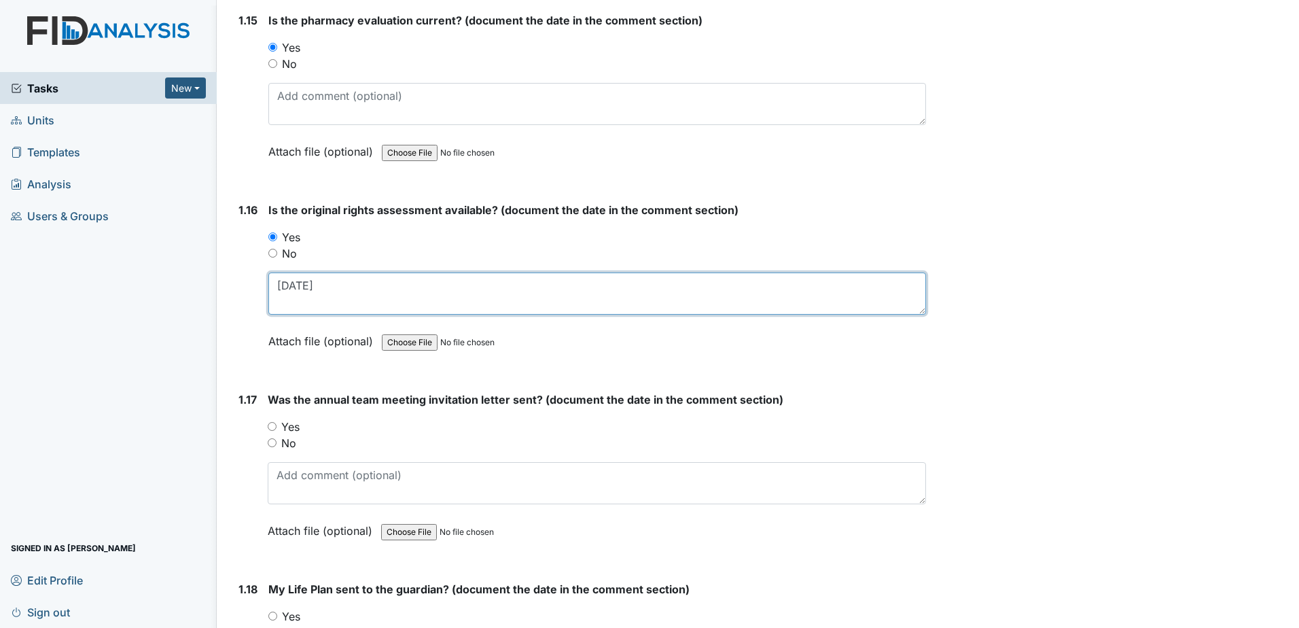
scroll to position [2989, 0]
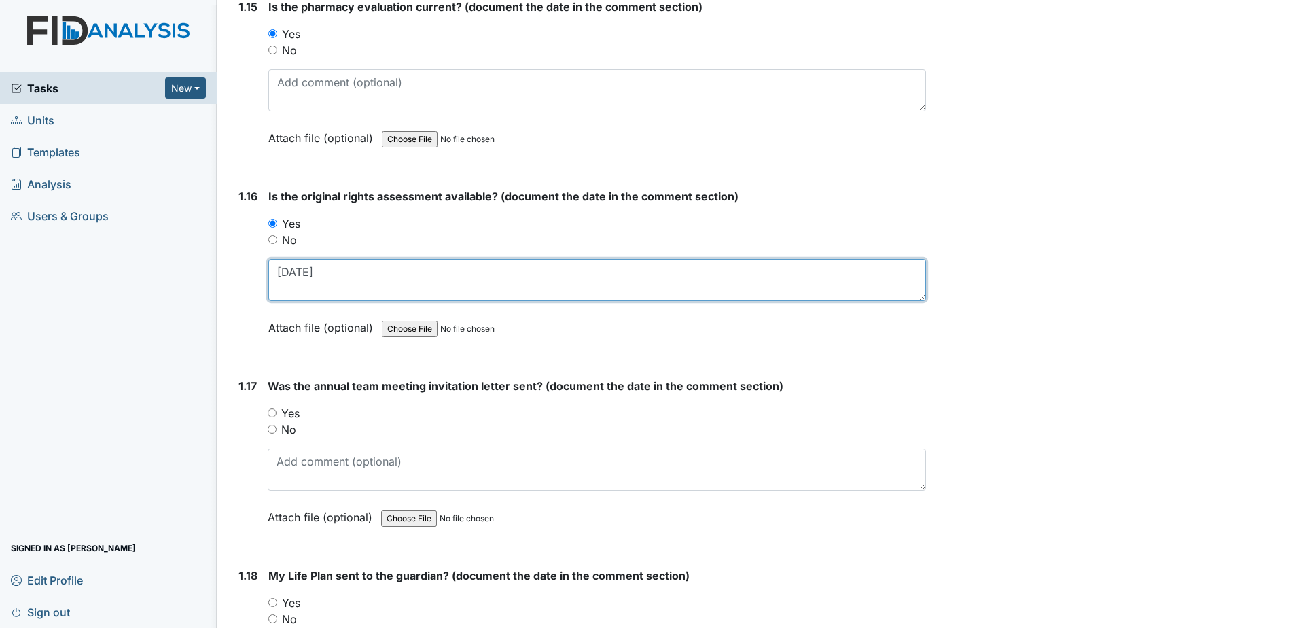
type textarea "8-3-93"
click at [291, 414] on label "Yes" at bounding box center [290, 413] width 18 height 16
click at [276, 414] on input "Yes" at bounding box center [272, 412] width 9 height 9
radio input "true"
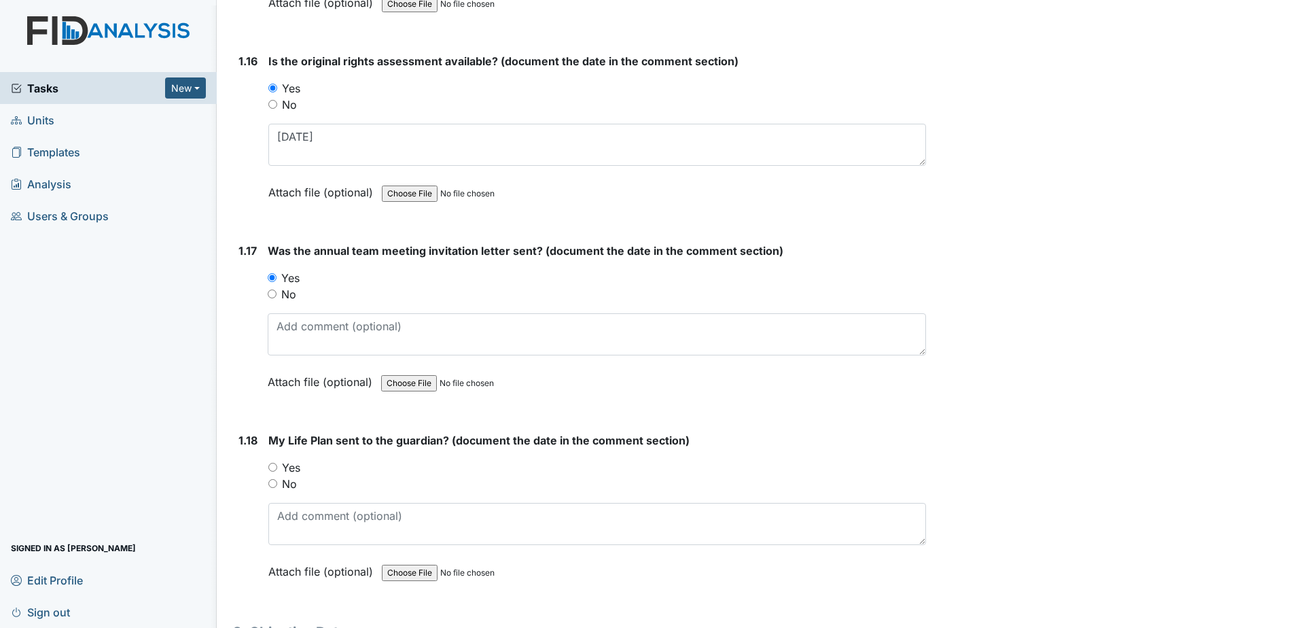
scroll to position [3124, 0]
click at [294, 462] on label "Yes" at bounding box center [291, 466] width 18 height 16
click at [277, 462] on input "Yes" at bounding box center [272, 466] width 9 height 9
radio input "true"
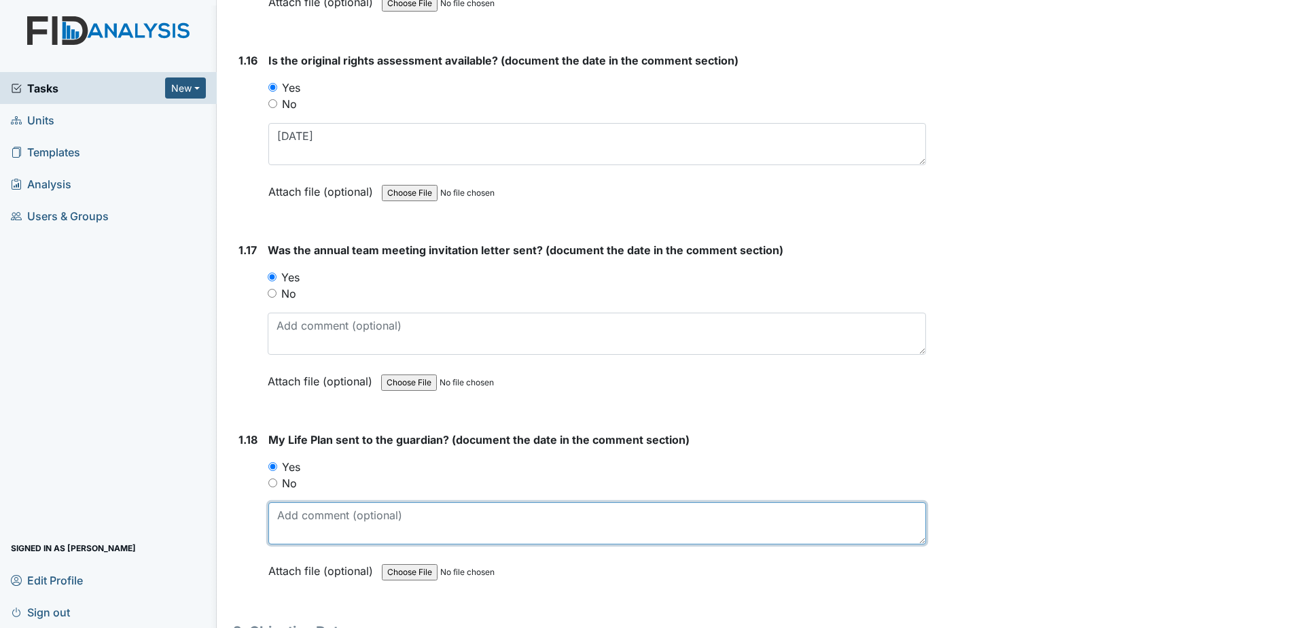
click at [298, 508] on textarea at bounding box center [596, 523] width 657 height 42
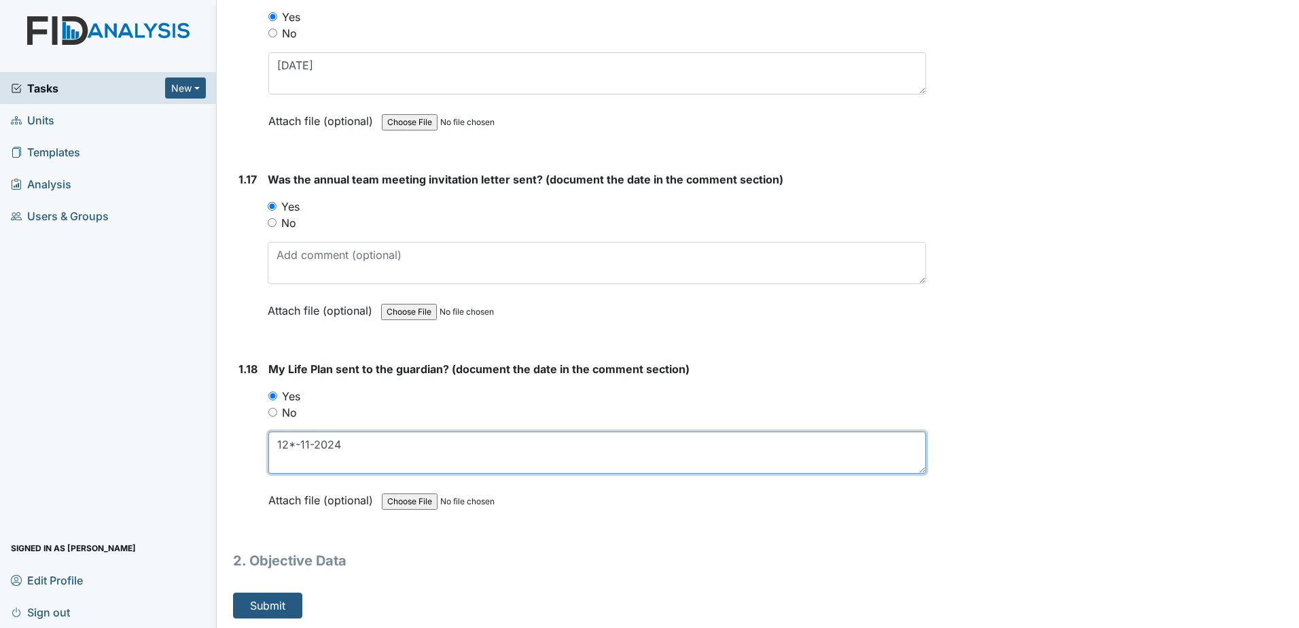
scroll to position [3196, 0]
type textarea "12*-11-2024"
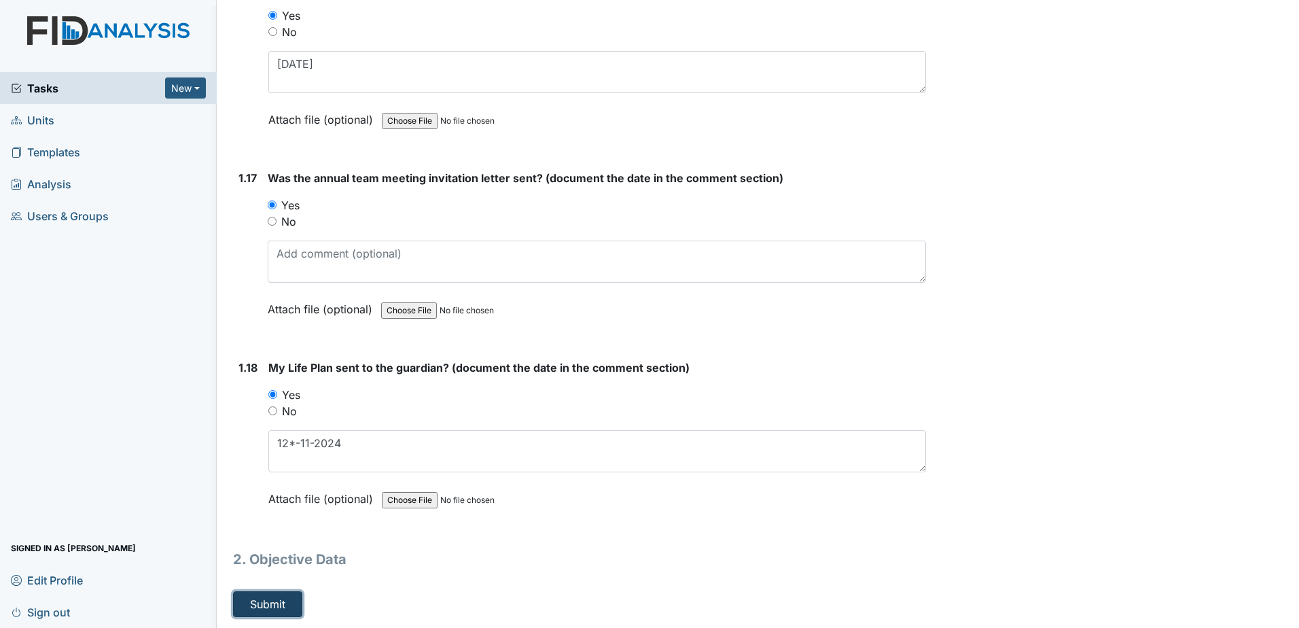
click at [279, 602] on button "Submit" at bounding box center [267, 604] width 69 height 26
